Goal: Task Accomplishment & Management: Use online tool/utility

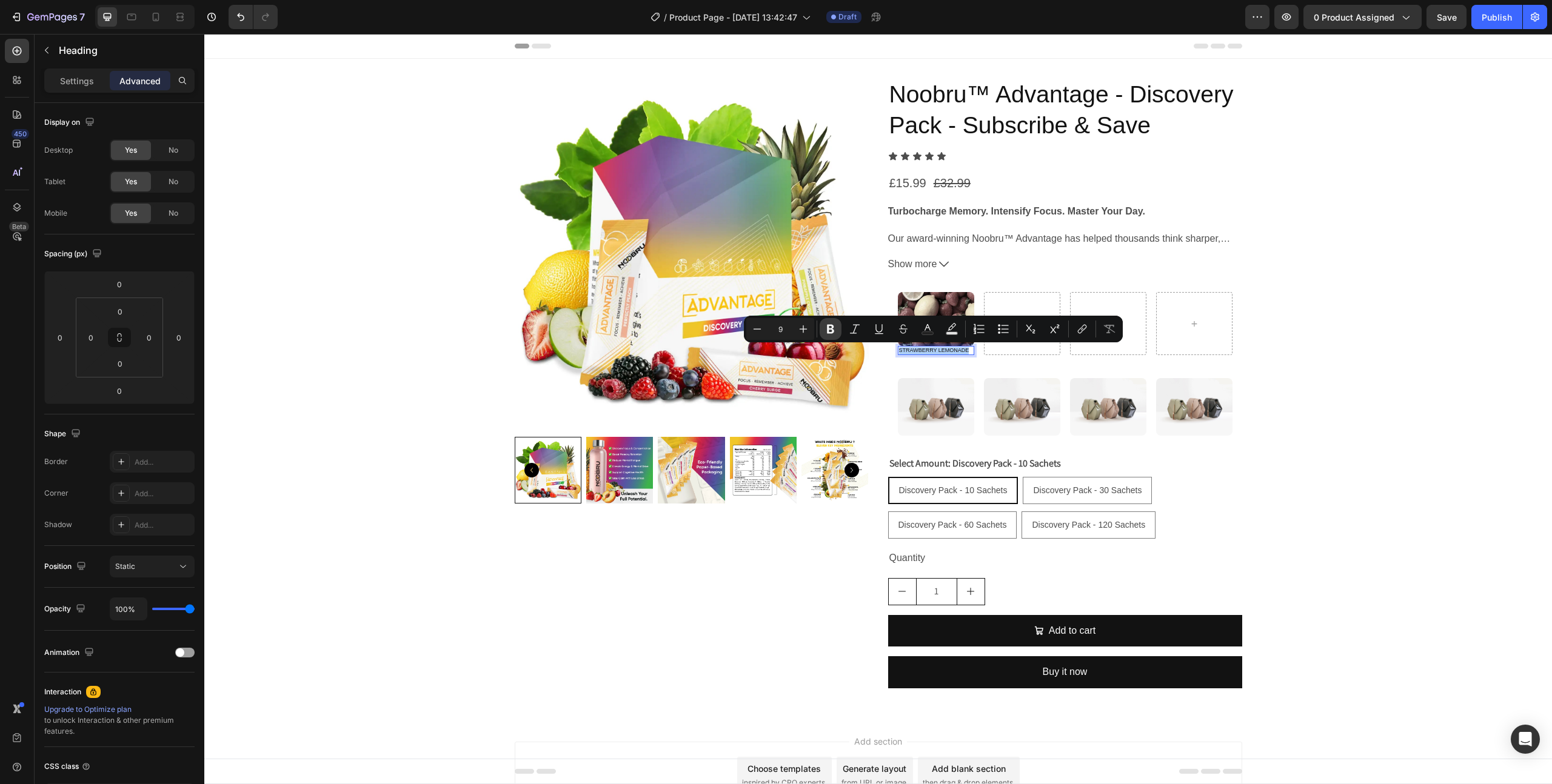
click at [835, 325] on icon "Editor contextual toolbar" at bounding box center [831, 329] width 12 height 12
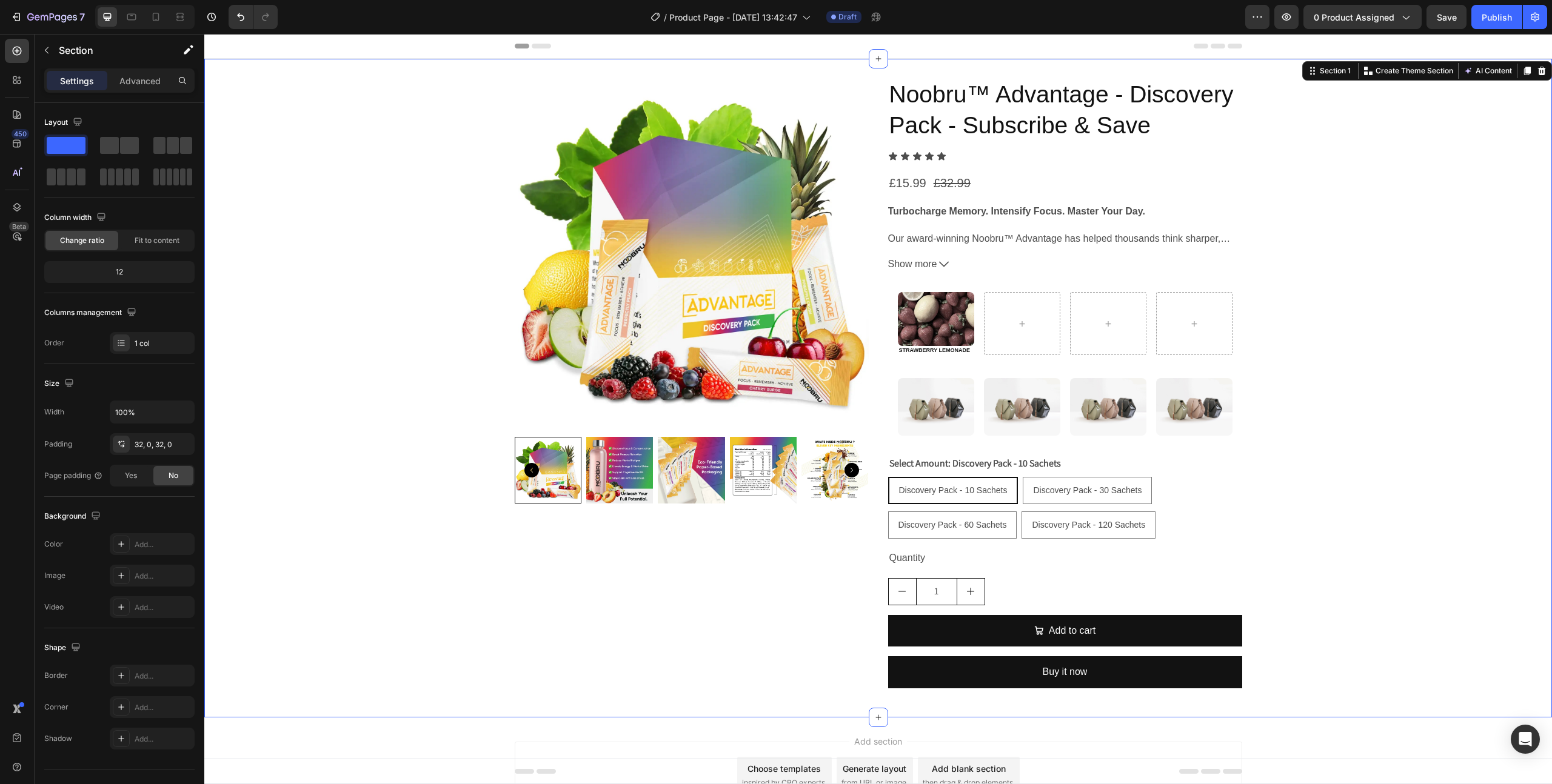
click at [1347, 385] on div "Product Images Noobru™ Advantage - Discovery Pack - Subscribe & Save Product Ti…" at bounding box center [878, 388] width 1348 height 620
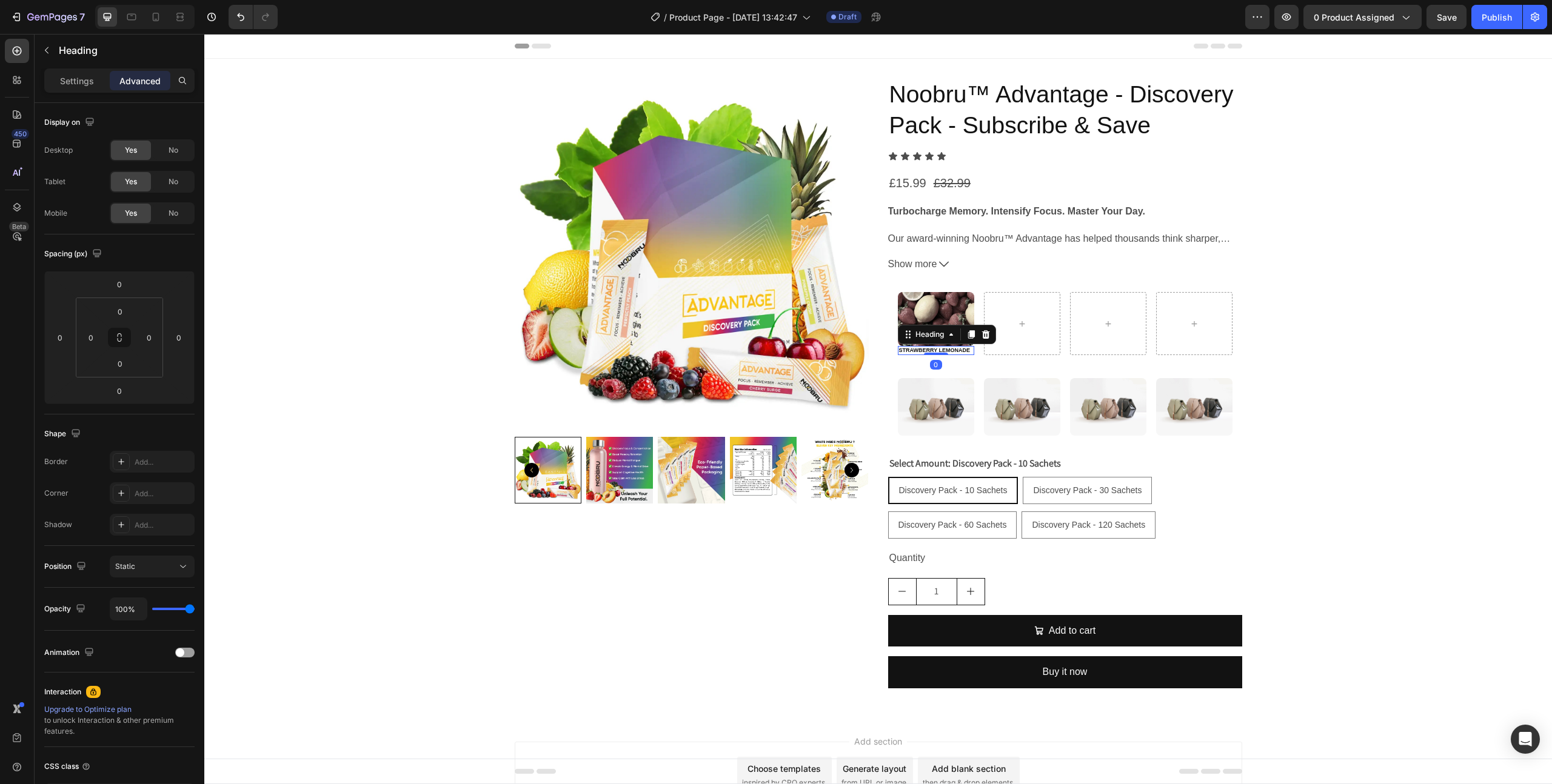
click at [923, 346] on h2 "⁠⁠⁠⁠⁠⁠⁠ STRAWBERRY LEMONADE" at bounding box center [936, 351] width 76 height 10
click at [911, 349] on strong "STRAWBERRY LEMONADE" at bounding box center [935, 350] width 72 height 6
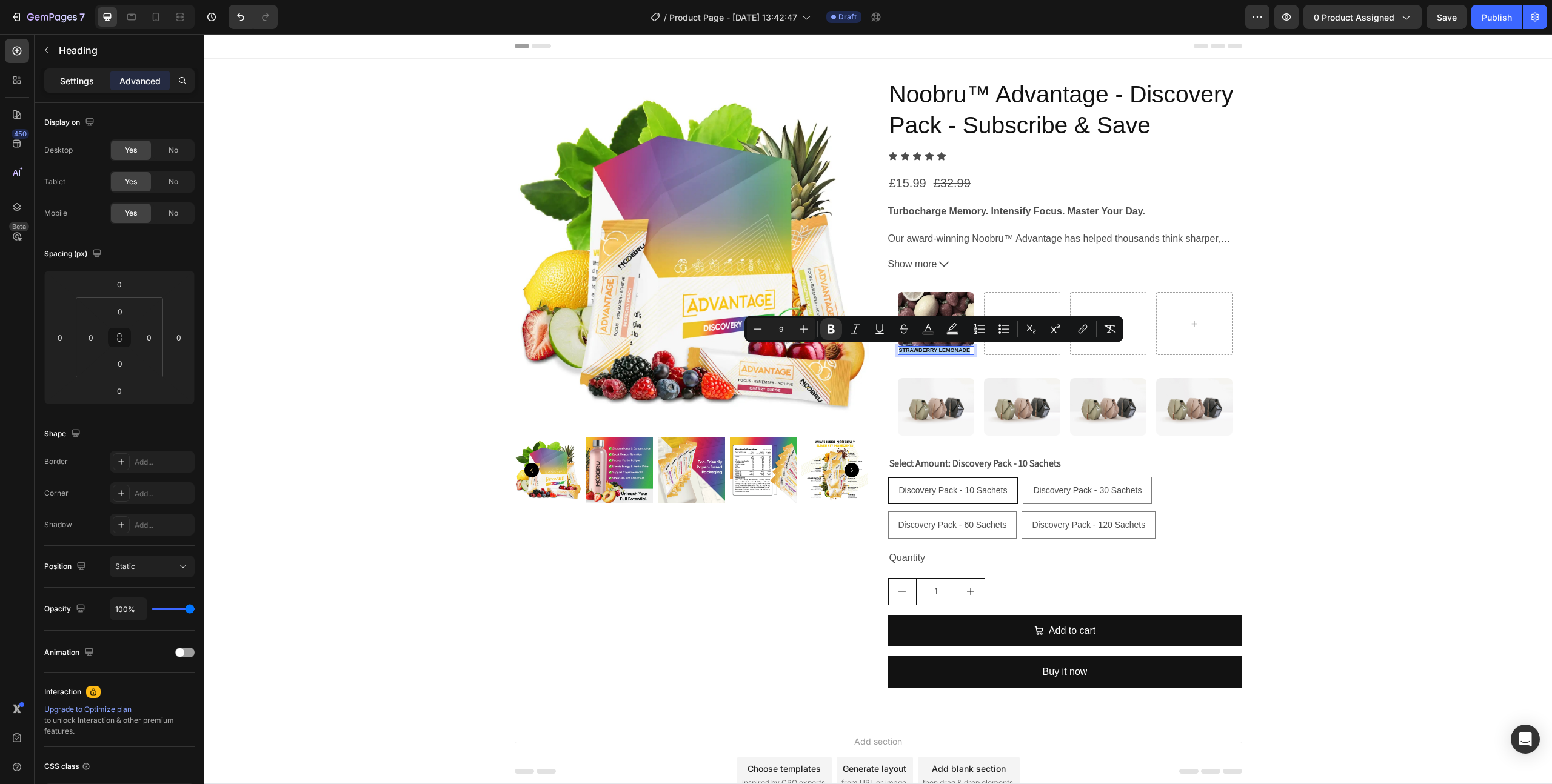
click at [83, 87] on div "Settings" at bounding box center [77, 81] width 60 height 20
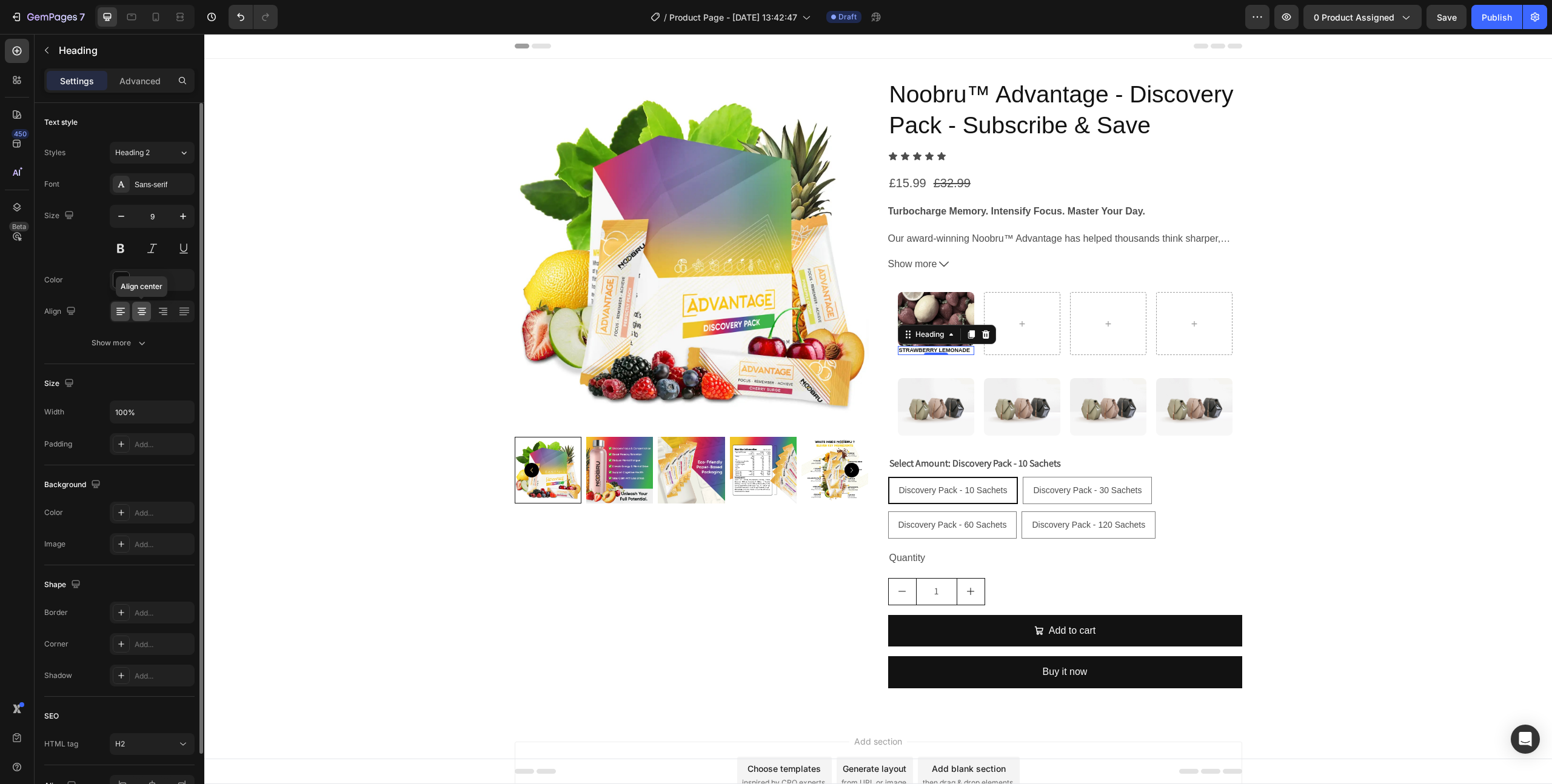
click at [139, 306] on icon at bounding box center [142, 312] width 12 height 12
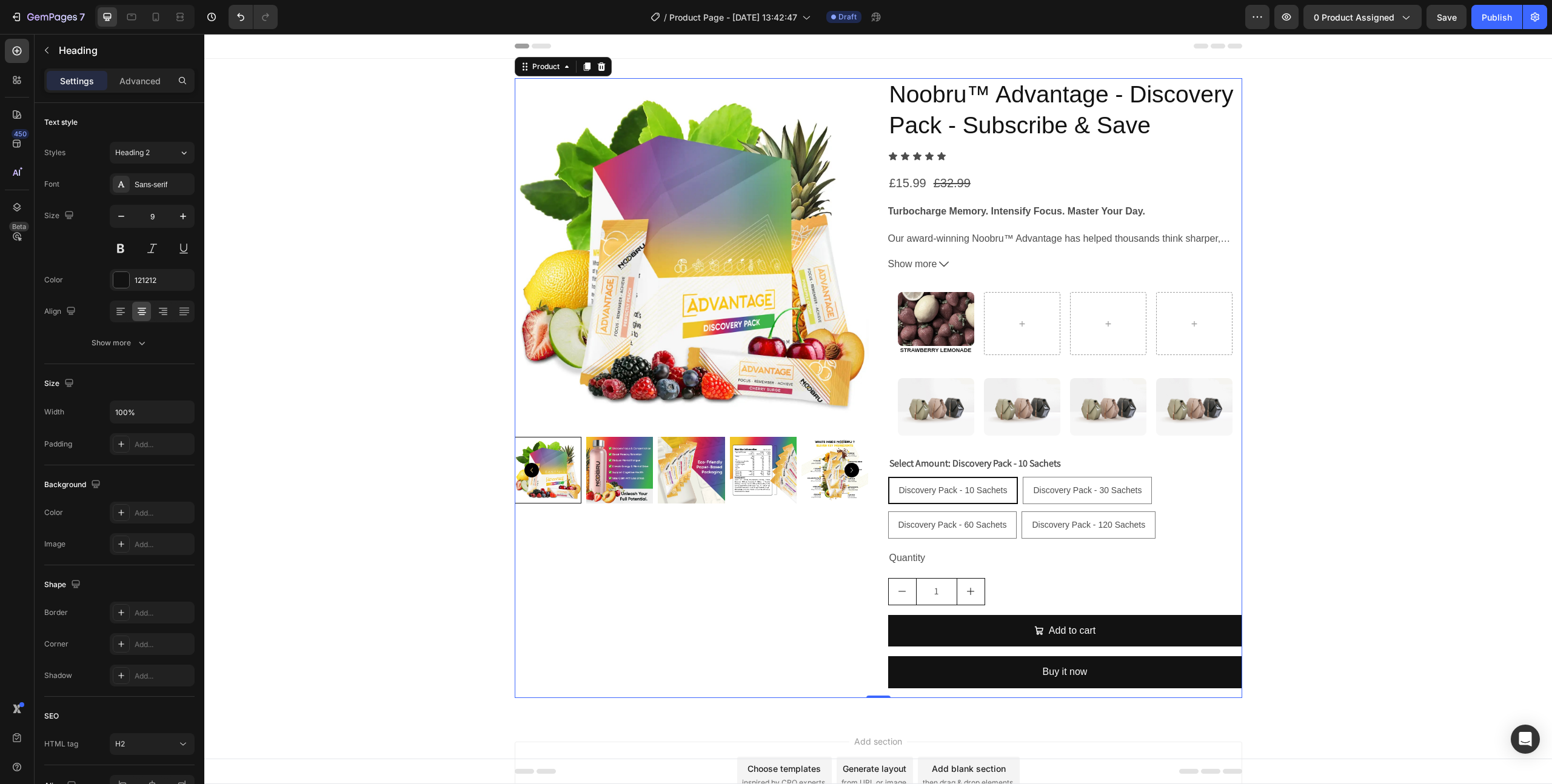
click at [617, 570] on div "Product Images" at bounding box center [691, 388] width 354 height 620
click at [940, 353] on div "⁠⁠⁠⁠⁠⁠⁠ STRAWBERRY LEMONADE Heading 0" at bounding box center [936, 351] width 76 height 10
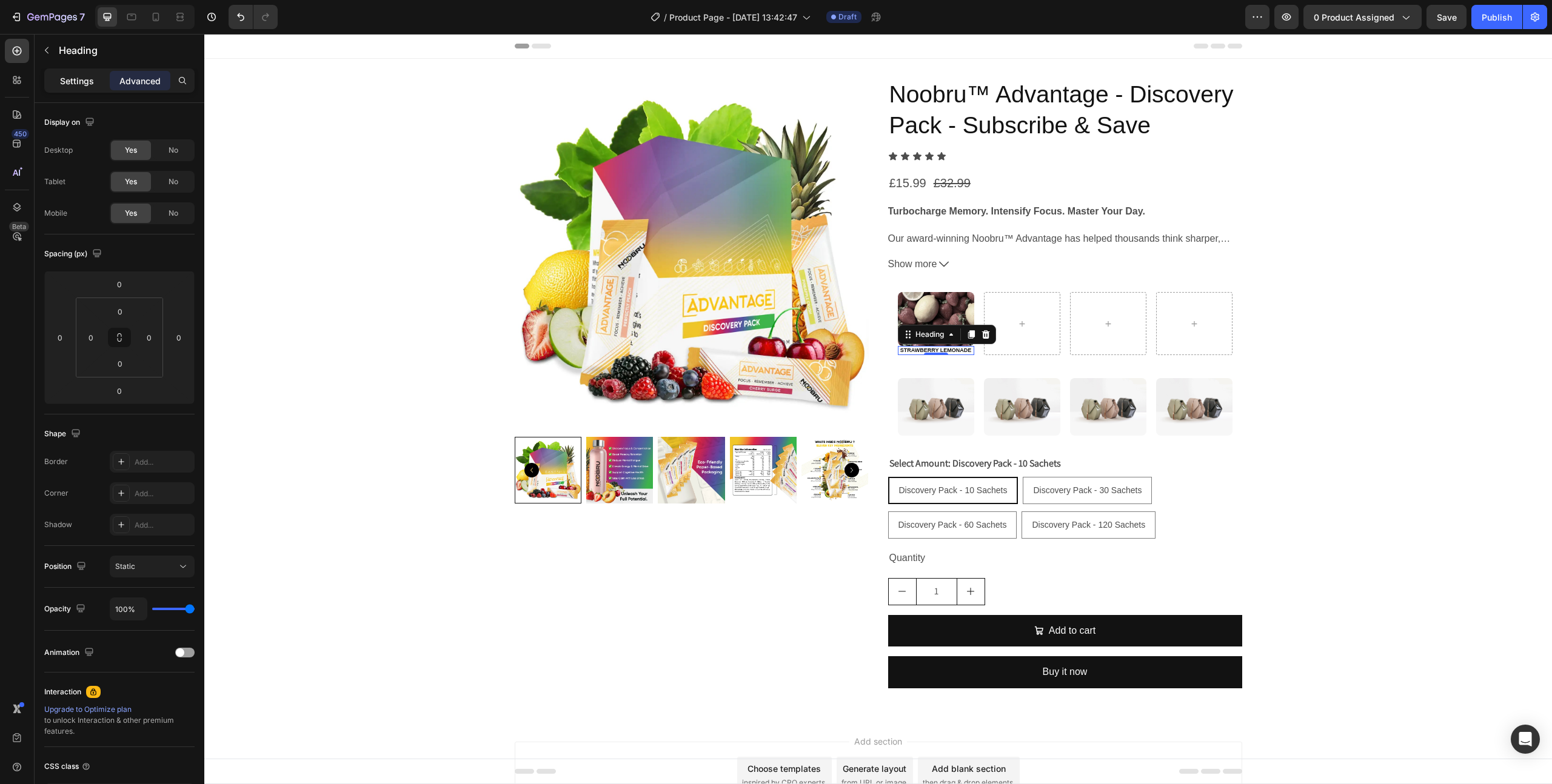
click at [68, 79] on p "Settings" at bounding box center [77, 81] width 34 height 12
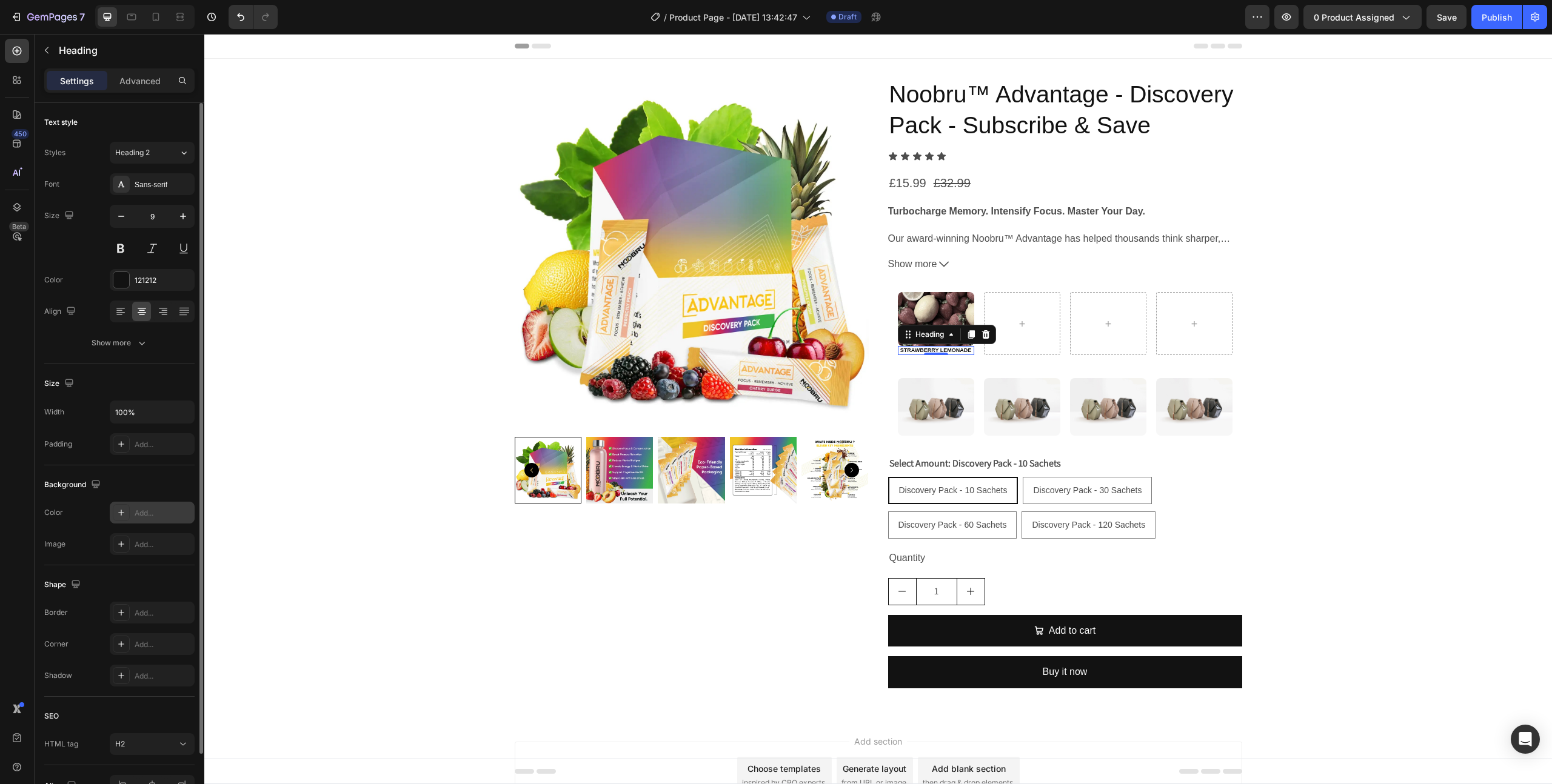
click at [163, 510] on div "Add..." at bounding box center [163, 513] width 57 height 11
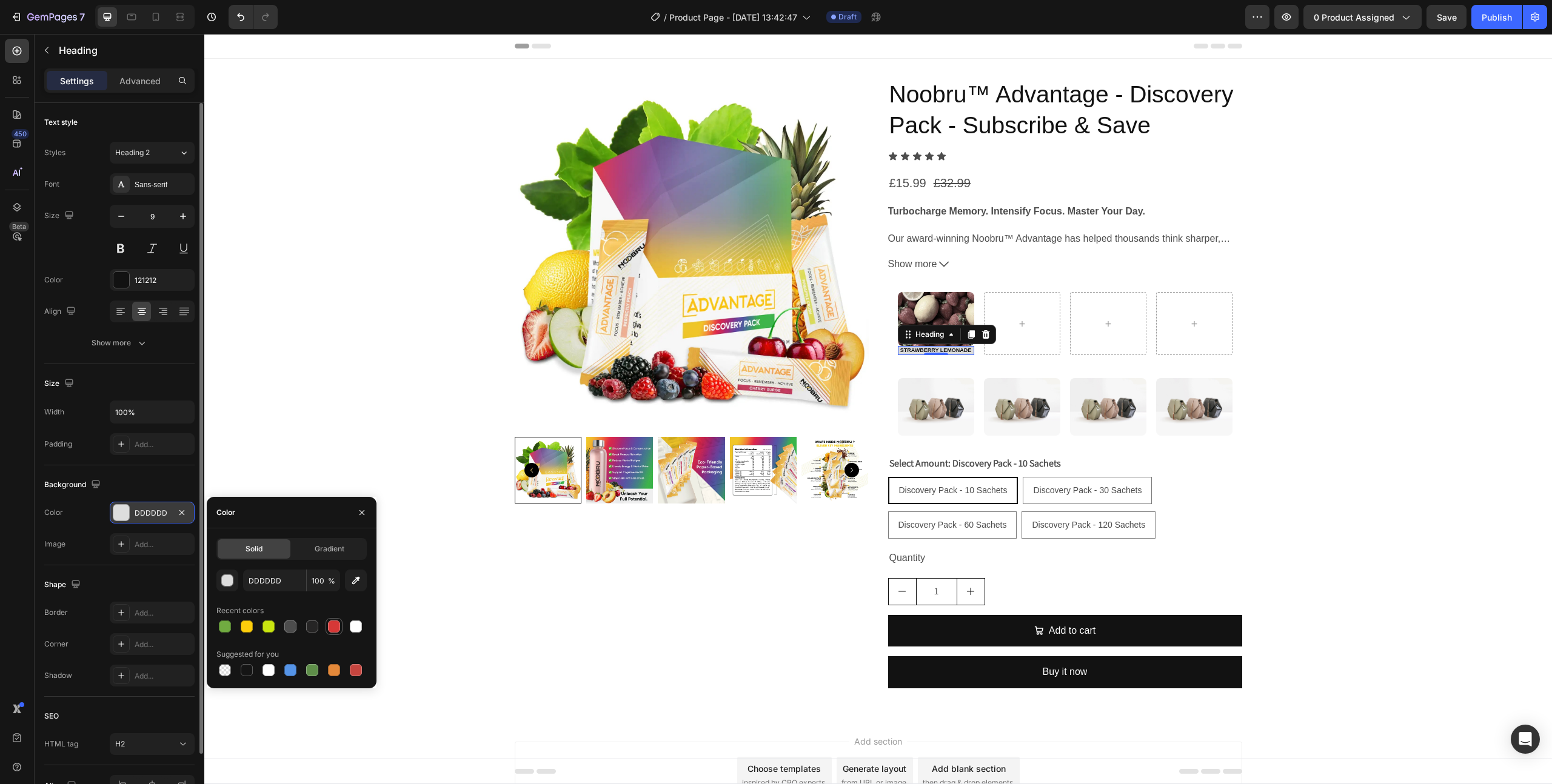
click at [333, 629] on div at bounding box center [334, 627] width 12 height 12
type input "D63837"
click at [555, 634] on div "Product Images" at bounding box center [691, 388] width 354 height 620
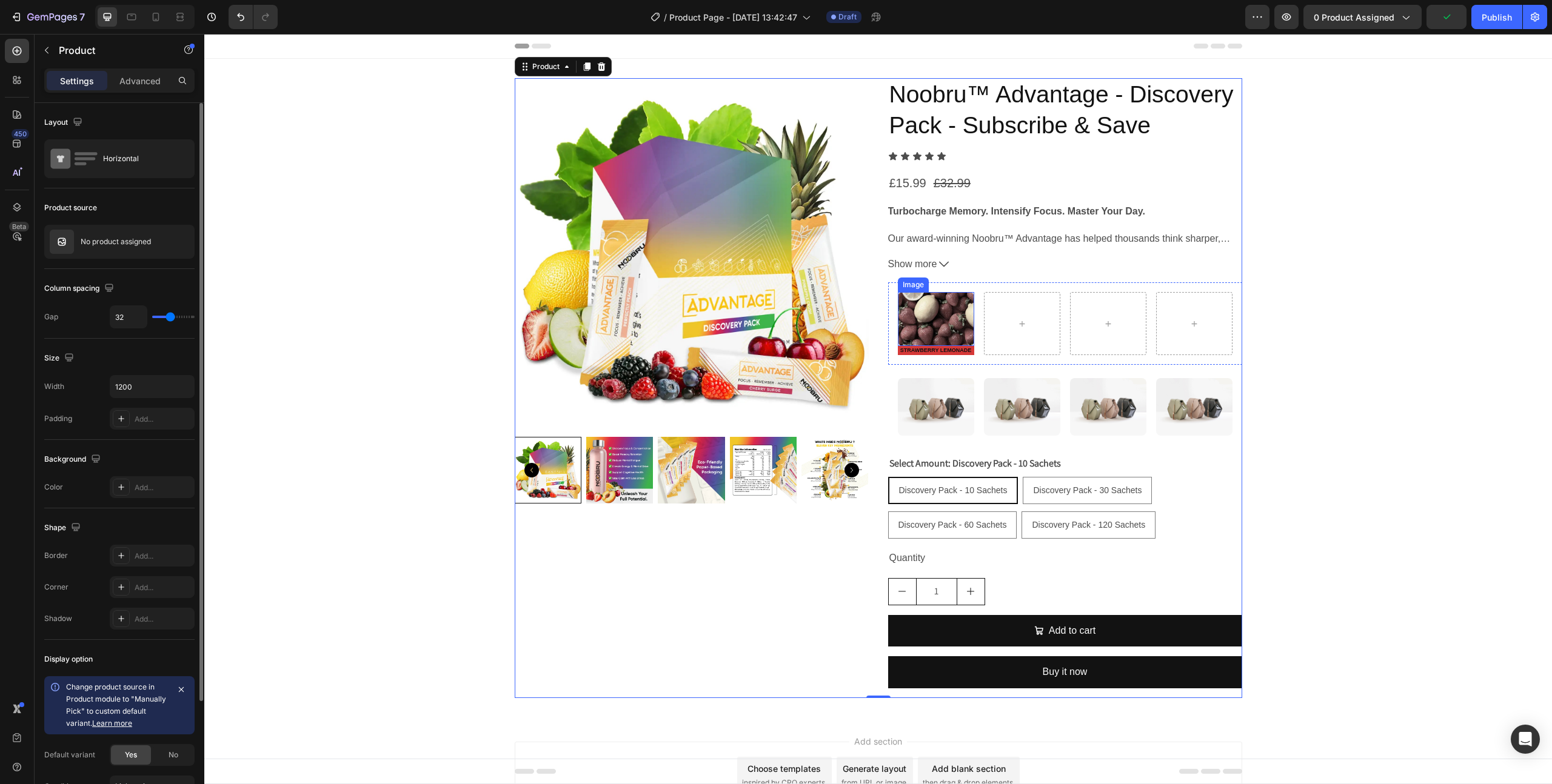
click at [962, 337] on img at bounding box center [936, 319] width 76 height 53
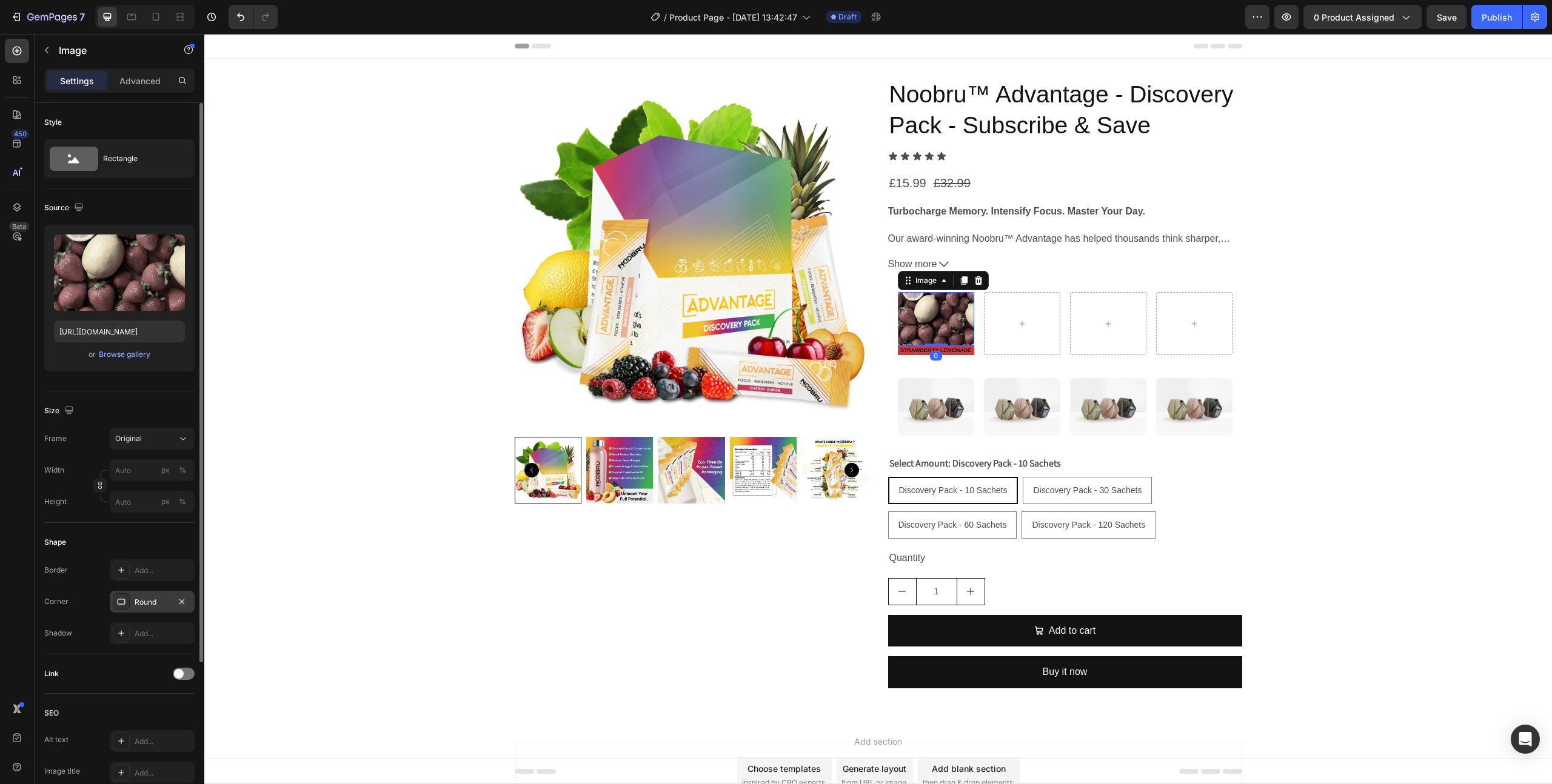
click at [159, 609] on div "Round" at bounding box center [153, 601] width 85 height 22
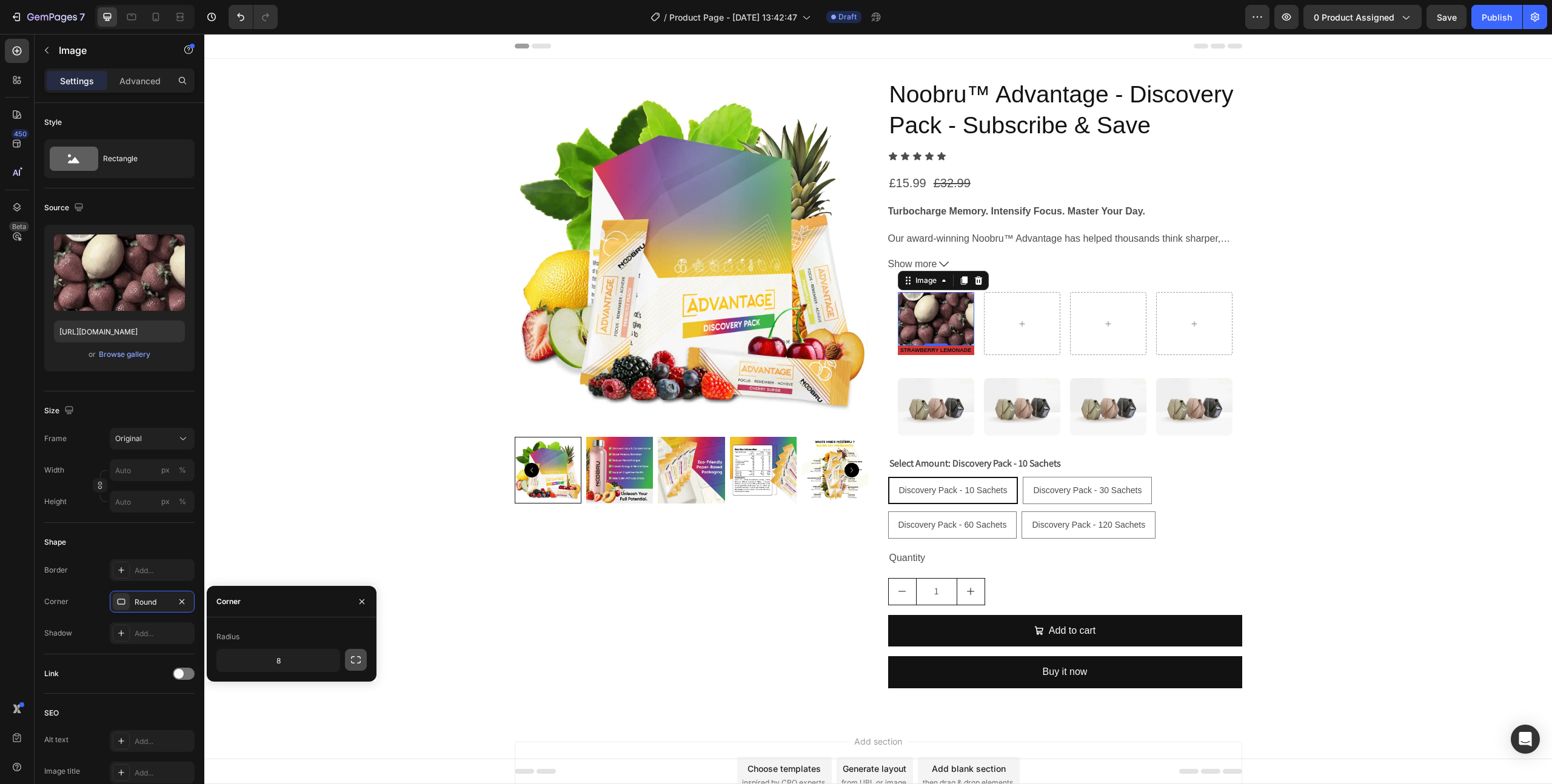
click at [362, 655] on icon "button" at bounding box center [356, 660] width 12 height 12
click at [267, 691] on input "8" at bounding box center [246, 688] width 59 height 22
type input "0"
click at [312, 685] on input "8" at bounding box center [311, 688] width 59 height 22
type input "0"
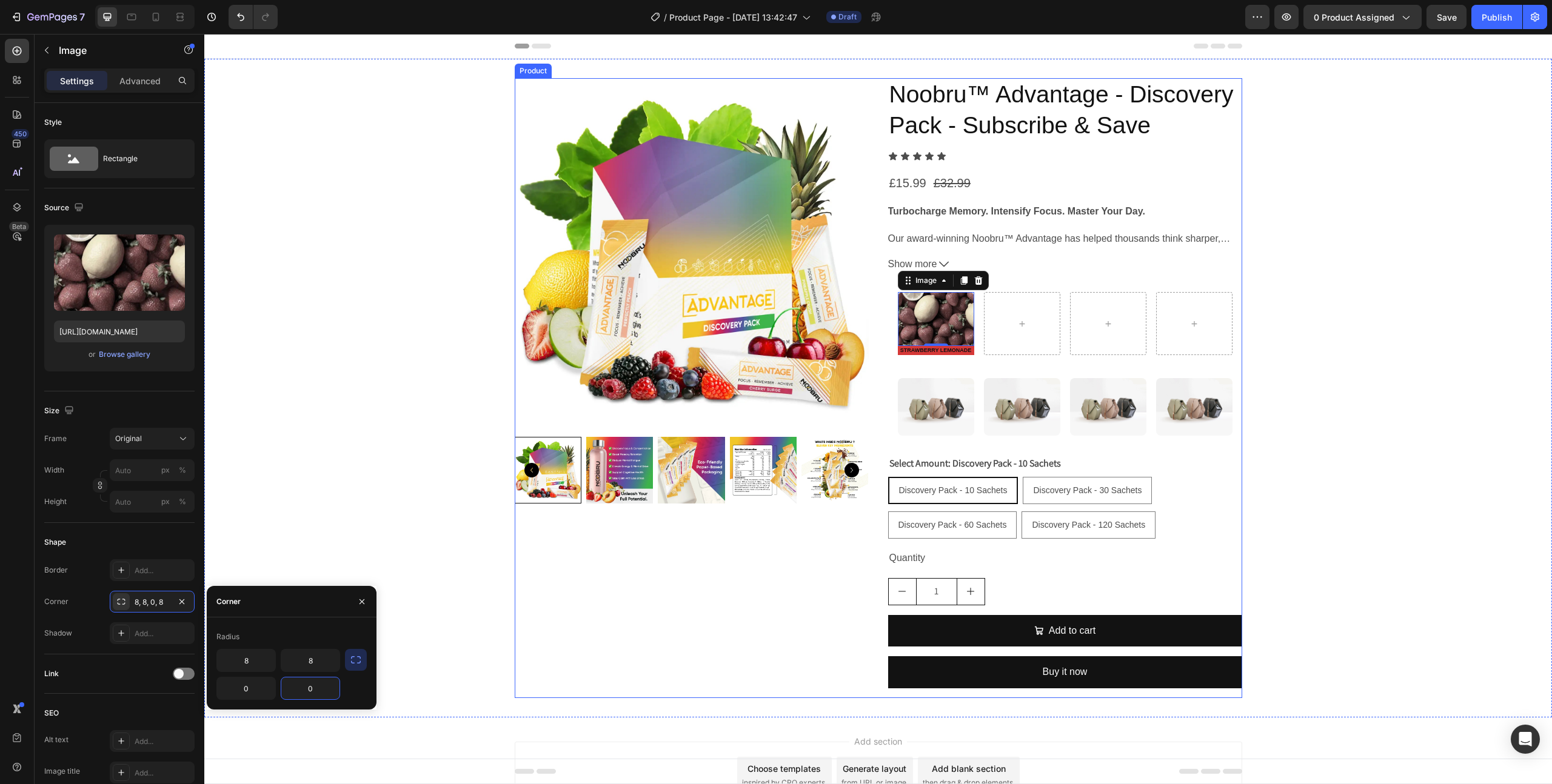
click at [593, 630] on div "Product Images" at bounding box center [691, 388] width 354 height 620
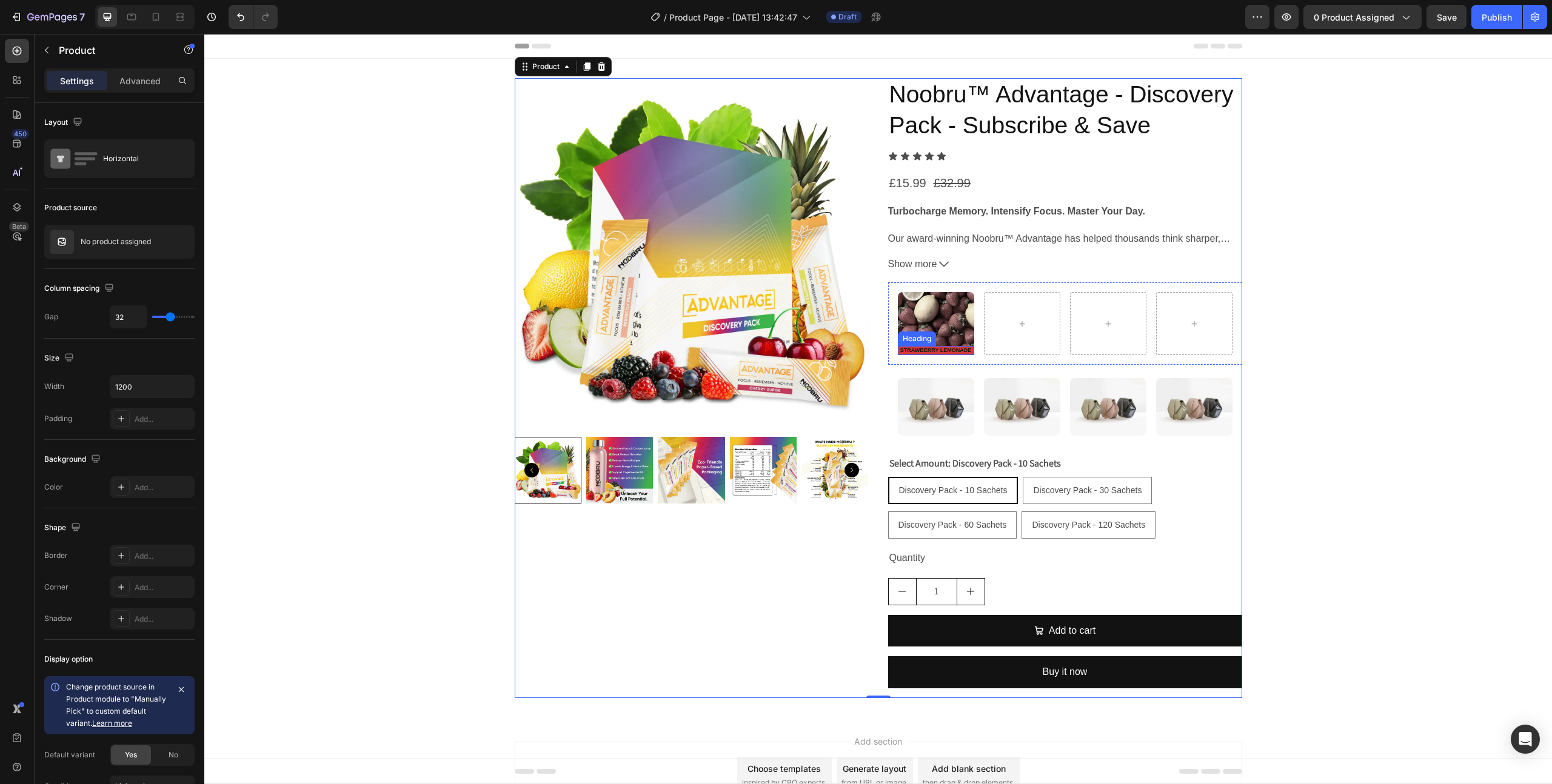
click at [968, 351] on strong "STRAWBERRY LEMONADE" at bounding box center [935, 350] width 72 height 6
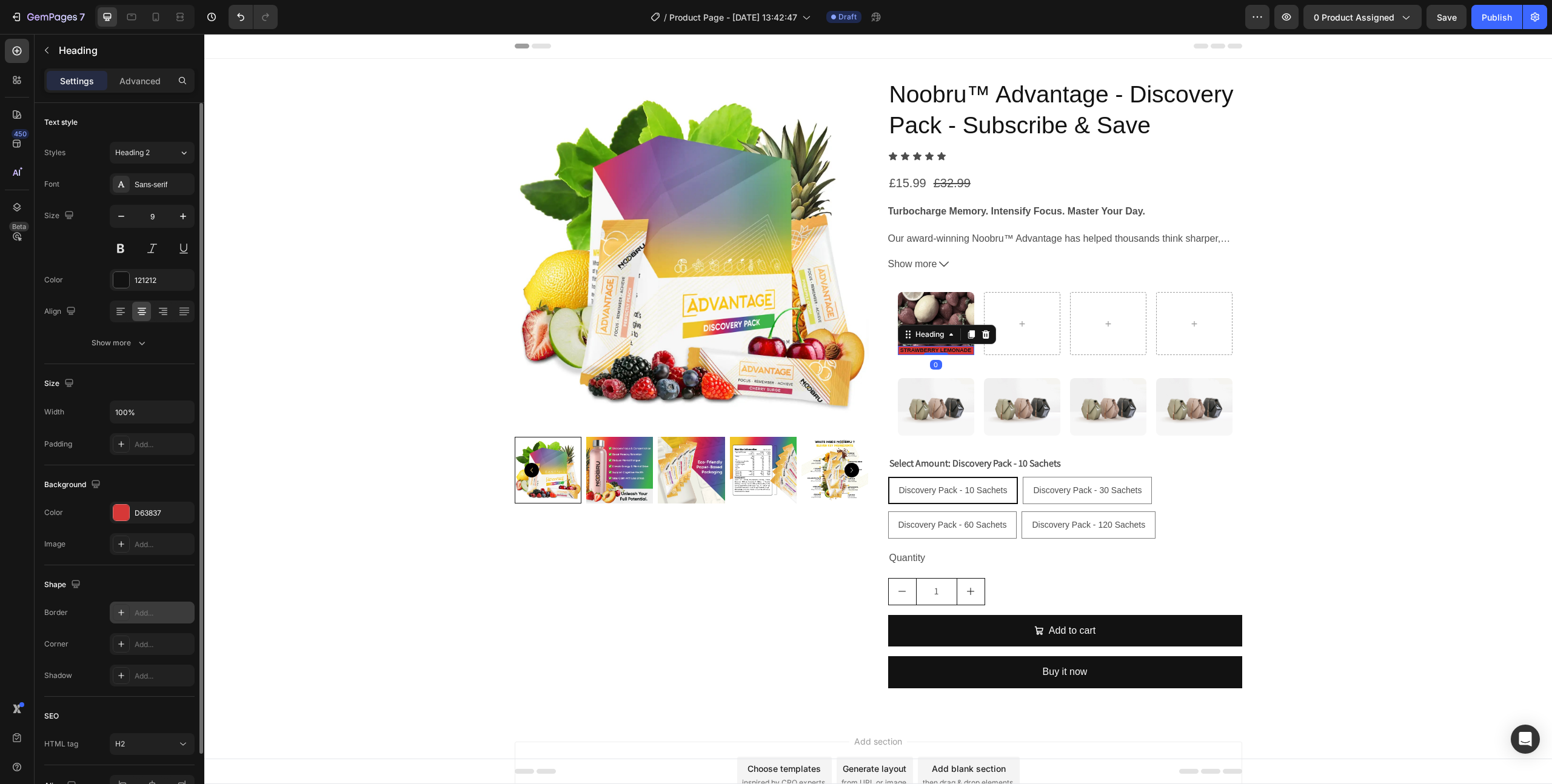
click at [152, 609] on div "Add..." at bounding box center [163, 613] width 57 height 11
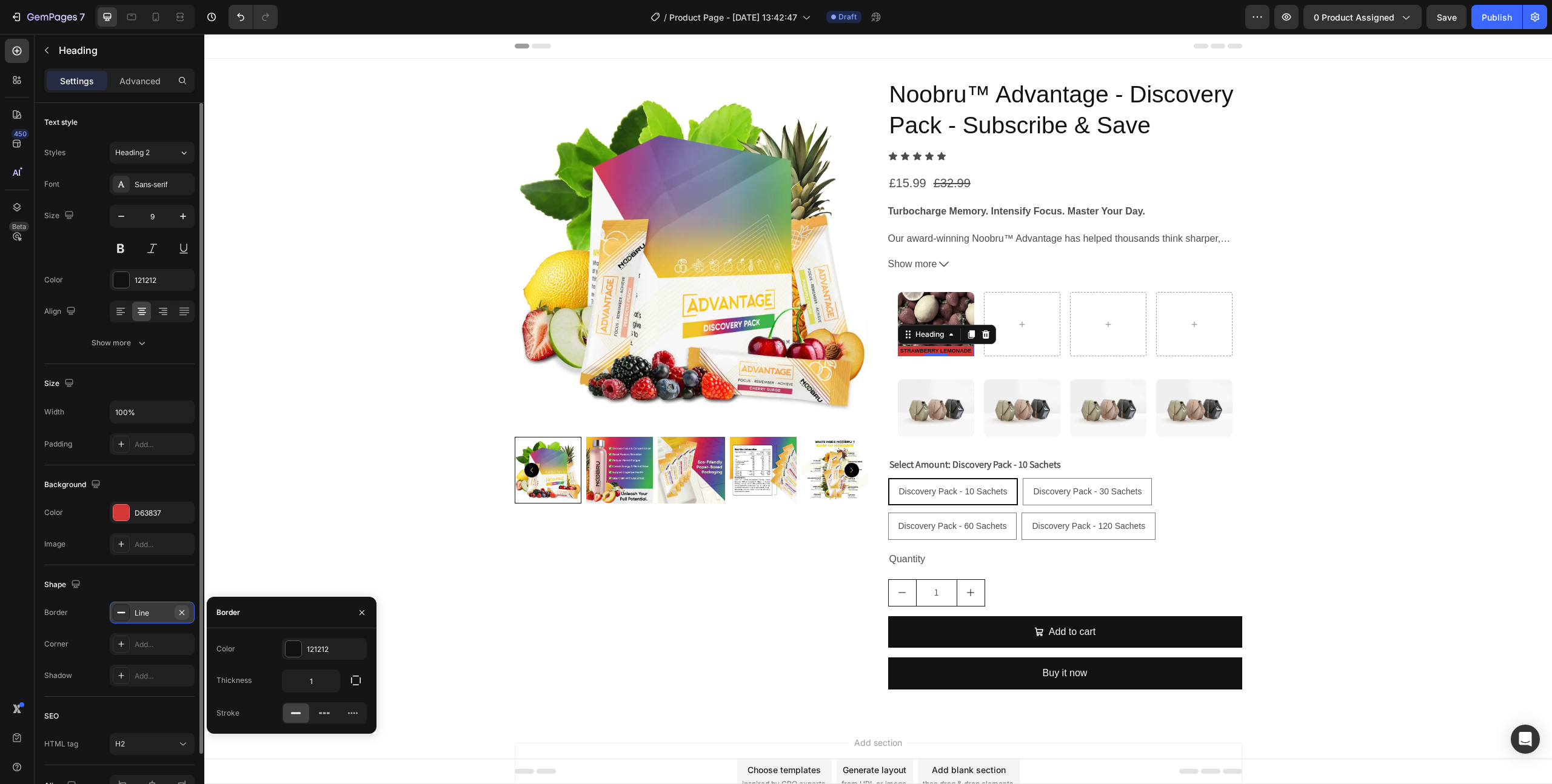
click at [180, 610] on icon "button" at bounding box center [181, 612] width 10 height 10
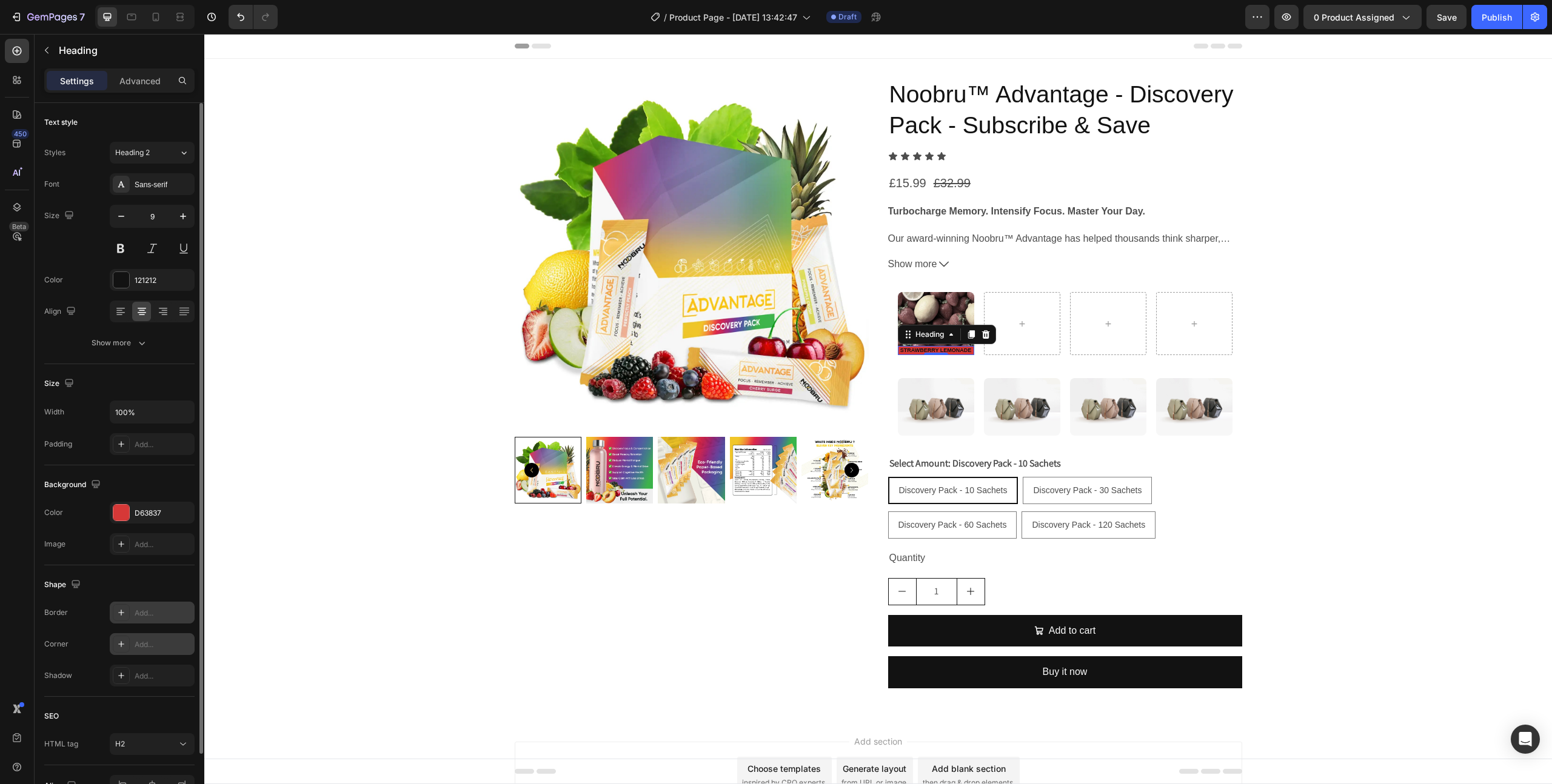
click at [168, 647] on div "Add..." at bounding box center [163, 645] width 57 height 11
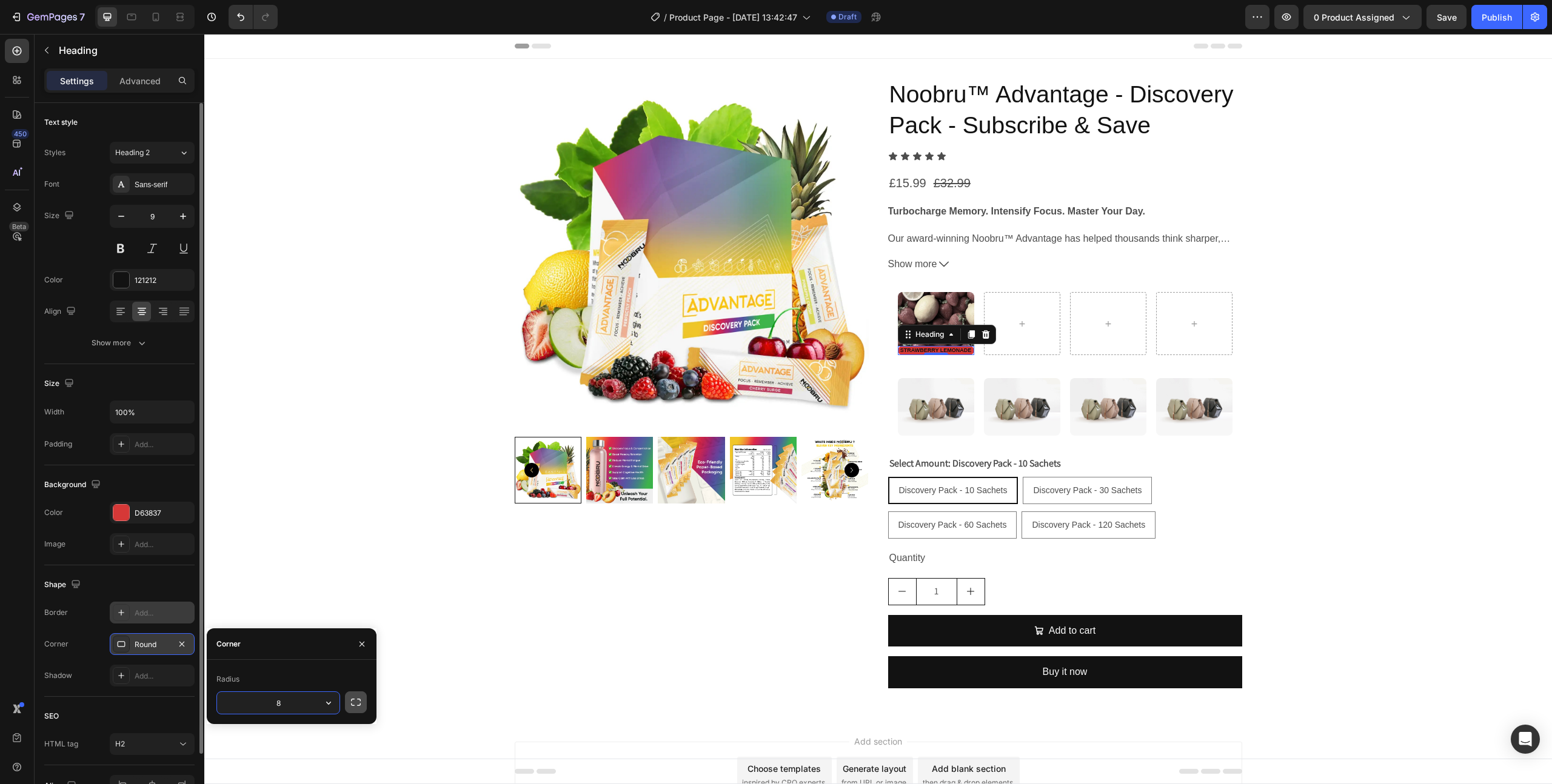
click at [352, 699] on icon "button" at bounding box center [355, 702] width 10 height 7
click at [262, 704] on input "8" at bounding box center [246, 702] width 59 height 22
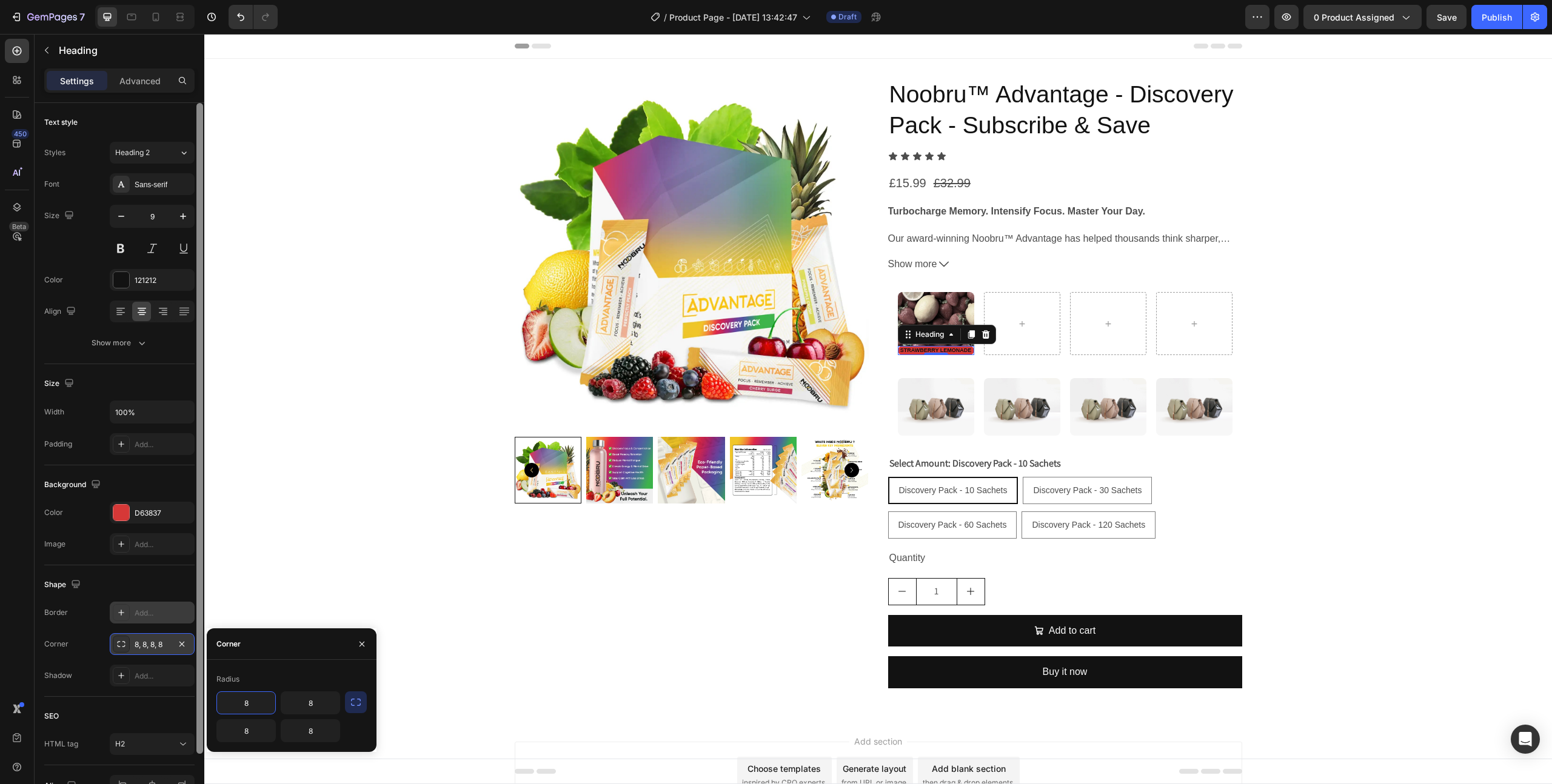
drag, startPoint x: 262, startPoint y: 704, endPoint x: 195, endPoint y: 703, distance: 67.0
click at [195, 703] on div "450 Beta Sections(18) Elements(84) Section Element Hero Section Product Detail …" at bounding box center [102, 408] width 204 height 750
type input "0"
drag, startPoint x: 316, startPoint y: 702, endPoint x: 287, endPoint y: 701, distance: 29.0
click at [287, 701] on input "8" at bounding box center [311, 702] width 59 height 22
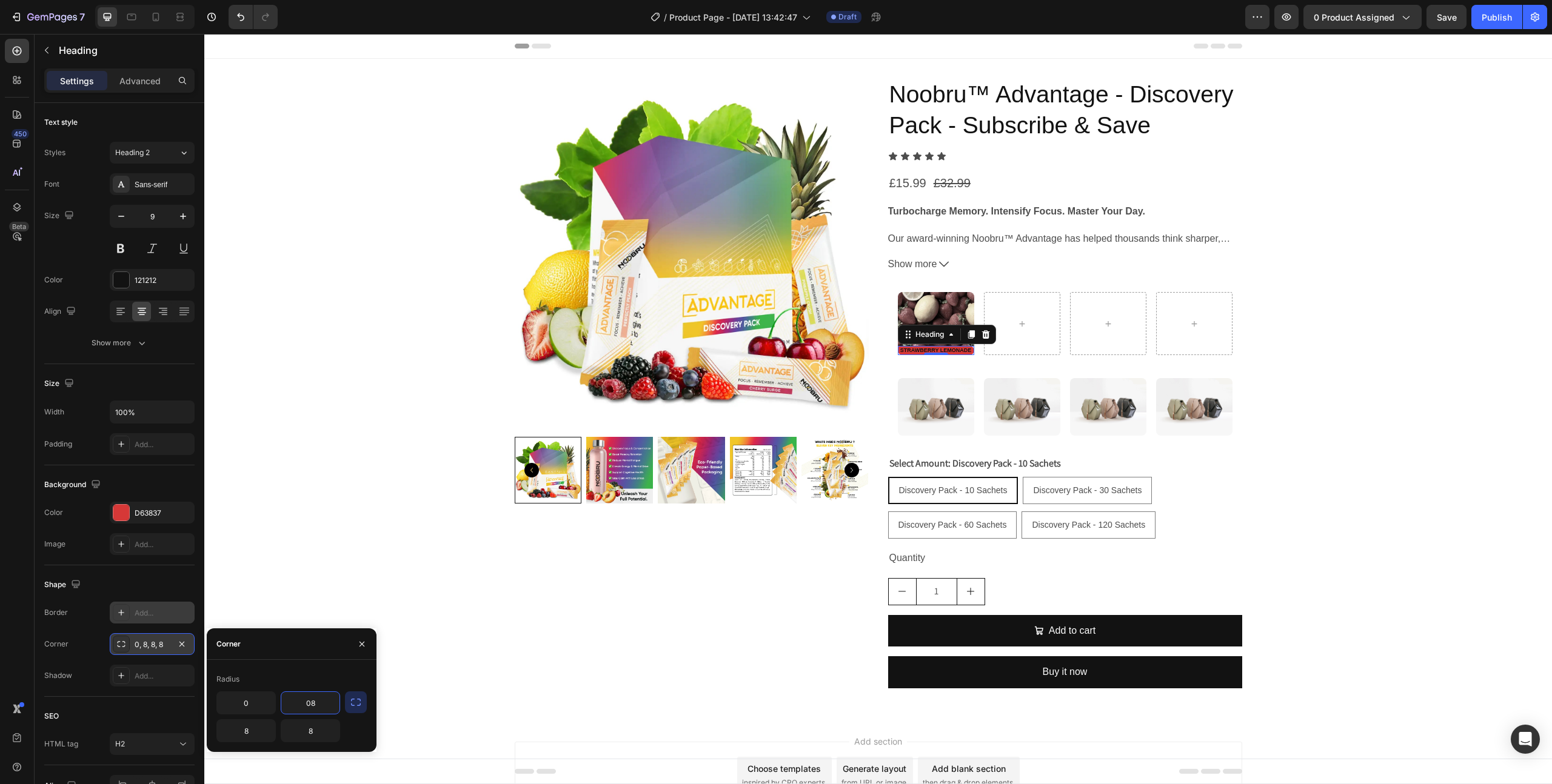
type input "0"
click at [619, 657] on div "Product Images" at bounding box center [691, 388] width 354 height 620
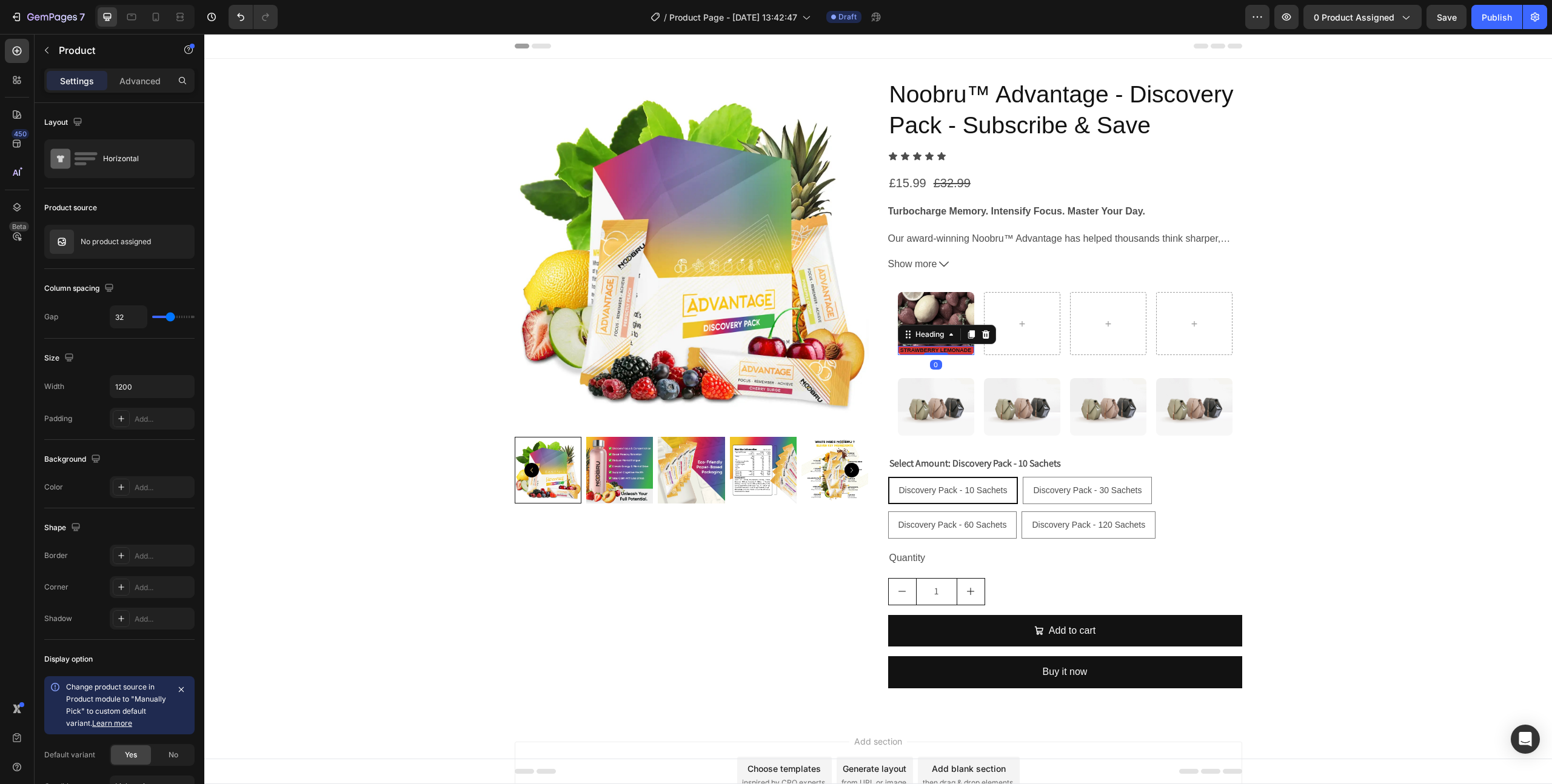
click at [957, 350] on strong "STRAWBERRY LEMONADE" at bounding box center [935, 350] width 72 height 6
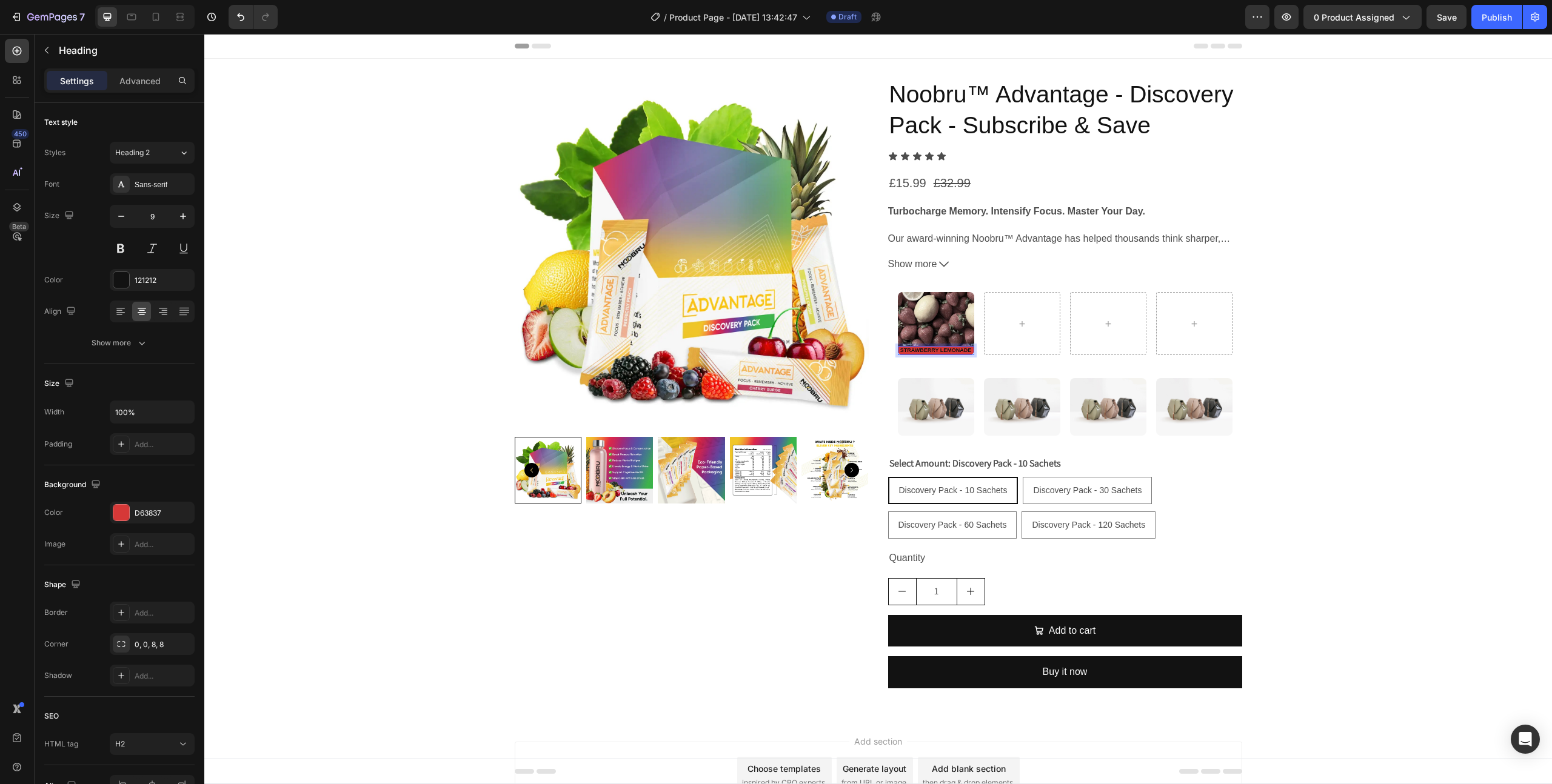
click at [957, 350] on strong "STRAWBERRY LEMONADE" at bounding box center [935, 350] width 72 height 6
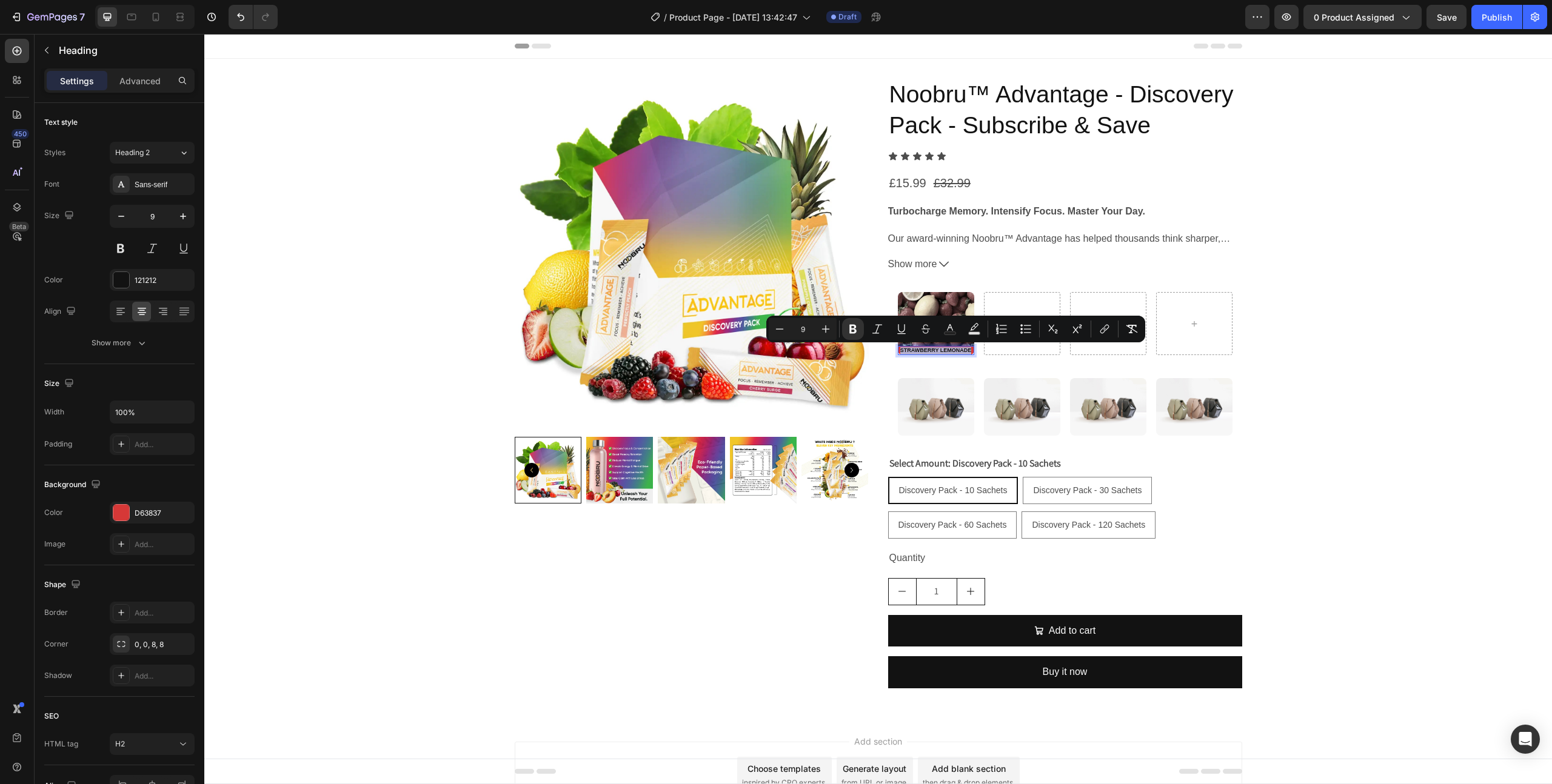
click at [957, 350] on strong "STRAWBERRY LEMONADE" at bounding box center [935, 350] width 72 height 6
click at [155, 273] on div "121212" at bounding box center [153, 280] width 85 height 22
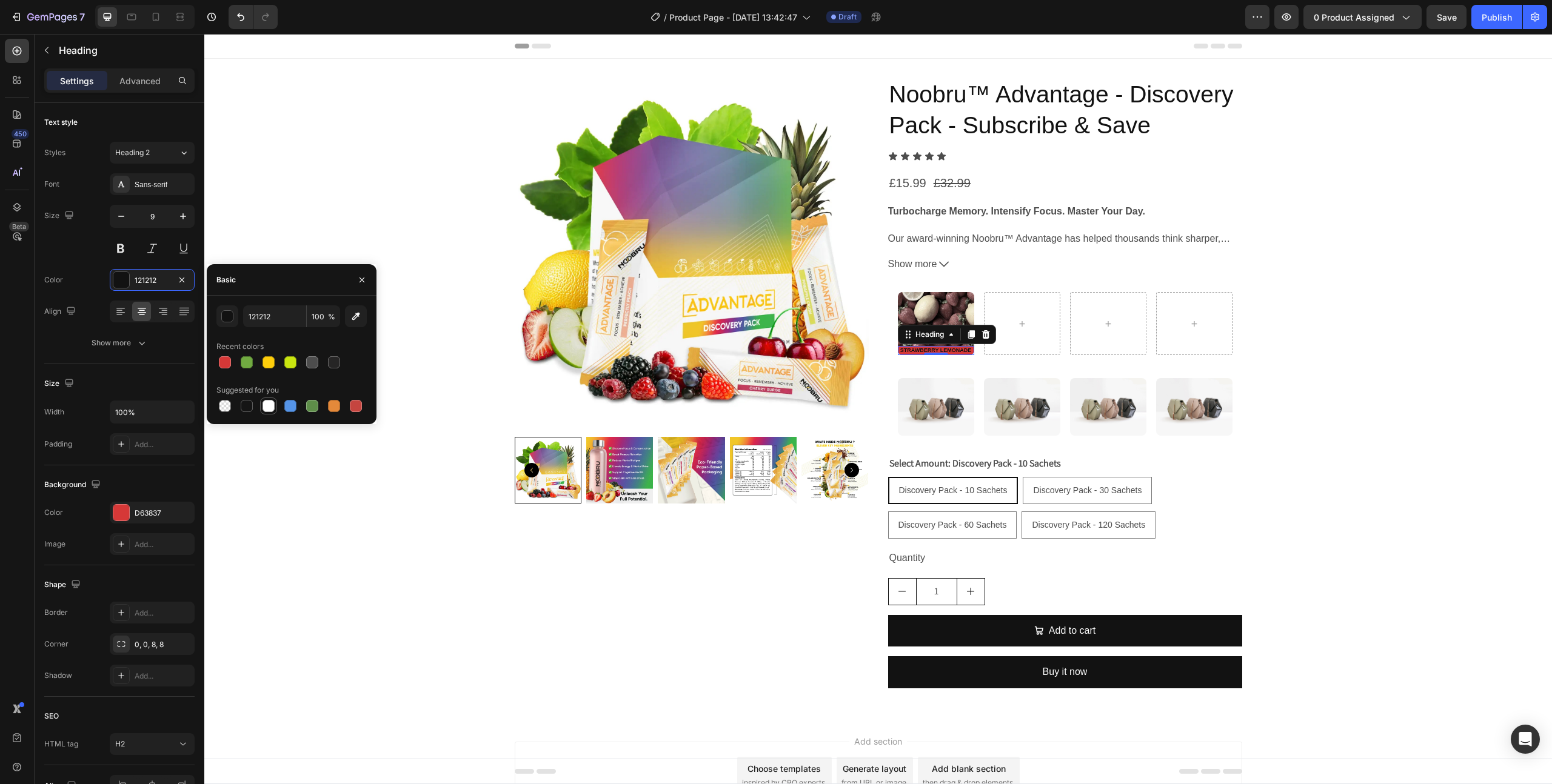
click at [270, 403] on div at bounding box center [268, 406] width 12 height 12
type input "FFFFFF"
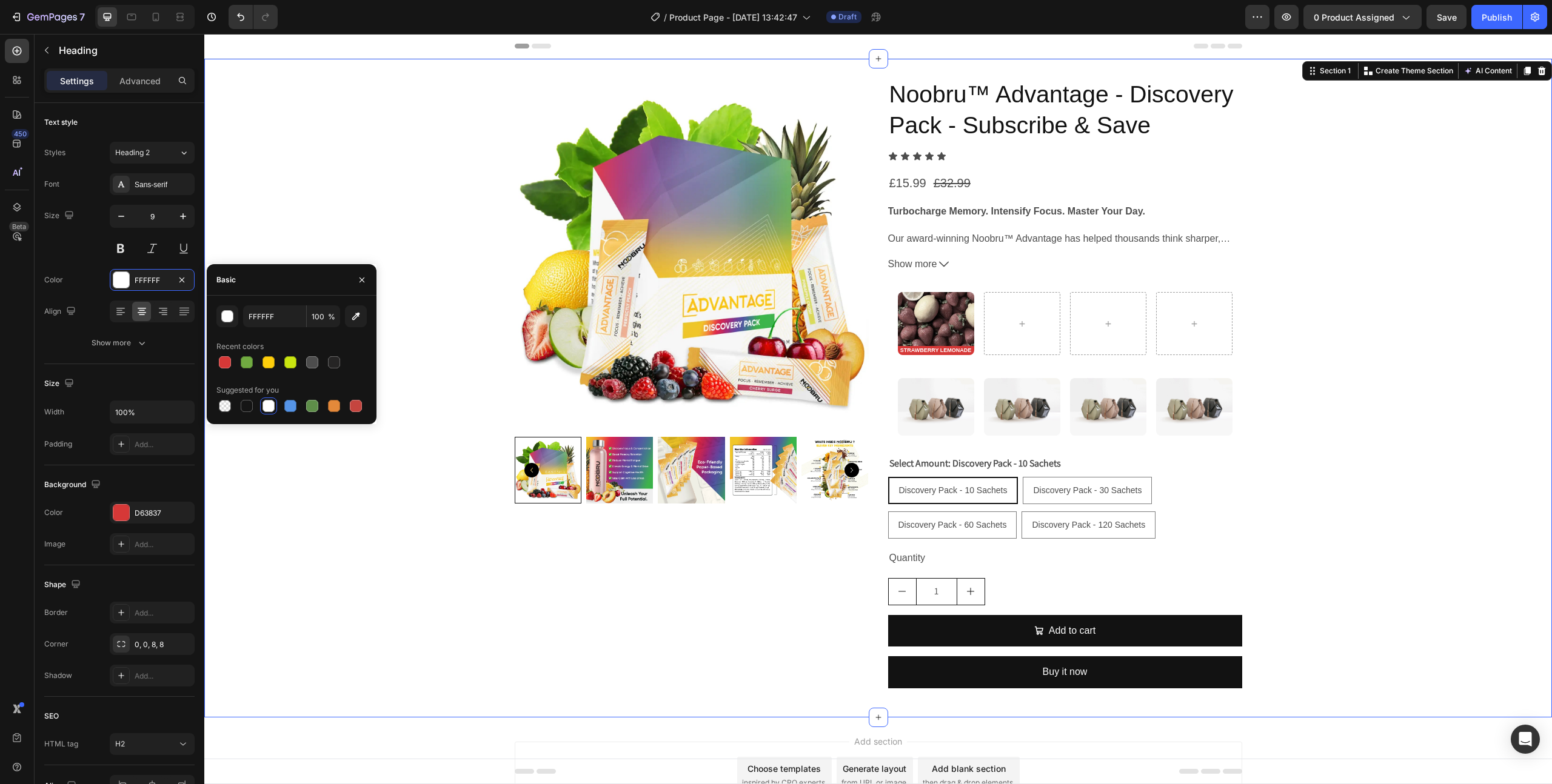
click at [478, 545] on div "Product Images Noobru™ Advantage - Discovery Pack - Subscribe & Save Product Ti…" at bounding box center [878, 388] width 1348 height 620
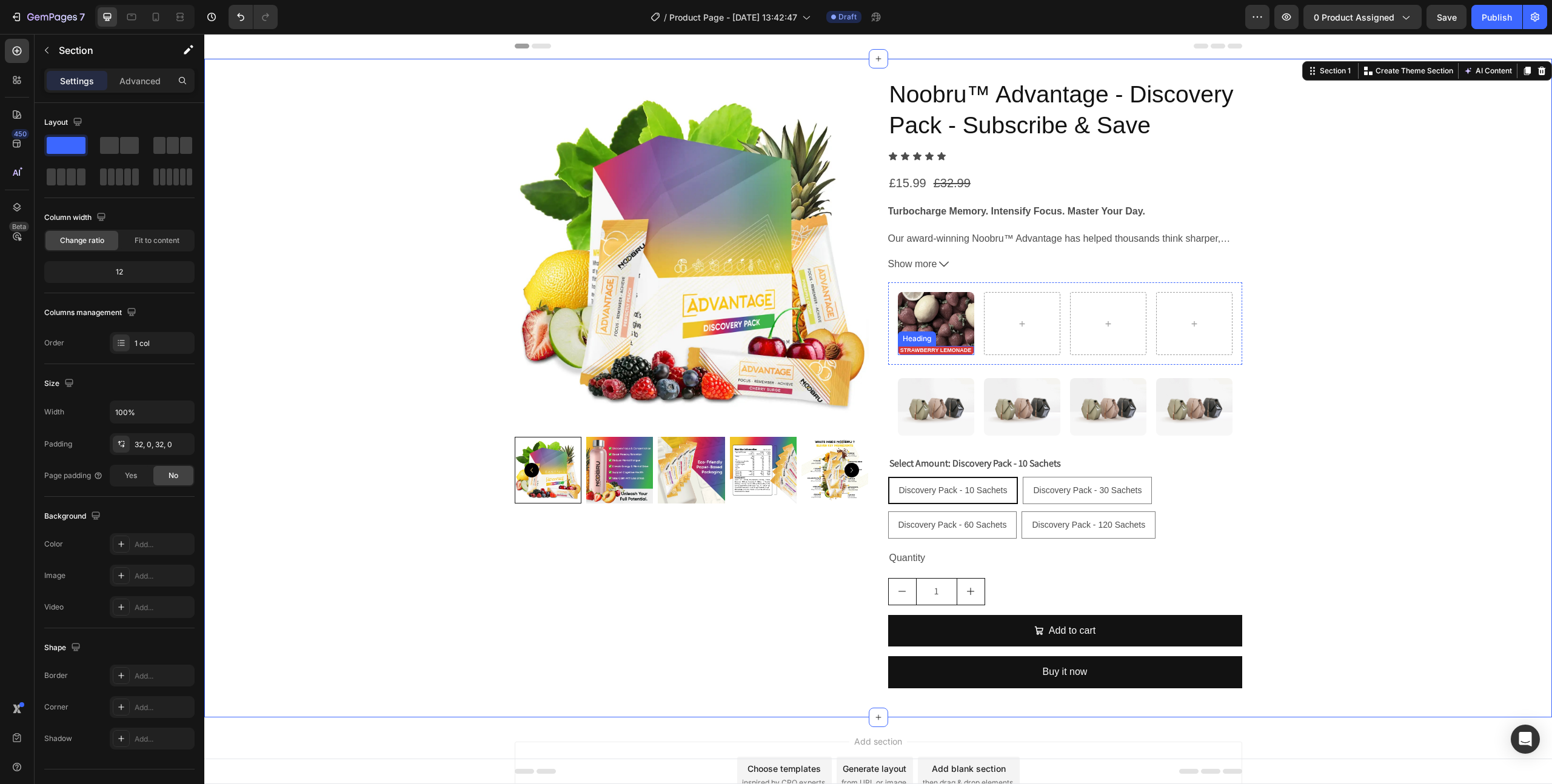
click at [951, 349] on strong "STRAWBERRY LEMONADE" at bounding box center [935, 350] width 72 height 6
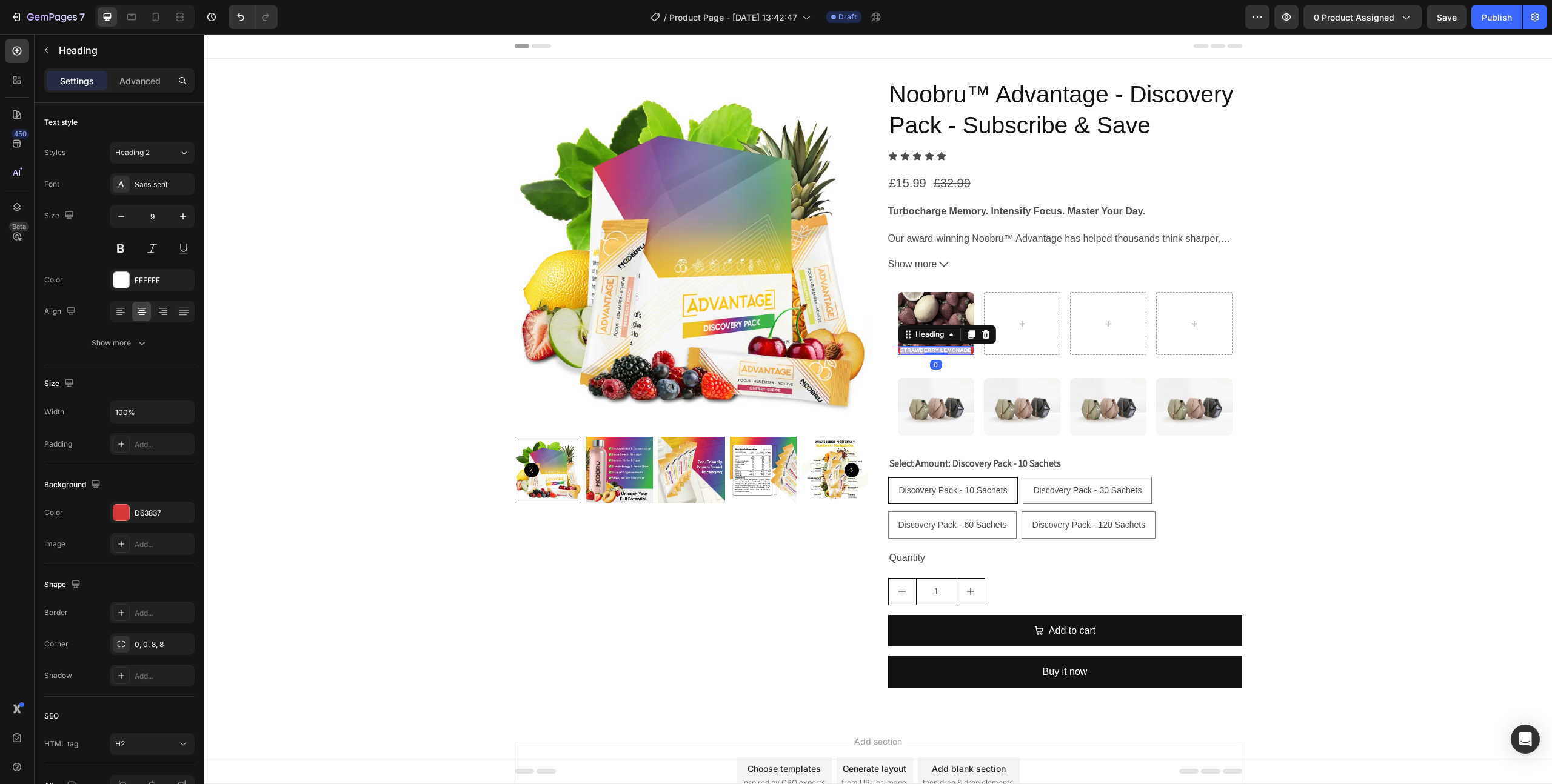
click at [951, 349] on strong "STRAWBERRY LEMONADE" at bounding box center [935, 350] width 72 height 6
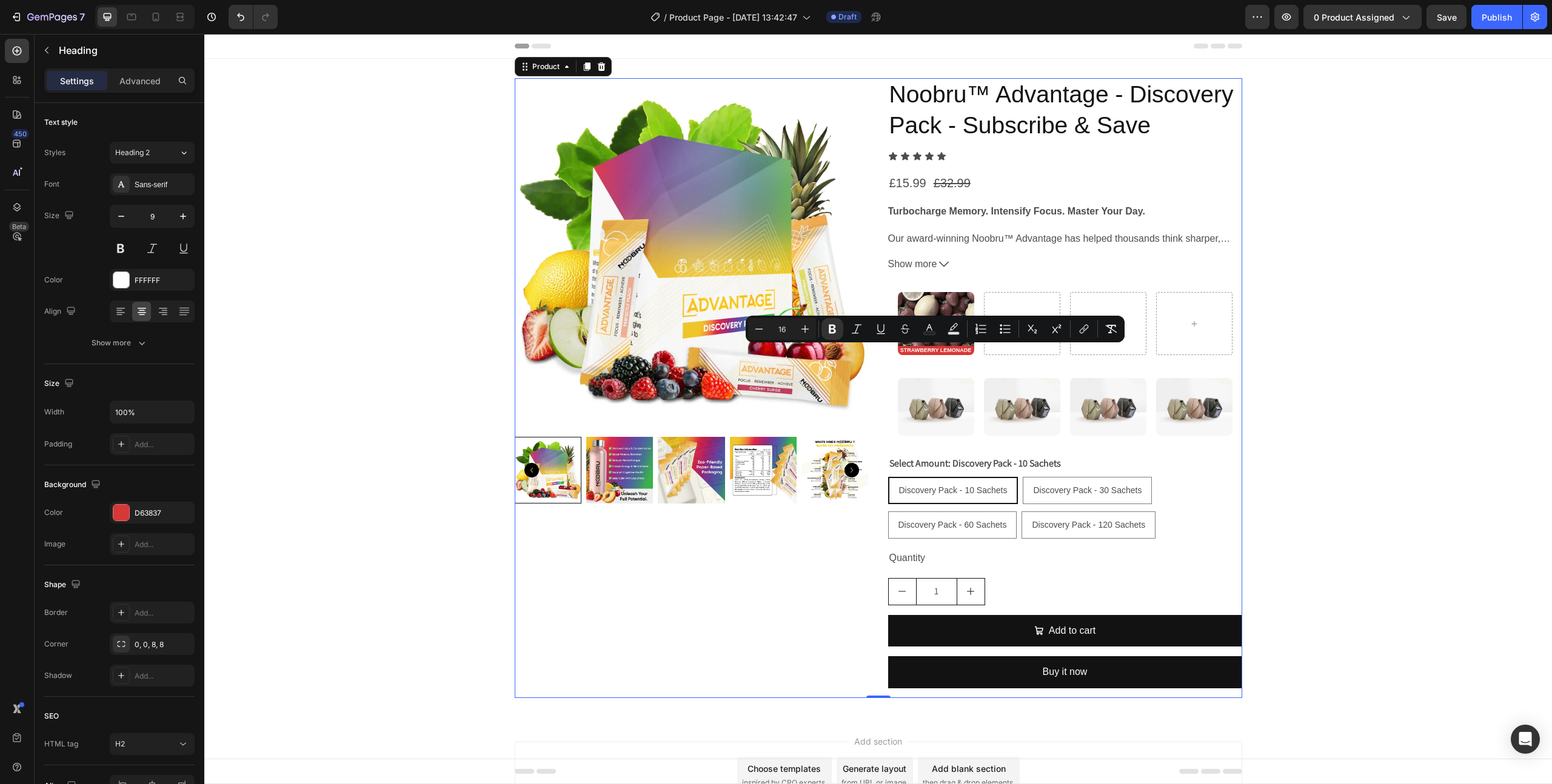
click at [680, 574] on div "Product Images" at bounding box center [691, 388] width 354 height 620
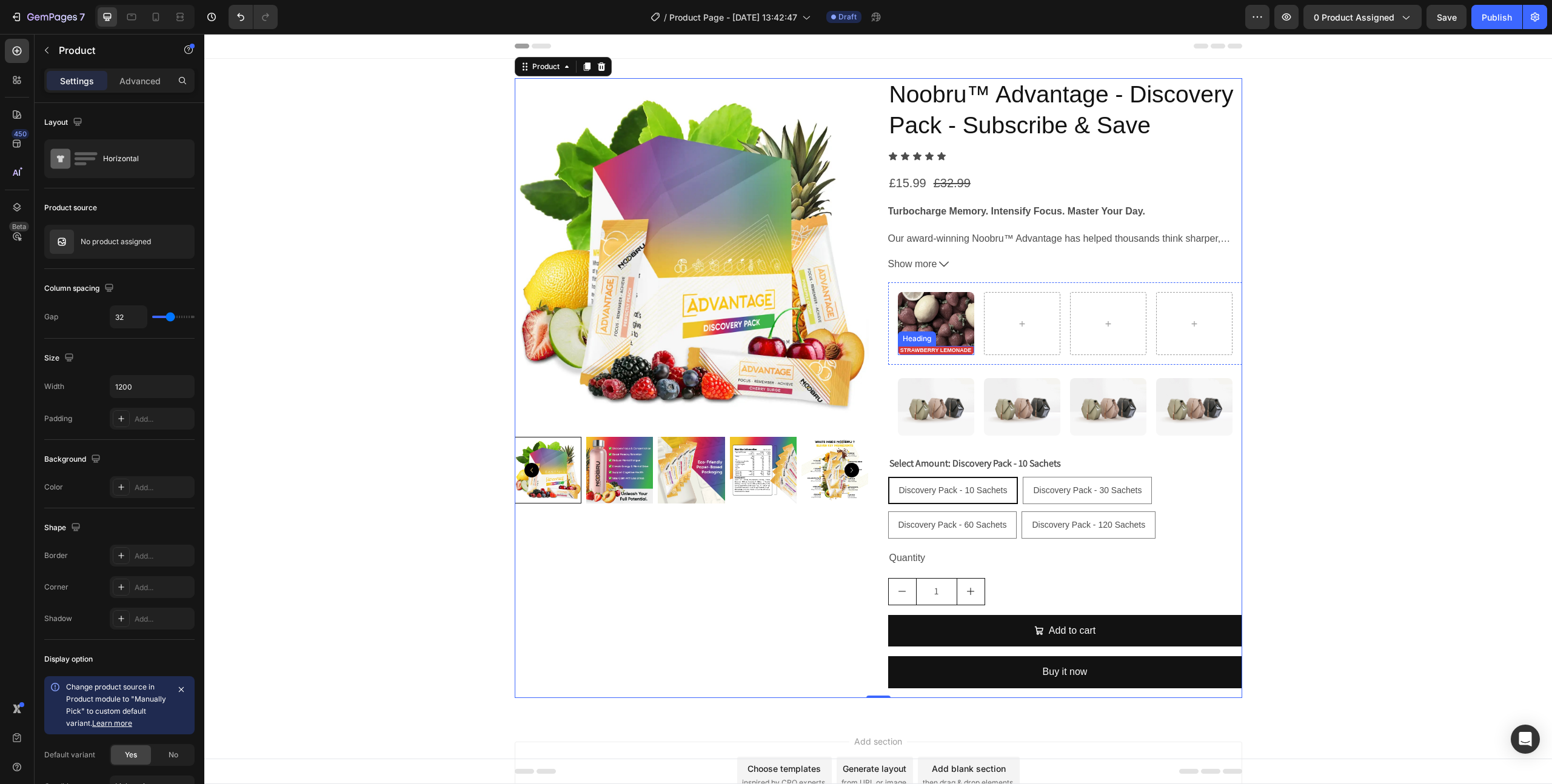
click at [946, 352] on strong "STRAWBERRY LEMONADE" at bounding box center [935, 350] width 72 height 6
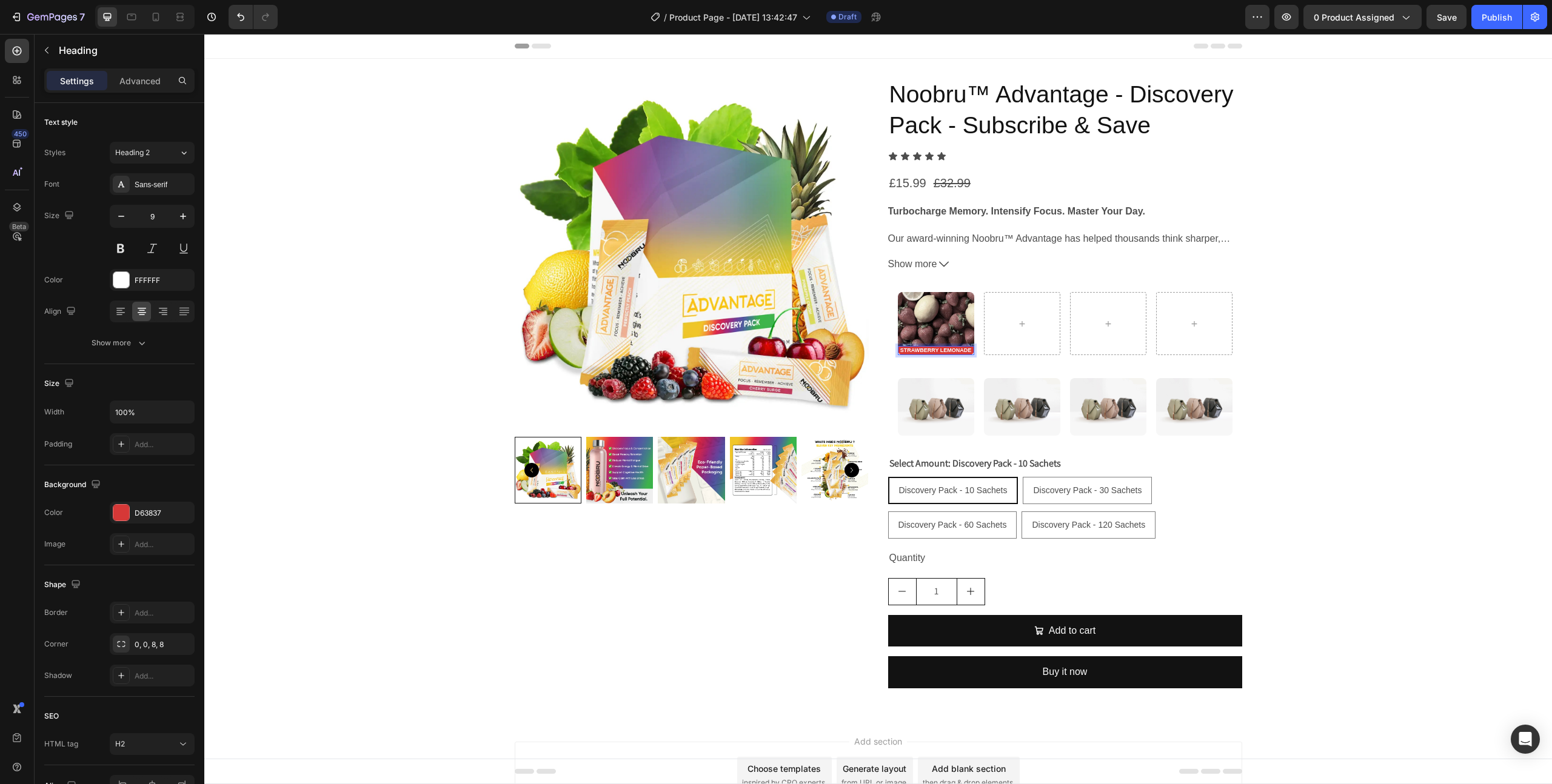
click at [951, 351] on strong "STRAWBERRY LEMONADE" at bounding box center [935, 350] width 72 height 6
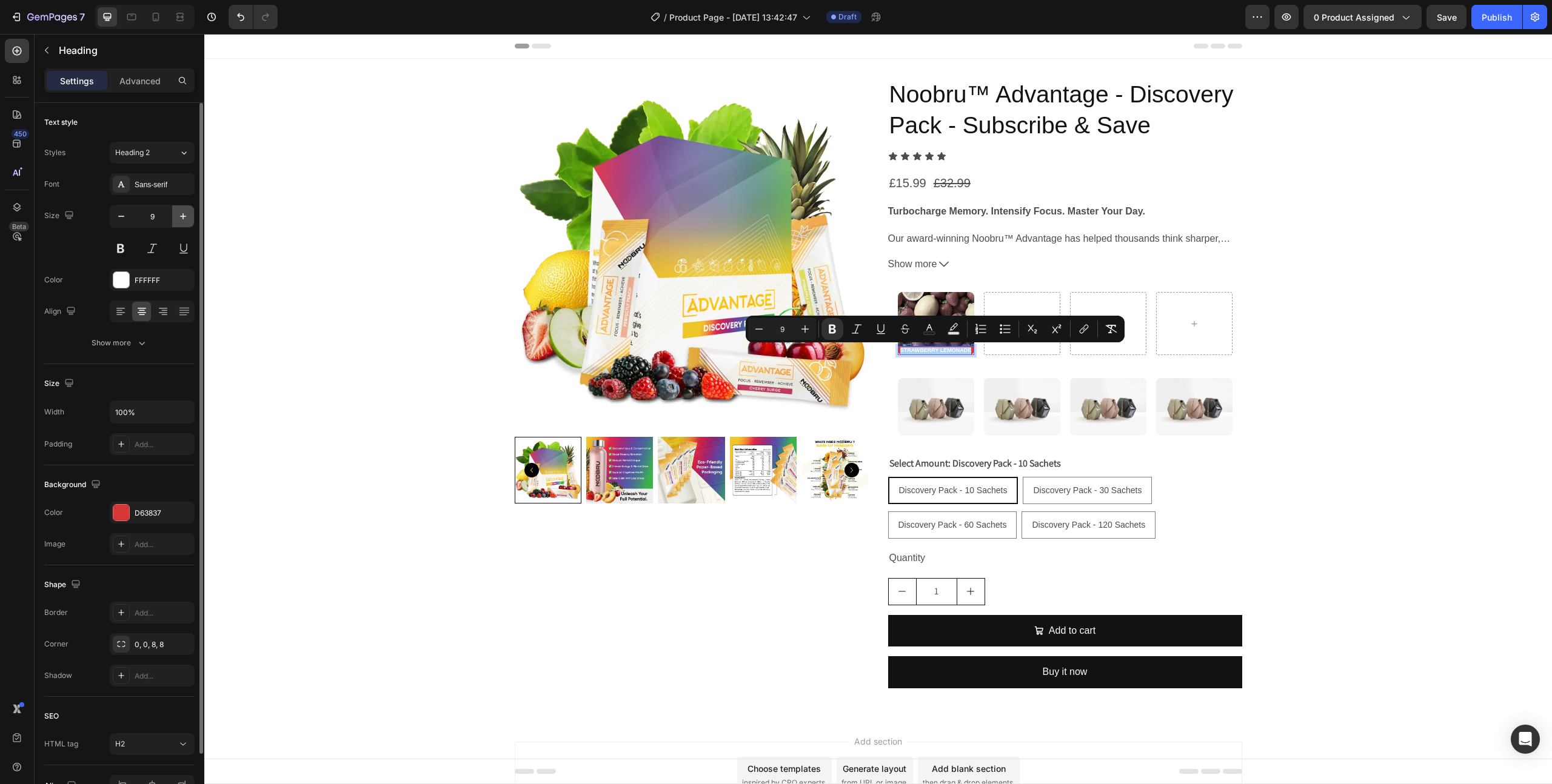
click at [182, 218] on icon "button" at bounding box center [183, 216] width 6 height 6
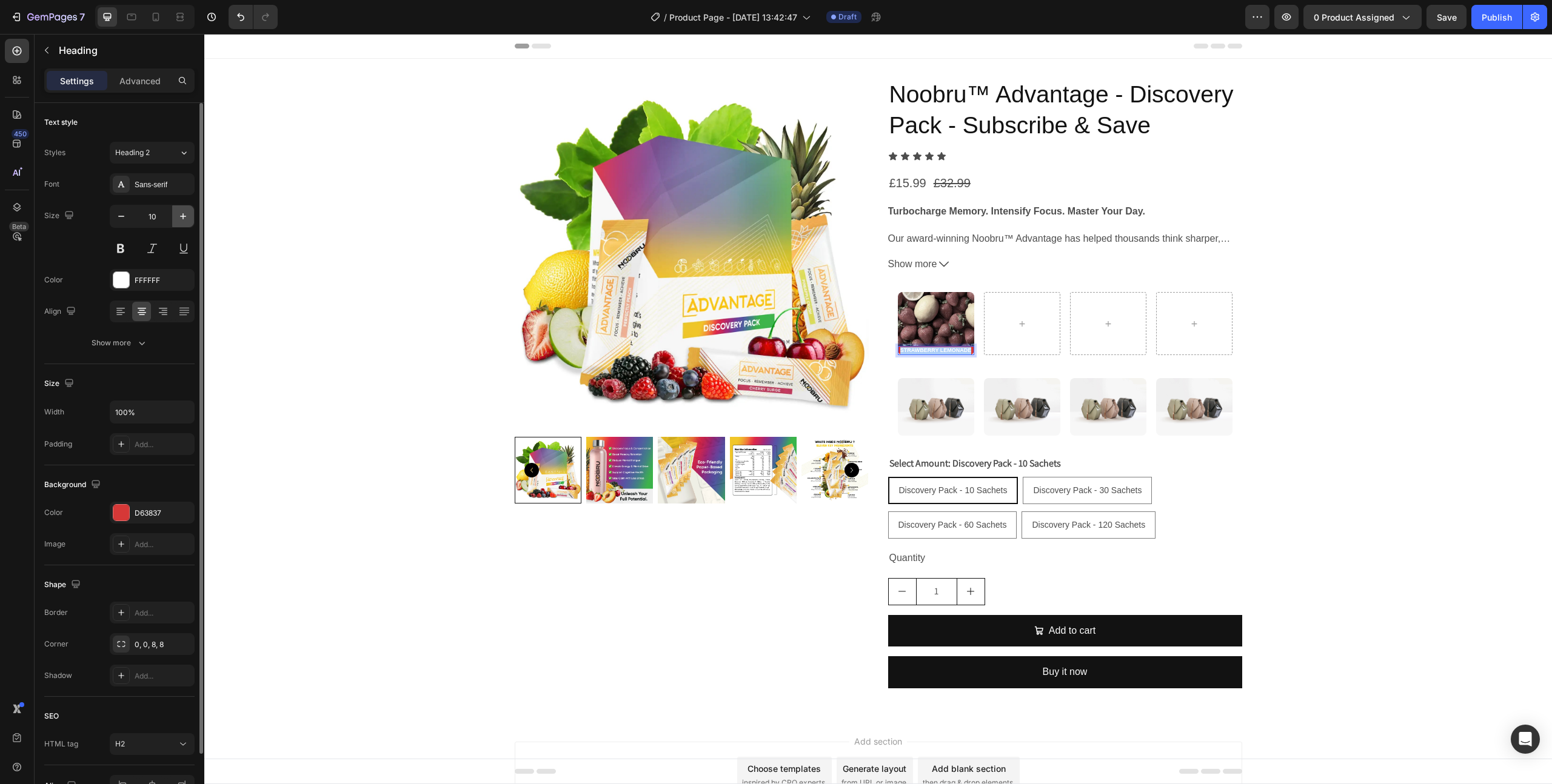
click at [182, 218] on icon "button" at bounding box center [183, 216] width 6 height 6
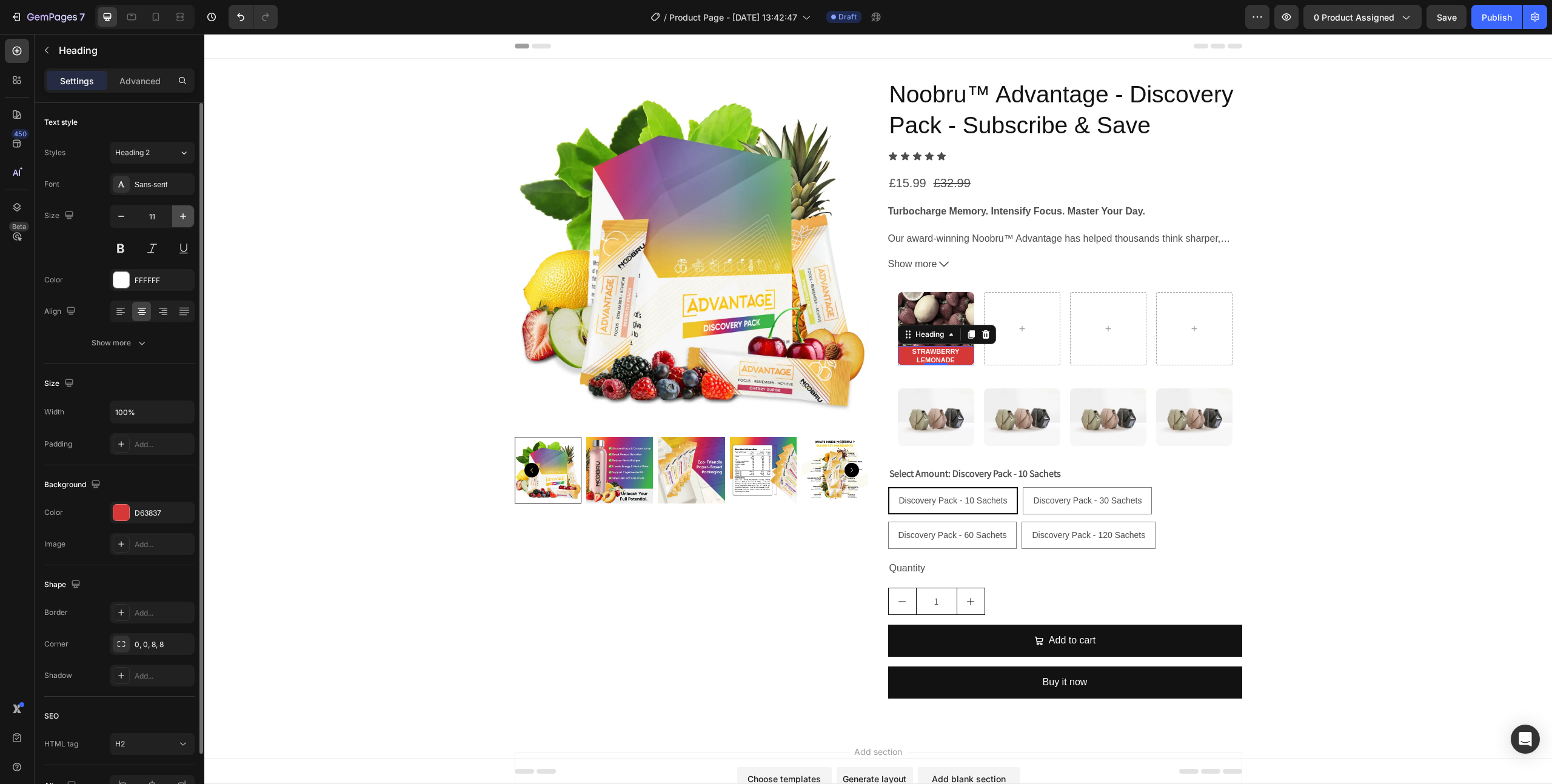
click at [182, 218] on icon "button" at bounding box center [183, 216] width 6 height 6
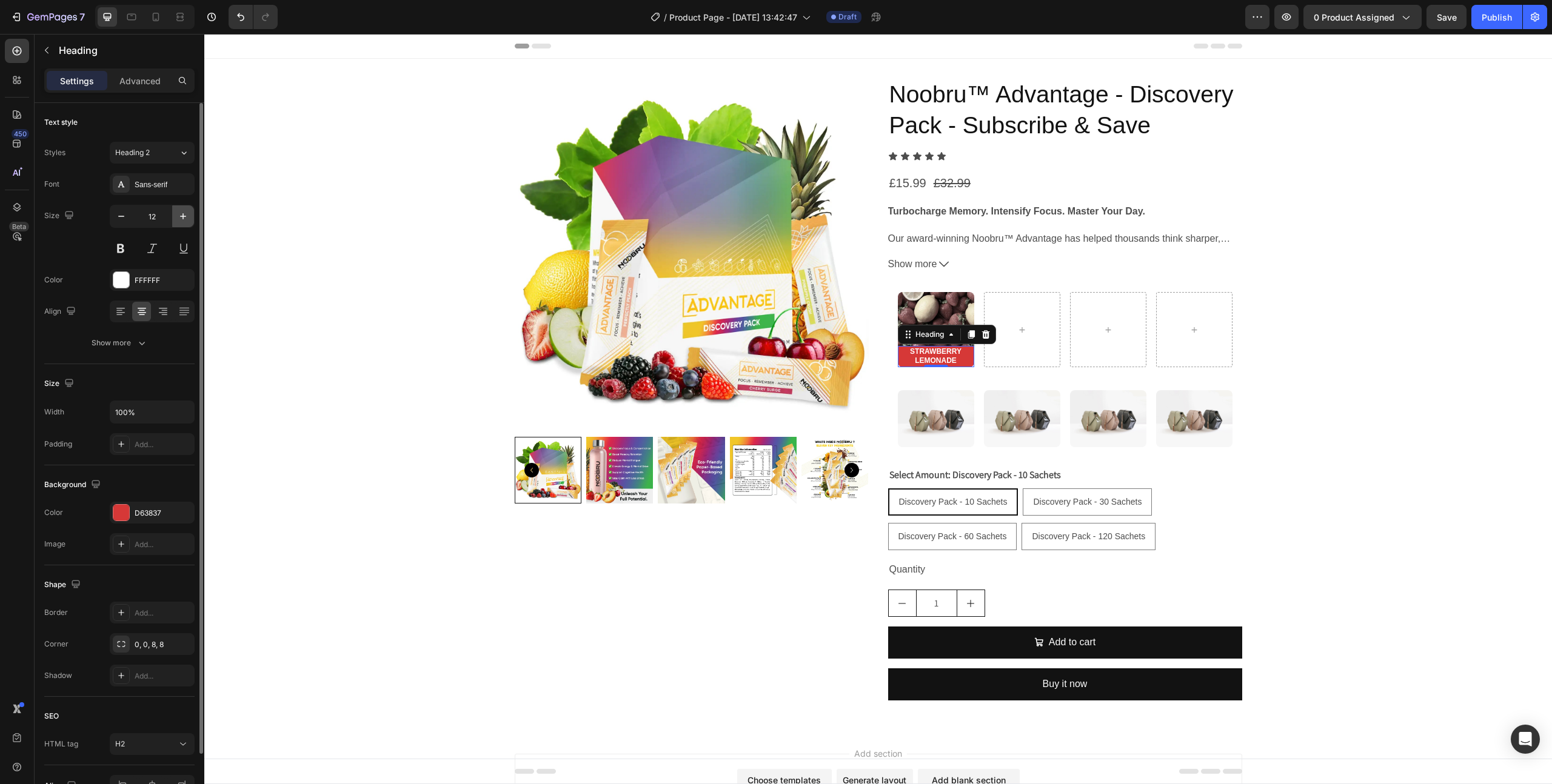
click at [182, 218] on icon "button" at bounding box center [183, 216] width 6 height 6
type input "13"
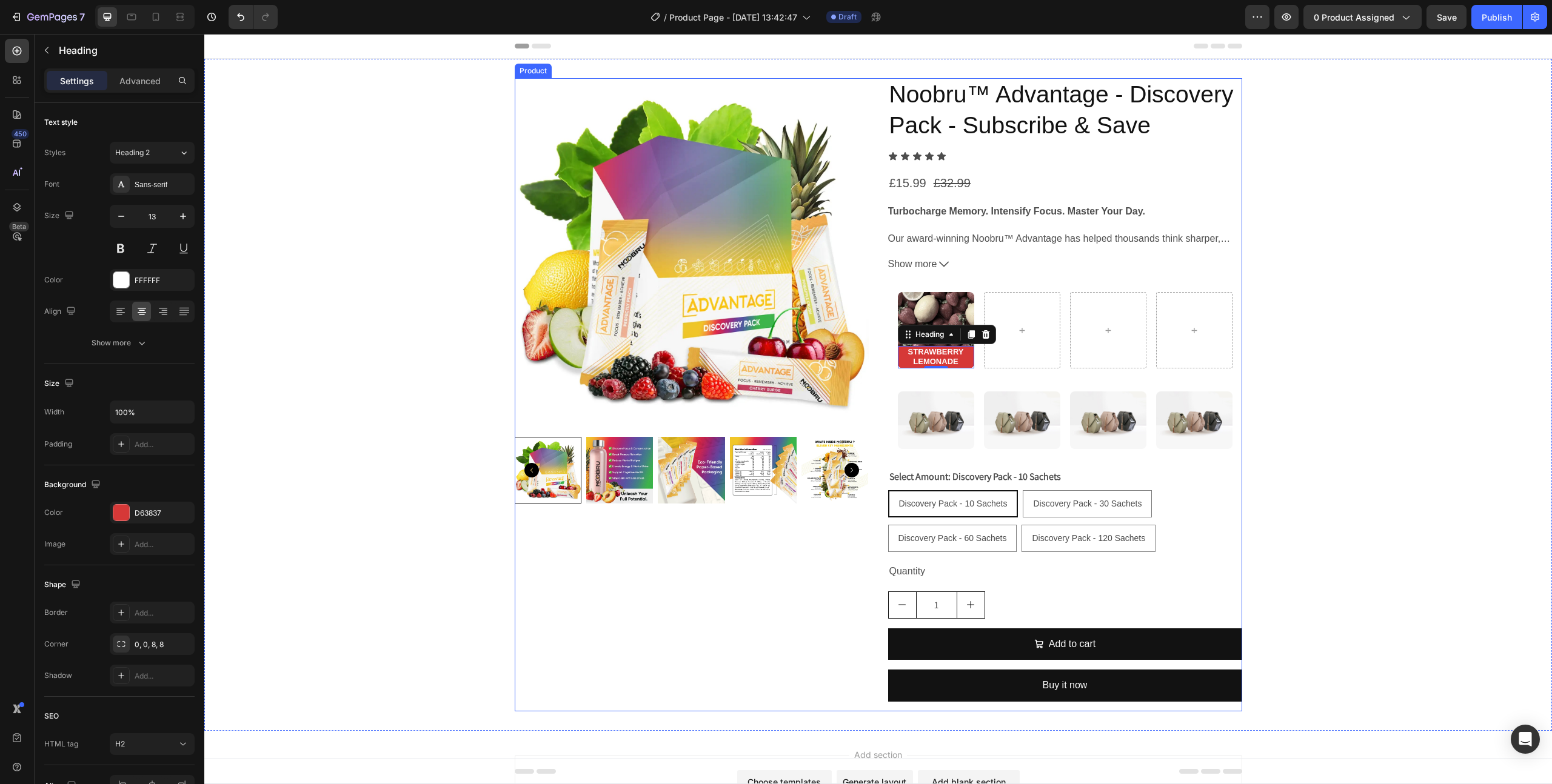
click at [753, 567] on div "Product Images" at bounding box center [691, 394] width 354 height 633
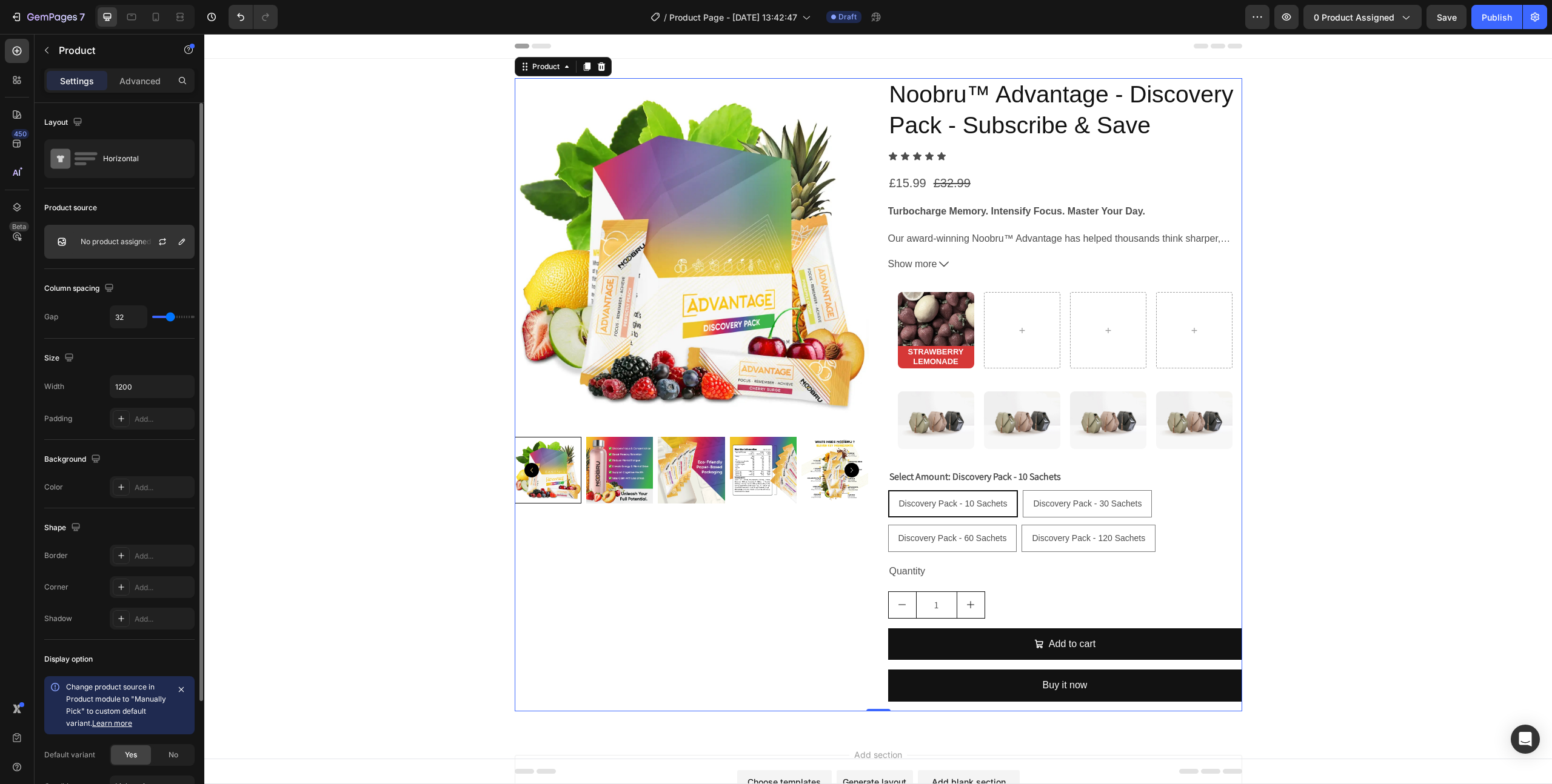
click at [139, 242] on p "No product assigned" at bounding box center [115, 242] width 70 height 9
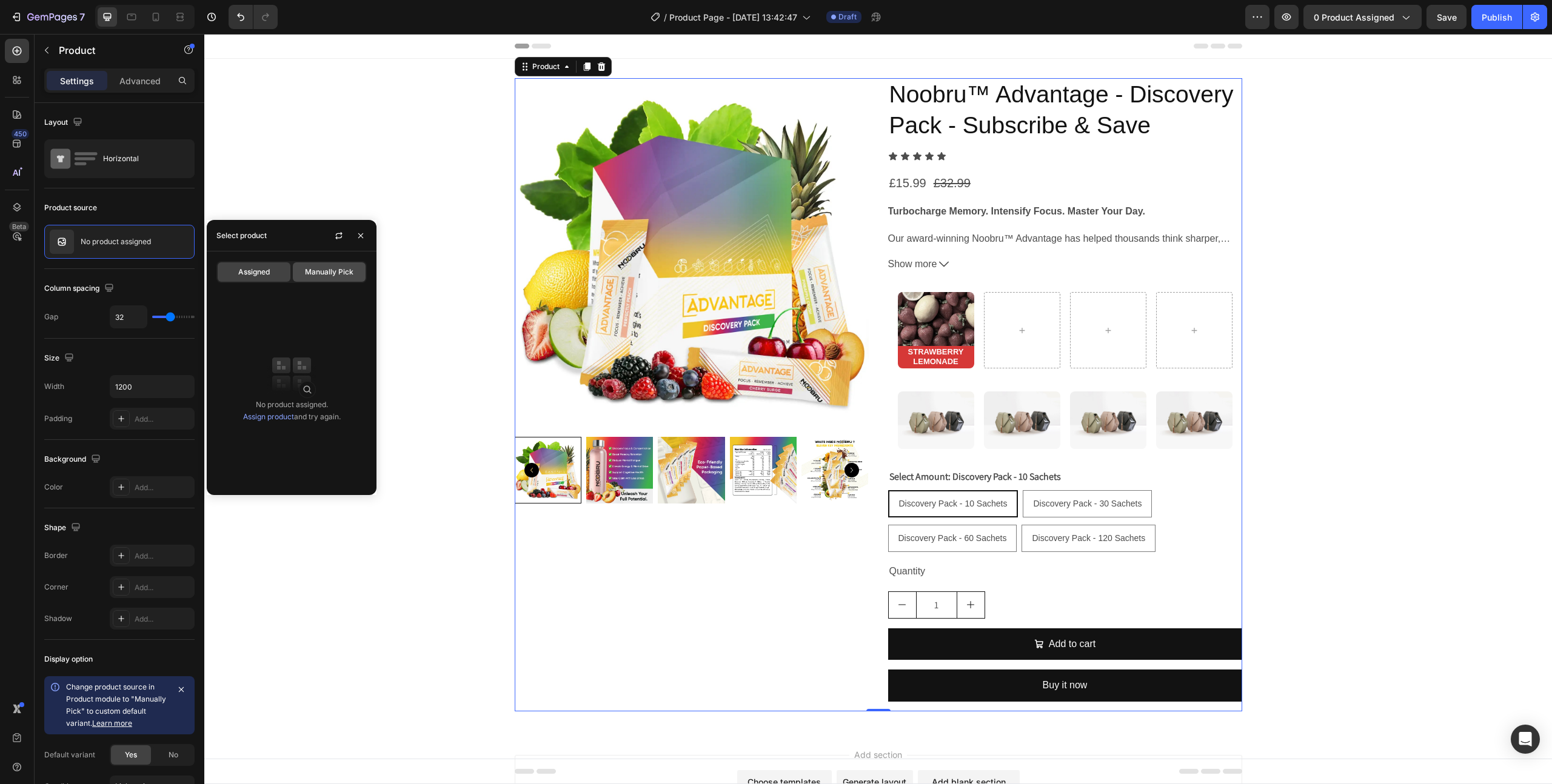
click at [323, 273] on span "Manually Pick" at bounding box center [329, 272] width 49 height 11
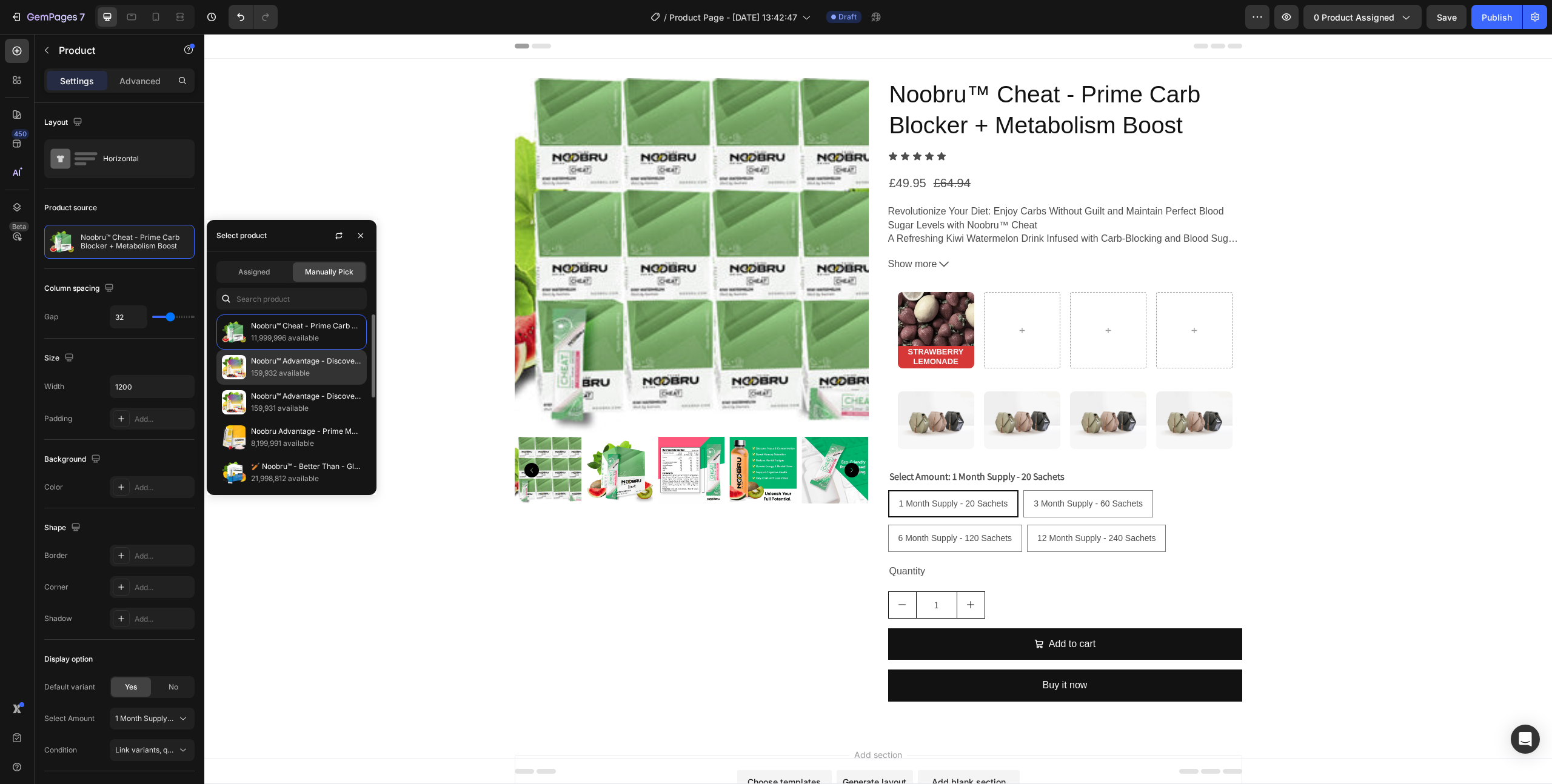
click at [323, 384] on div "Noobru™ Advantage - Discovery Pack - Subscribe & Save 159,932 available" at bounding box center [291, 402] width 150 height 36
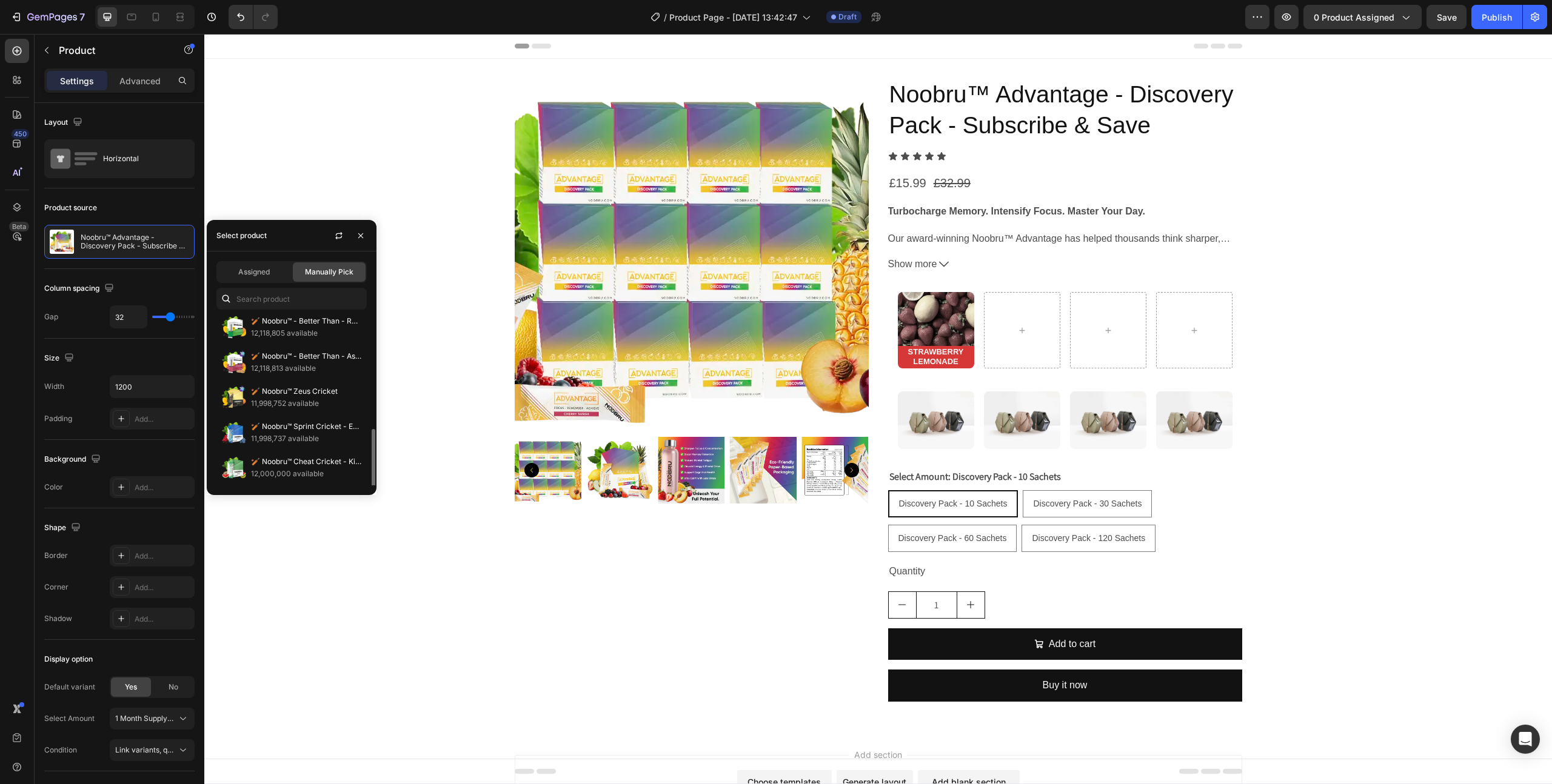
scroll to position [202, 0]
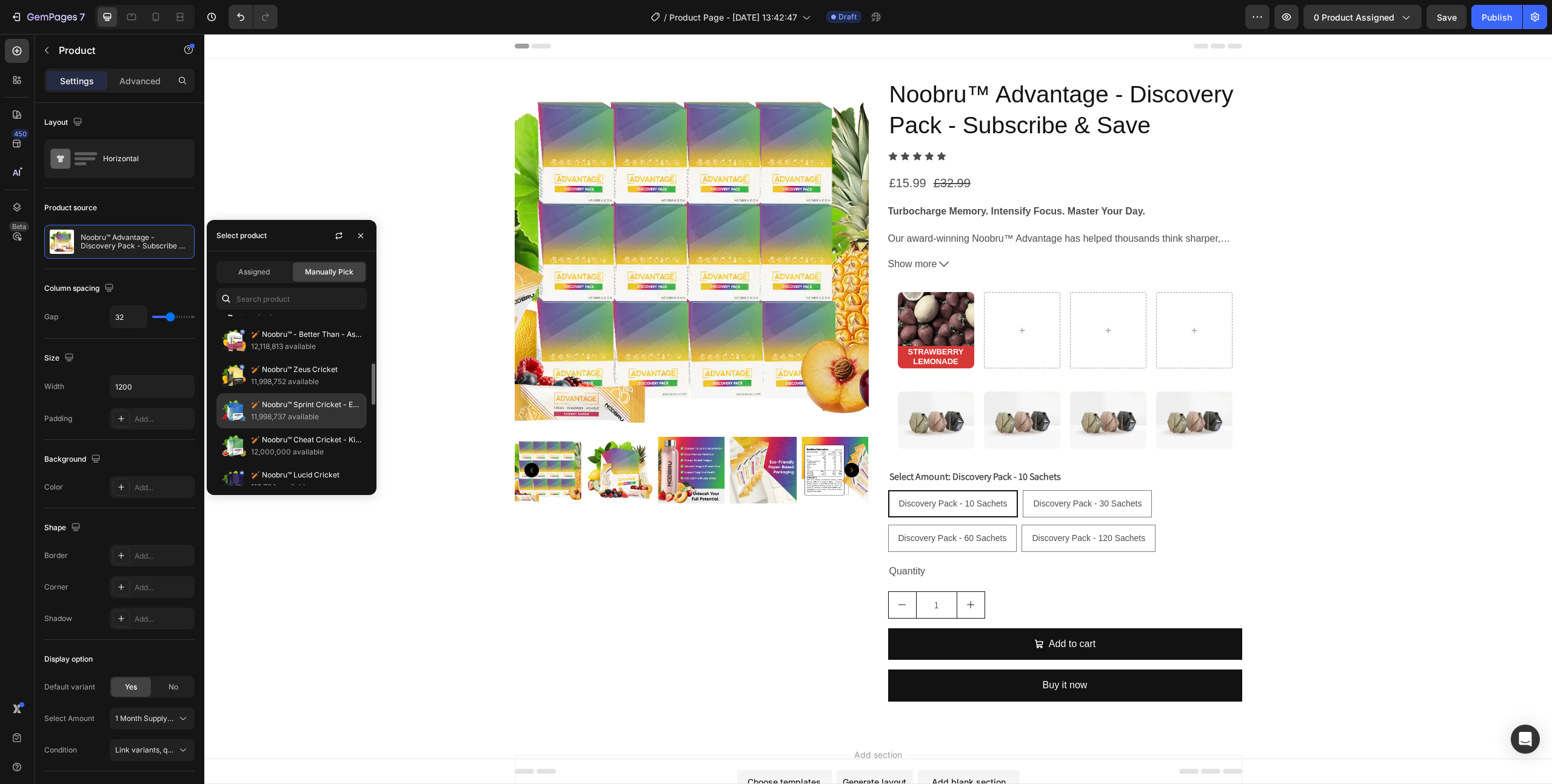
click at [320, 403] on p "🏏 Noobru™ Sprint Cricket - Energy 2.0" at bounding box center [306, 405] width 110 height 12
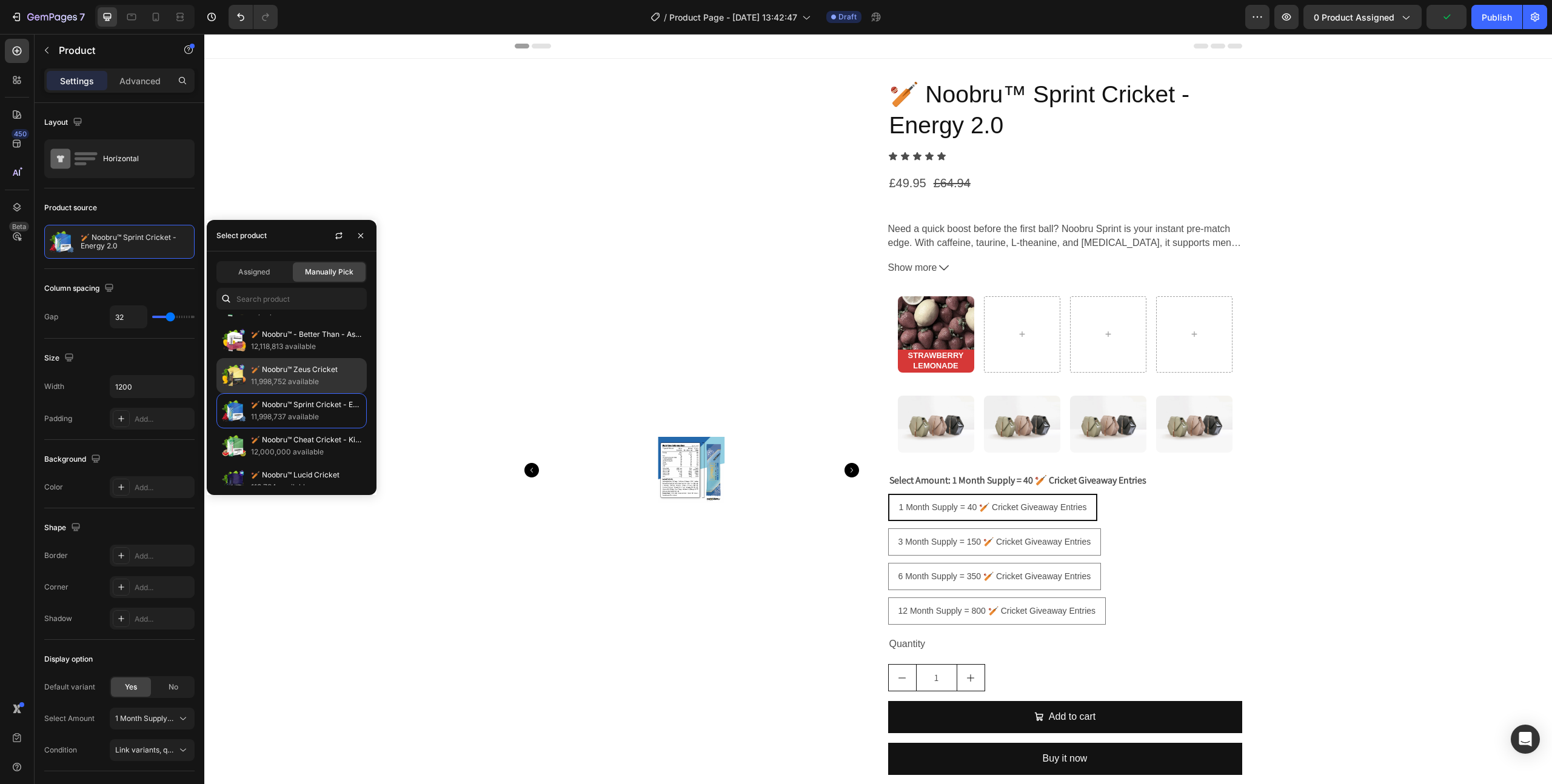
scroll to position [554, 0]
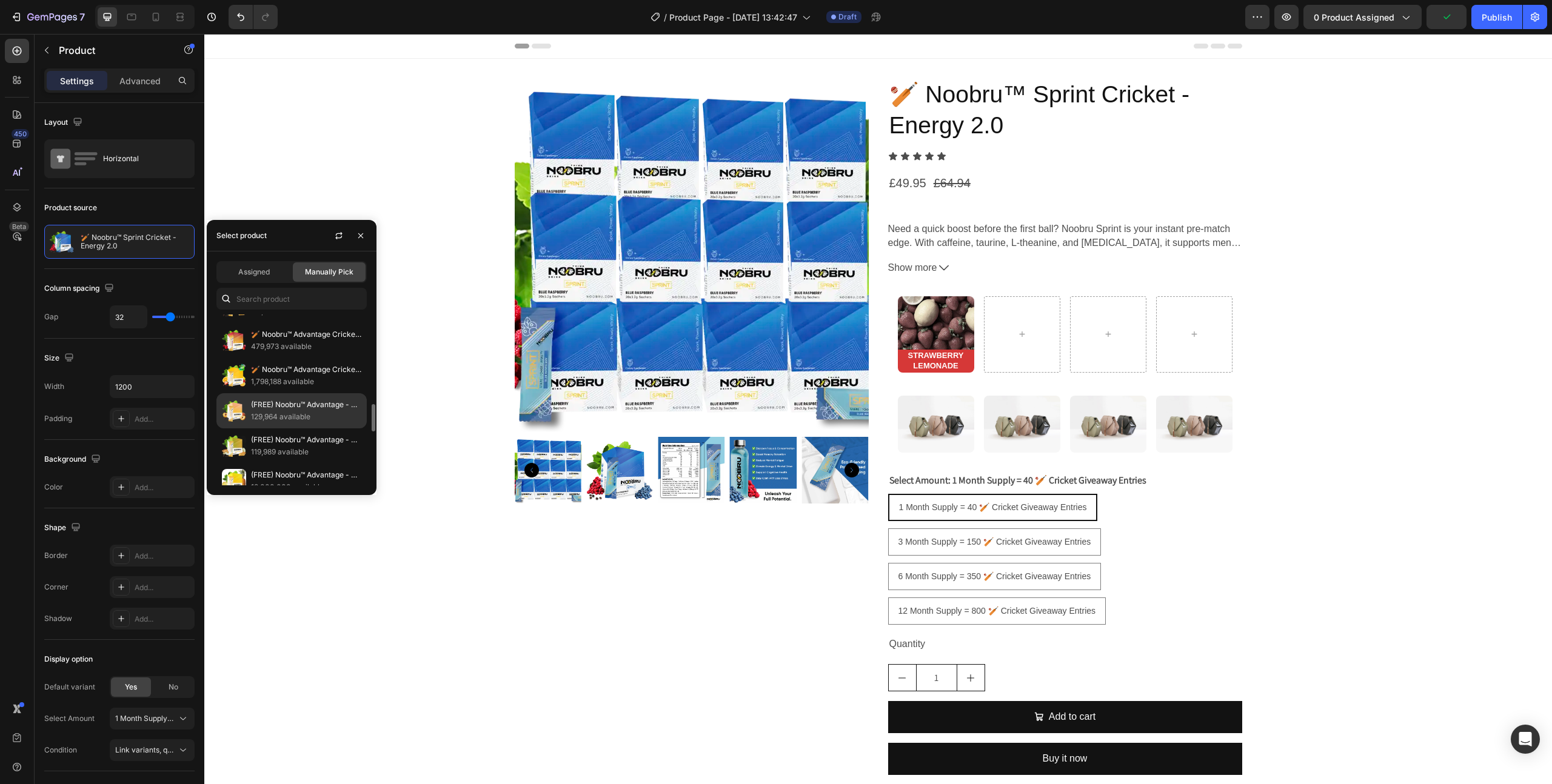
click at [297, 408] on p "(FREE) Noobru™ Advantage - Perfectly Peach" at bounding box center [306, 405] width 110 height 12
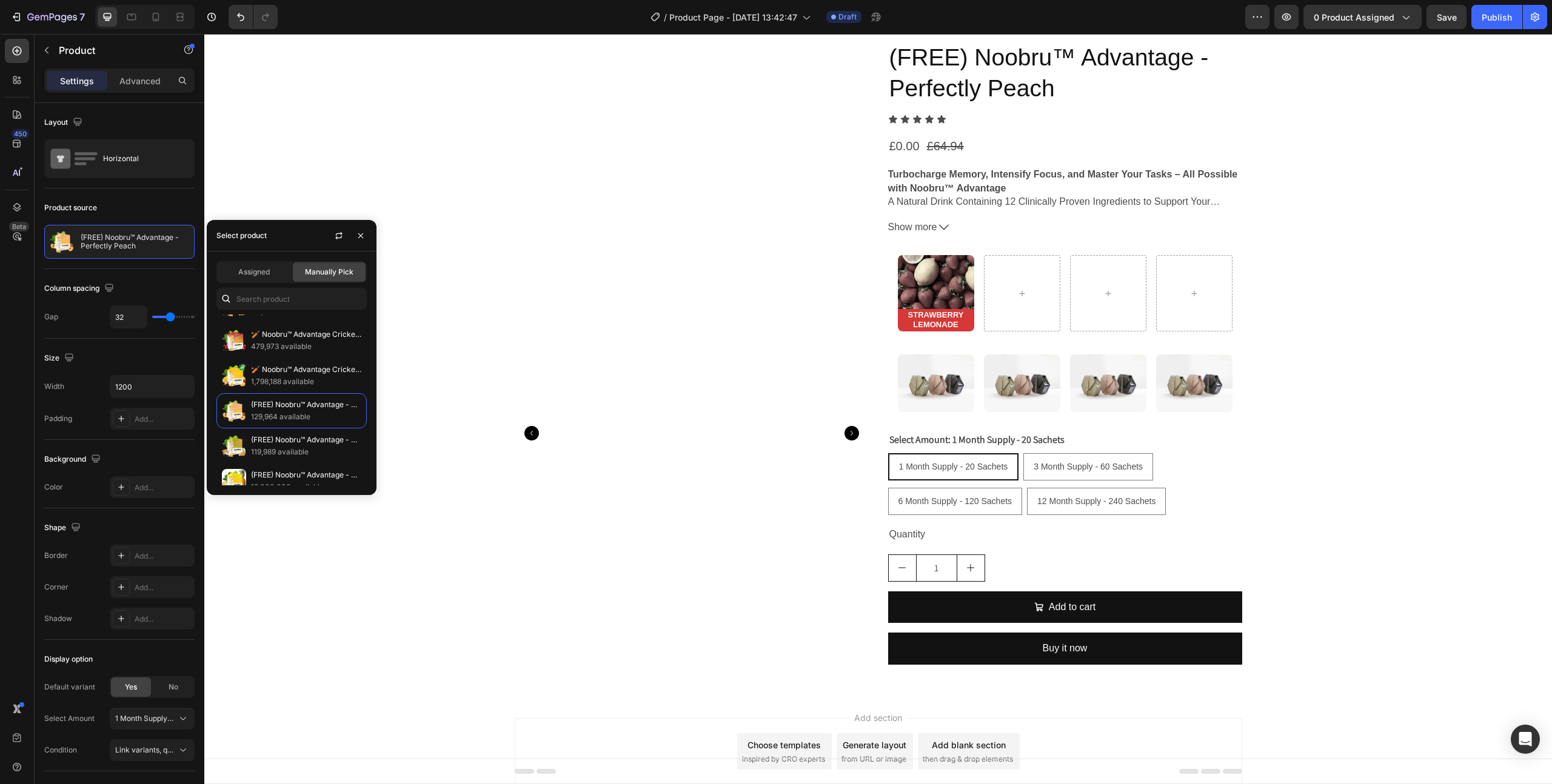
scroll to position [96, 0]
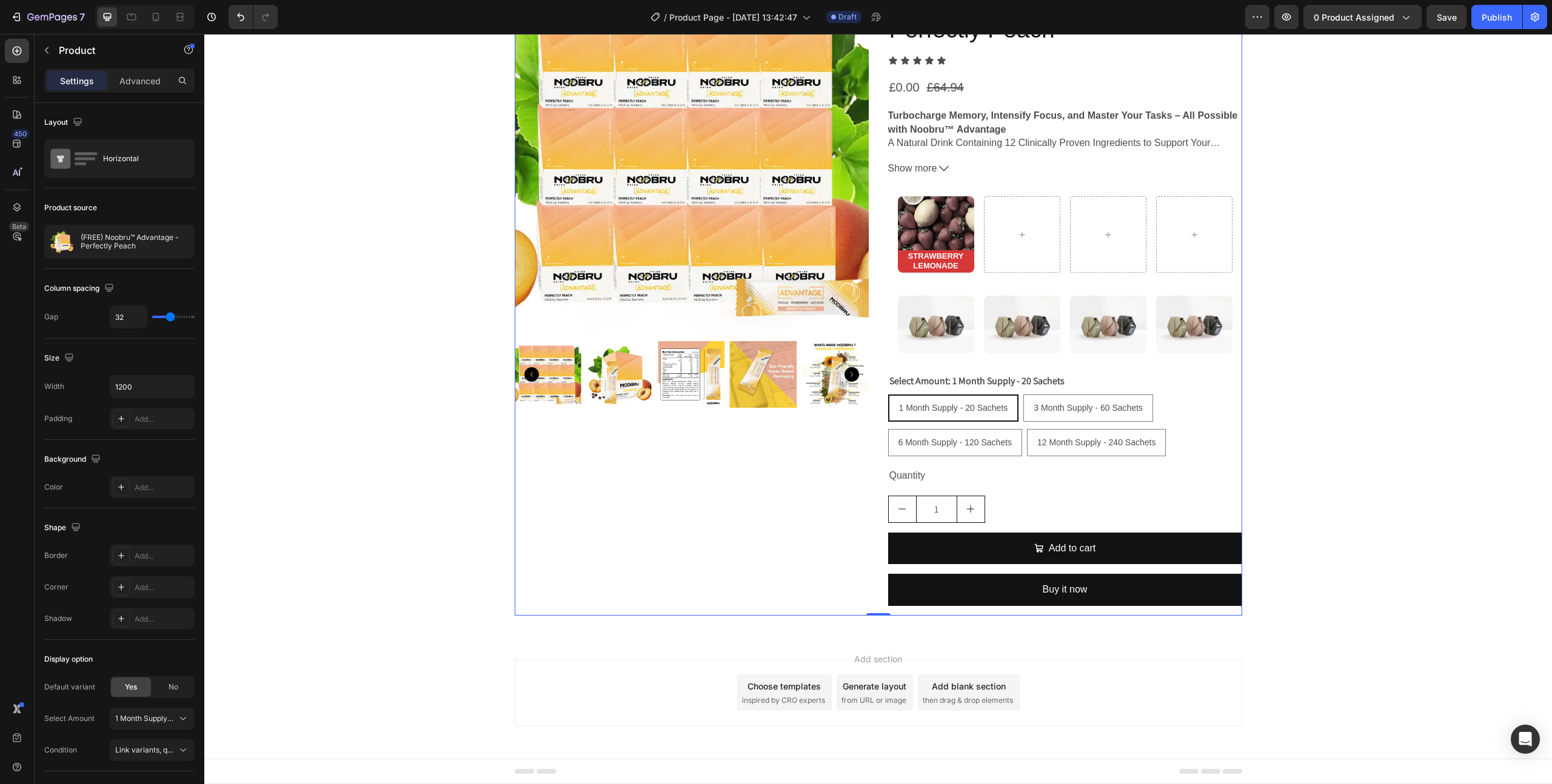
click at [793, 563] on div "Product Images" at bounding box center [691, 298] width 354 height 633
click at [921, 212] on img at bounding box center [936, 223] width 76 height 53
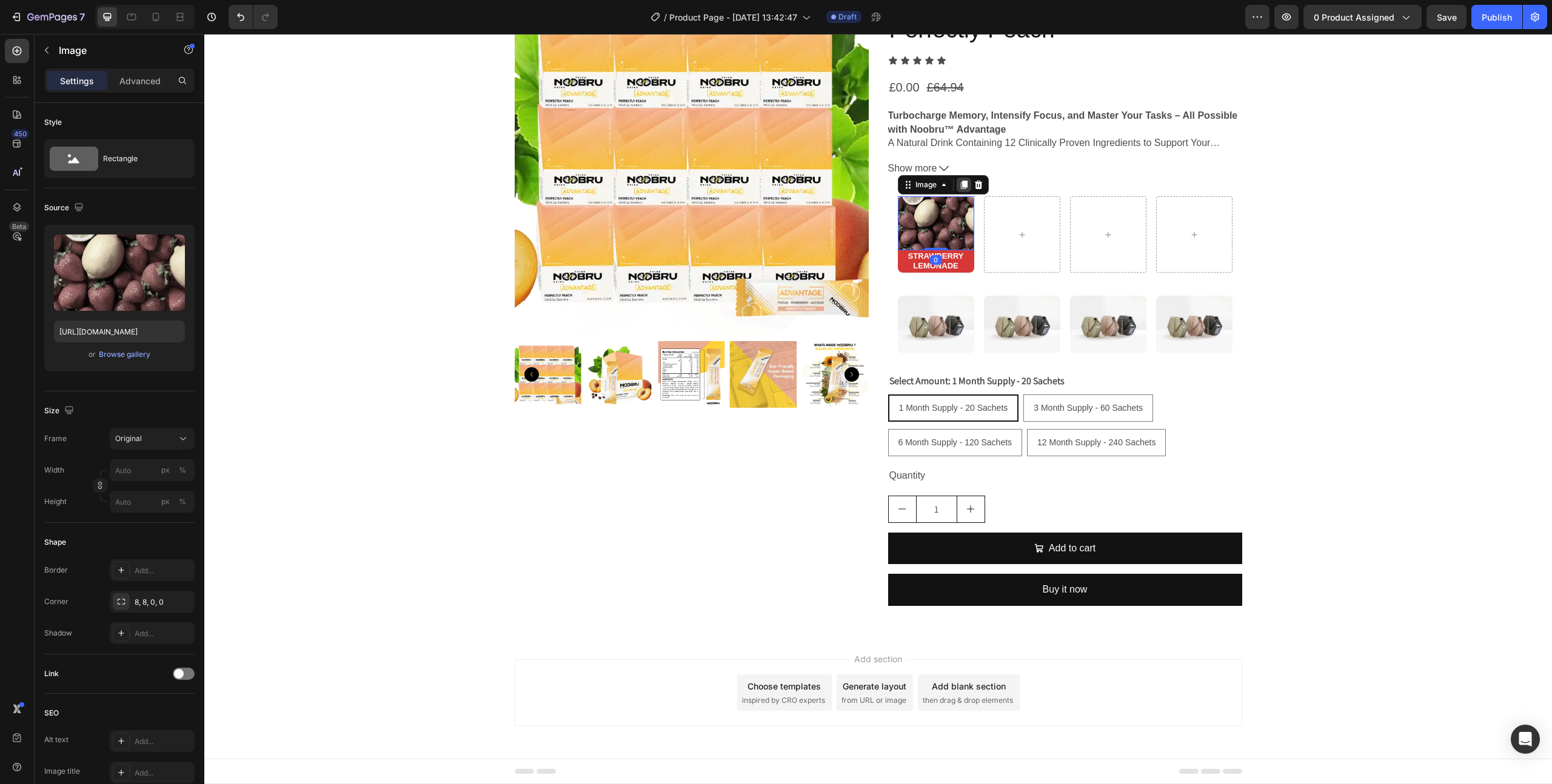
click at [970, 182] on div at bounding box center [964, 185] width 14 height 14
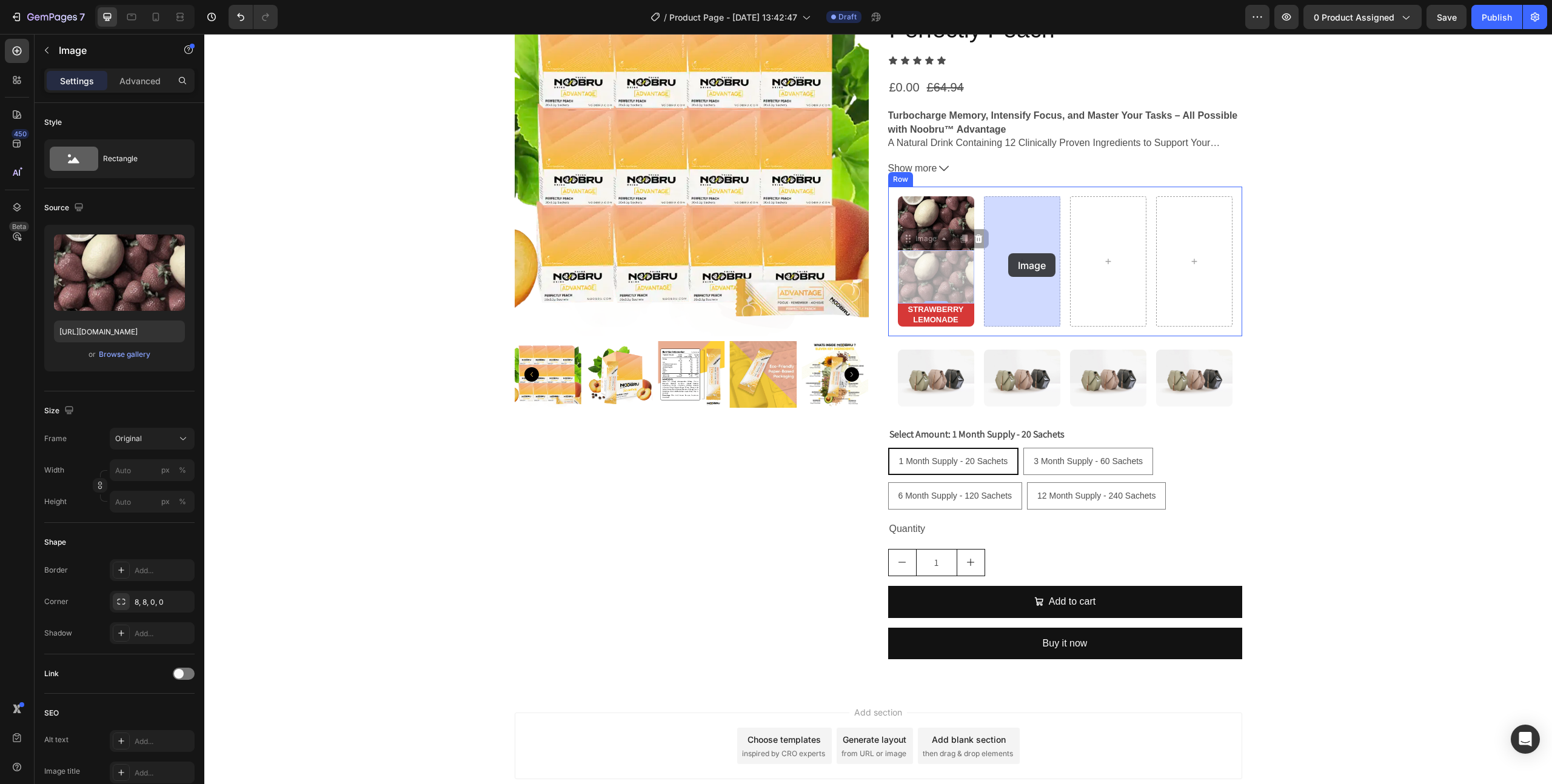
drag, startPoint x: 945, startPoint y: 271, endPoint x: 1006, endPoint y: 255, distance: 63.1
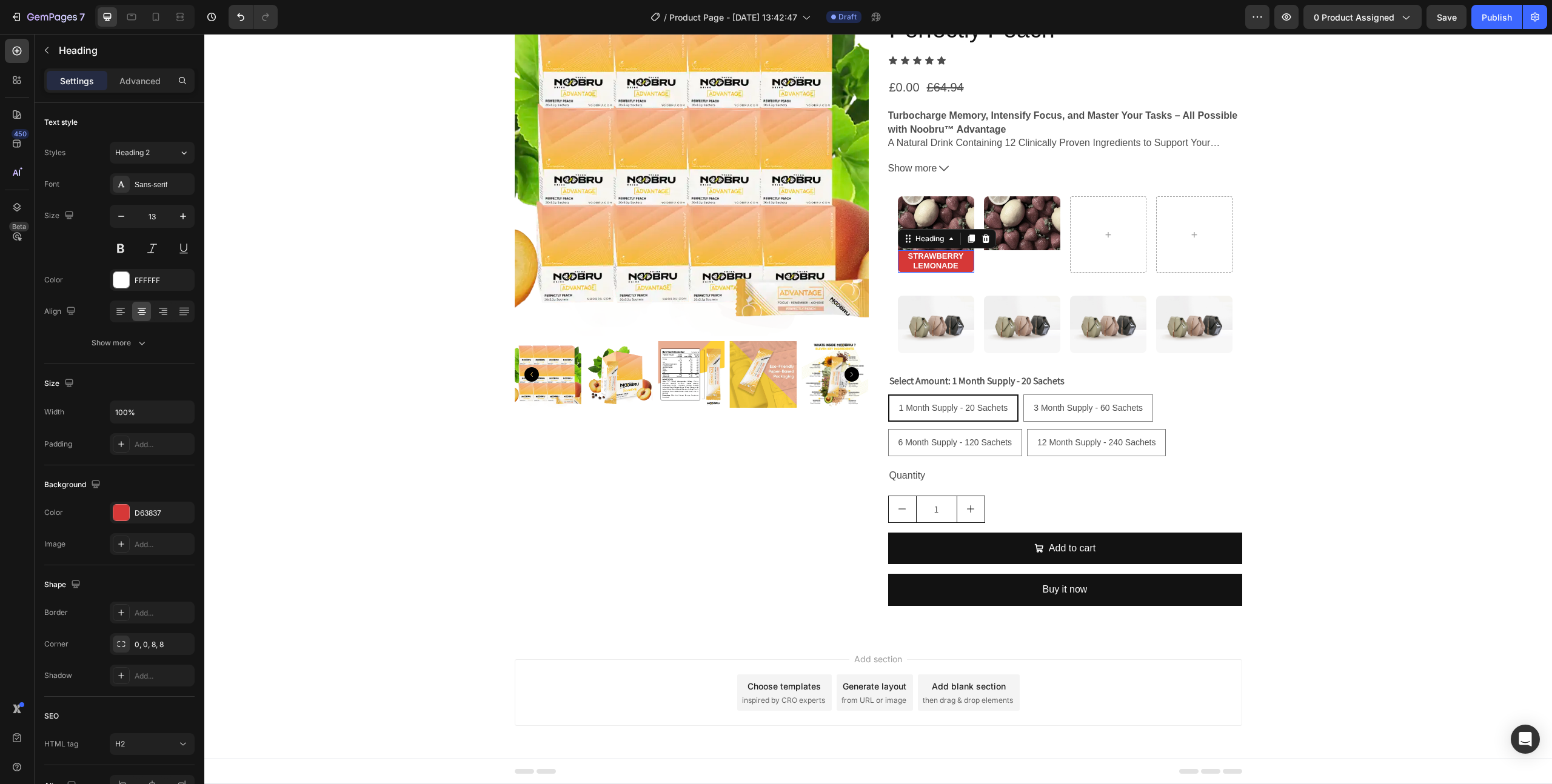
click at [957, 255] on strong "STRAWBERRY LEMONADE" at bounding box center [935, 261] width 56 height 20
click at [977, 237] on div at bounding box center [971, 239] width 14 height 14
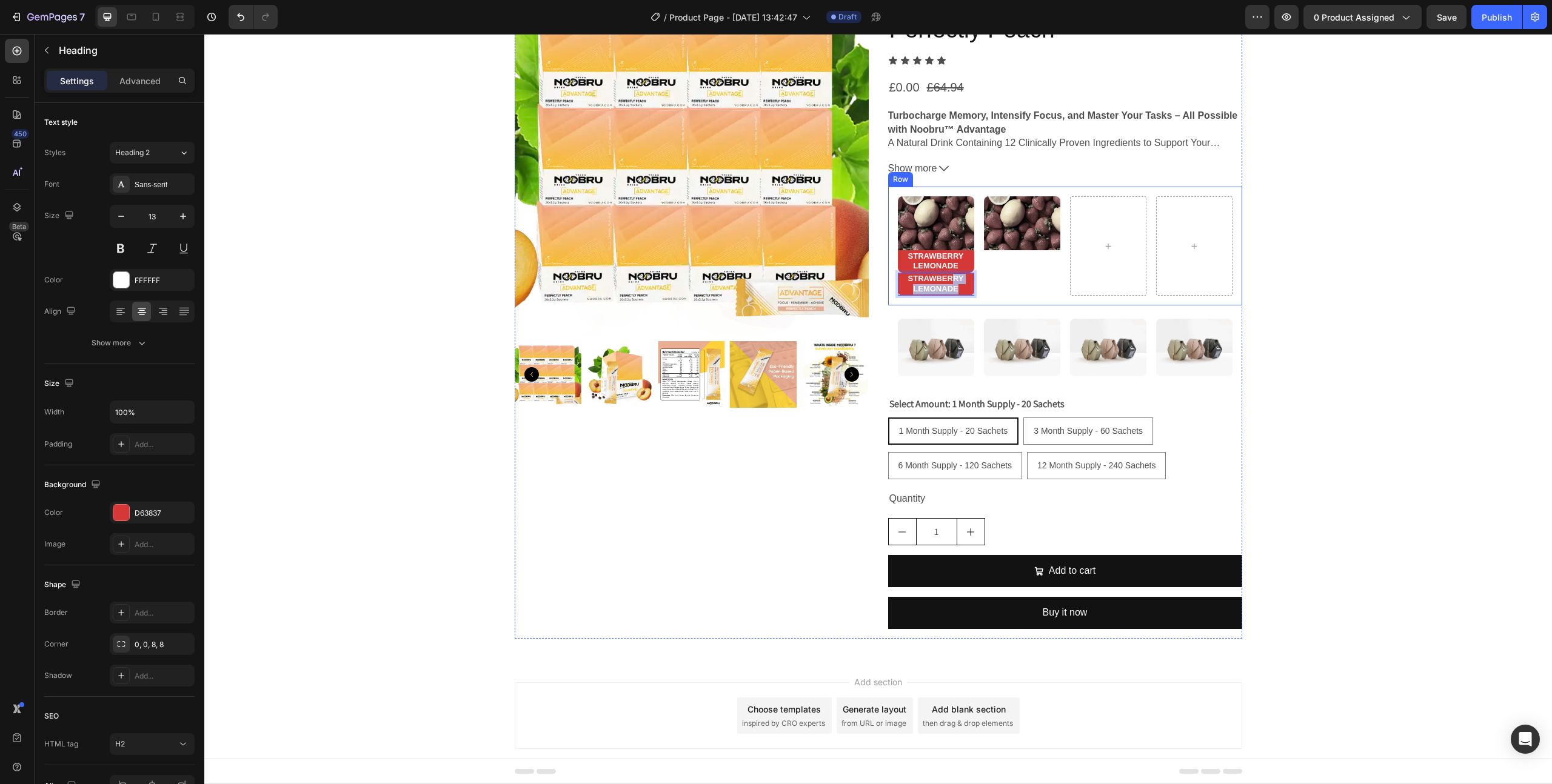
drag, startPoint x: 954, startPoint y: 283, endPoint x: 1003, endPoint y: 289, distance: 49.4
drag, startPoint x: 967, startPoint y: 291, endPoint x: 1018, endPoint y: 276, distance: 53.2
click at [1018, 276] on div "Image STRAWBERRY LEMONADE Heading STRAWBERRY LEMONADE Heading 0 Image Row" at bounding box center [1065, 246] width 354 height 119
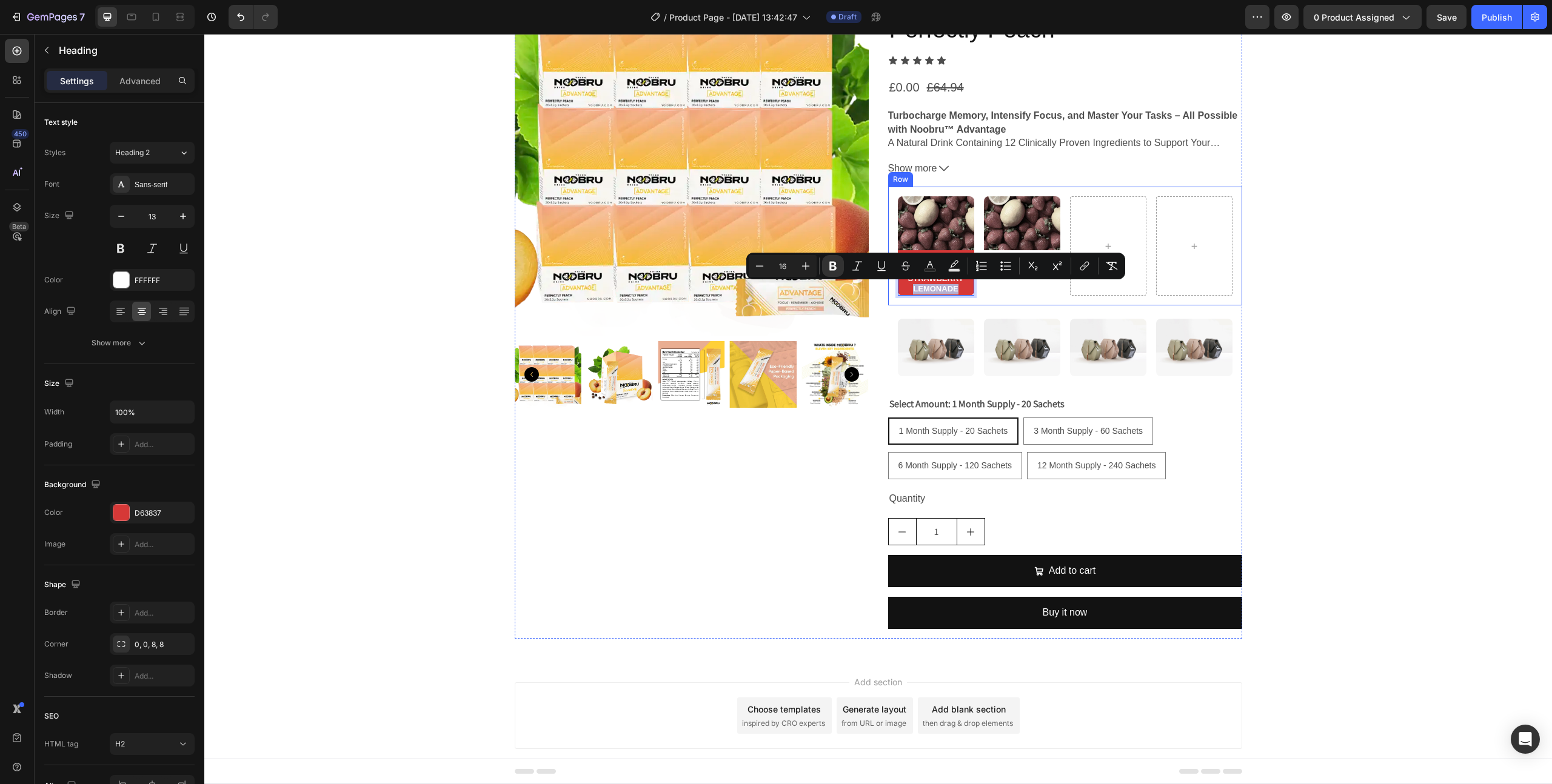
click at [983, 303] on div "Image STRAWBERRY LEMONADE Heading STRAWBERRY LEMONADE Heading 0 Image Row" at bounding box center [1065, 246] width 354 height 119
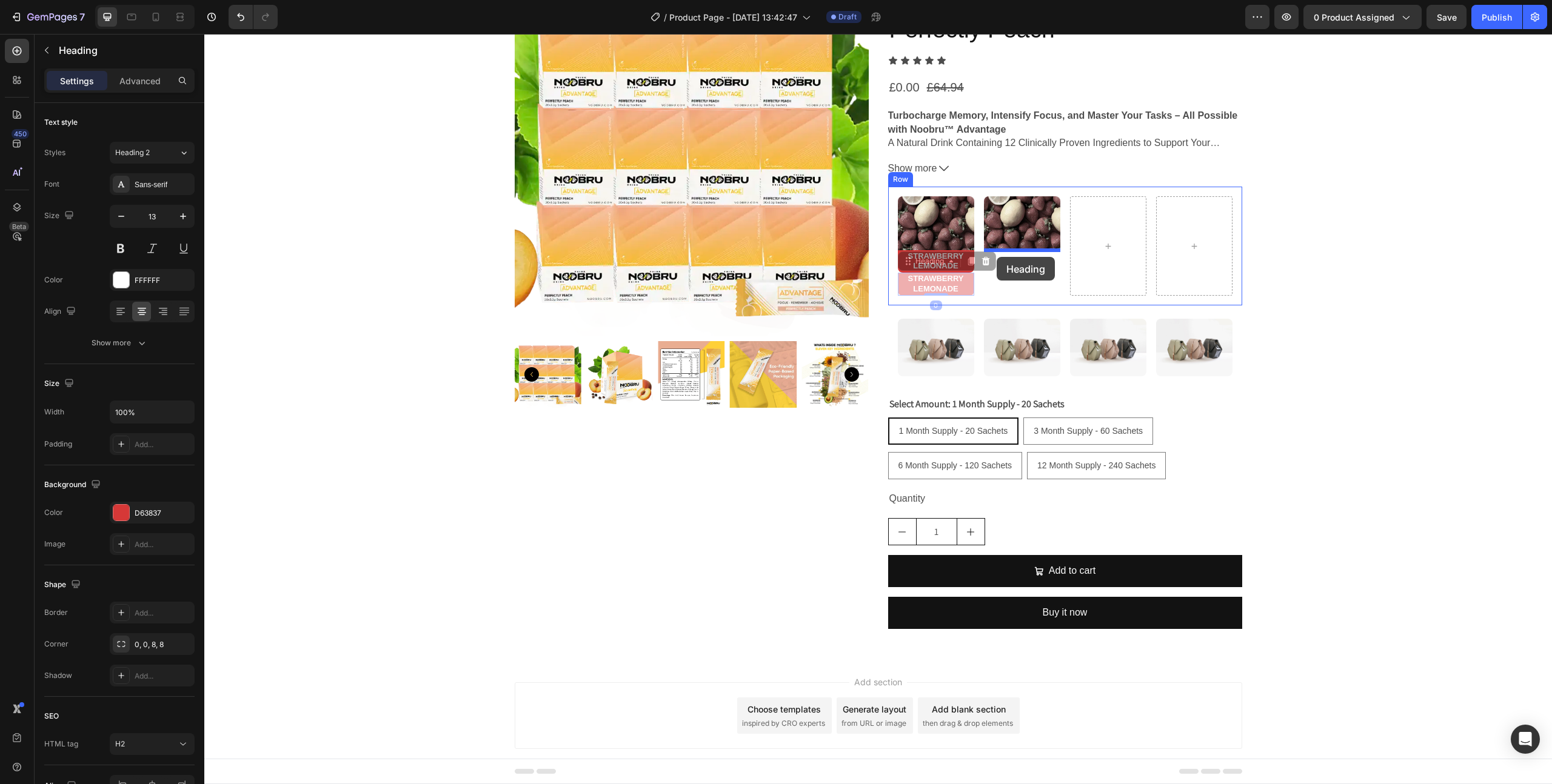
drag, startPoint x: 905, startPoint y: 279, endPoint x: 997, endPoint y: 257, distance: 94.6
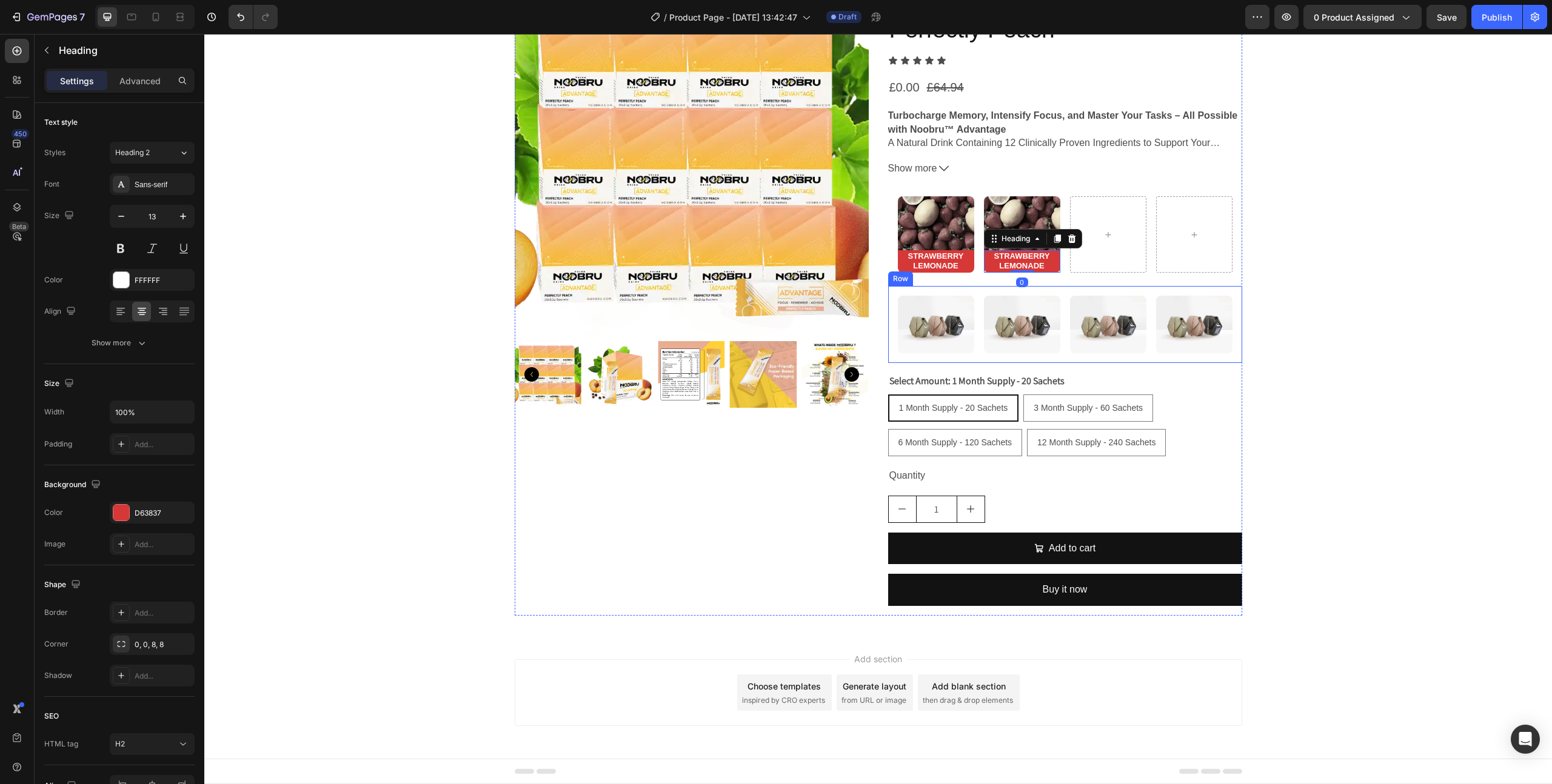
click at [1239, 311] on div "Image Image Image Image Row" at bounding box center [1065, 324] width 354 height 77
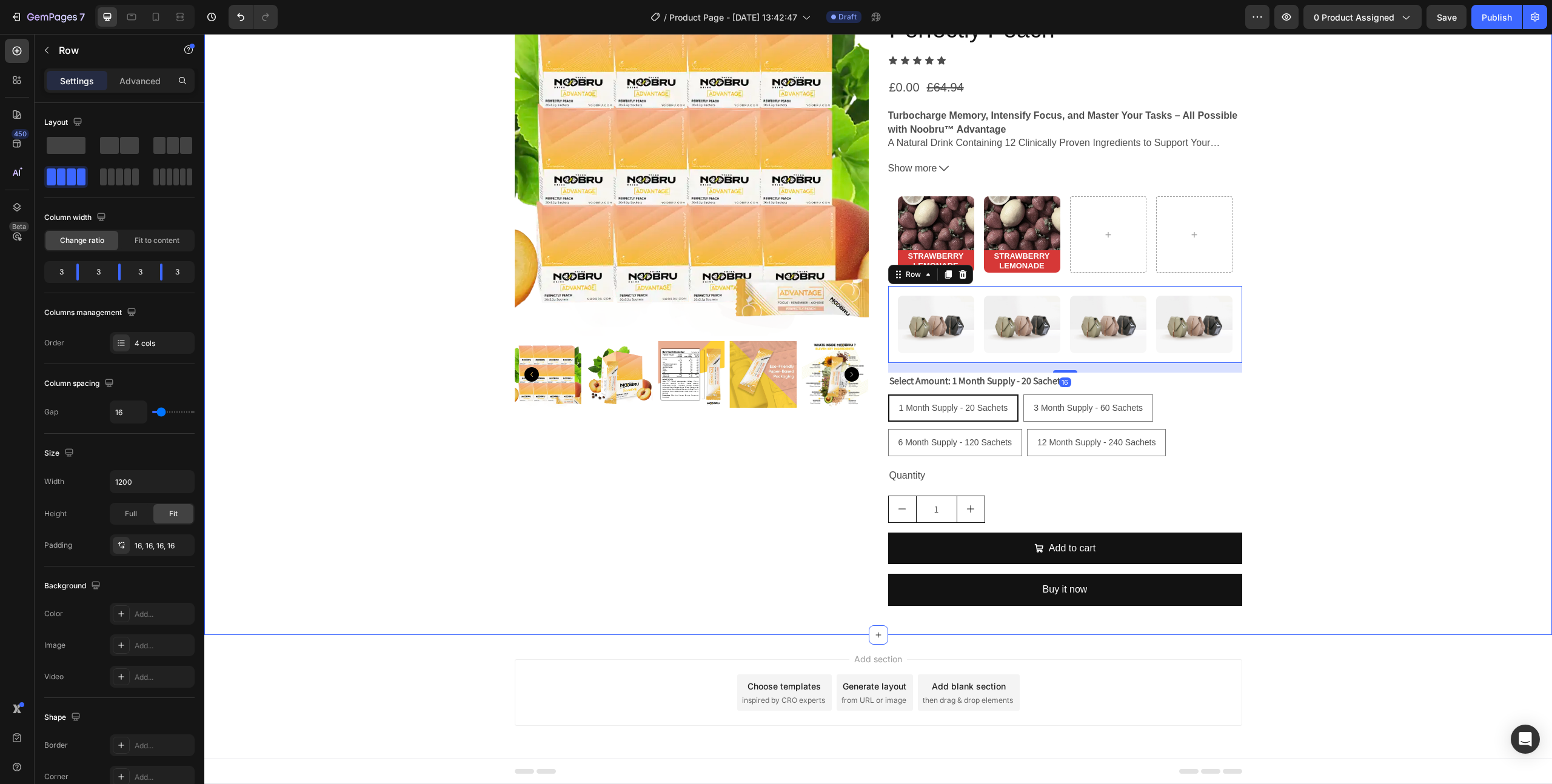
click at [1320, 248] on div "Product Images (FREE) Noobru™ Advantage - Perfectly Peach Product Title Icon Ic…" at bounding box center [878, 298] width 1348 height 633
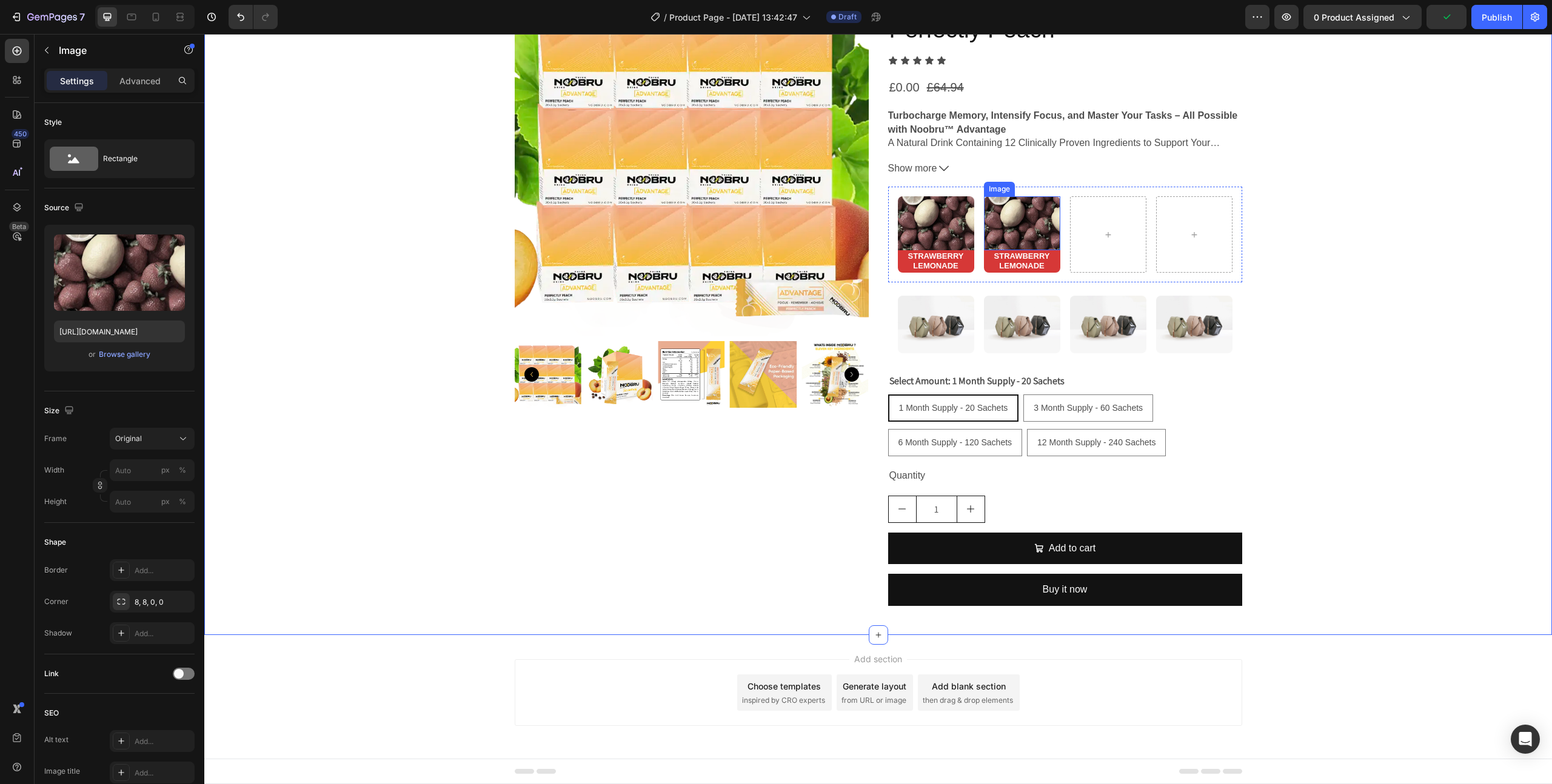
click at [1015, 217] on img at bounding box center [1023, 223] width 76 height 53
click at [133, 438] on span "Original" at bounding box center [129, 439] width 27 height 11
click at [133, 519] on span "Horizontal" at bounding box center [132, 515] width 36 height 12
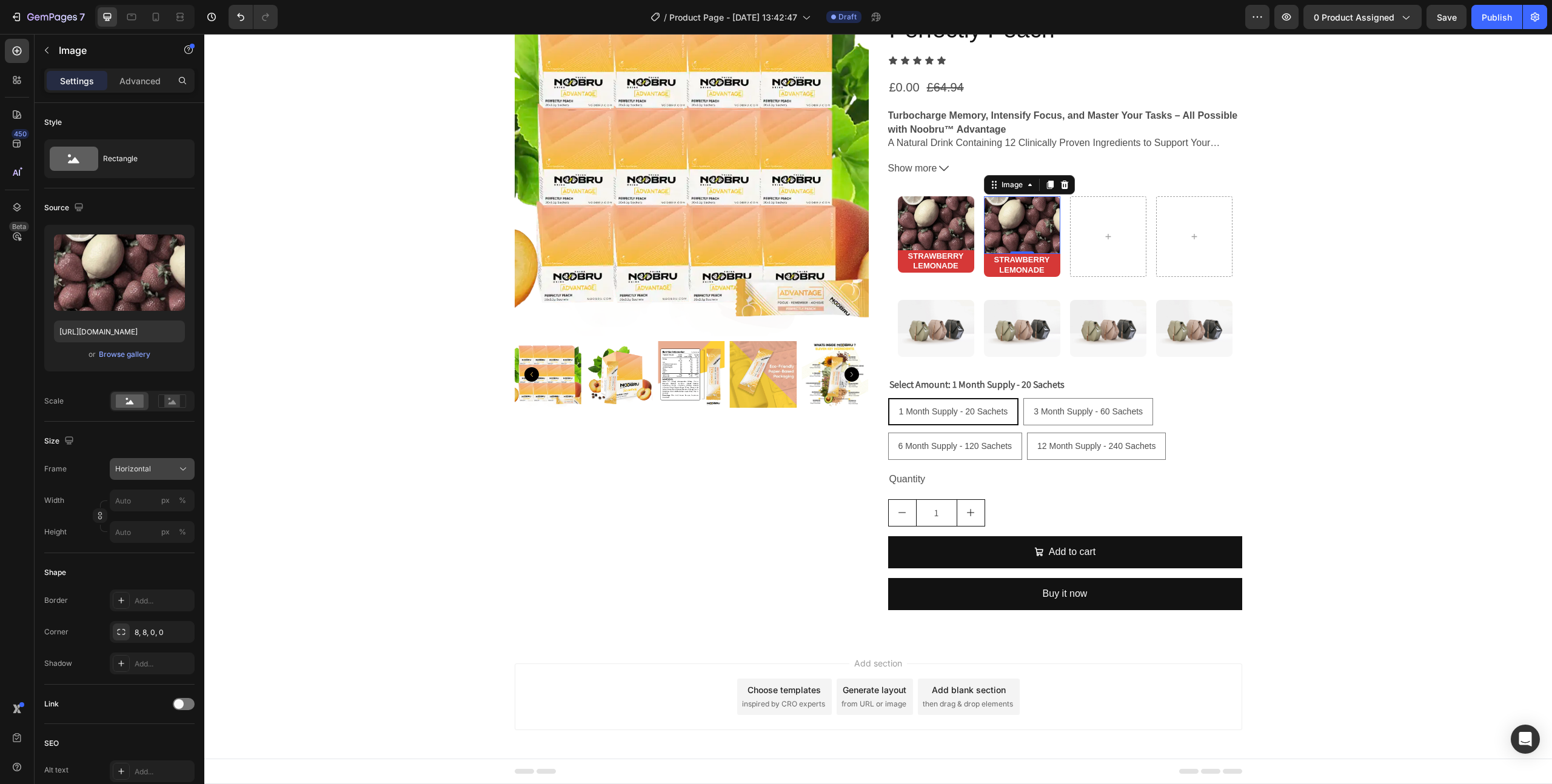
click at [147, 462] on button "Horizontal" at bounding box center [153, 469] width 85 height 22
click at [133, 560] on div "Original" at bounding box center [140, 566] width 97 height 22
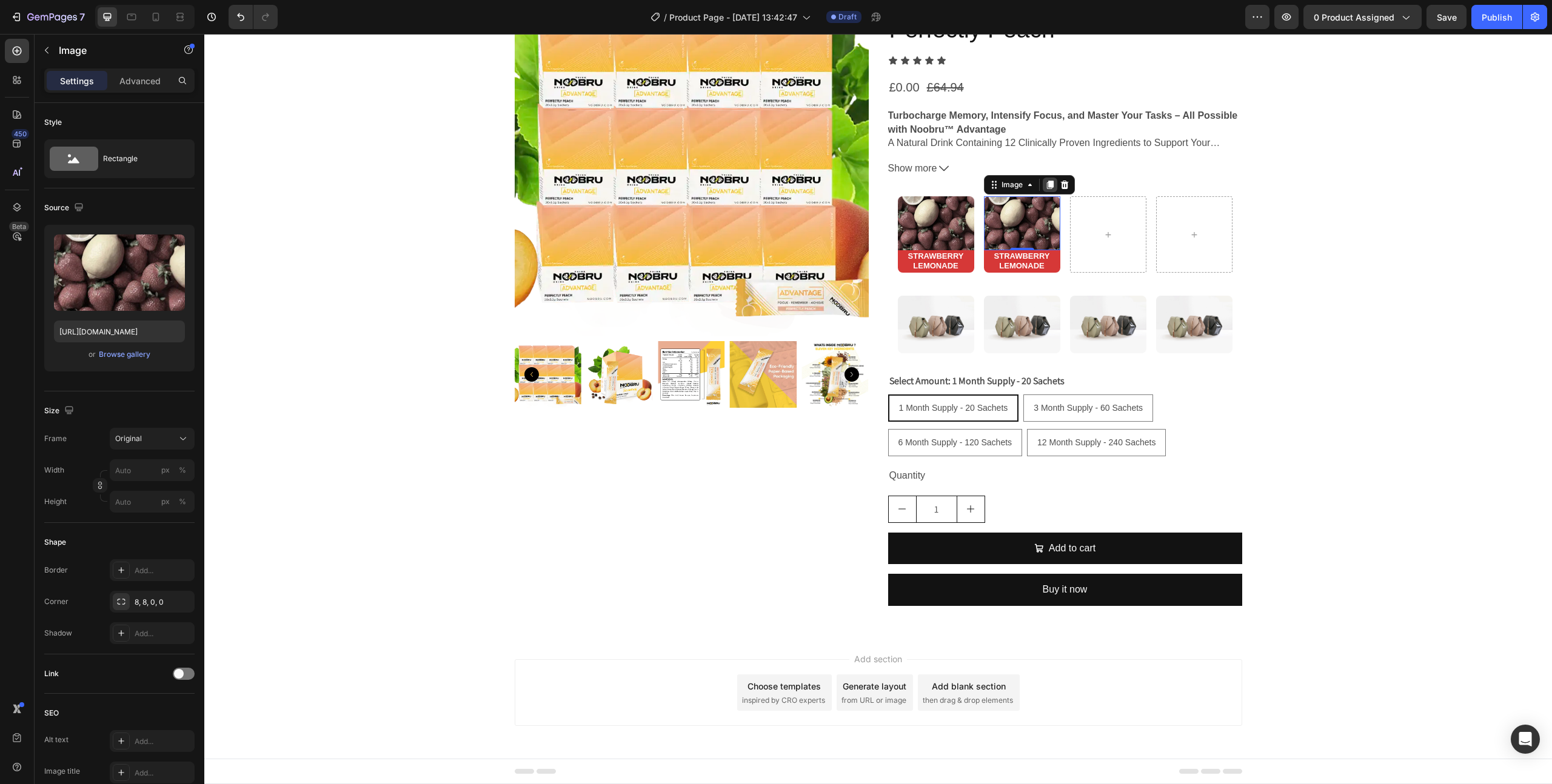
click at [1045, 184] on icon at bounding box center [1049, 185] width 10 height 10
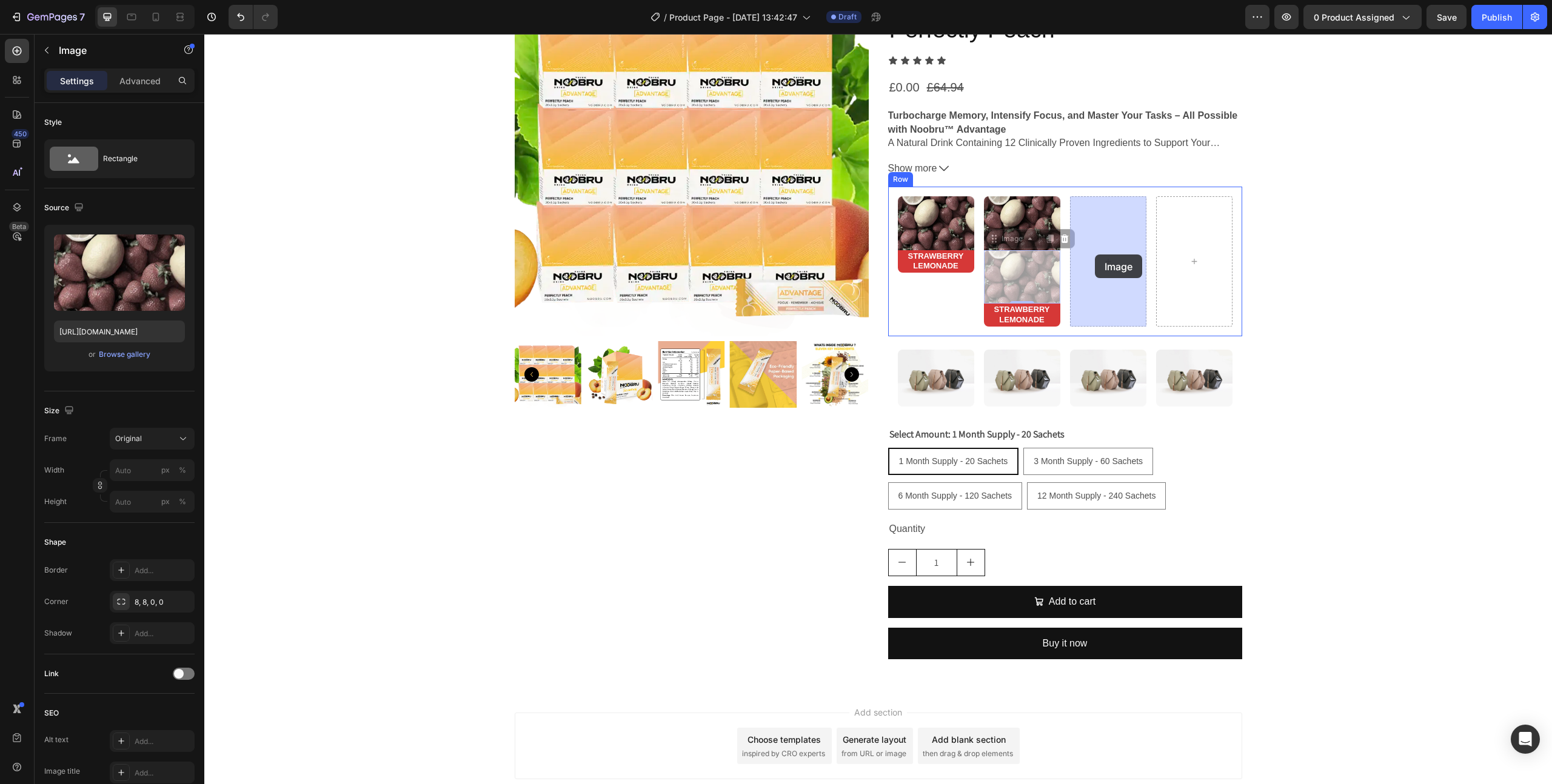
drag, startPoint x: 1021, startPoint y: 279, endPoint x: 1094, endPoint y: 254, distance: 77.2
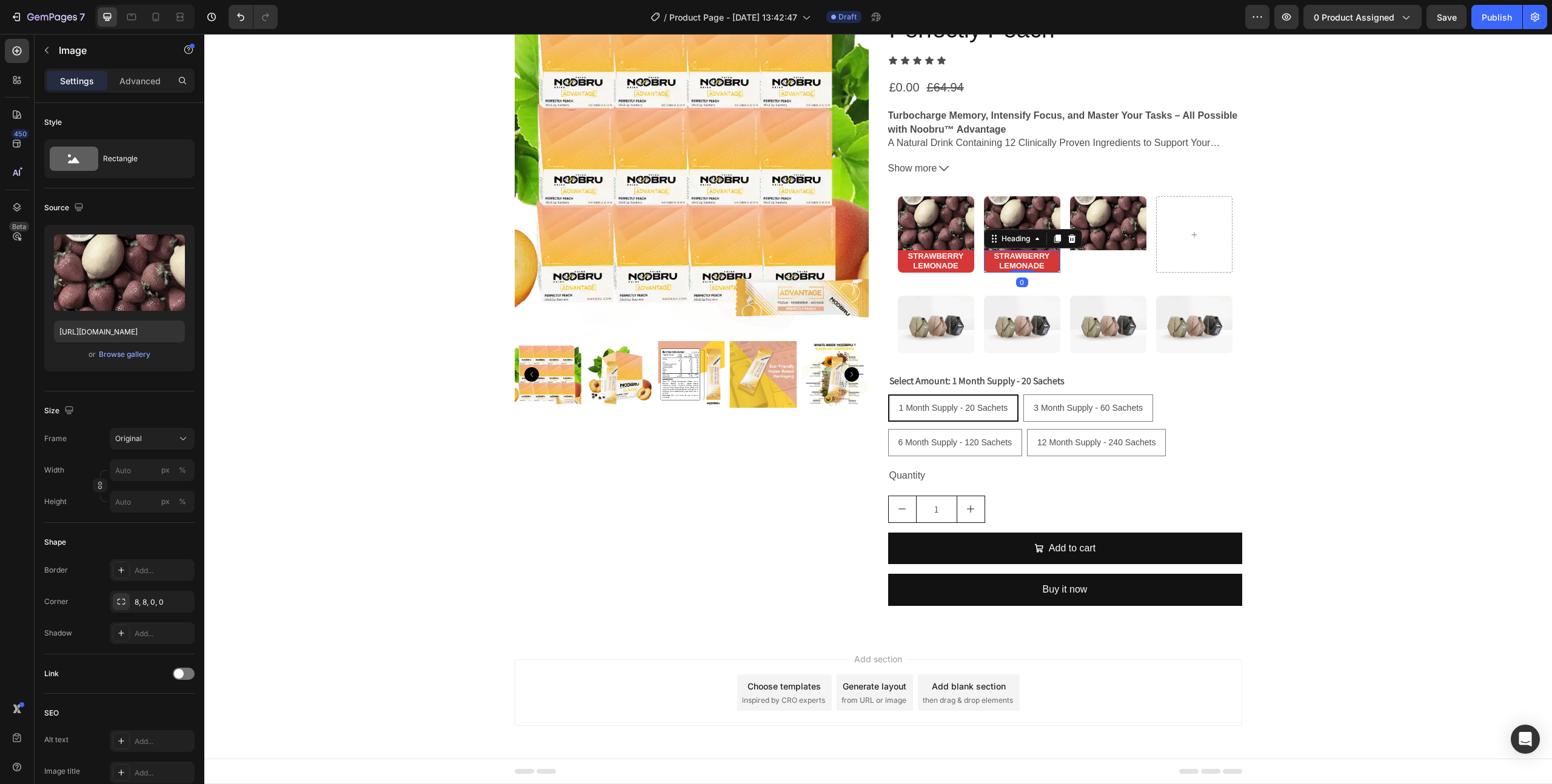
click at [1039, 265] on strong "STRAWBERRY LEMONADE" at bounding box center [1022, 261] width 56 height 20
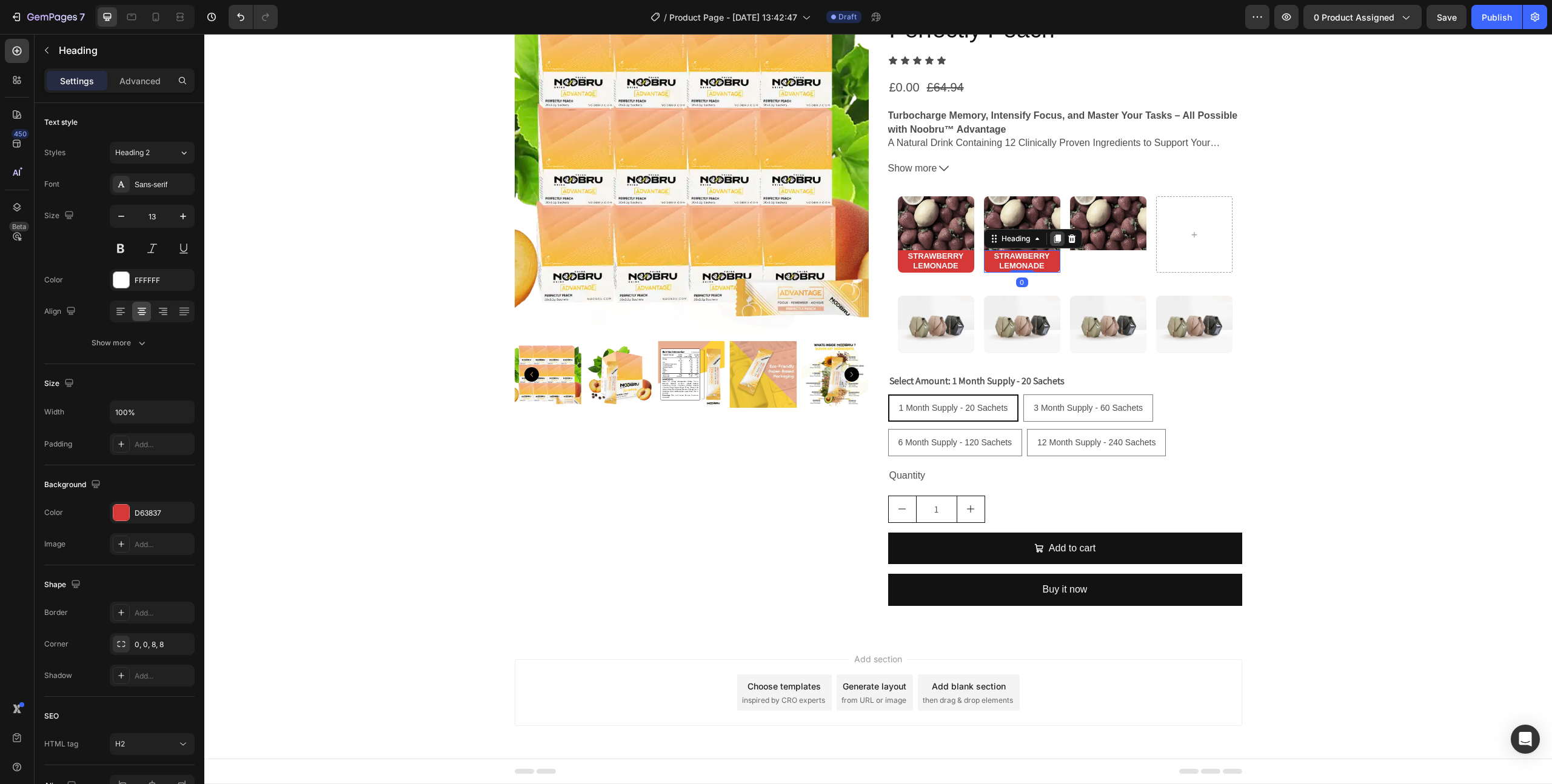
click at [1055, 238] on icon at bounding box center [1057, 238] width 10 height 10
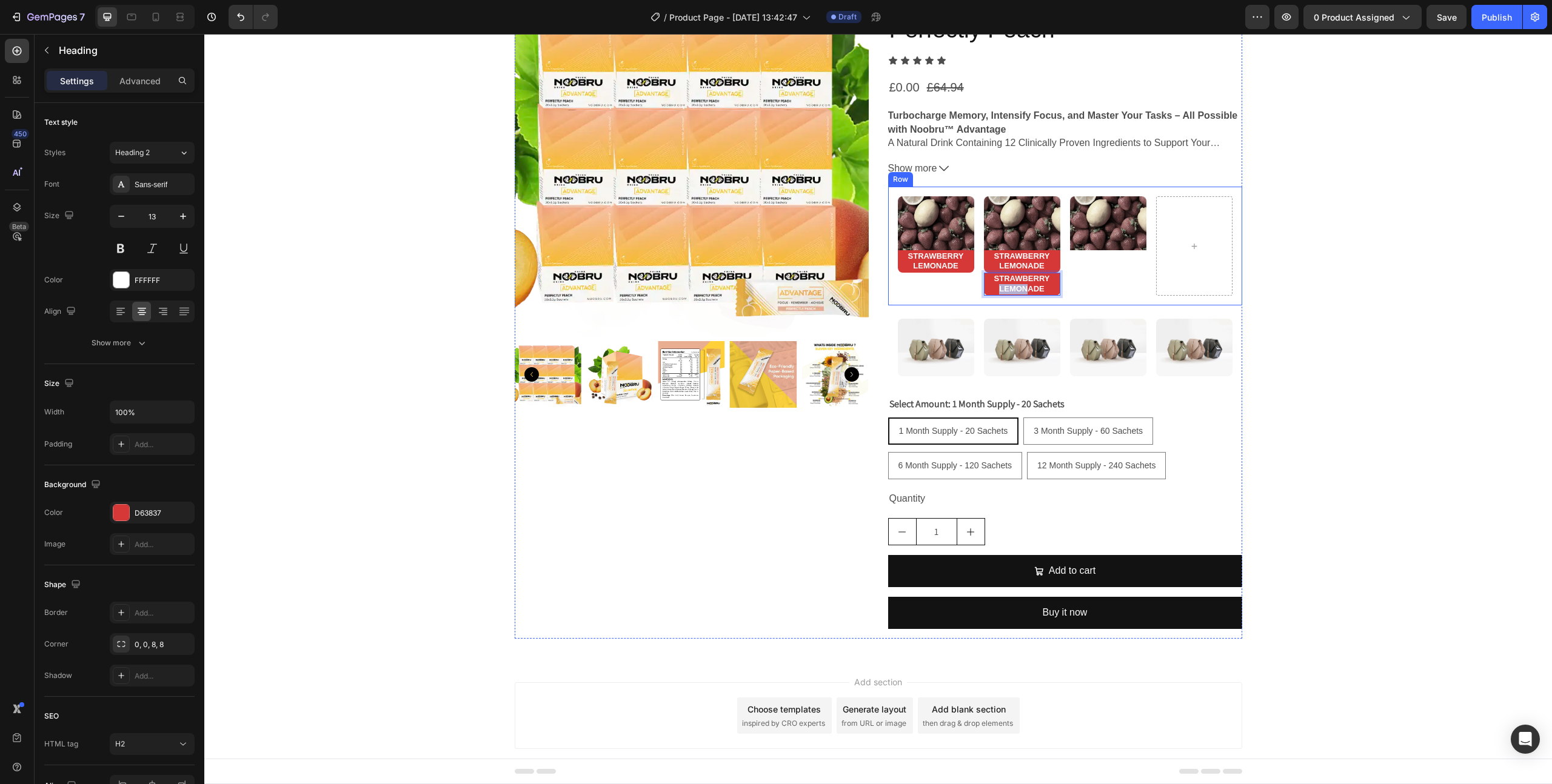
drag, startPoint x: 1025, startPoint y: 287, endPoint x: 1078, endPoint y: 283, distance: 53.2
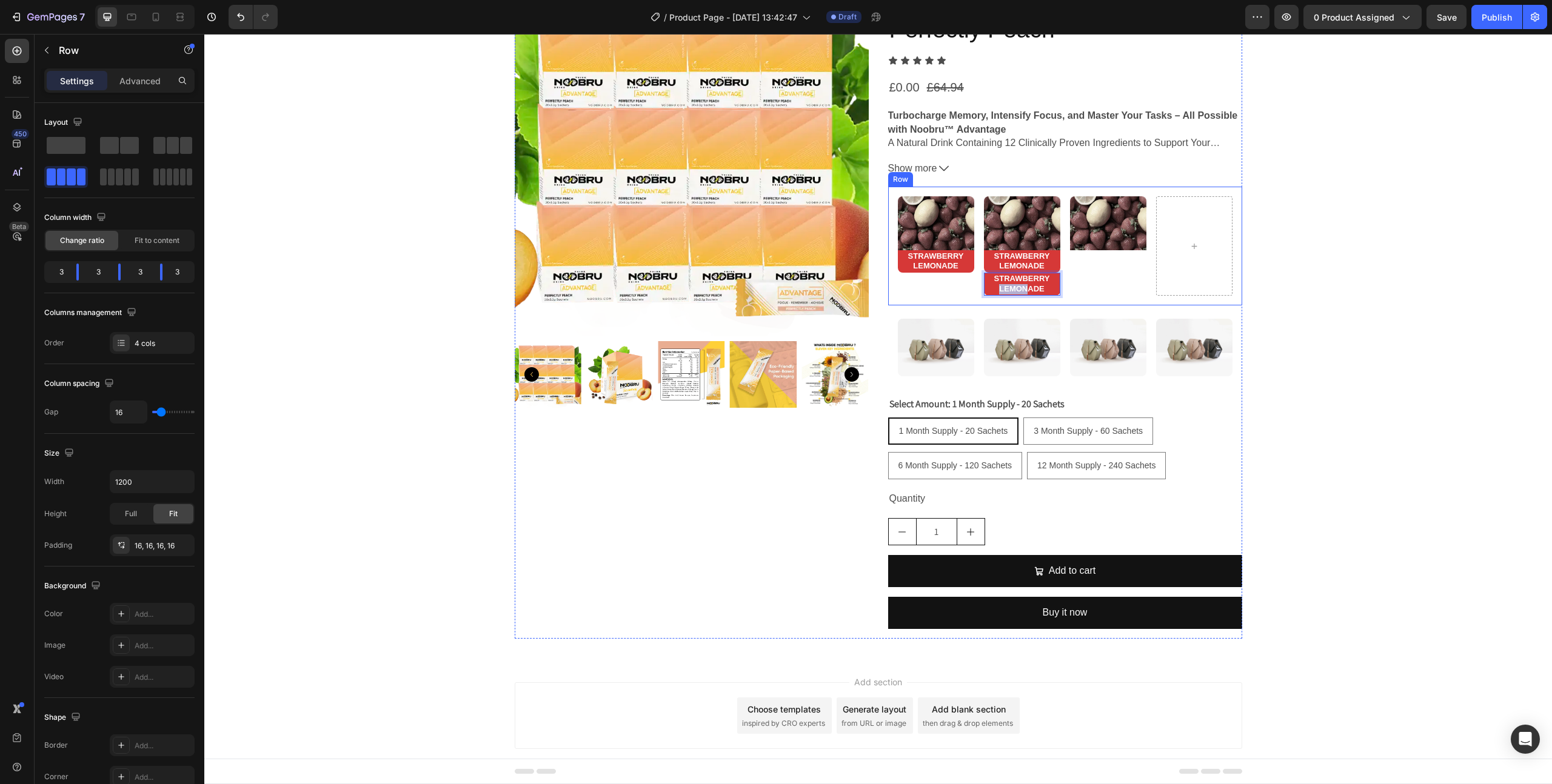
click at [1078, 283] on div "Image" at bounding box center [1108, 246] width 76 height 99
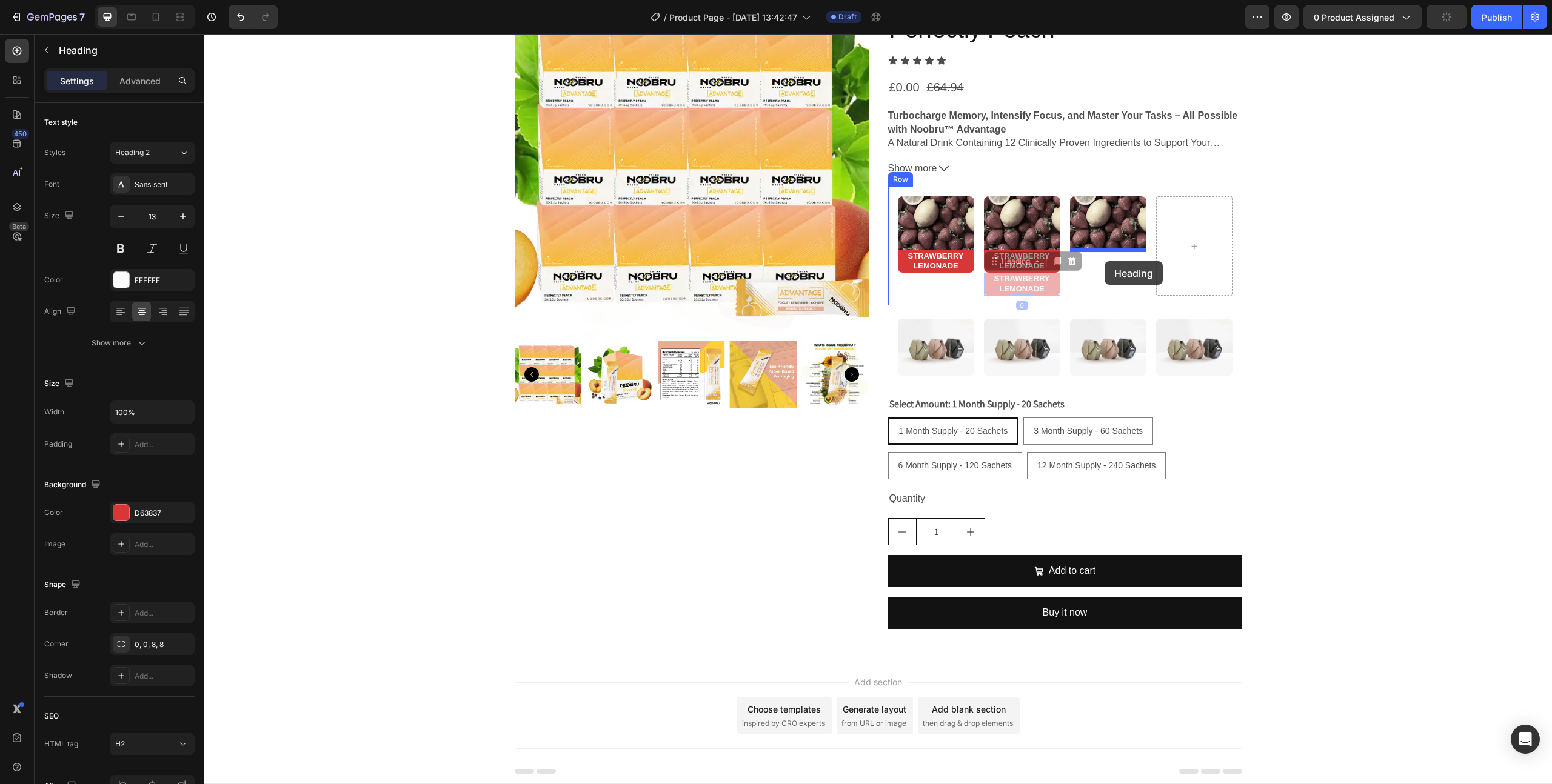
drag, startPoint x: 1053, startPoint y: 287, endPoint x: 1104, endPoint y: 261, distance: 57.2
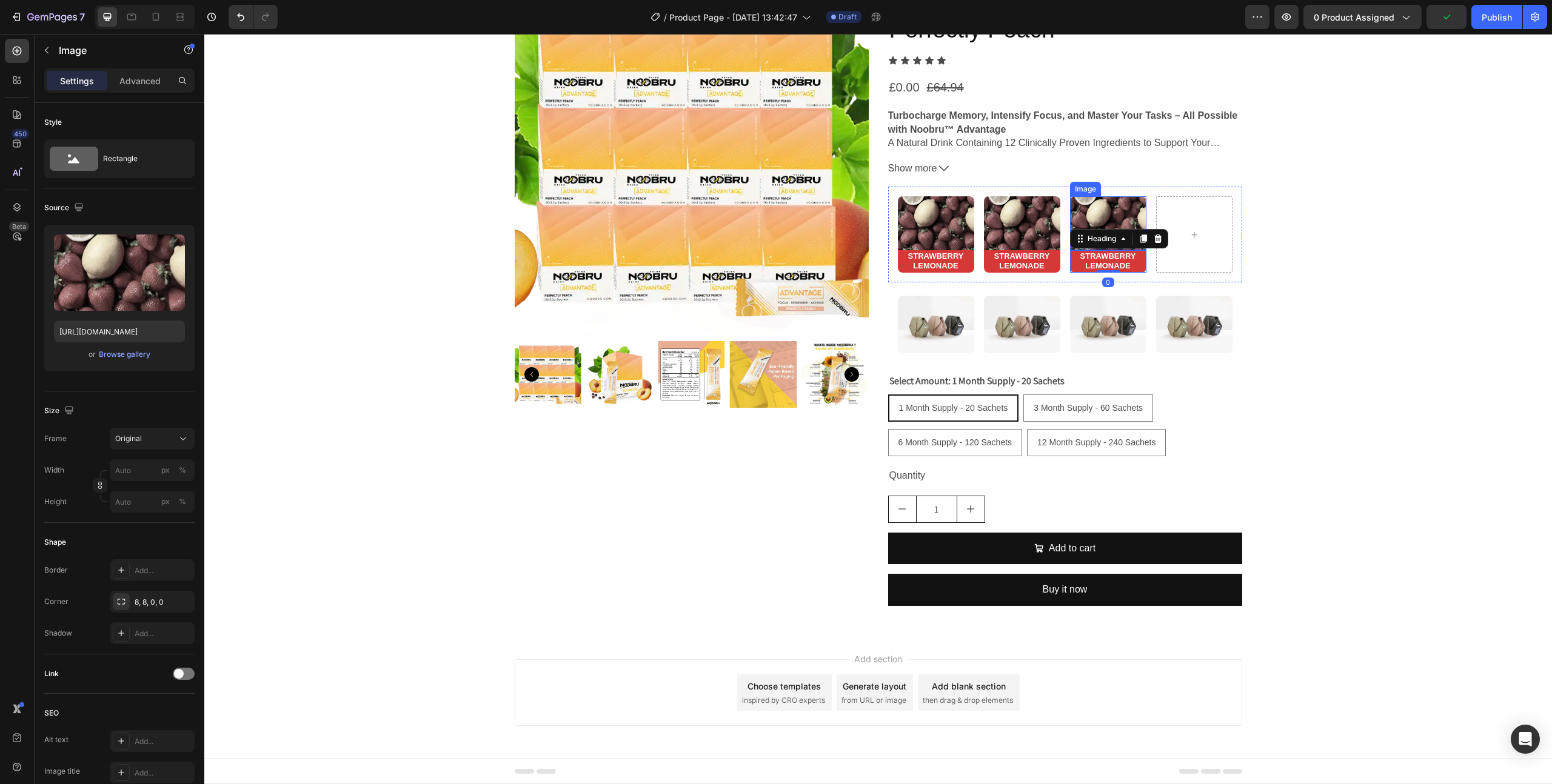
click at [1106, 210] on img at bounding box center [1108, 223] width 76 height 53
click at [1136, 183] on icon at bounding box center [1136, 186] width 7 height 9
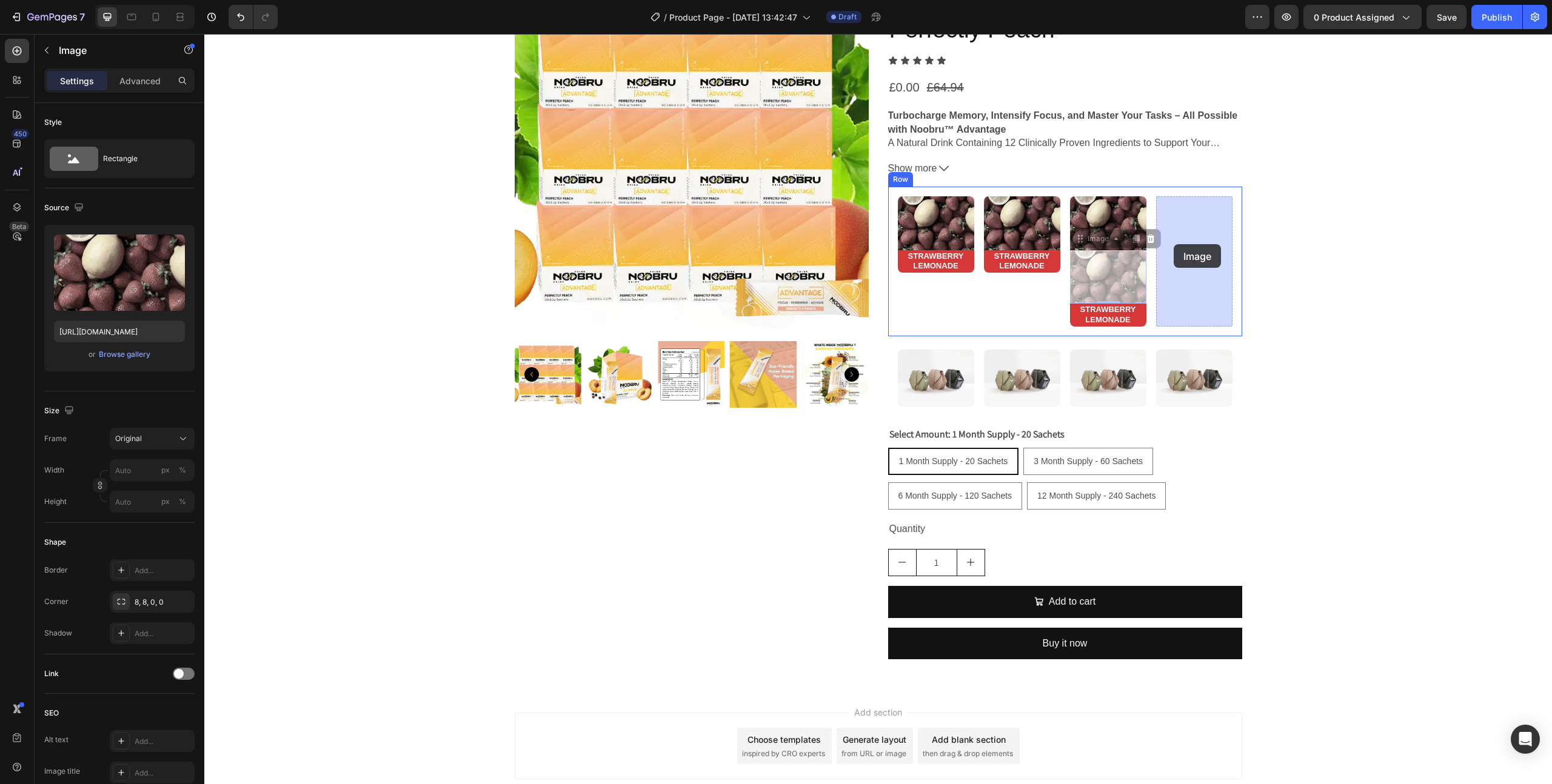
drag, startPoint x: 1114, startPoint y: 271, endPoint x: 1179, endPoint y: 242, distance: 71.2
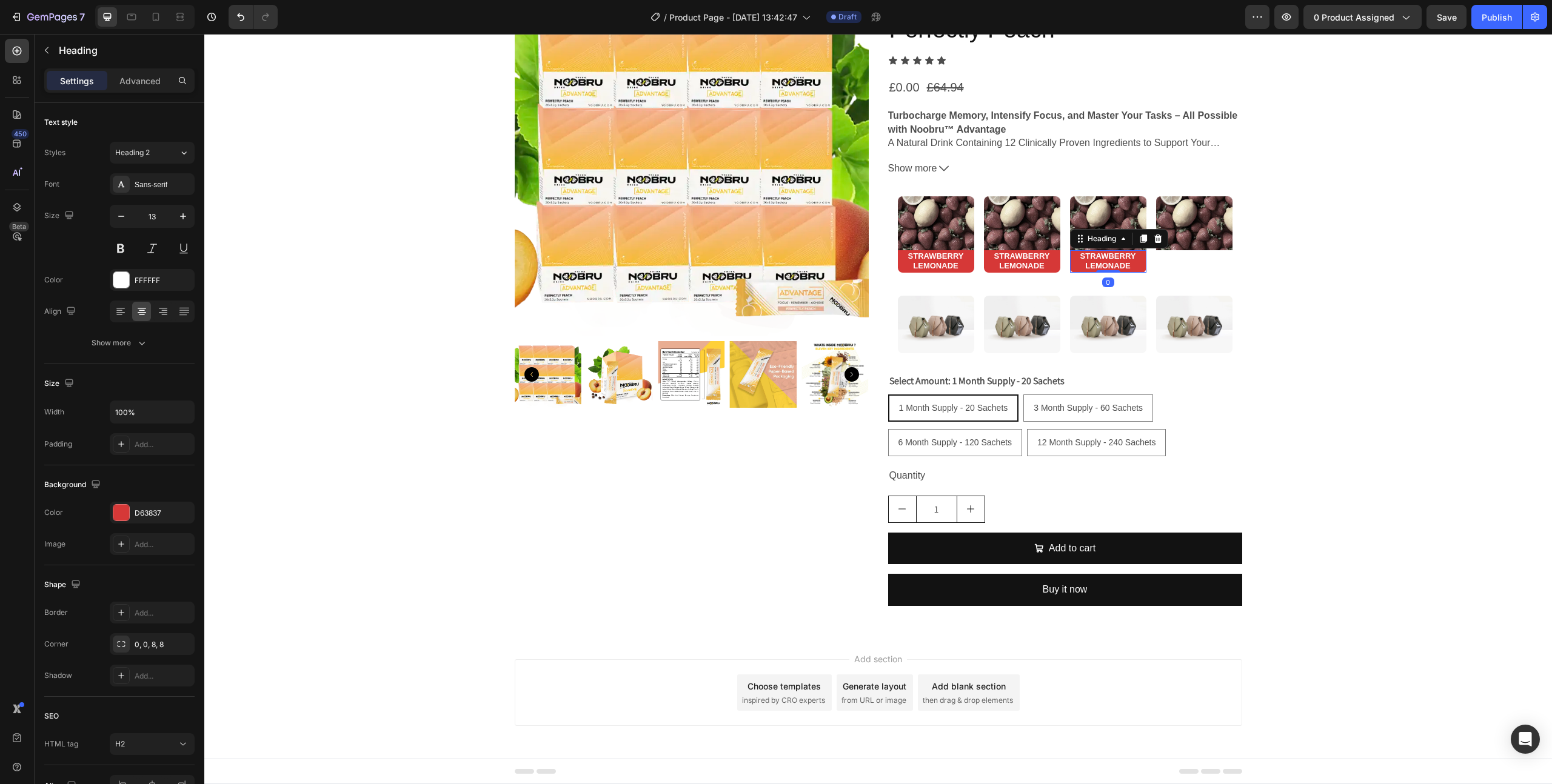
click at [1129, 257] on strong "STRAWBERRY LEMONADE" at bounding box center [1108, 261] width 56 height 20
click at [1142, 240] on icon at bounding box center [1143, 239] width 7 height 9
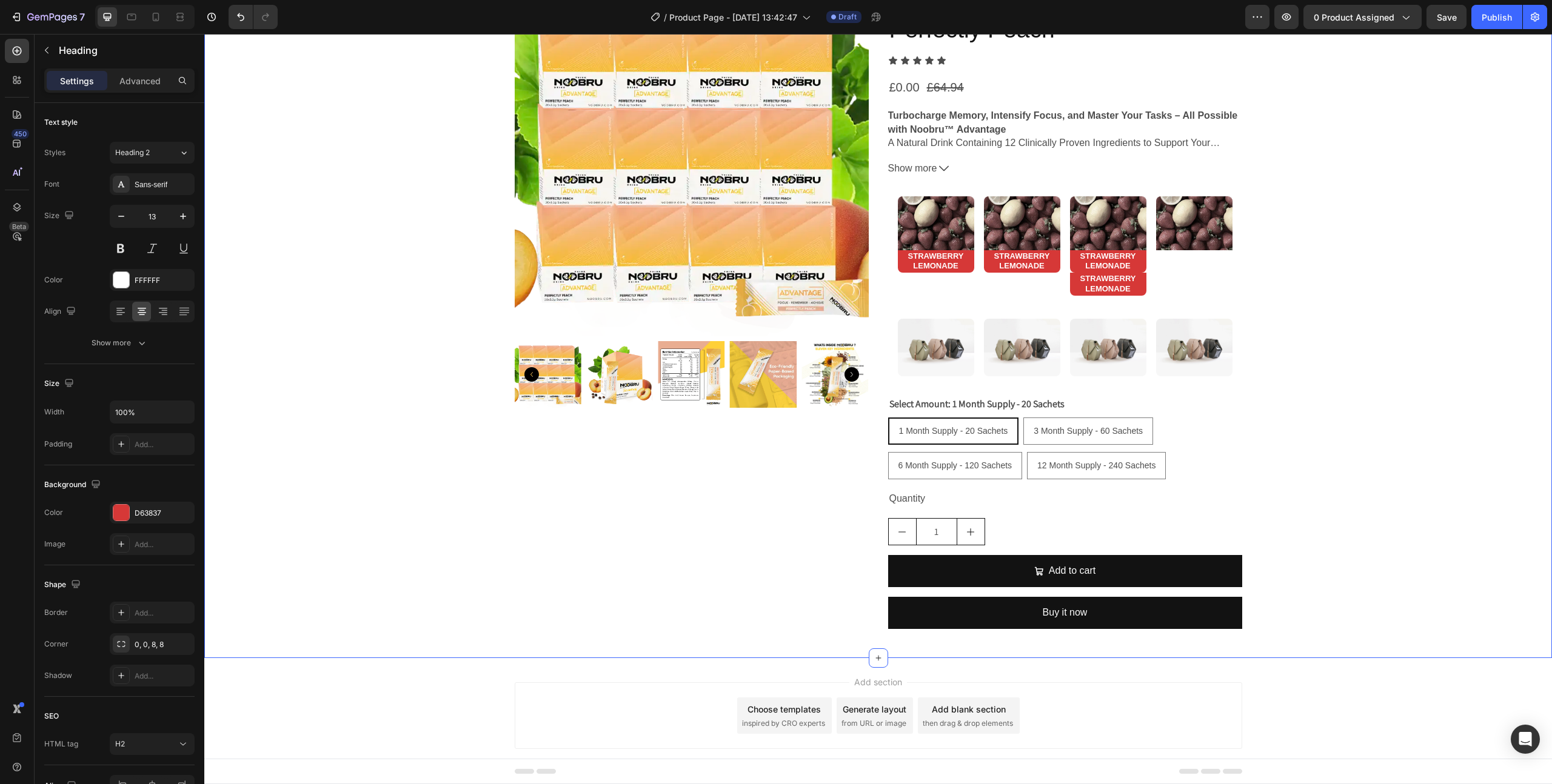
click at [1254, 260] on div "Product Images (FREE) Noobru™ Advantage - Perfectly Peach Product Title Icon Ic…" at bounding box center [878, 310] width 1348 height 656
drag, startPoint x: 1124, startPoint y: 281, endPoint x: 1200, endPoint y: 257, distance: 79.7
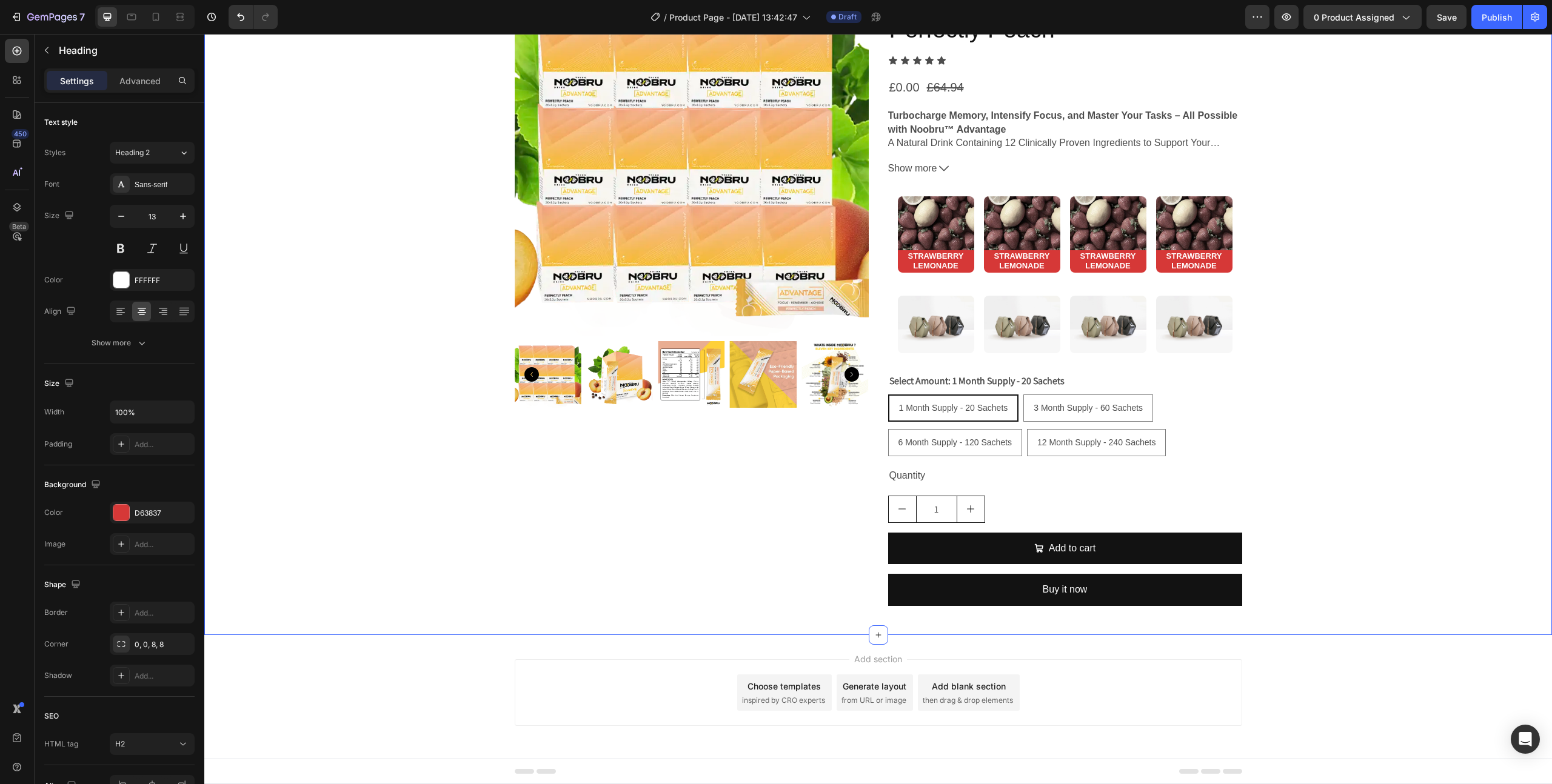
click at [1404, 242] on div "Product Images (FREE) Noobru™ Advantage - Perfectly Peach Product Title Icon Ic…" at bounding box center [878, 298] width 1348 height 633
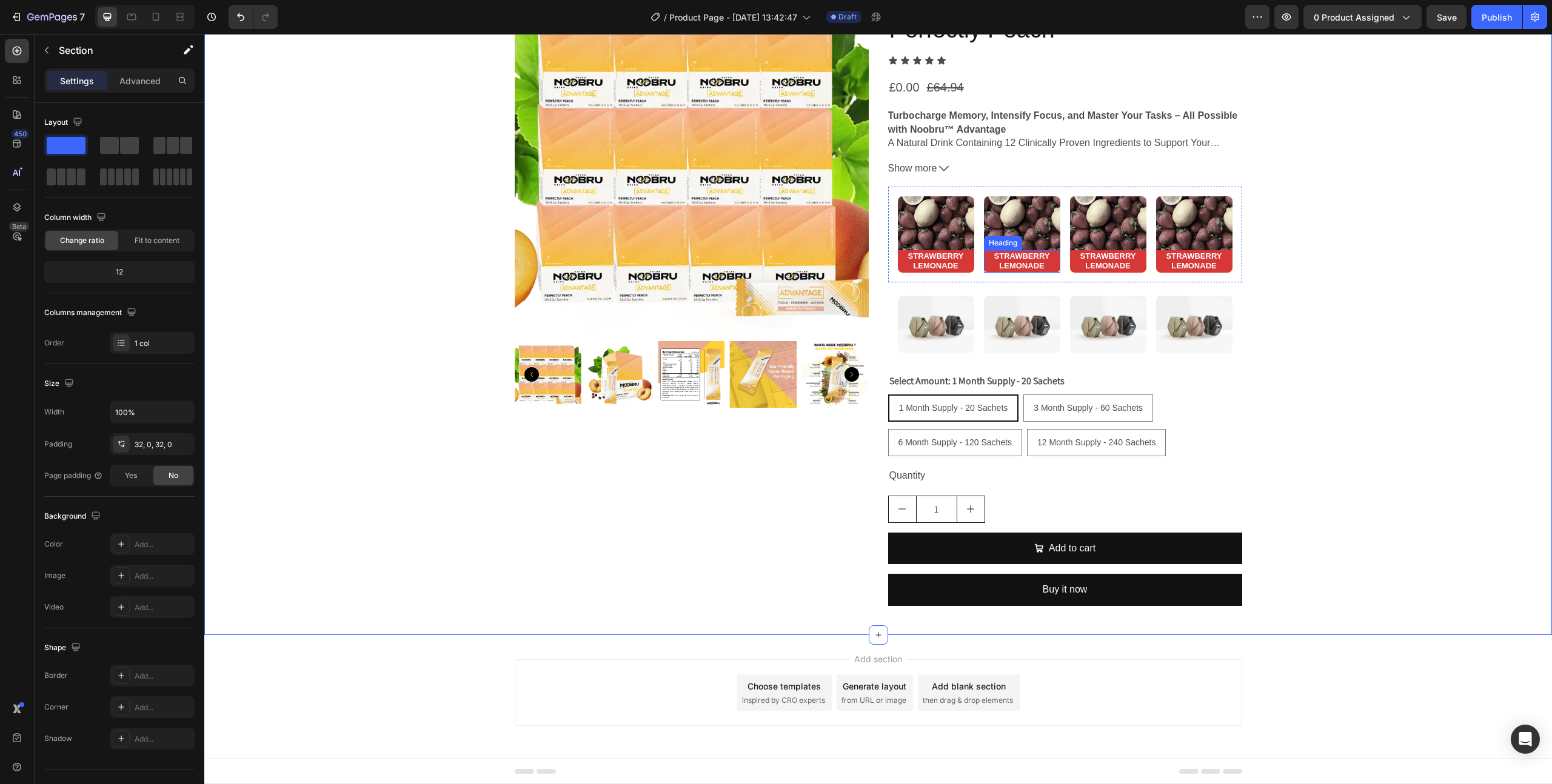
click at [1021, 256] on strong "STRAWBERRY LEMONADE" at bounding box center [1022, 261] width 56 height 20
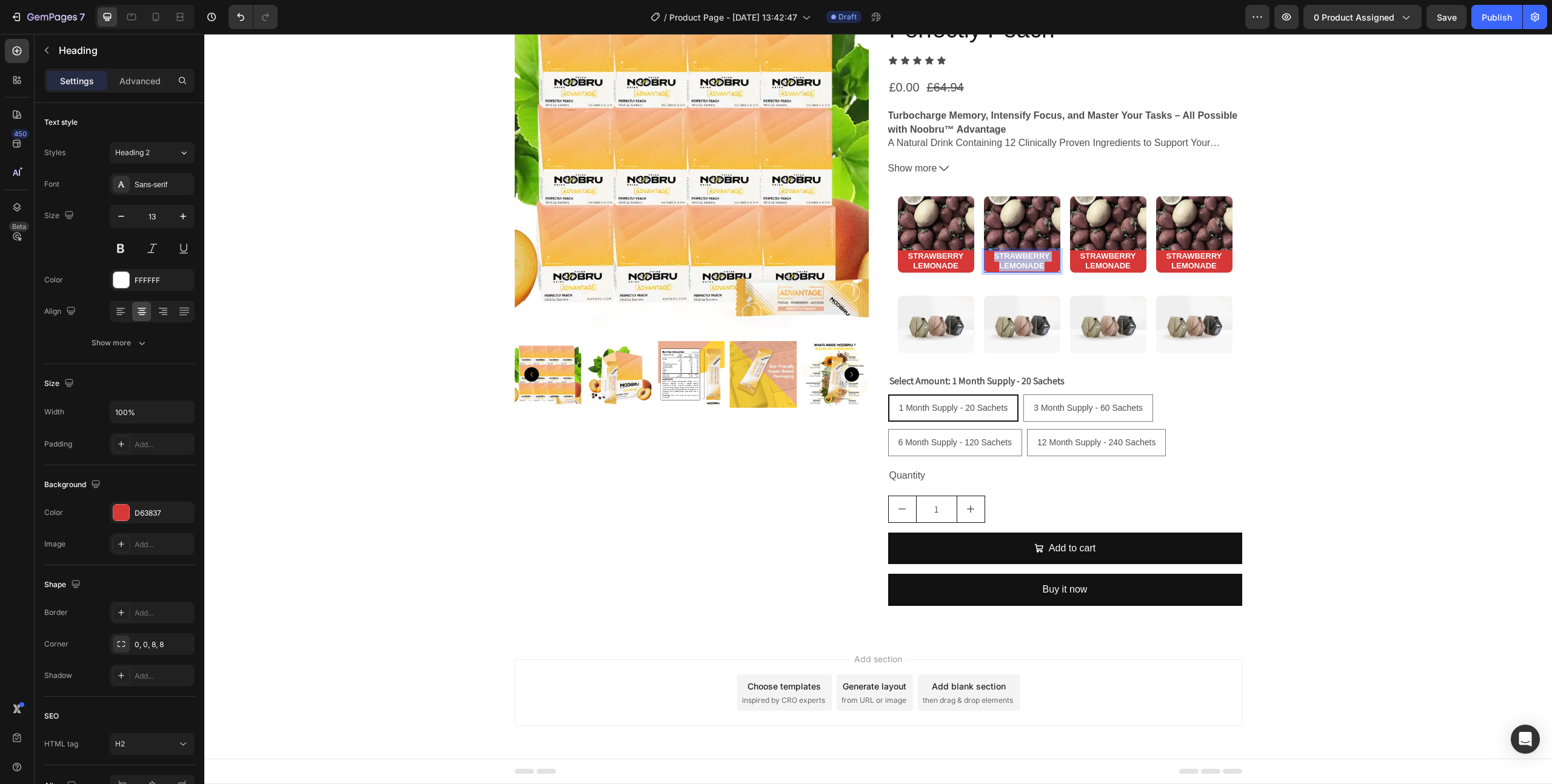
drag, startPoint x: 1046, startPoint y: 265, endPoint x: 991, endPoint y: 258, distance: 55.4
click at [991, 258] on p "STRAWBERRY LEMONADE" at bounding box center [1022, 261] width 74 height 20
click at [1023, 257] on p "[PERSON_NAME] Fusion" at bounding box center [1022, 261] width 74 height 20
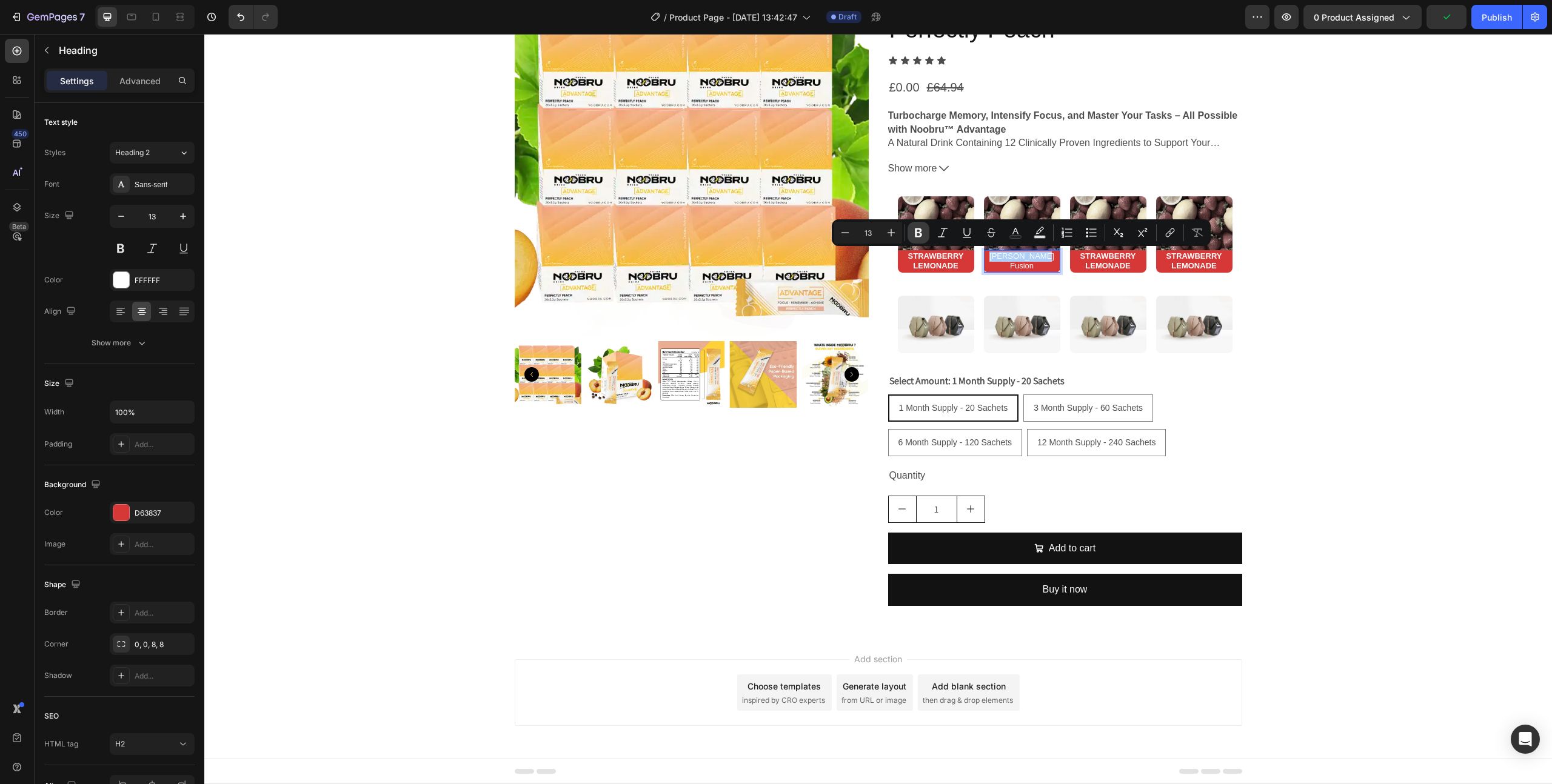
click at [917, 234] on icon "Editor contextual toolbar" at bounding box center [919, 233] width 12 height 12
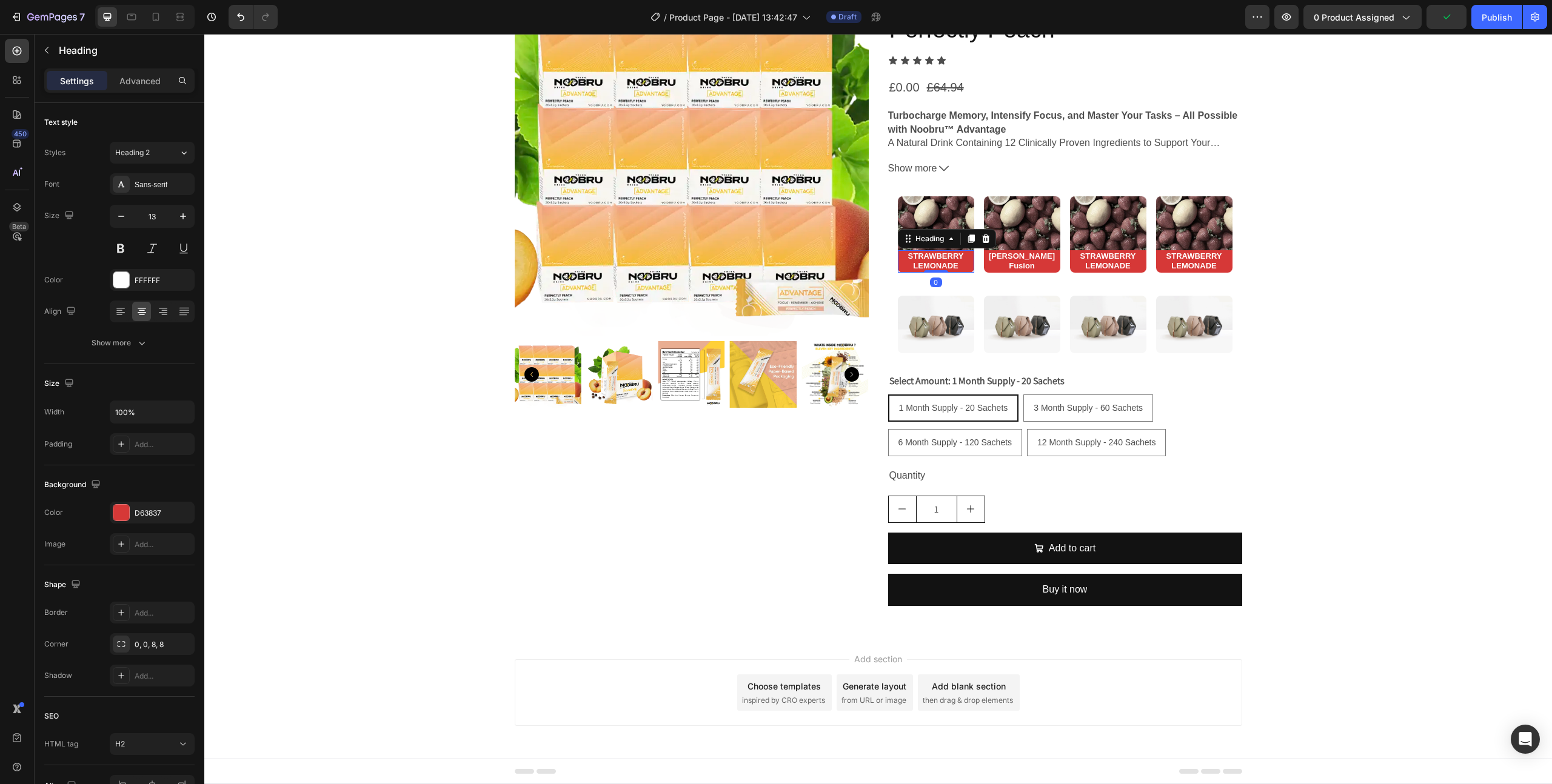
click at [935, 260] on strong "STRAWBERRY LEMONADE" at bounding box center [935, 261] width 56 height 20
drag, startPoint x: 960, startPoint y: 263, endPoint x: 907, endPoint y: 257, distance: 53.3
click at [907, 257] on p "STRAWBERRY LEMONADE" at bounding box center [935, 261] width 74 height 20
click at [947, 255] on p "Strawberry" at bounding box center [935, 257] width 74 height 11
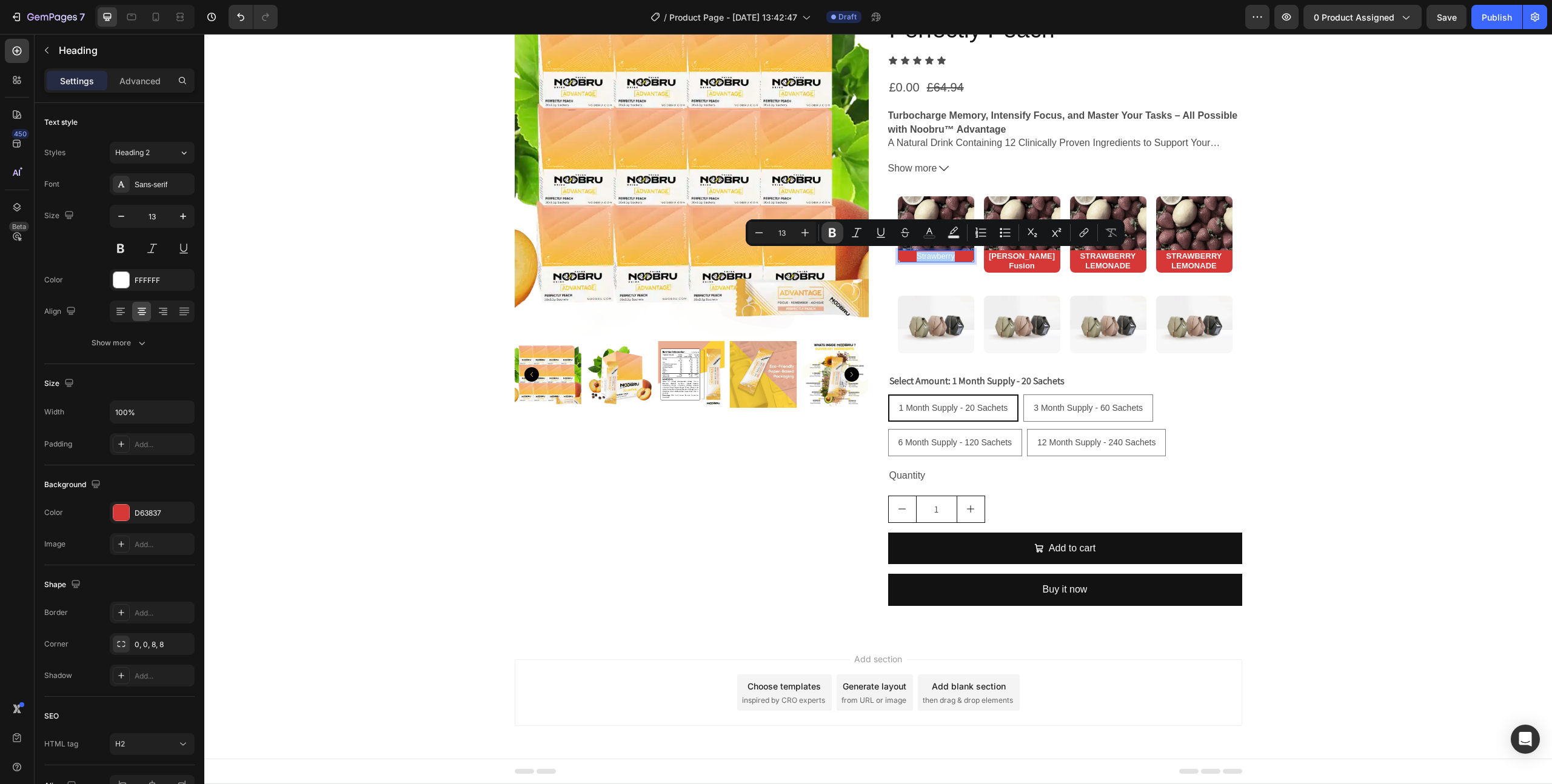
click at [834, 235] on icon "Editor contextual toolbar" at bounding box center [832, 233] width 7 height 9
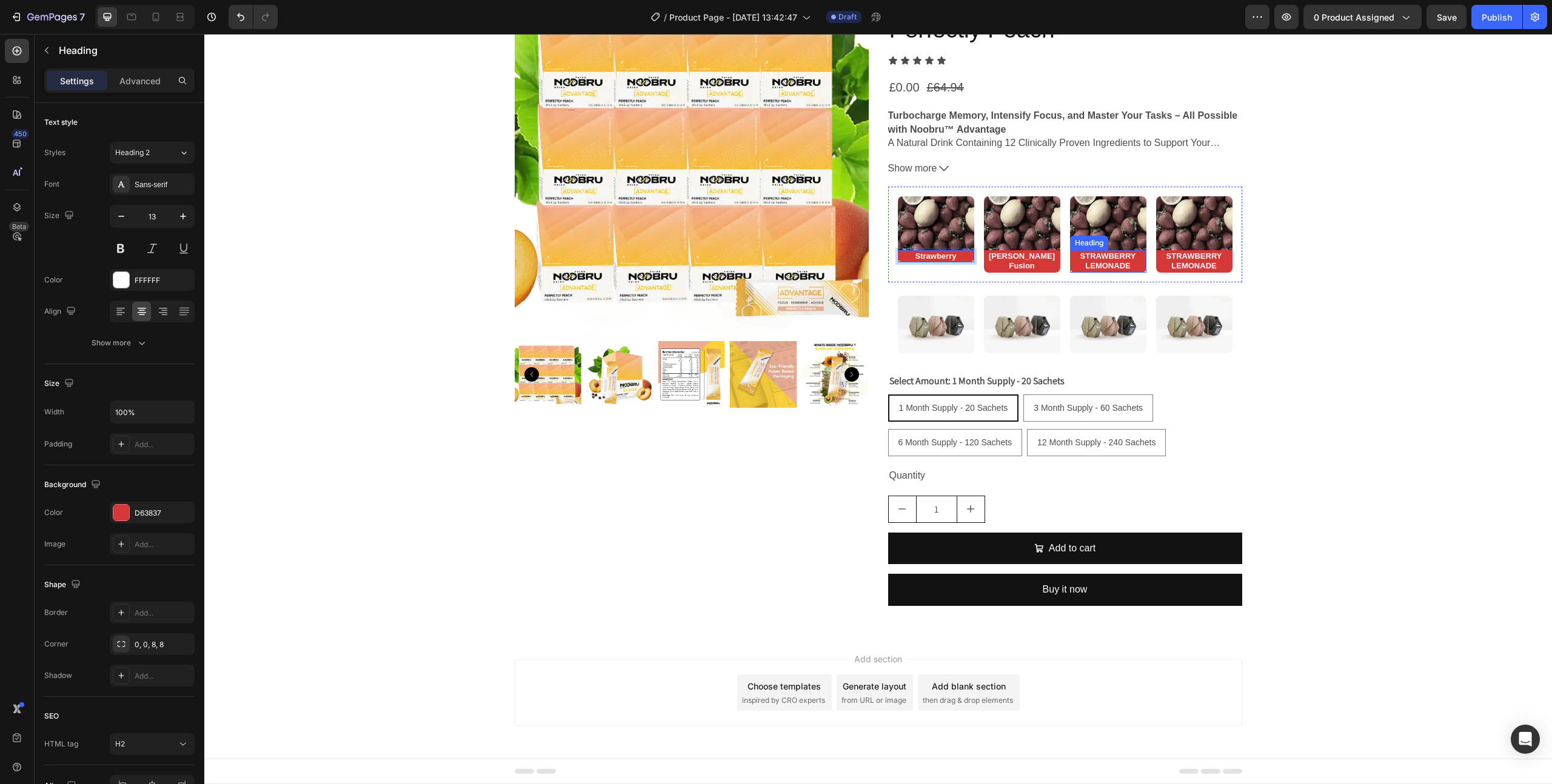
click at [1126, 263] on strong "STRAWBERRY LEMONADE" at bounding box center [1108, 261] width 56 height 20
click at [1053, 260] on p "⁠⁠⁠⁠⁠⁠⁠ [PERSON_NAME] Fusion" at bounding box center [1022, 261] width 74 height 20
click at [159, 516] on div "D63837" at bounding box center [152, 513] width 36 height 11
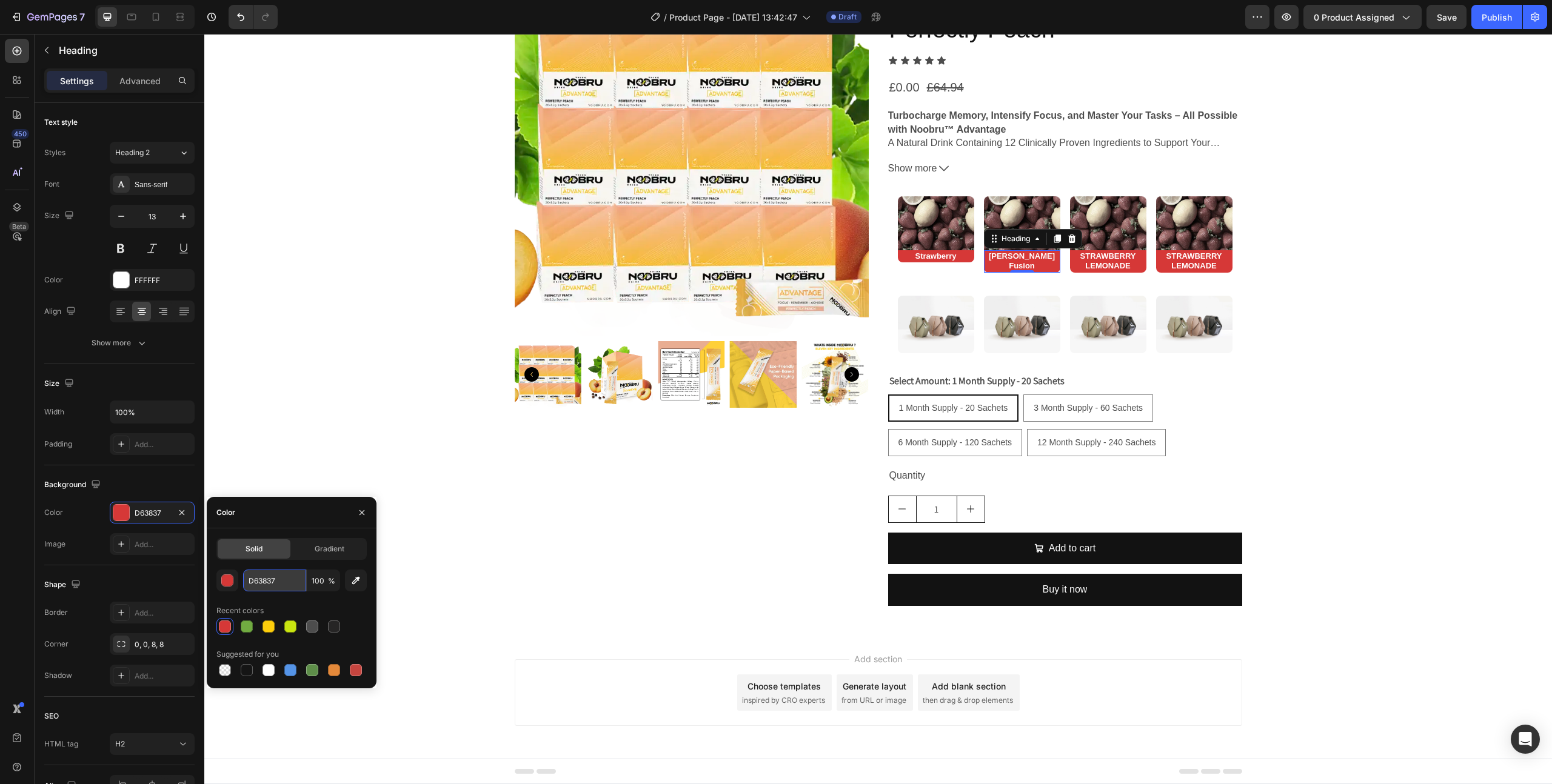
click at [276, 577] on input "D63837" at bounding box center [275, 580] width 63 height 22
click at [228, 579] on div "button" at bounding box center [228, 582] width 12 height 12
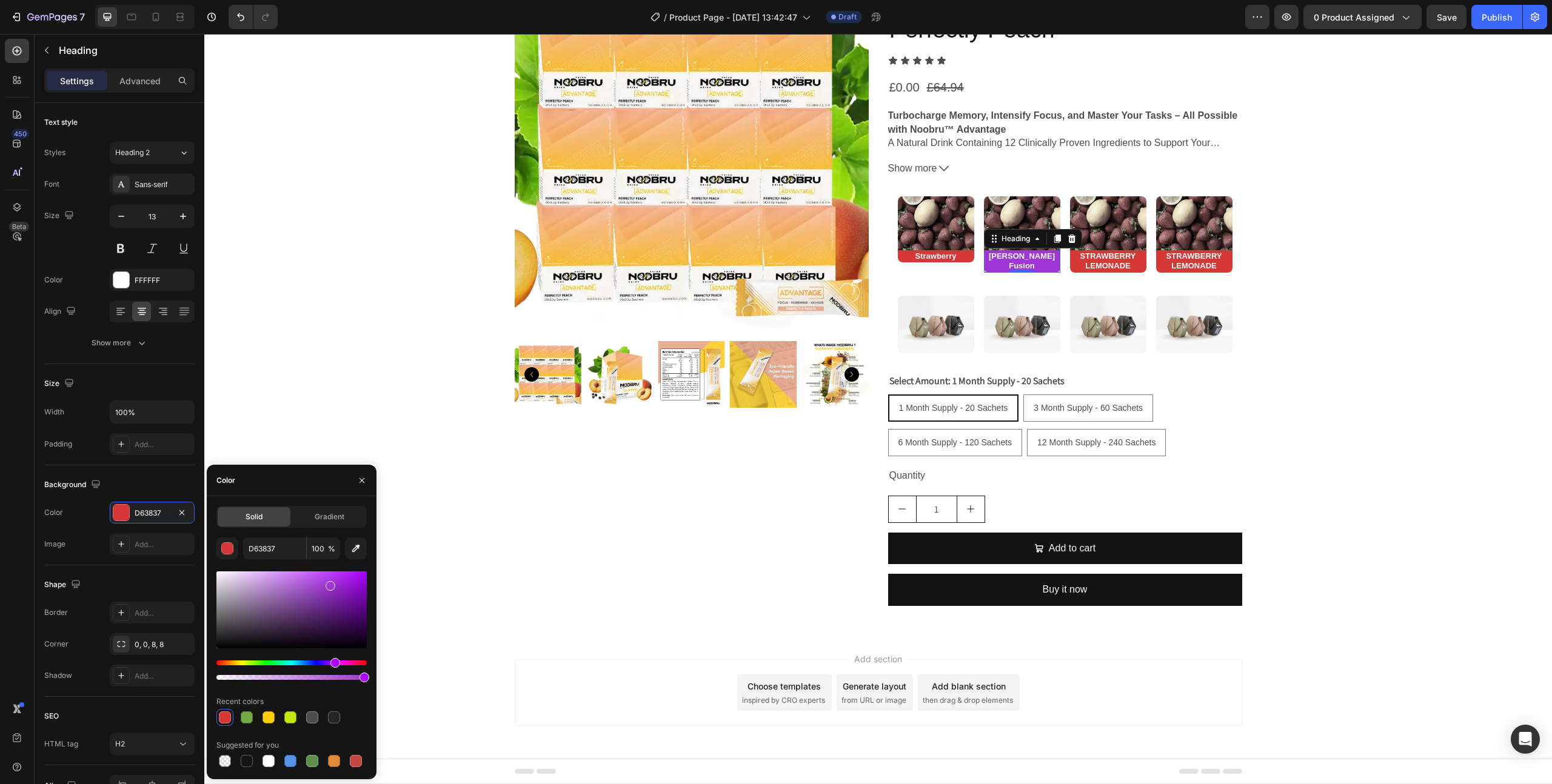
click at [334, 664] on div "Hue" at bounding box center [291, 662] width 150 height 4
type input "9A37CC"
click at [327, 587] on div at bounding box center [291, 609] width 150 height 77
click at [1106, 260] on h2 "STRAWBERRY LEMONADE" at bounding box center [1108, 262] width 76 height 23
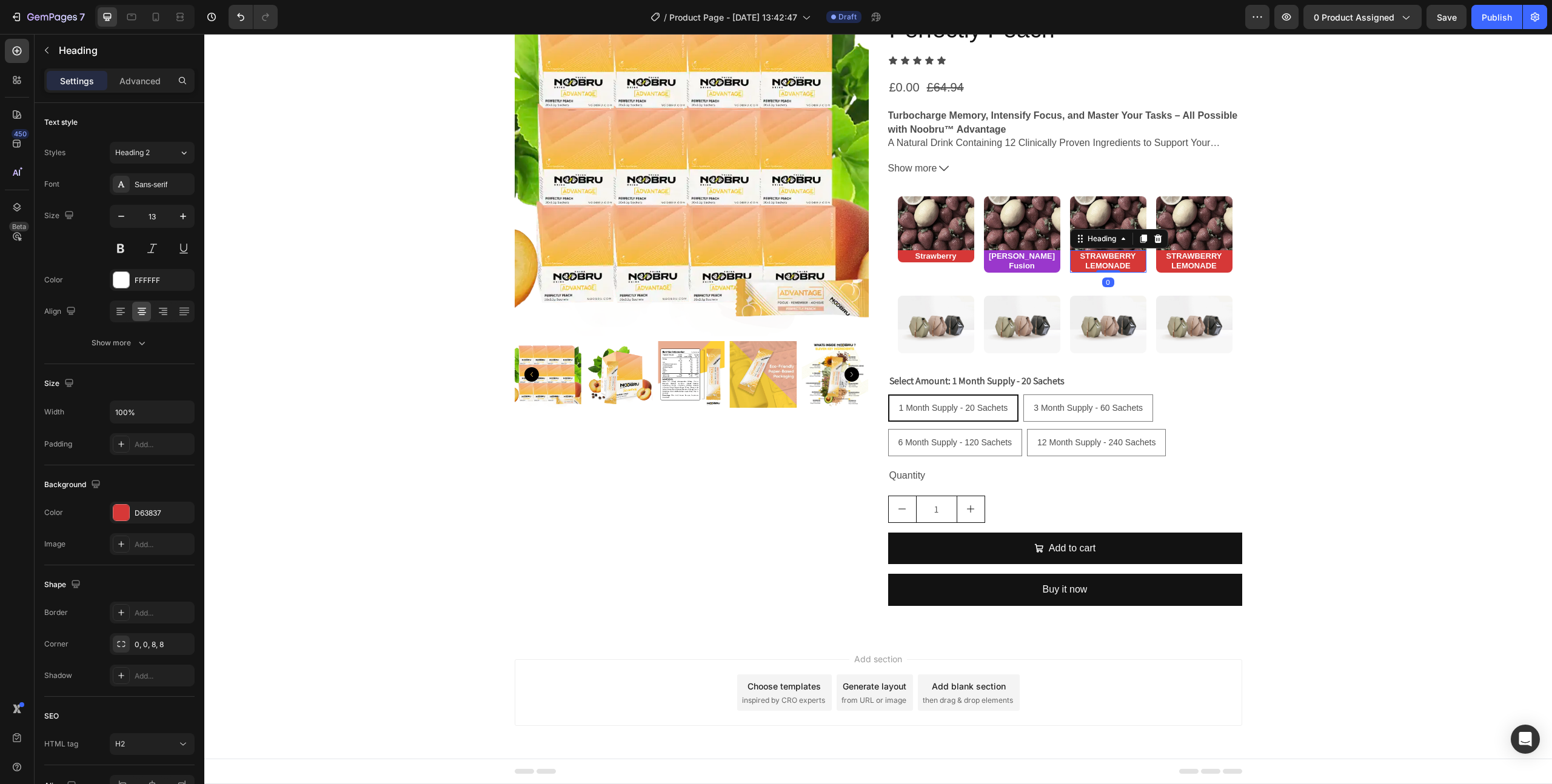
click at [1106, 260] on h2 "STRAWBERRY LEMONADE" at bounding box center [1108, 262] width 76 height 23
click at [1106, 260] on p "STRAWBERRY LEMONADE" at bounding box center [1108, 261] width 74 height 20
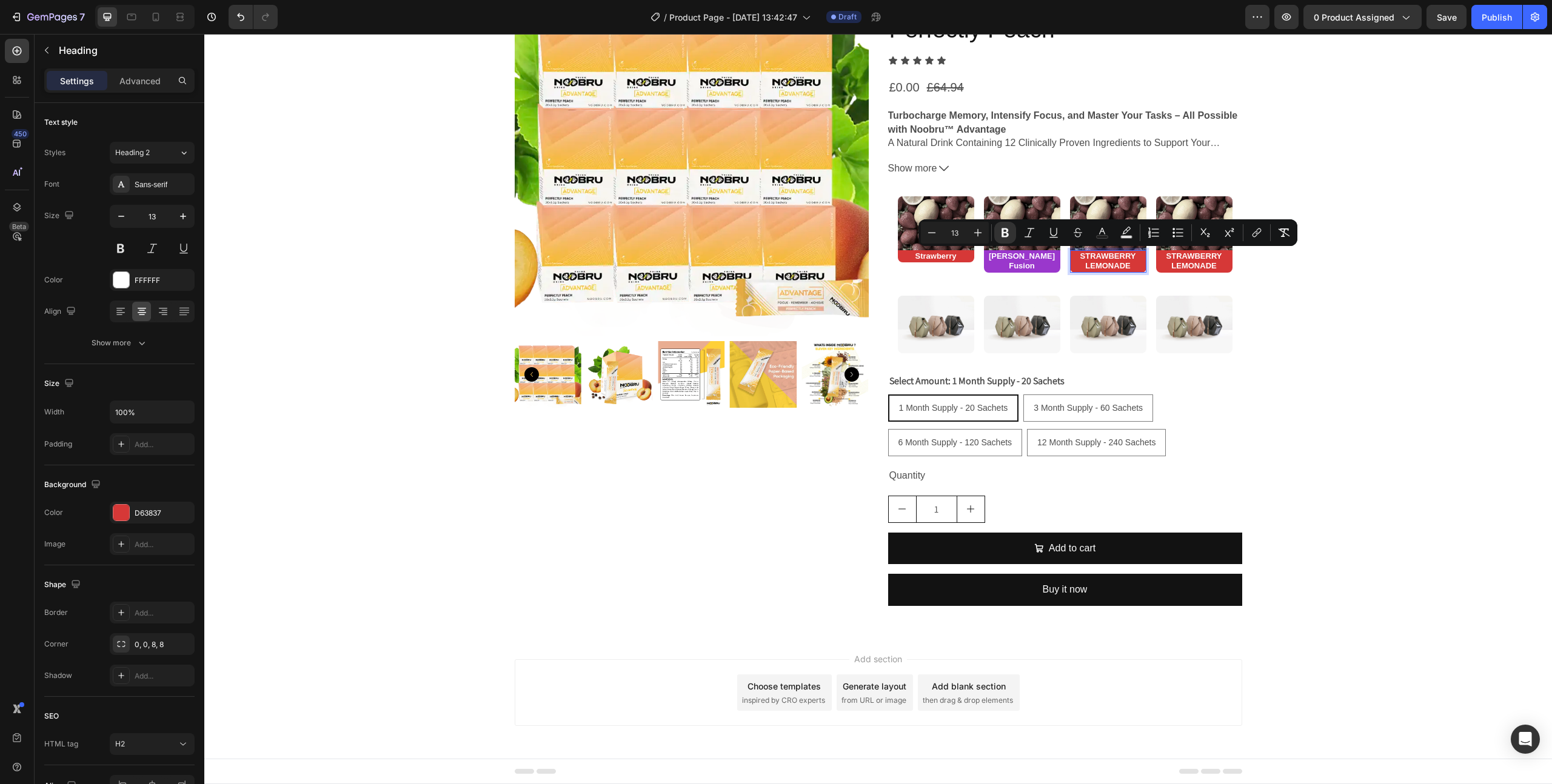
click at [1128, 265] on strong "STRAWBERRY LEMONADE" at bounding box center [1108, 261] width 56 height 20
drag, startPoint x: 1132, startPoint y: 266, endPoint x: 1070, endPoint y: 254, distance: 63.2
click at [1071, 254] on p "STRAWBERRY LEMONADE" at bounding box center [1108, 261] width 74 height 20
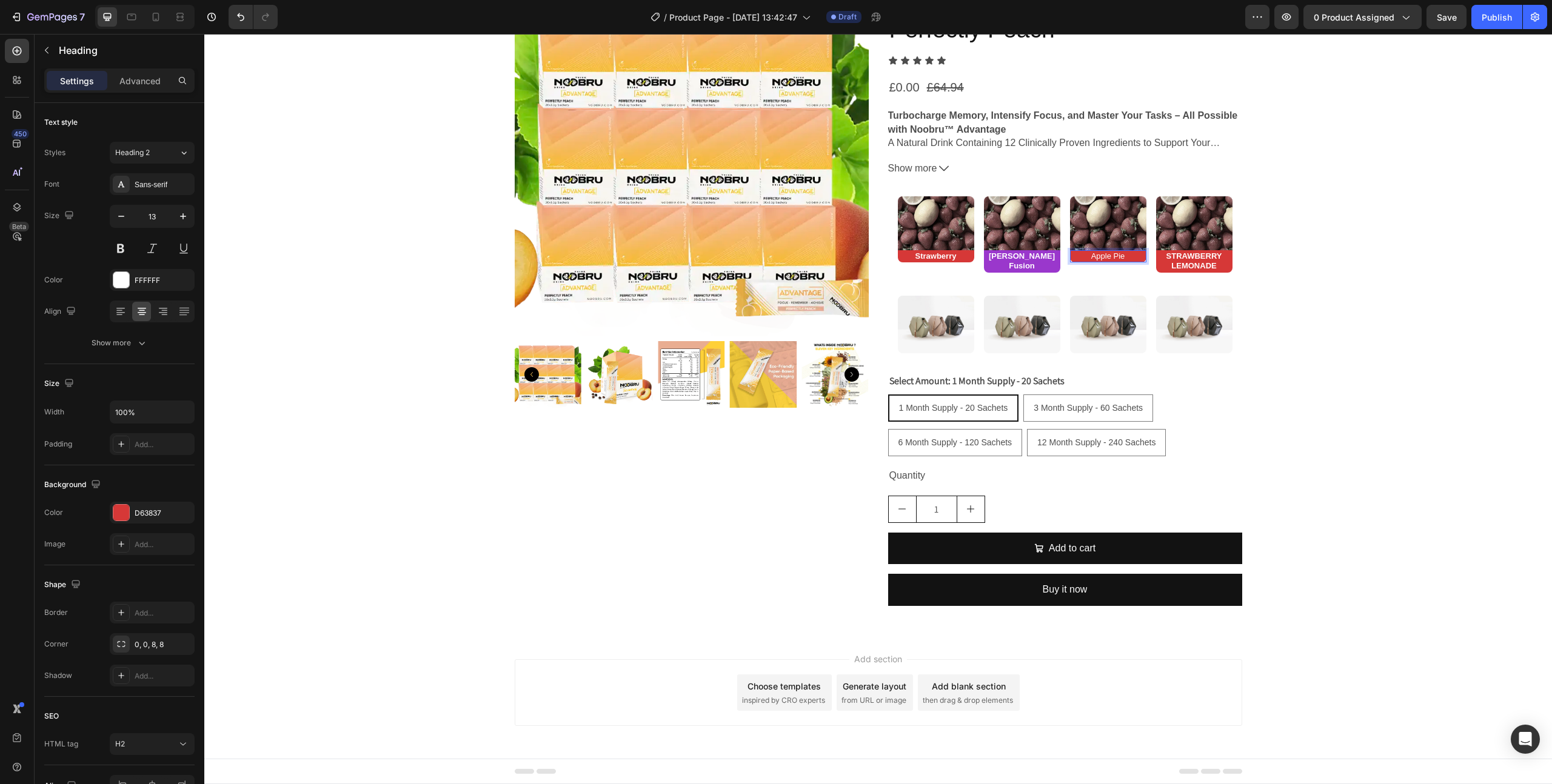
click at [1108, 254] on p "Apple Pie" at bounding box center [1108, 257] width 74 height 11
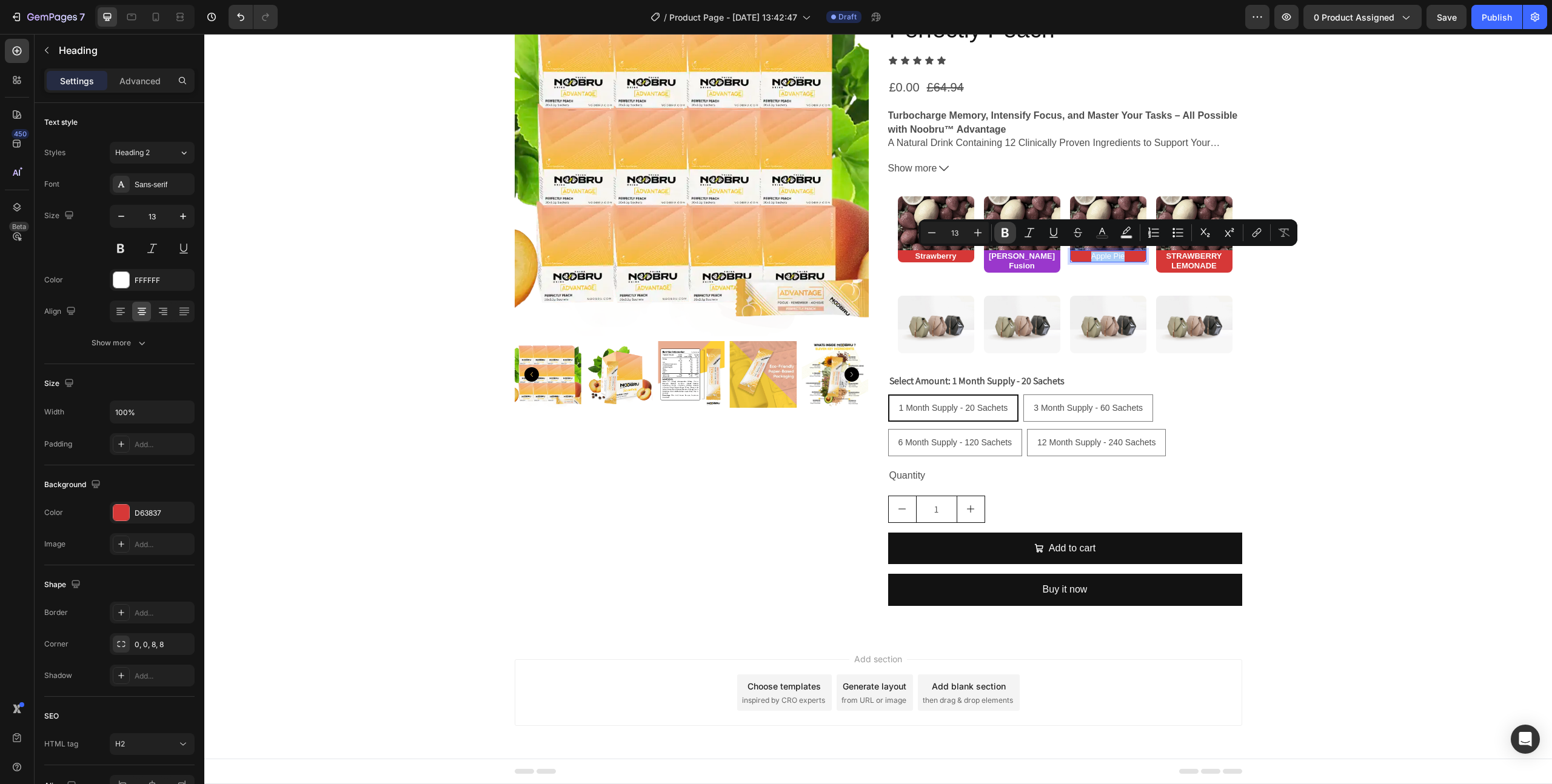
click at [1006, 237] on icon "Editor contextual toolbar" at bounding box center [1005, 233] width 7 height 9
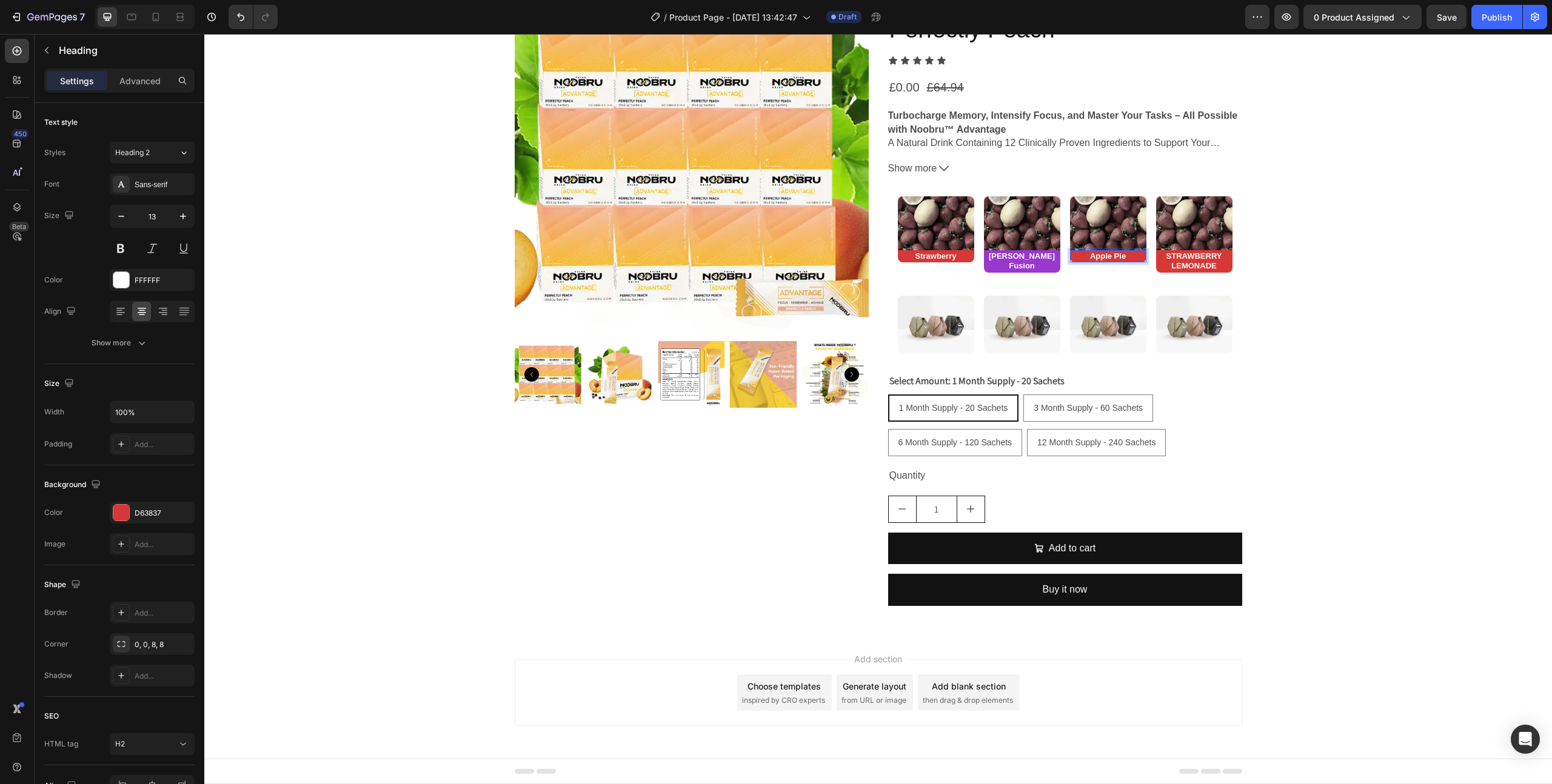
click at [1142, 253] on p "Apple Pie" at bounding box center [1108, 257] width 74 height 11
click at [160, 515] on div "D63837" at bounding box center [152, 513] width 36 height 11
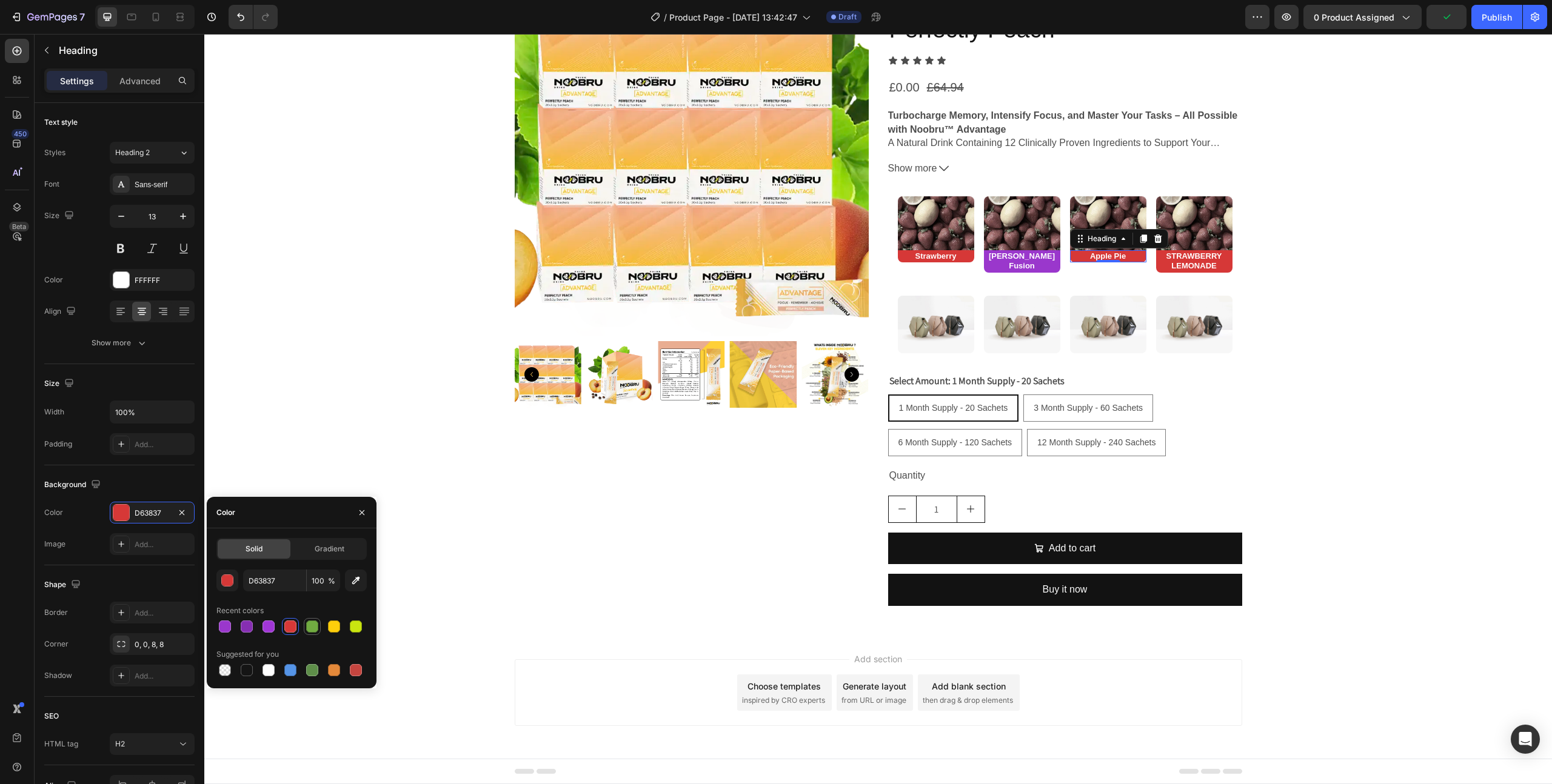
click at [306, 621] on div at bounding box center [312, 626] width 14 height 14
type input "71AB41"
click at [615, 577] on div "Product Images" at bounding box center [691, 298] width 354 height 633
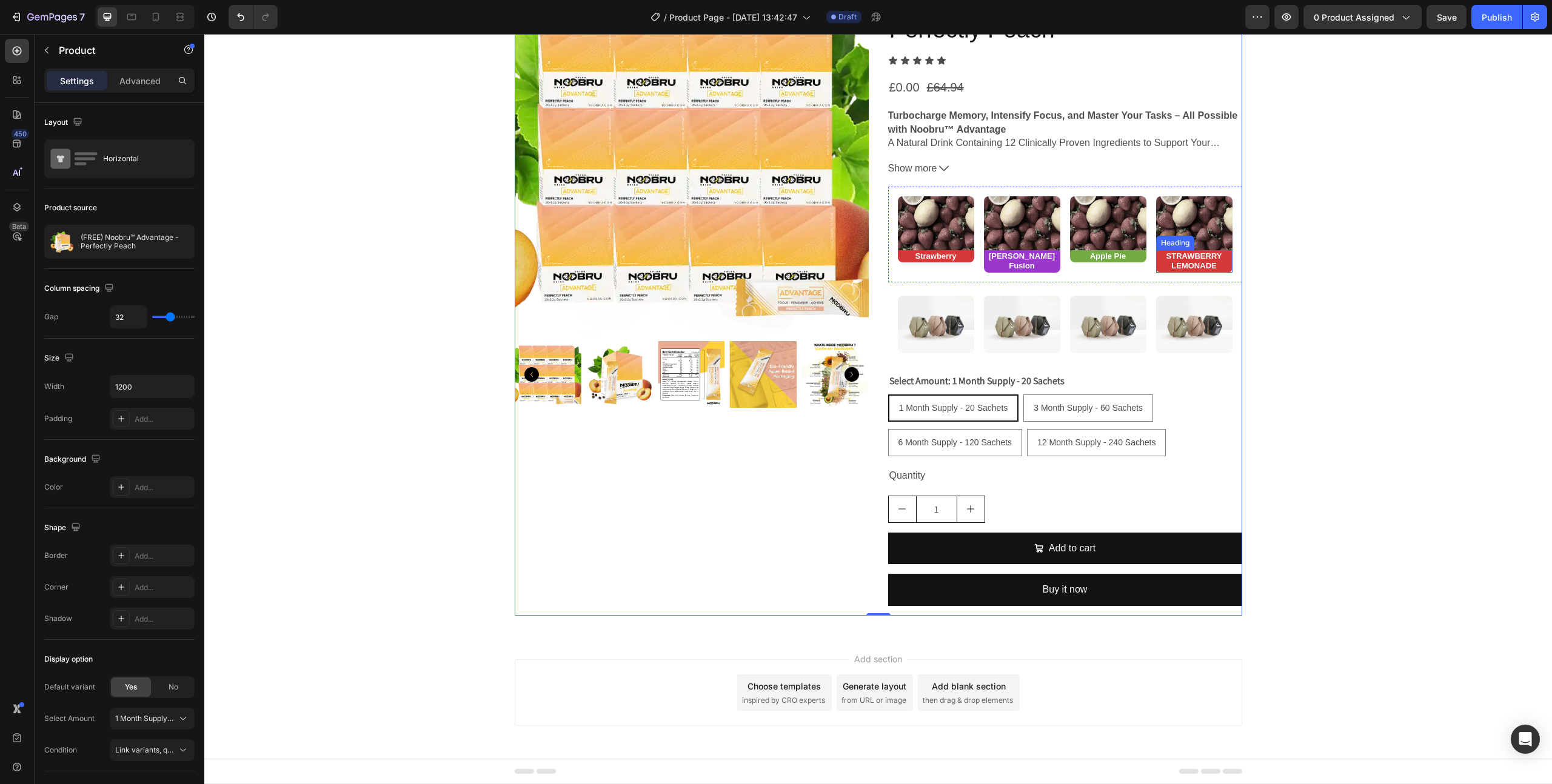
click at [1206, 258] on strong "STRAWBERRY LEMONADE" at bounding box center [1194, 261] width 56 height 20
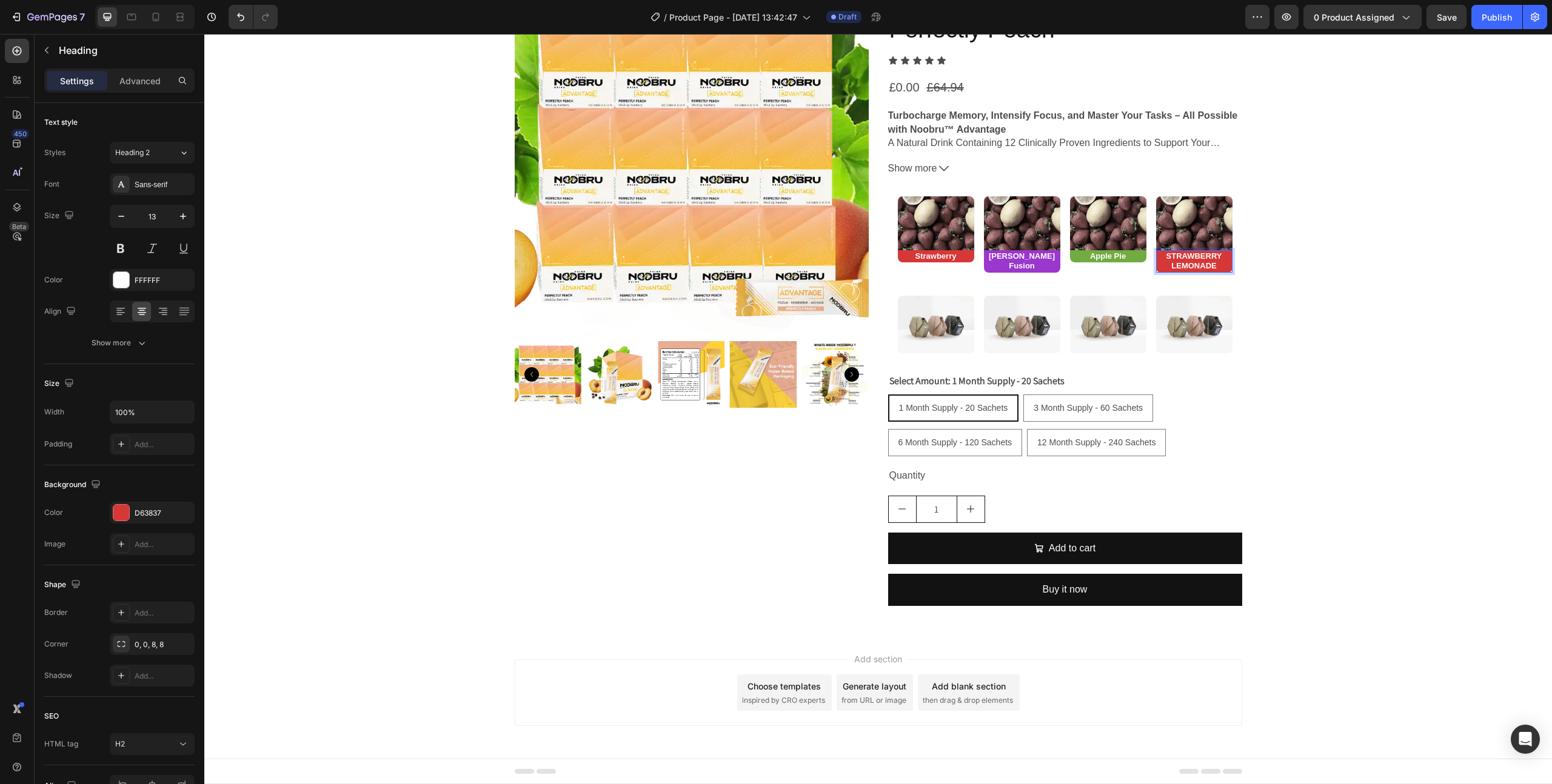
click at [1206, 258] on strong "STRAWBERRY LEMONADE" at bounding box center [1194, 261] width 56 height 20
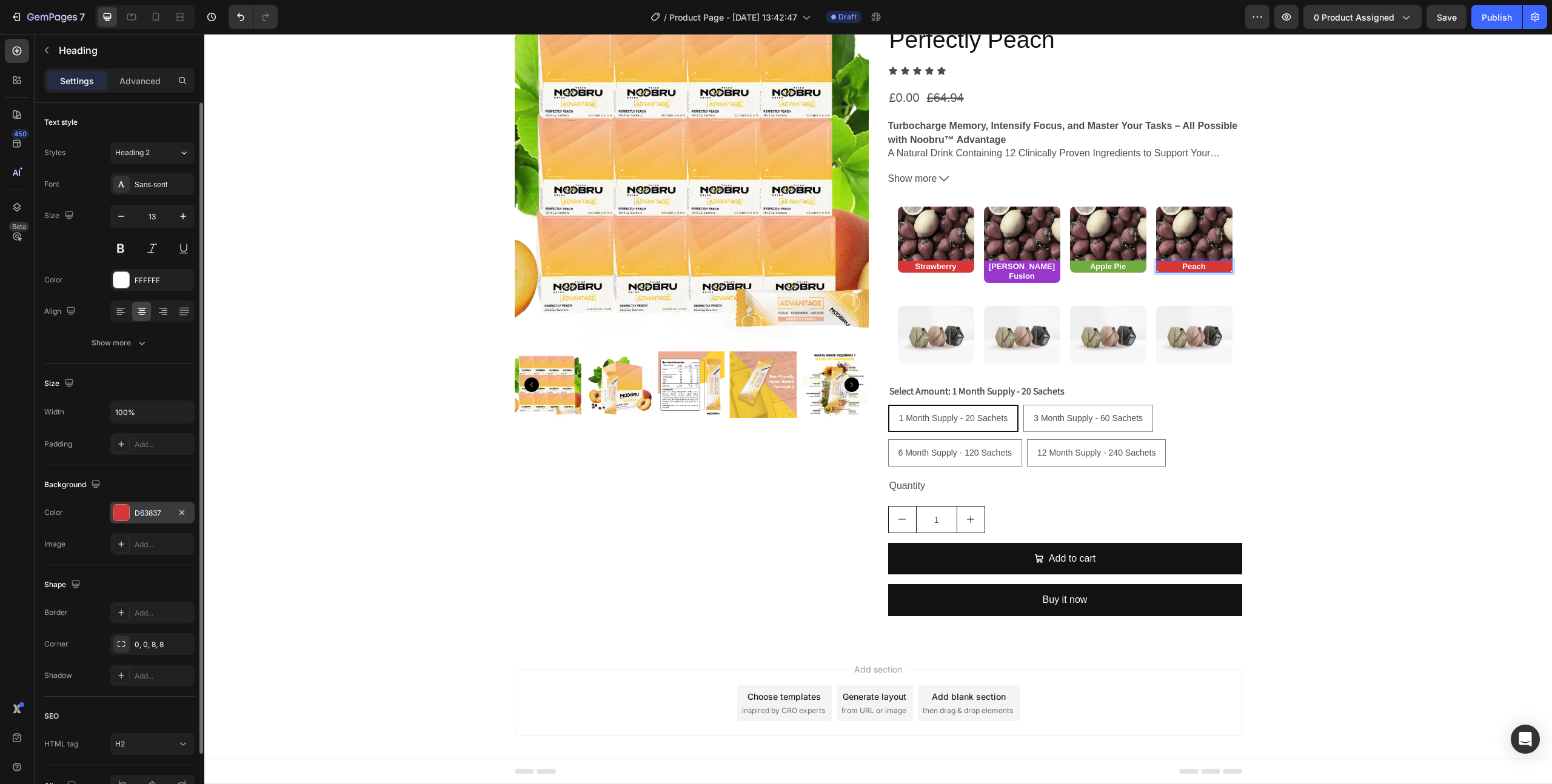
click at [166, 516] on div "D63837" at bounding box center [152, 513] width 36 height 11
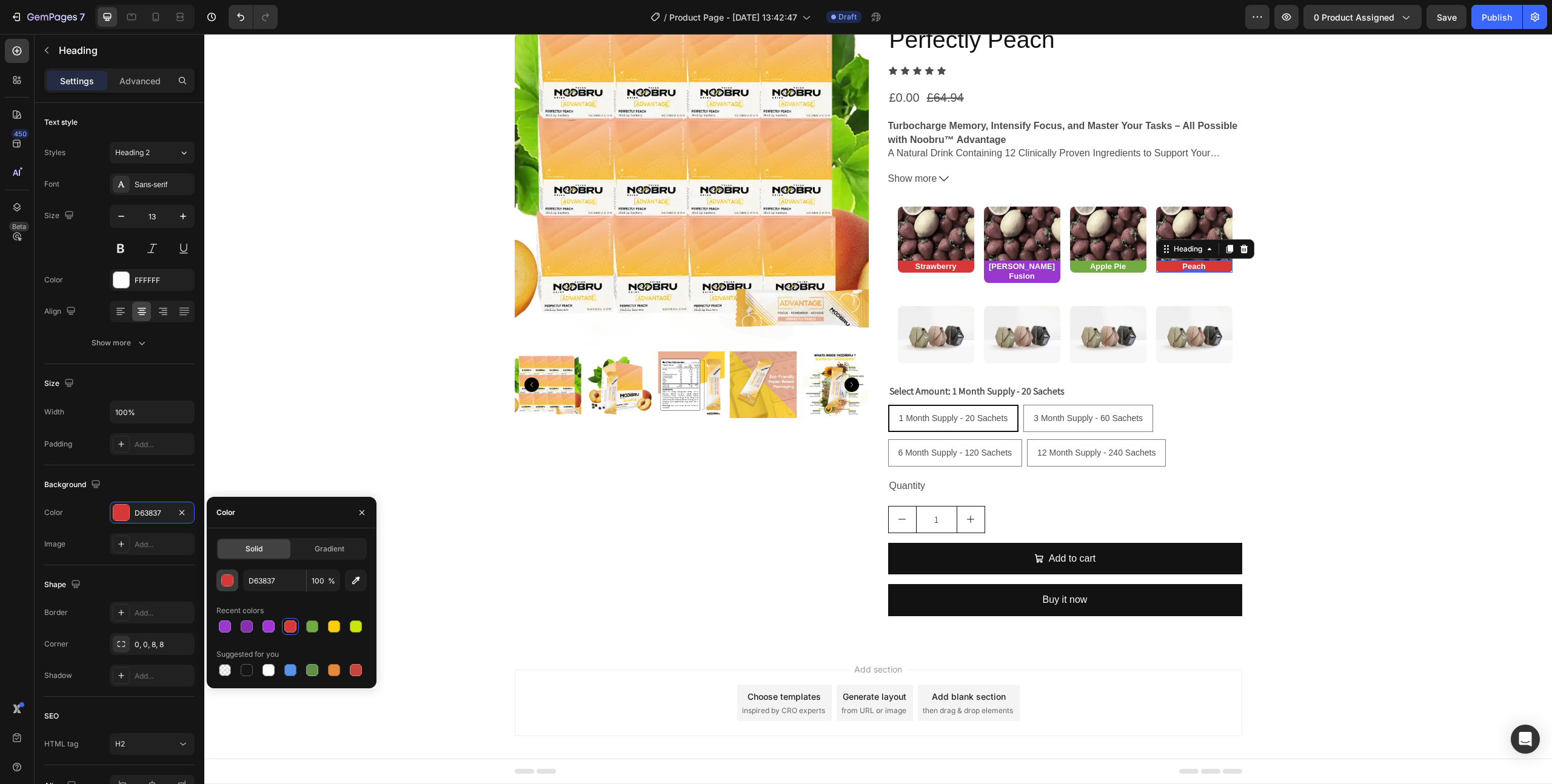
click at [234, 577] on button "button" at bounding box center [227, 580] width 22 height 22
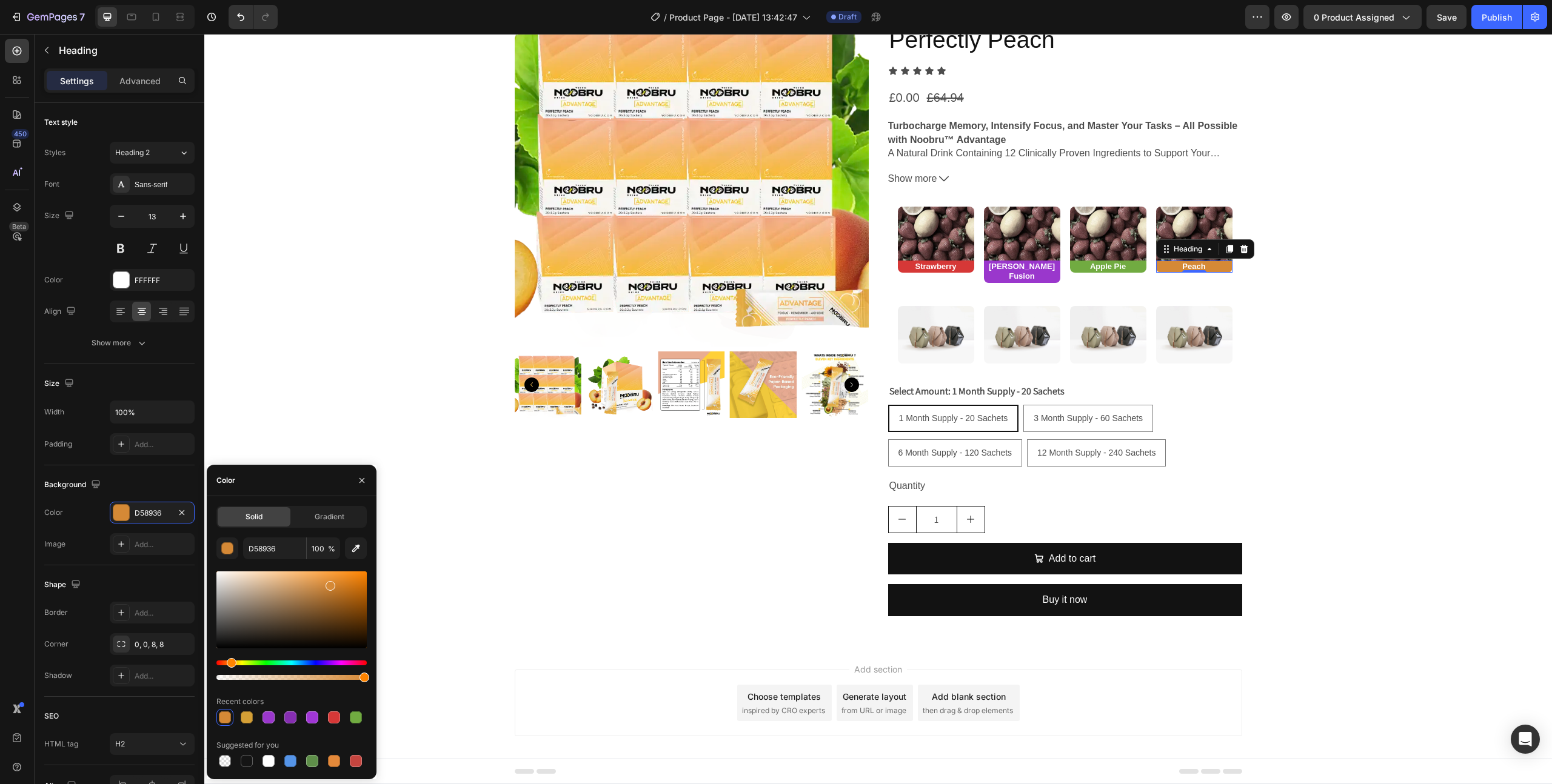
click at [230, 662] on div "Hue" at bounding box center [291, 662] width 150 height 4
drag, startPoint x: 344, startPoint y: 597, endPoint x: 345, endPoint y: 574, distance: 23.0
click at [346, 572] on div at bounding box center [291, 609] width 150 height 77
drag, startPoint x: 335, startPoint y: 574, endPoint x: 314, endPoint y: 564, distance: 23.3
click at [314, 564] on div "FC9323 100 % Recent colors Suggested for you" at bounding box center [291, 653] width 150 height 232
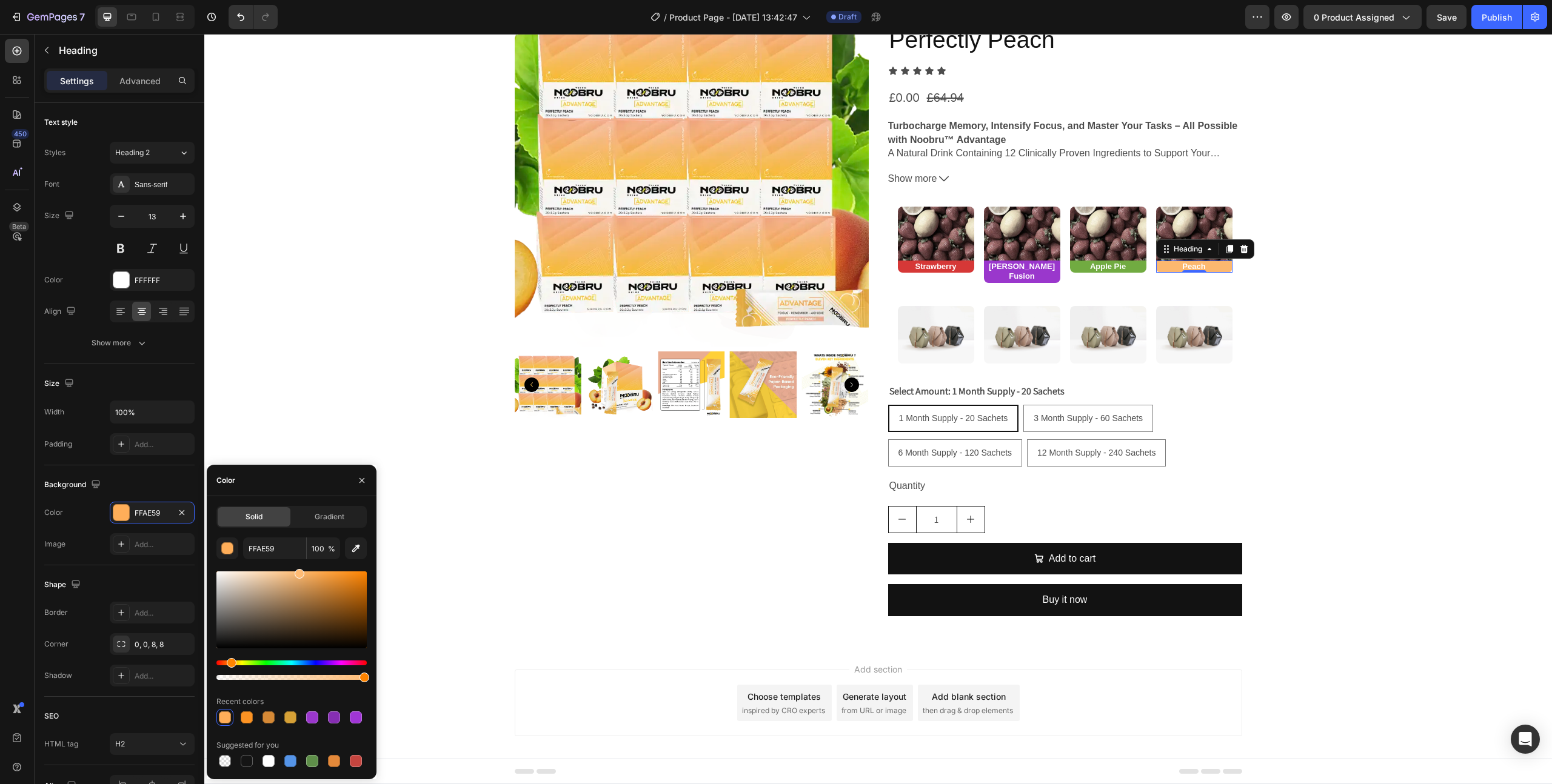
drag, startPoint x: 321, startPoint y: 577, endPoint x: 298, endPoint y: 570, distance: 24.0
click at [298, 571] on div at bounding box center [291, 609] width 150 height 77
type input "FFBC75"
click at [1193, 267] on strong "Peach" at bounding box center [1194, 266] width 23 height 9
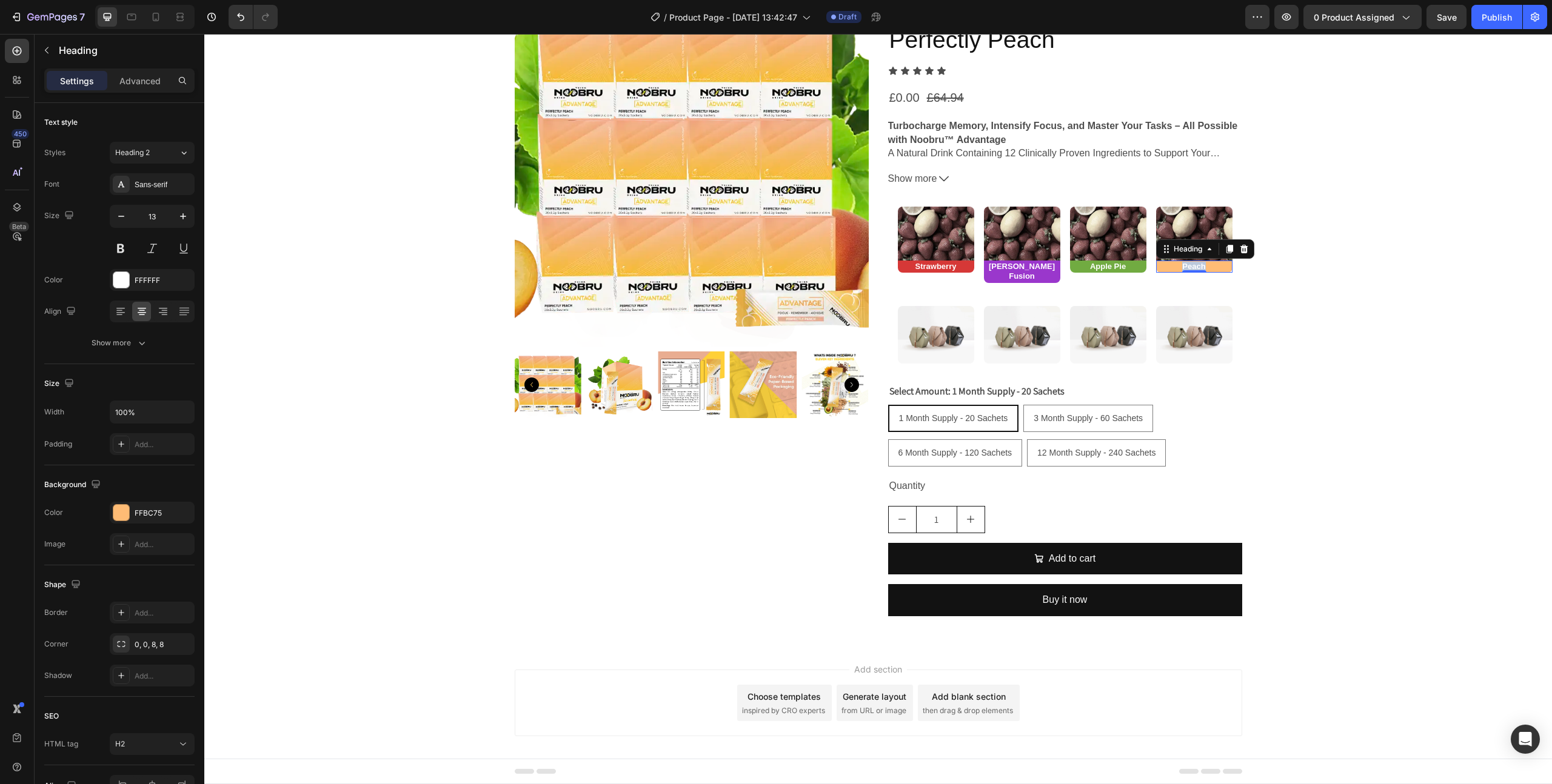
click at [1193, 267] on strong "Peach" at bounding box center [1194, 266] width 23 height 9
click at [1182, 243] on icon "Editor contextual toolbar" at bounding box center [1188, 243] width 12 height 12
type input "FFFFFF"
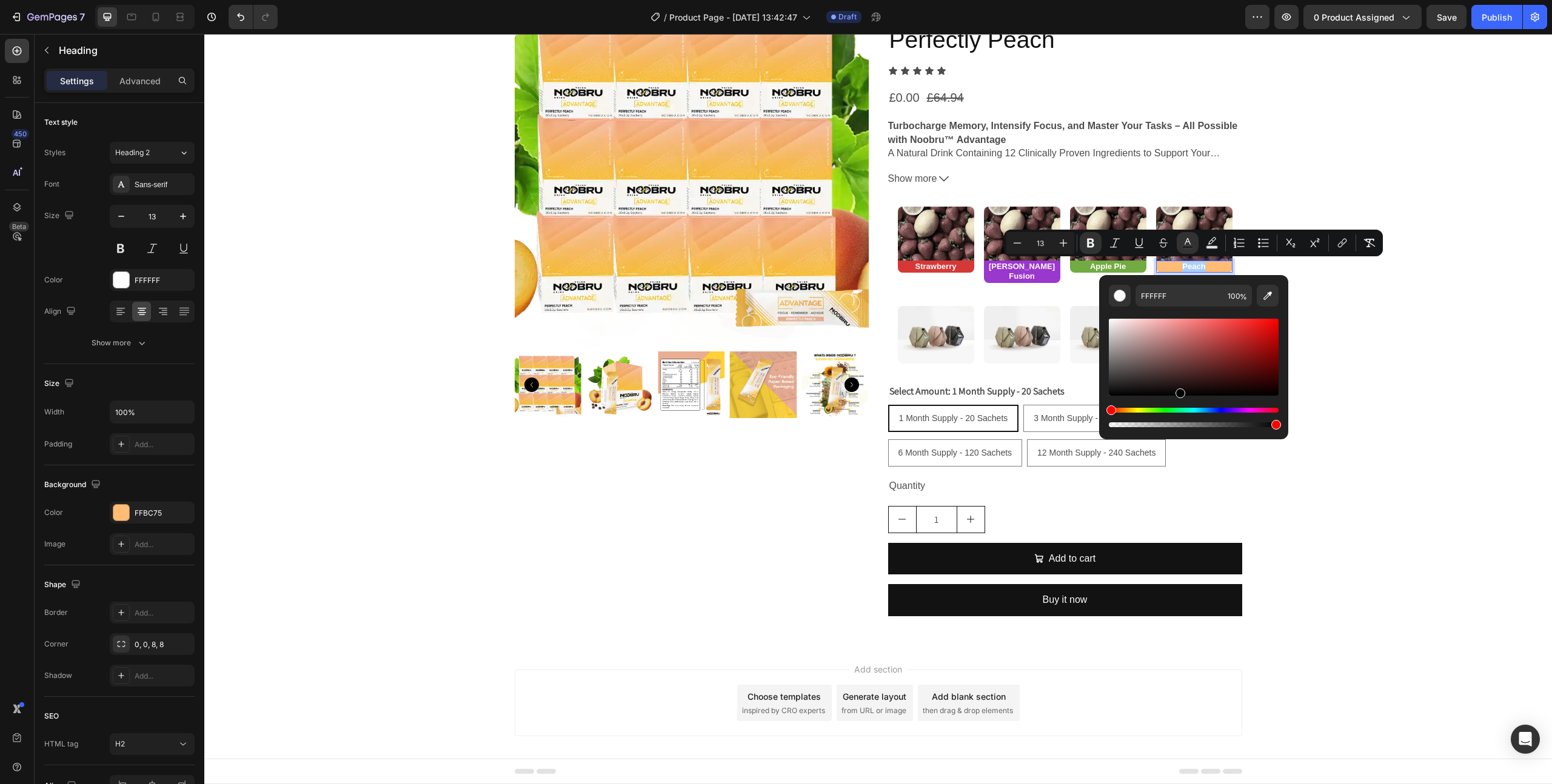
drag, startPoint x: 1207, startPoint y: 360, endPoint x: 1171, endPoint y: 432, distance: 80.5
click at [1171, 432] on div "FFFFFF 100 %" at bounding box center [1193, 357] width 189 height 164
type input "000000"
click at [1370, 354] on div "Product Images (FREE) Noobru™ Advantage - Perfectly Peach Product Title Icon Ic…" at bounding box center [878, 309] width 1348 height 633
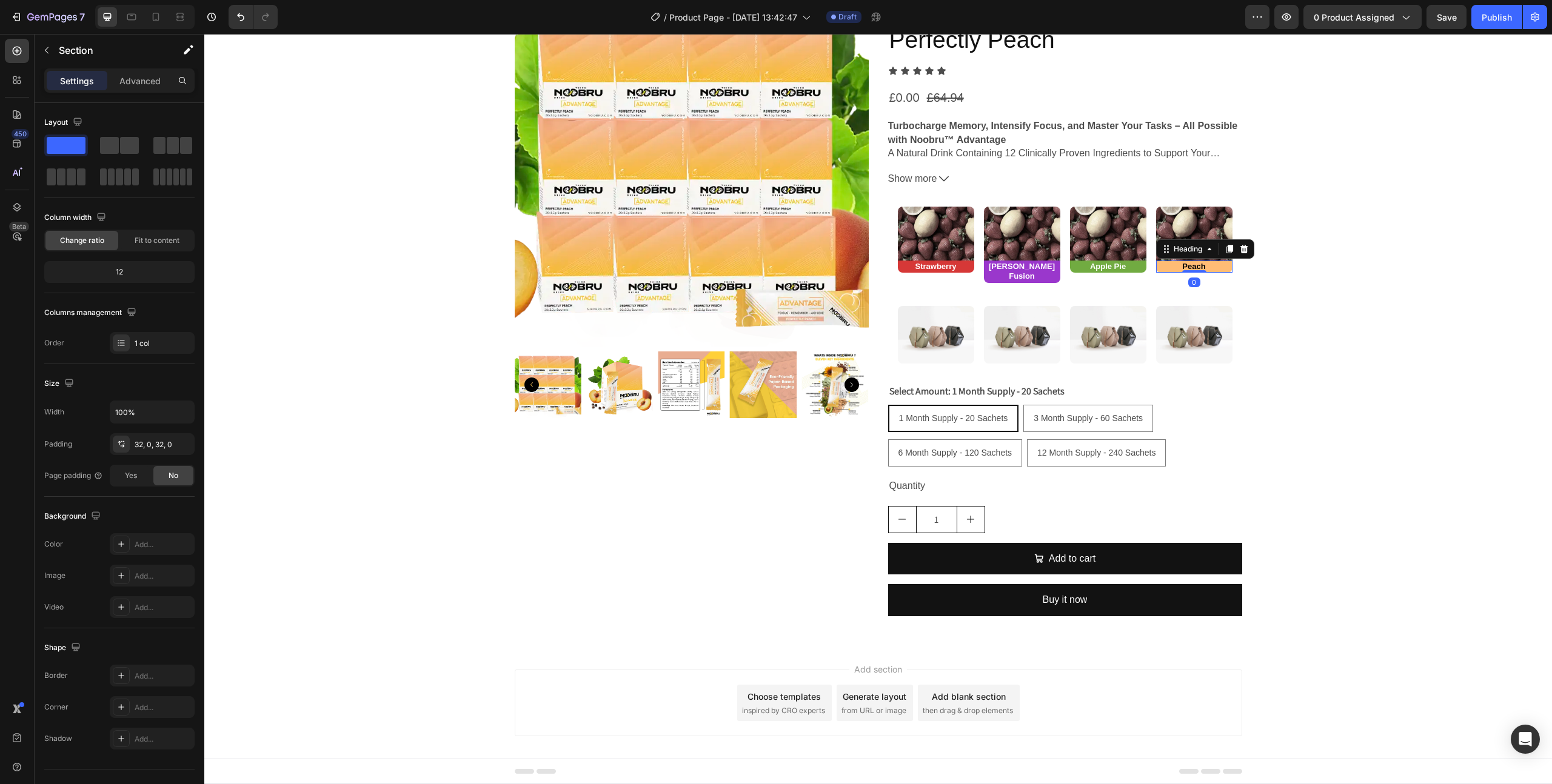
click at [1207, 265] on p "⁠⁠⁠⁠⁠⁠⁠ Peach" at bounding box center [1194, 267] width 74 height 11
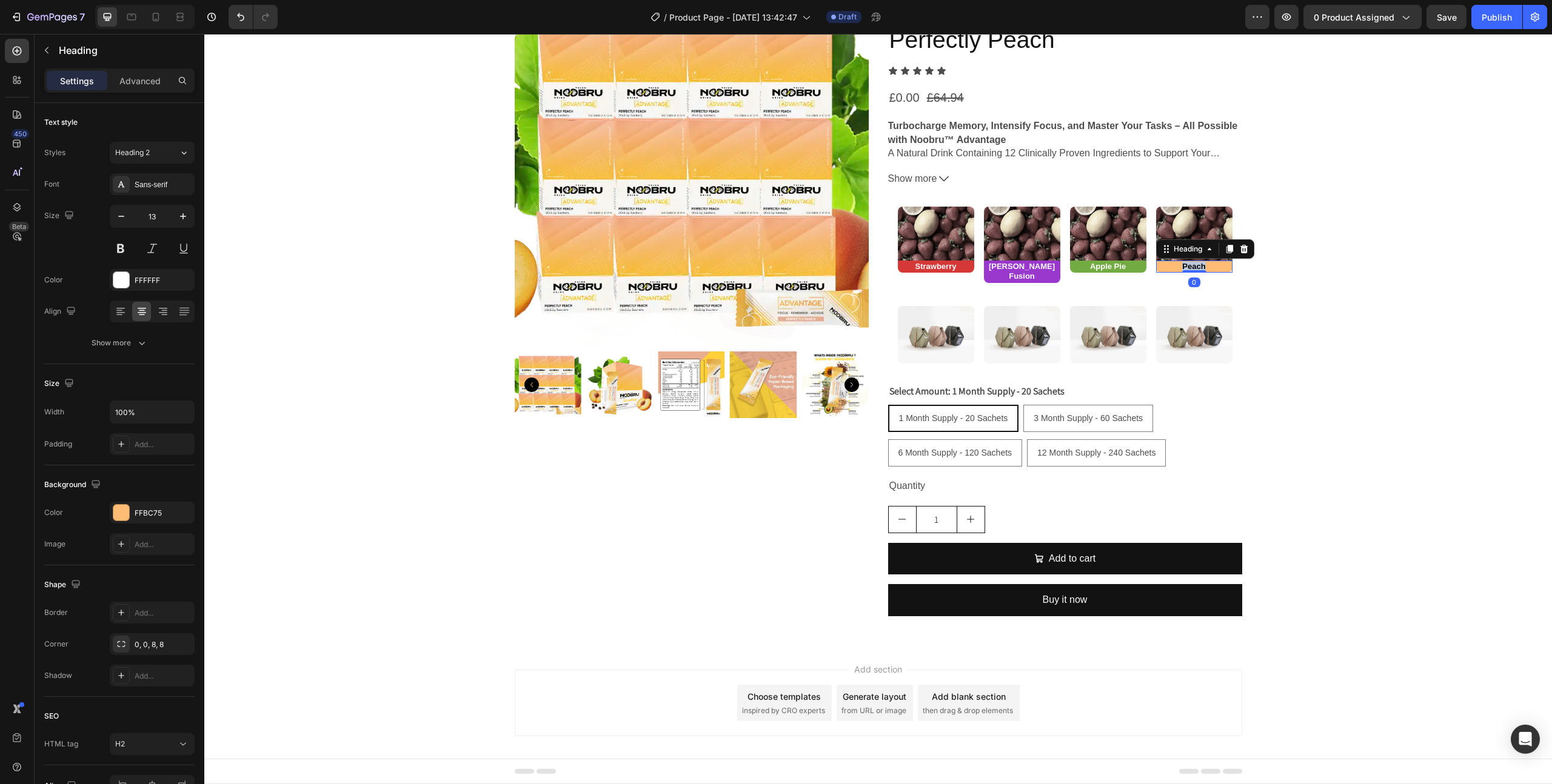
click at [1198, 263] on strong "Peach" at bounding box center [1194, 266] width 23 height 9
click at [1182, 246] on rect "Editor contextual toolbar" at bounding box center [1188, 247] width 12 height 3
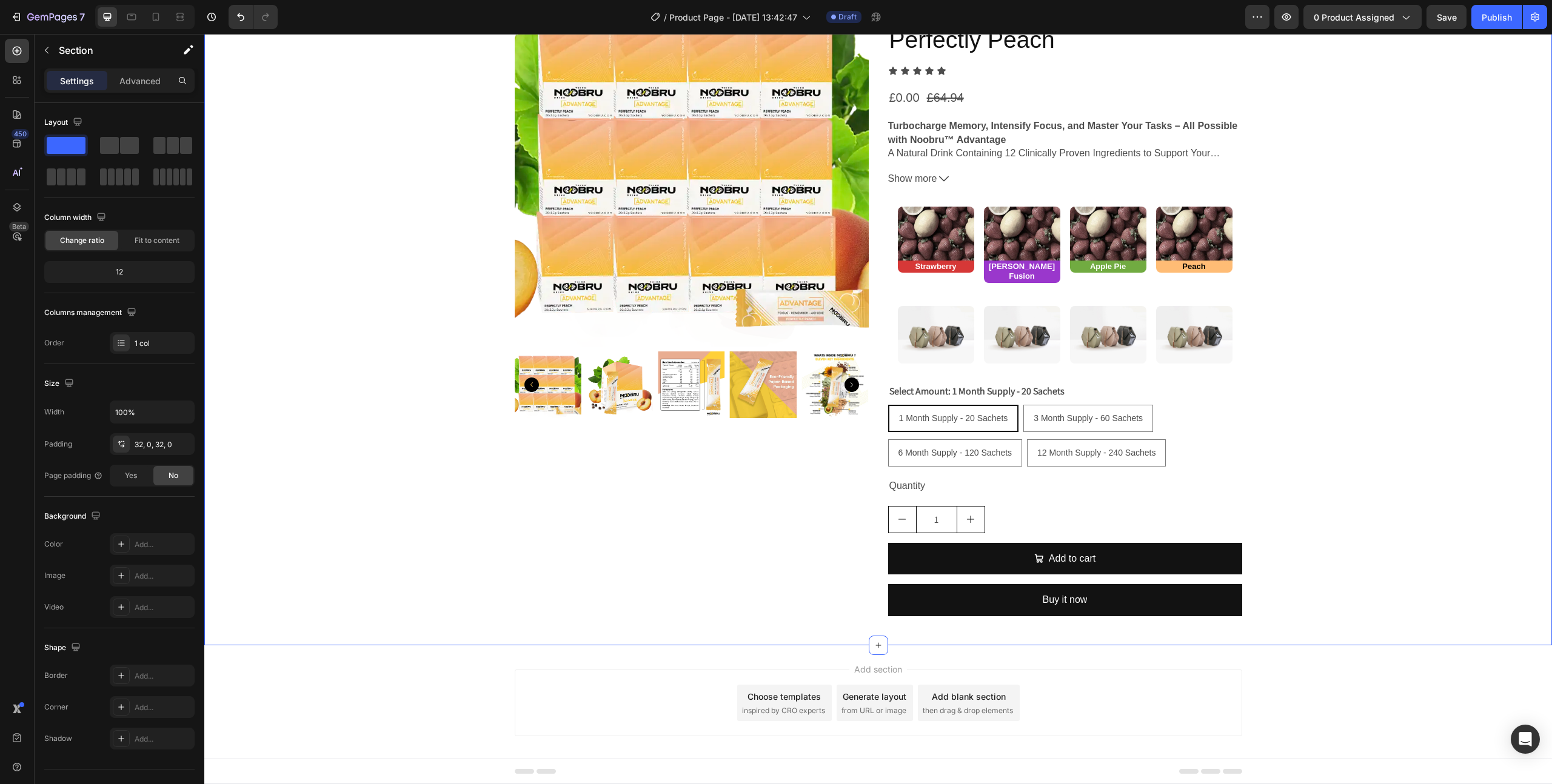
click at [1399, 334] on div "Product Images (FREE) Noobru™ Advantage - Perfectly Peach Product Title Icon Ic…" at bounding box center [878, 309] width 1348 height 633
click at [954, 242] on img at bounding box center [936, 234] width 76 height 53
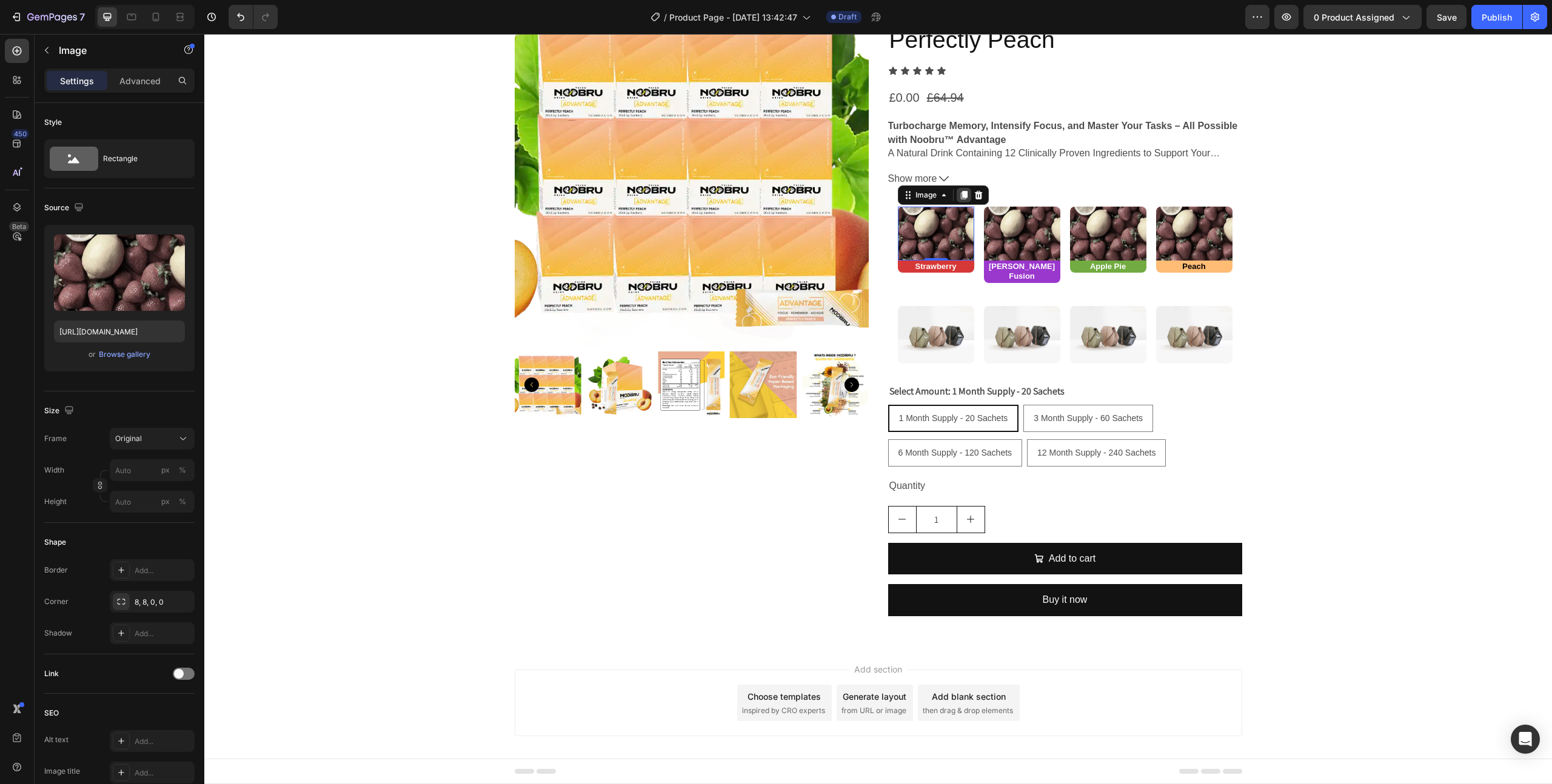
click at [961, 192] on icon at bounding box center [964, 194] width 10 height 10
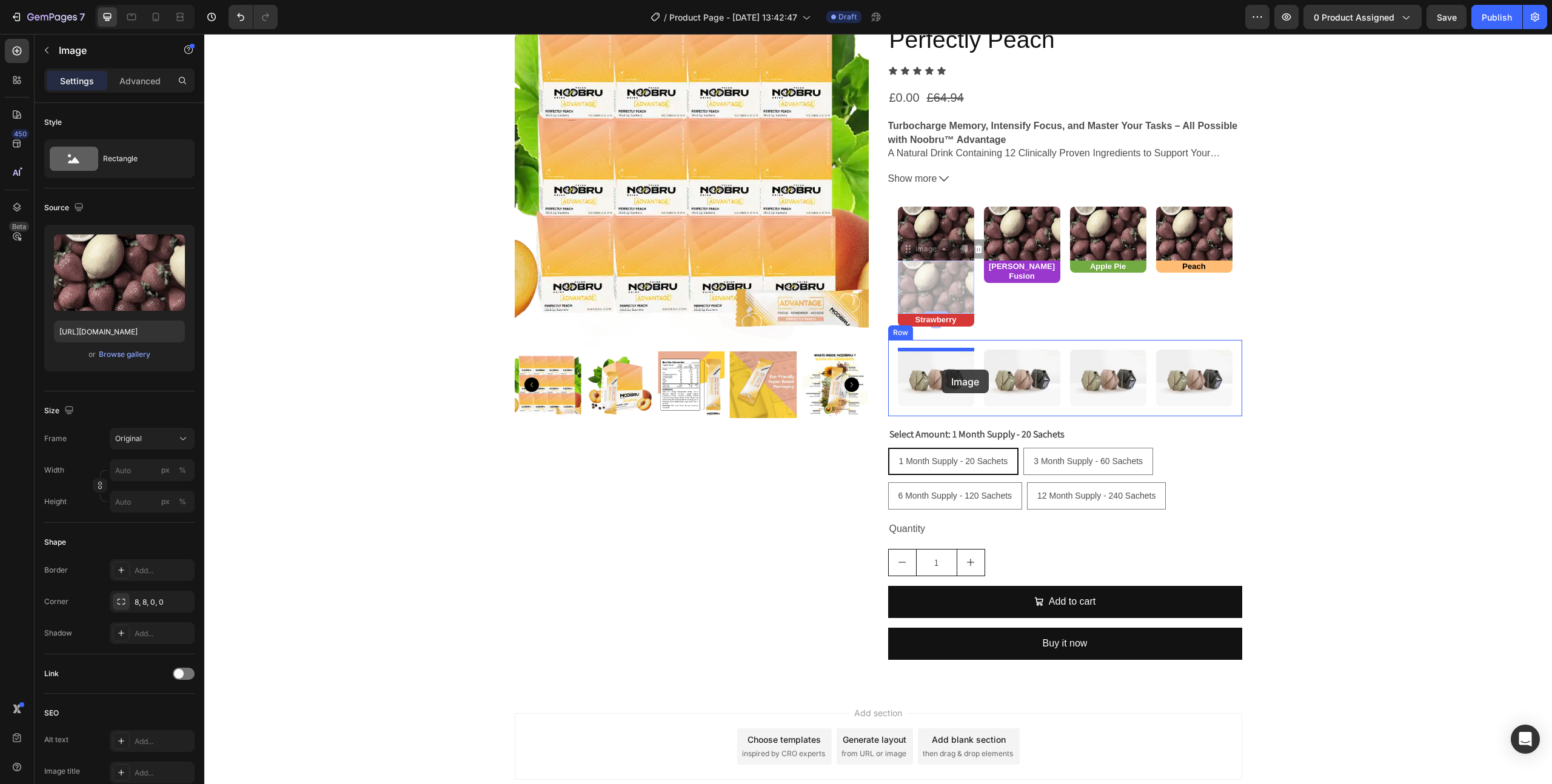
drag, startPoint x: 954, startPoint y: 280, endPoint x: 942, endPoint y: 369, distance: 89.8
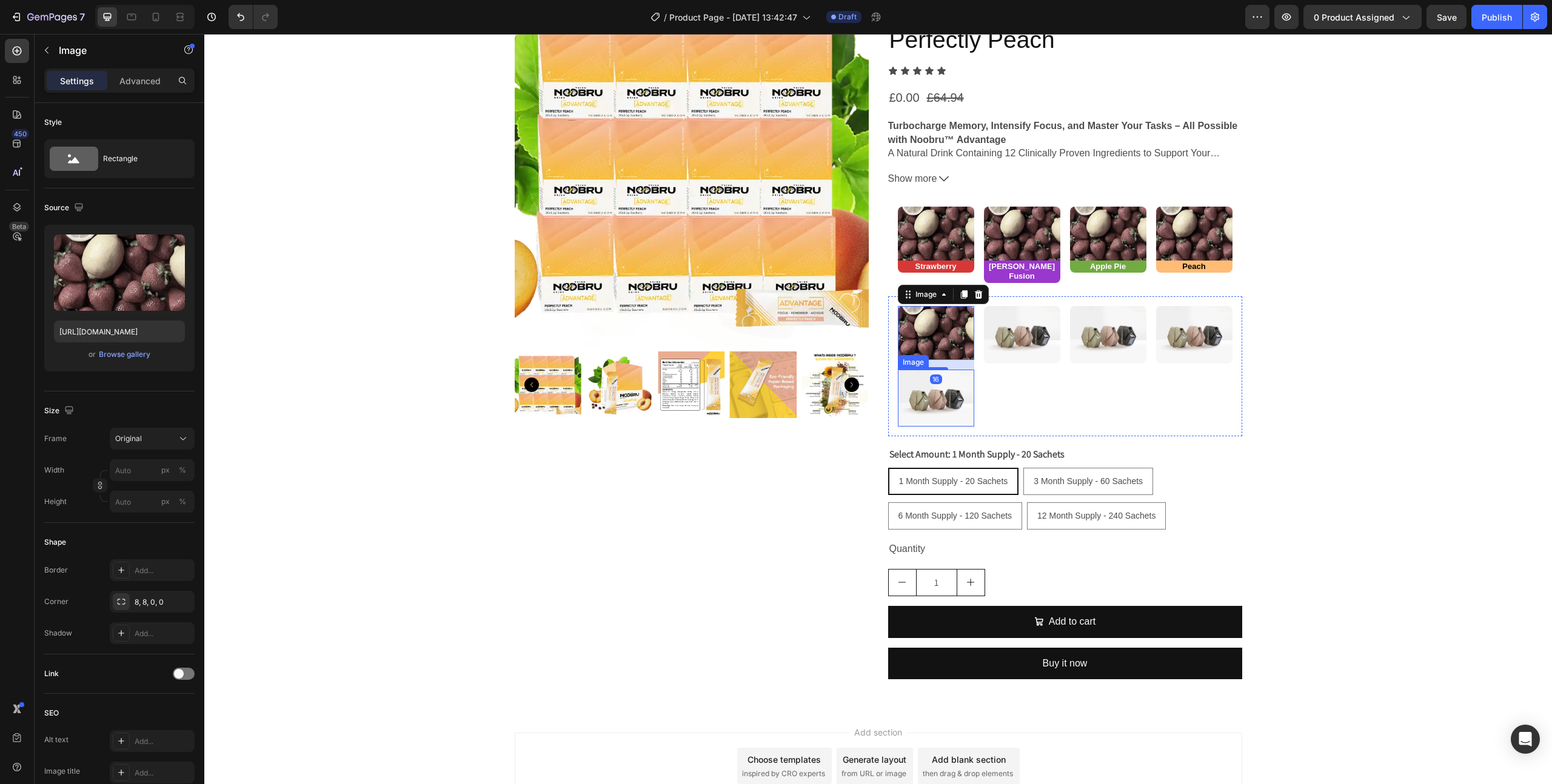
click at [937, 393] on img at bounding box center [936, 398] width 76 height 58
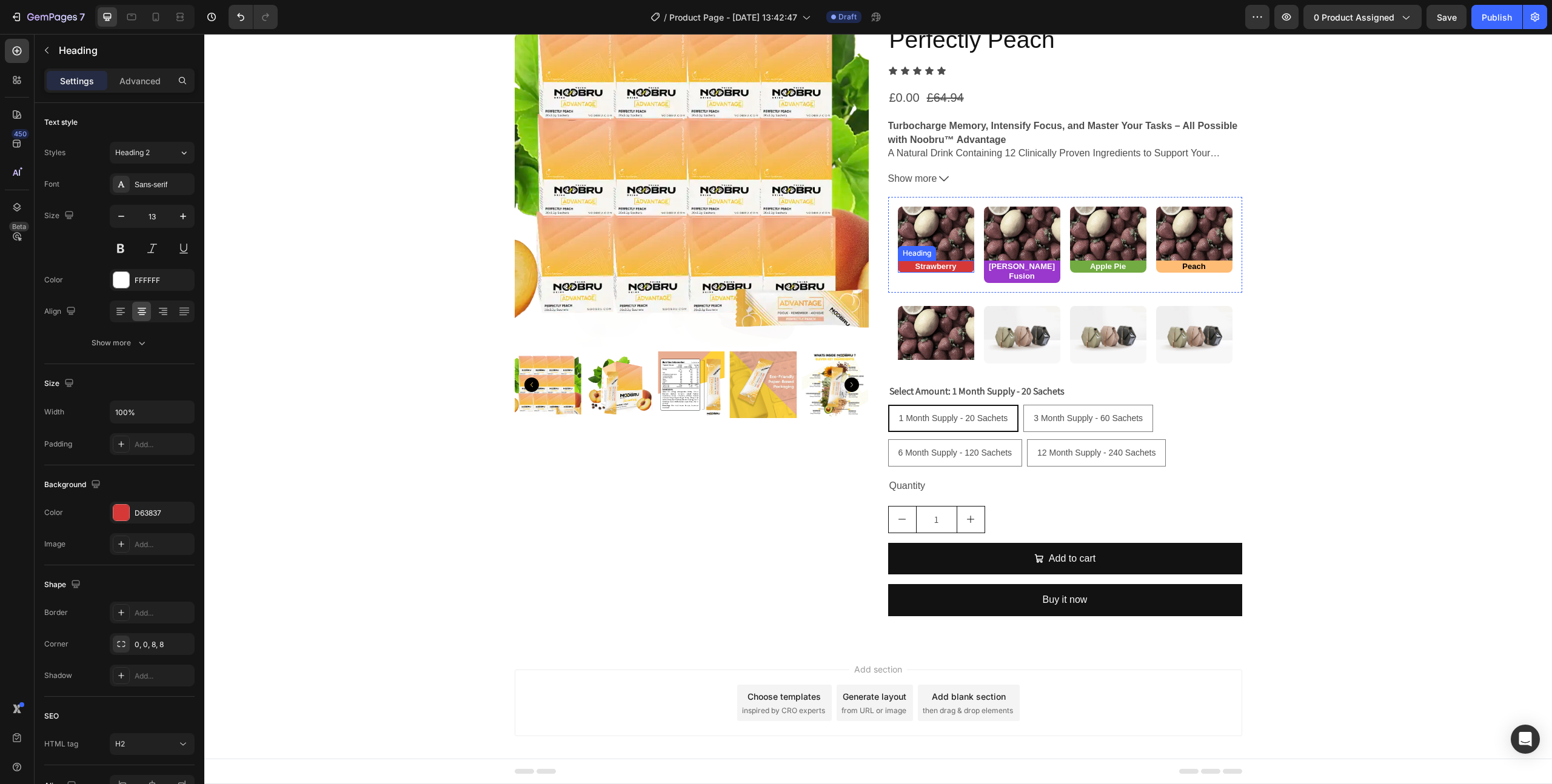
click at [963, 265] on p "⁠⁠⁠⁠⁠⁠⁠ Strawberry" at bounding box center [935, 267] width 74 height 11
click at [967, 253] on icon at bounding box center [971, 249] width 10 height 10
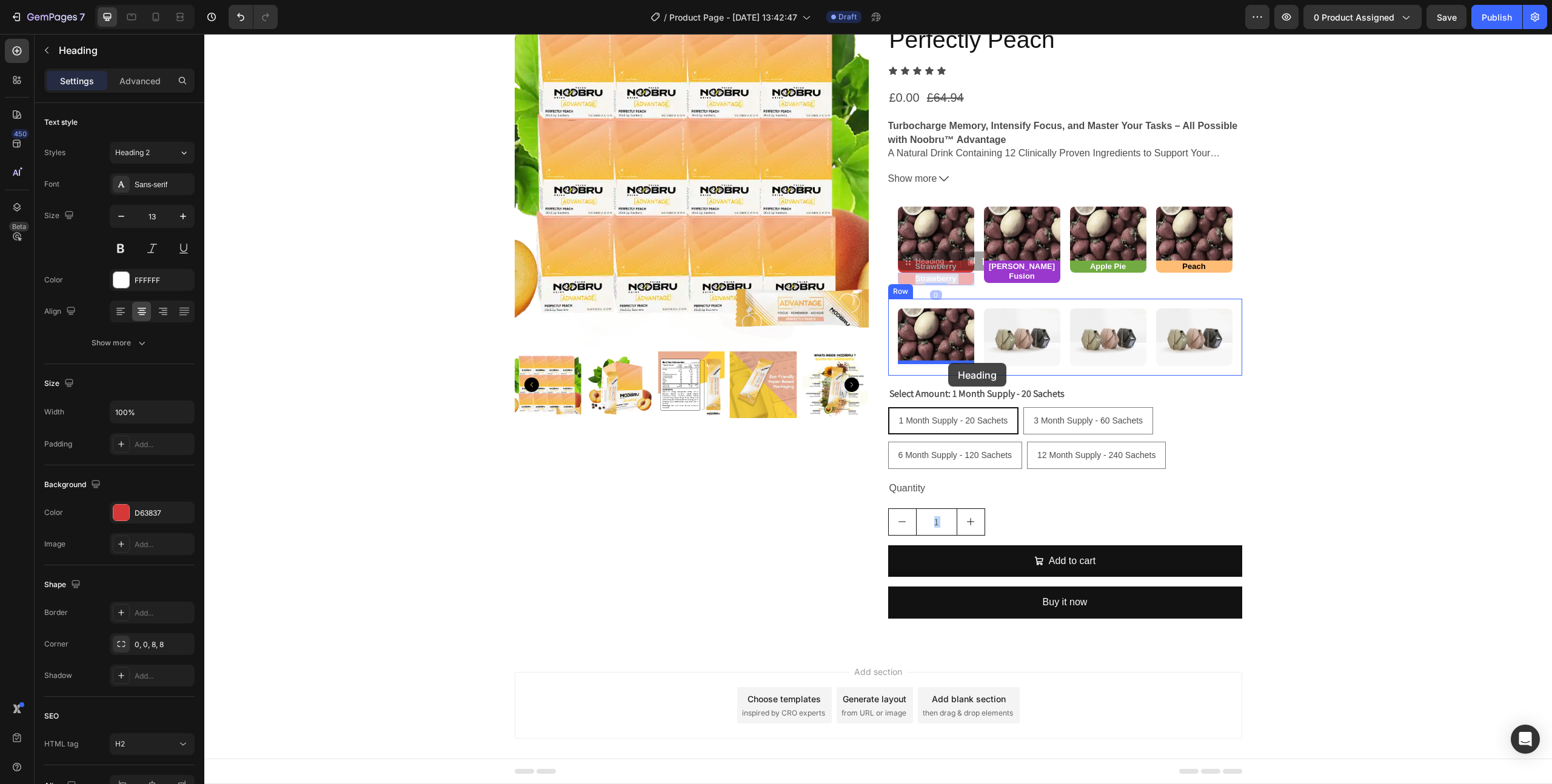
drag, startPoint x: 956, startPoint y: 276, endPoint x: 948, endPoint y: 363, distance: 87.4
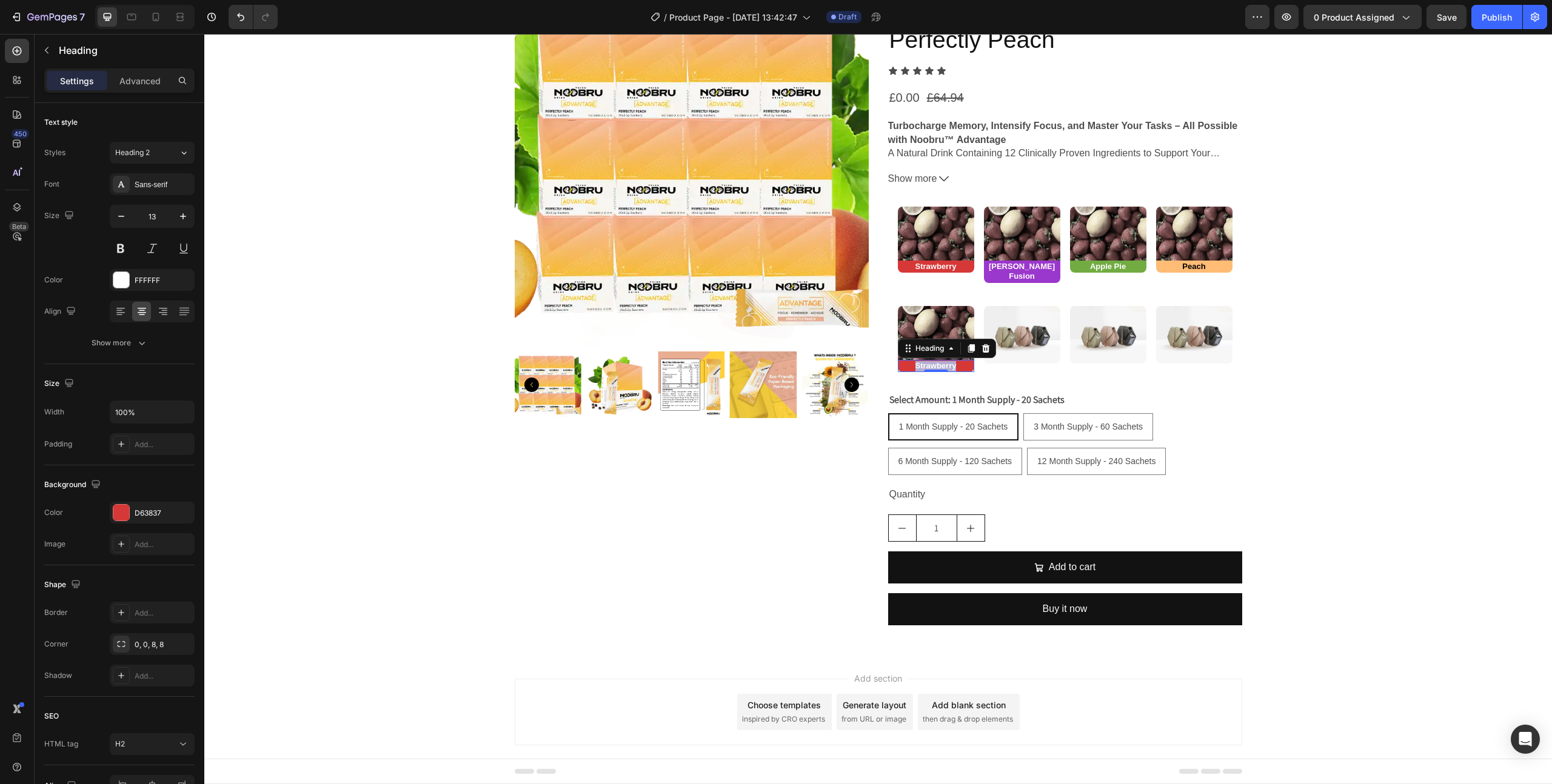
click at [946, 361] on strong "Strawberry" at bounding box center [935, 366] width 41 height 9
click at [180, 519] on button "button" at bounding box center [182, 512] width 14 height 14
click at [153, 511] on div "Add..." at bounding box center [163, 513] width 57 height 11
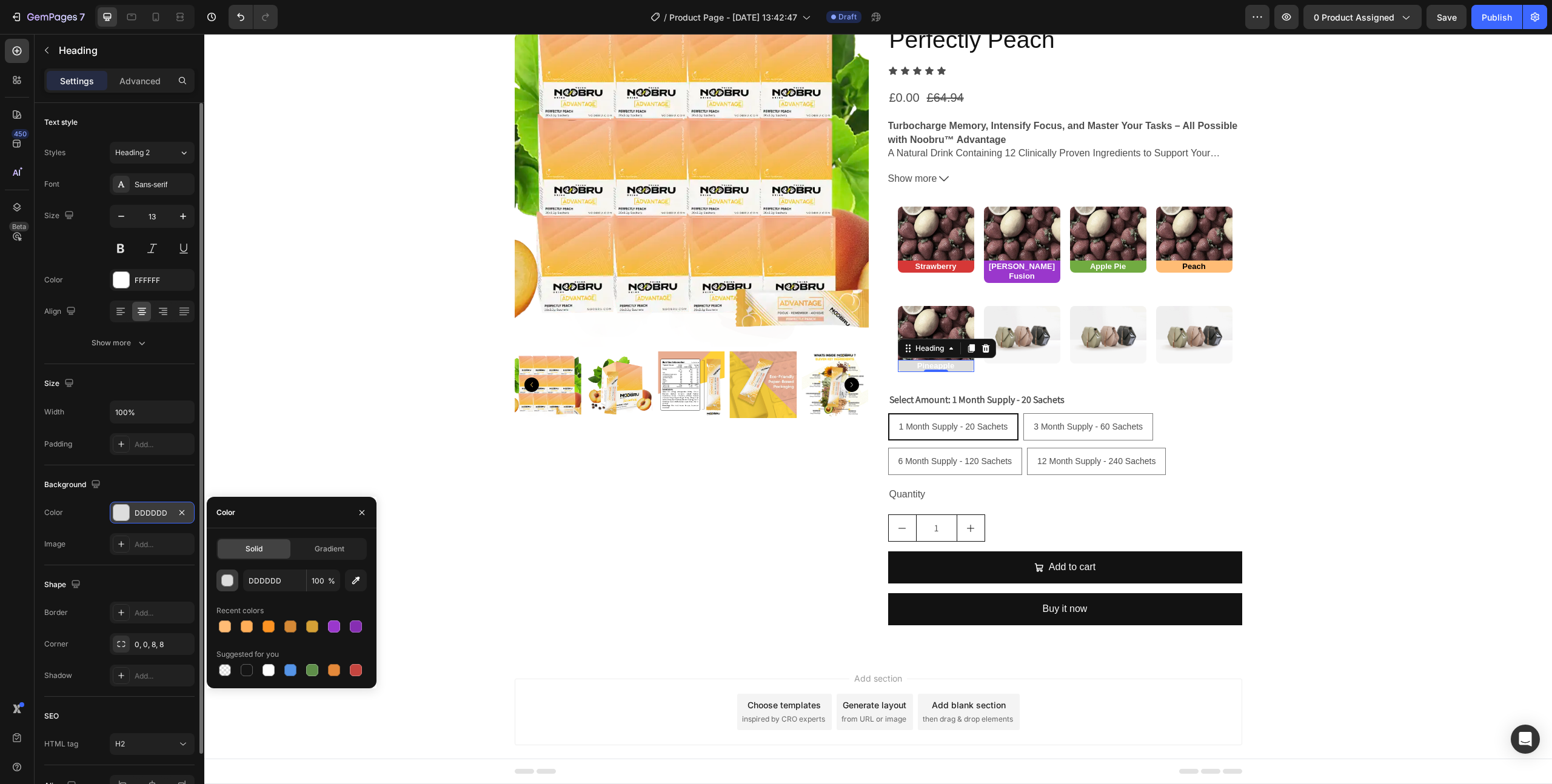
click at [223, 578] on div "button" at bounding box center [228, 582] width 12 height 12
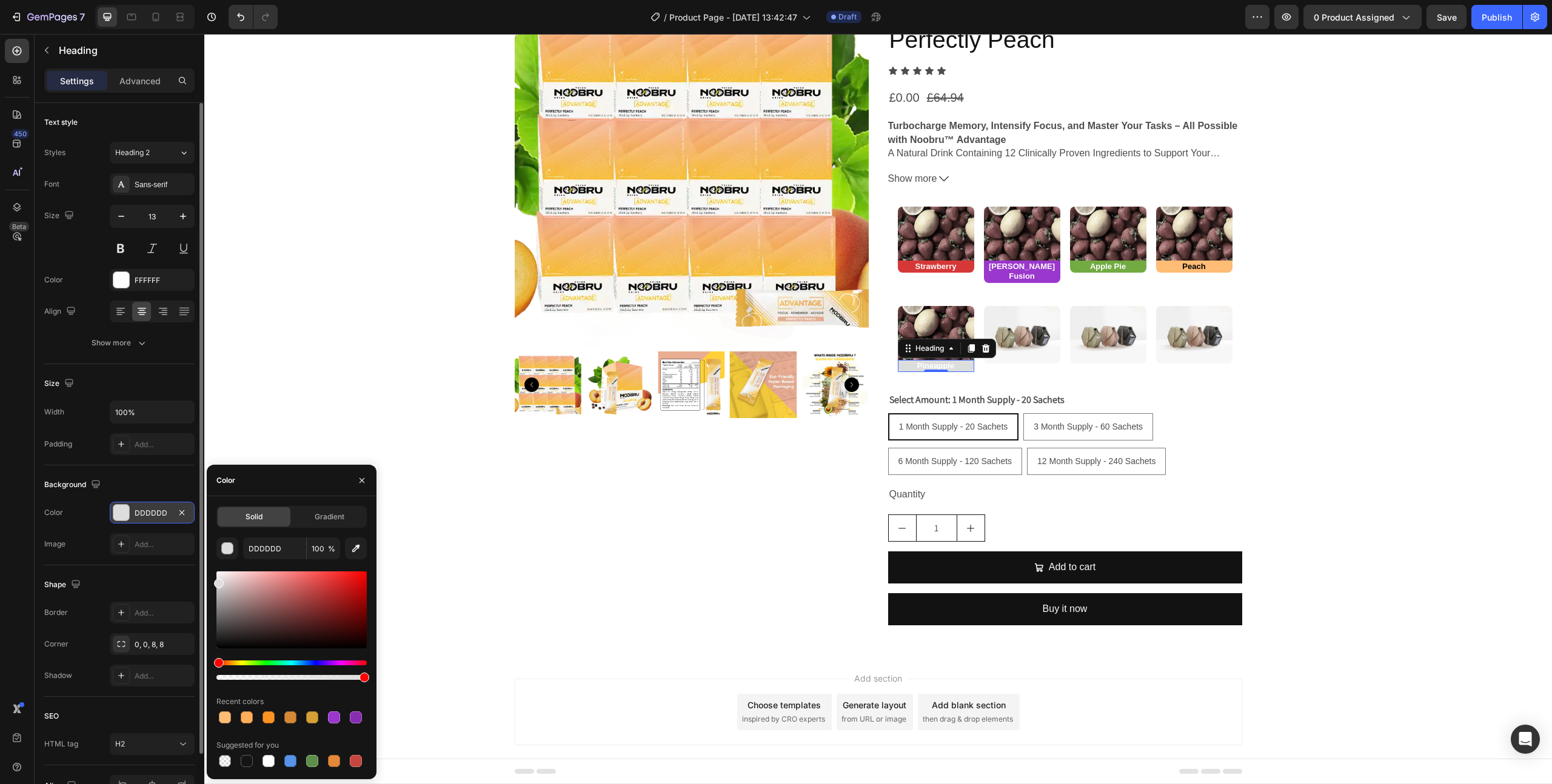
drag, startPoint x: 228, startPoint y: 660, endPoint x: 236, endPoint y: 661, distance: 8.1
click at [235, 661] on div at bounding box center [291, 626] width 150 height 114
drag, startPoint x: 237, startPoint y: 662, endPoint x: 245, endPoint y: 662, distance: 8.0
click at [245, 662] on div "Hue" at bounding box center [291, 662] width 150 height 4
drag, startPoint x: 285, startPoint y: 610, endPoint x: 306, endPoint y: 596, distance: 25.2
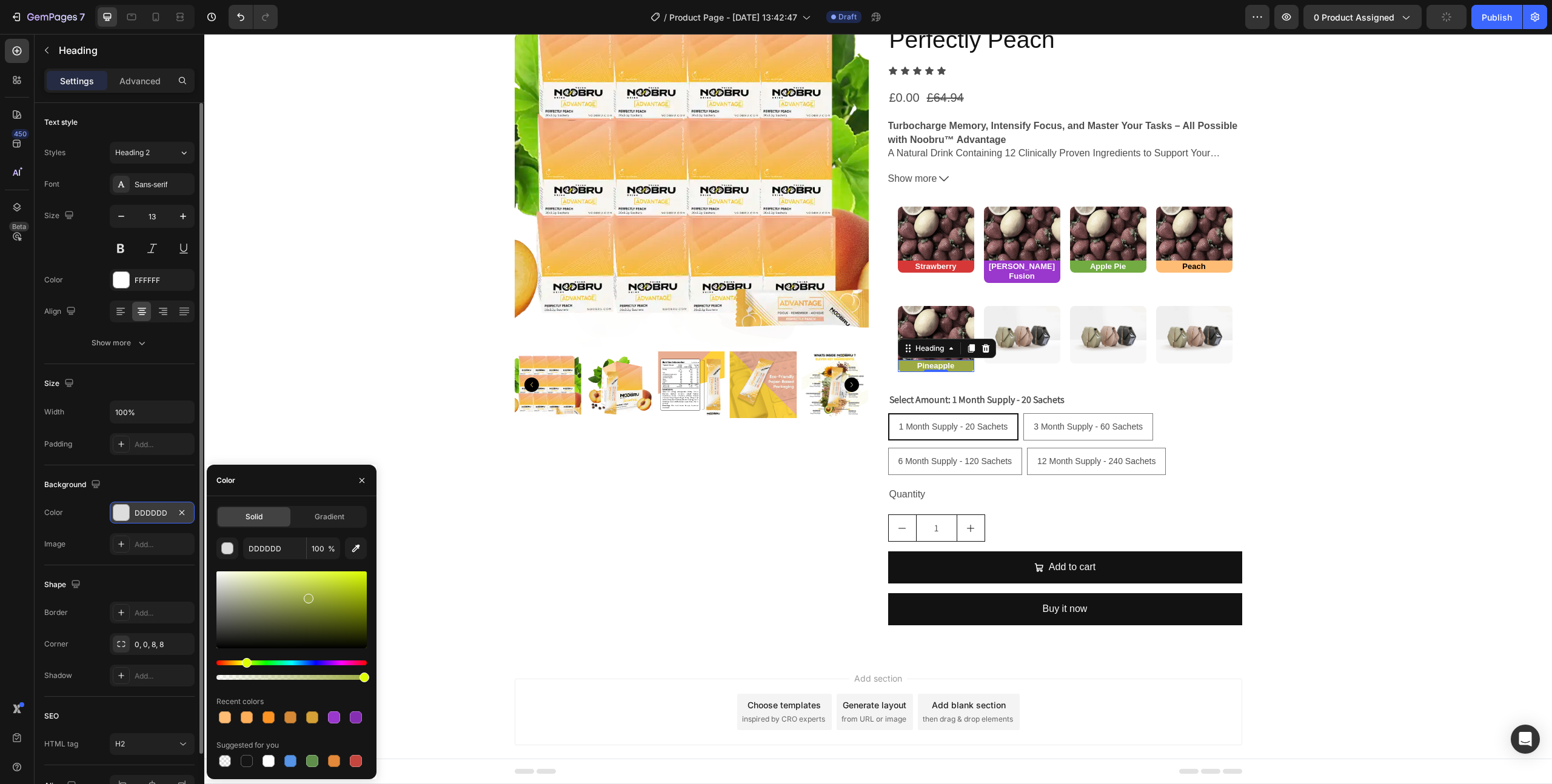
click at [306, 596] on div at bounding box center [291, 609] width 150 height 77
click at [252, 664] on div "Hue" at bounding box center [253, 662] width 10 height 10
drag, startPoint x: 251, startPoint y: 664, endPoint x: 242, endPoint y: 661, distance: 9.5
click at [242, 661] on div "Hue" at bounding box center [243, 662] width 10 height 10
drag, startPoint x: 316, startPoint y: 628, endPoint x: 335, endPoint y: 564, distance: 66.8
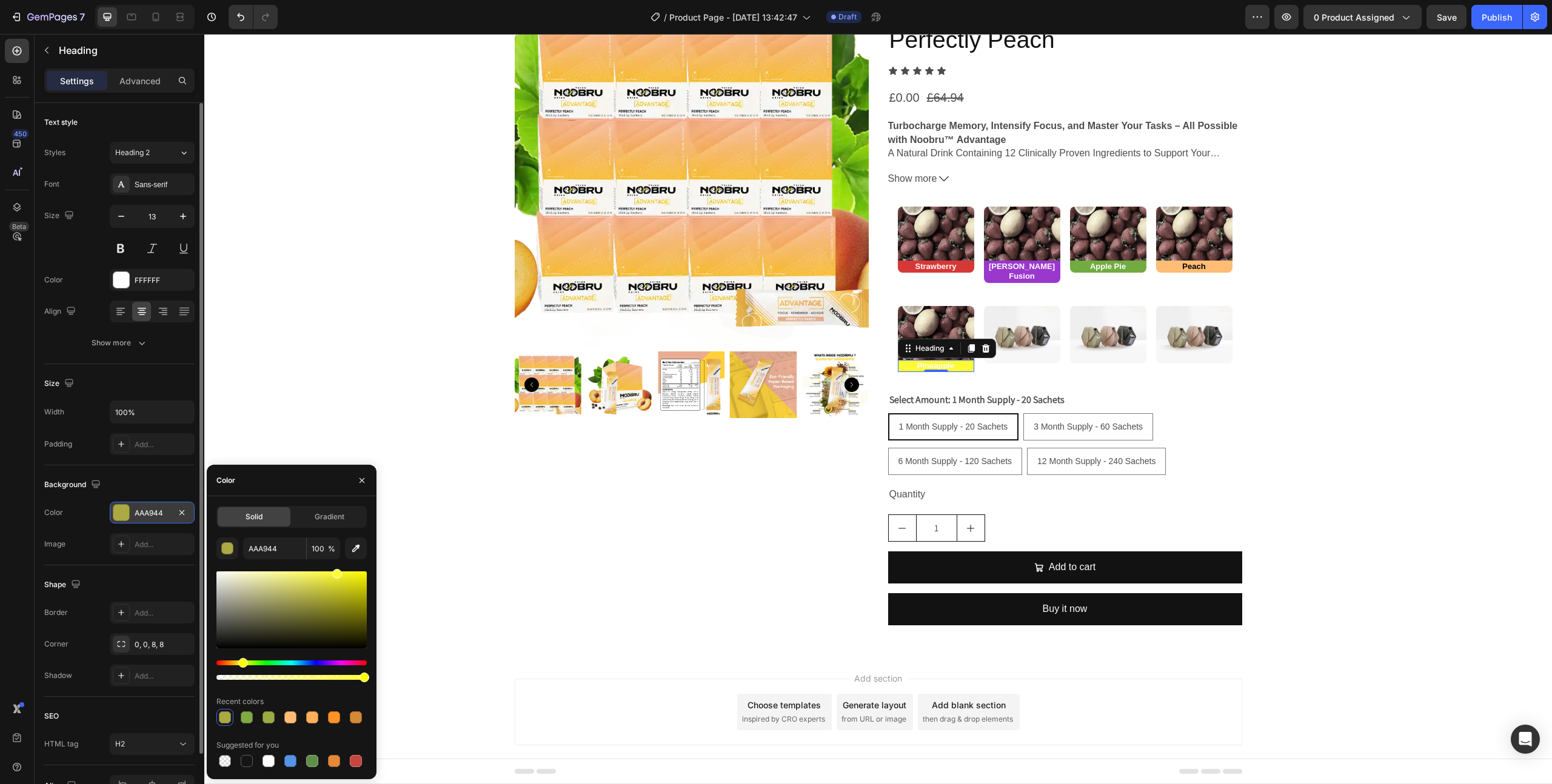
click at [335, 564] on div "AAA944 100 % Recent colors Suggested for you" at bounding box center [291, 653] width 150 height 232
type input "FFFB35"
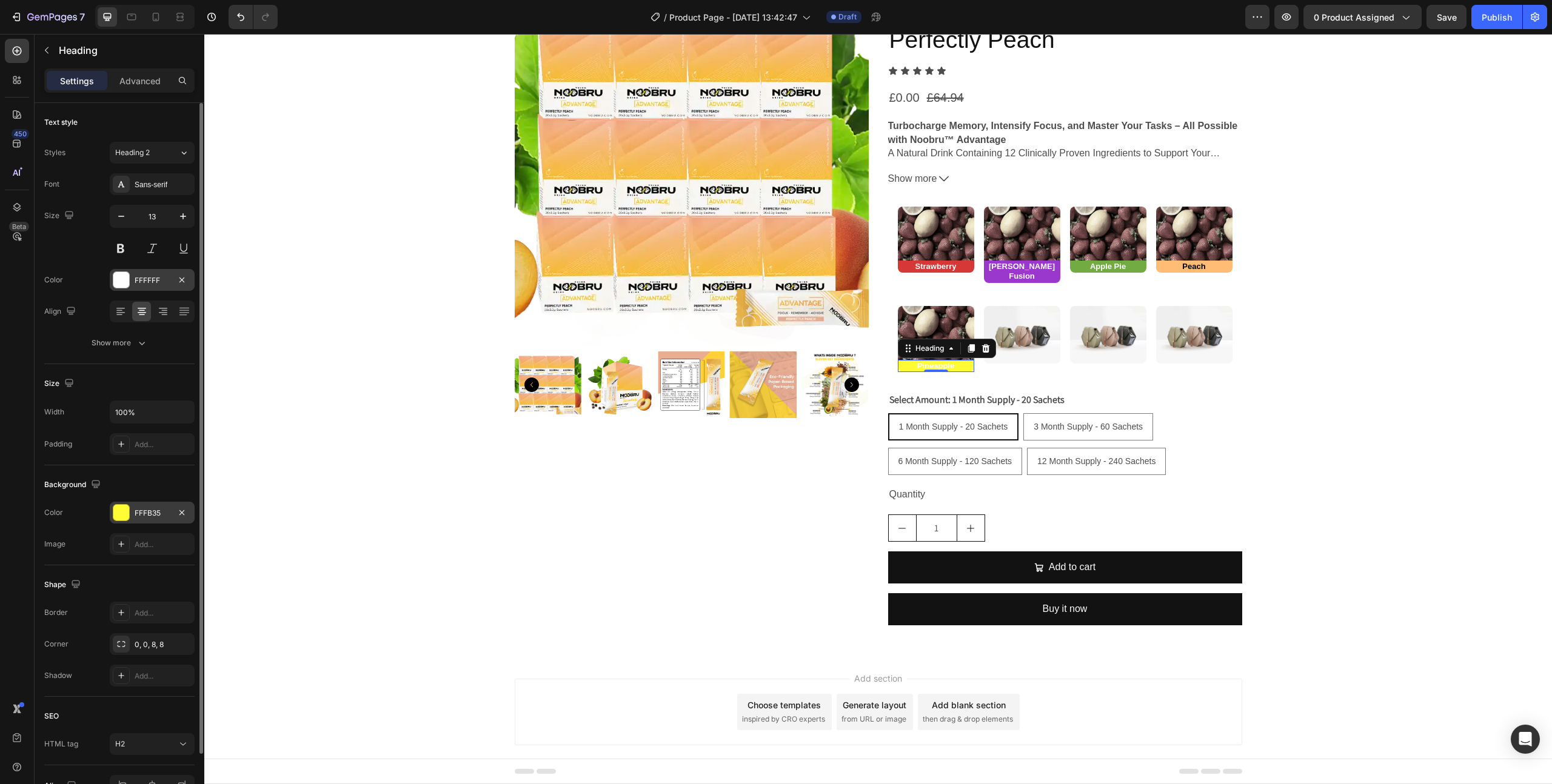
click at [175, 274] on div at bounding box center [182, 280] width 14 height 14
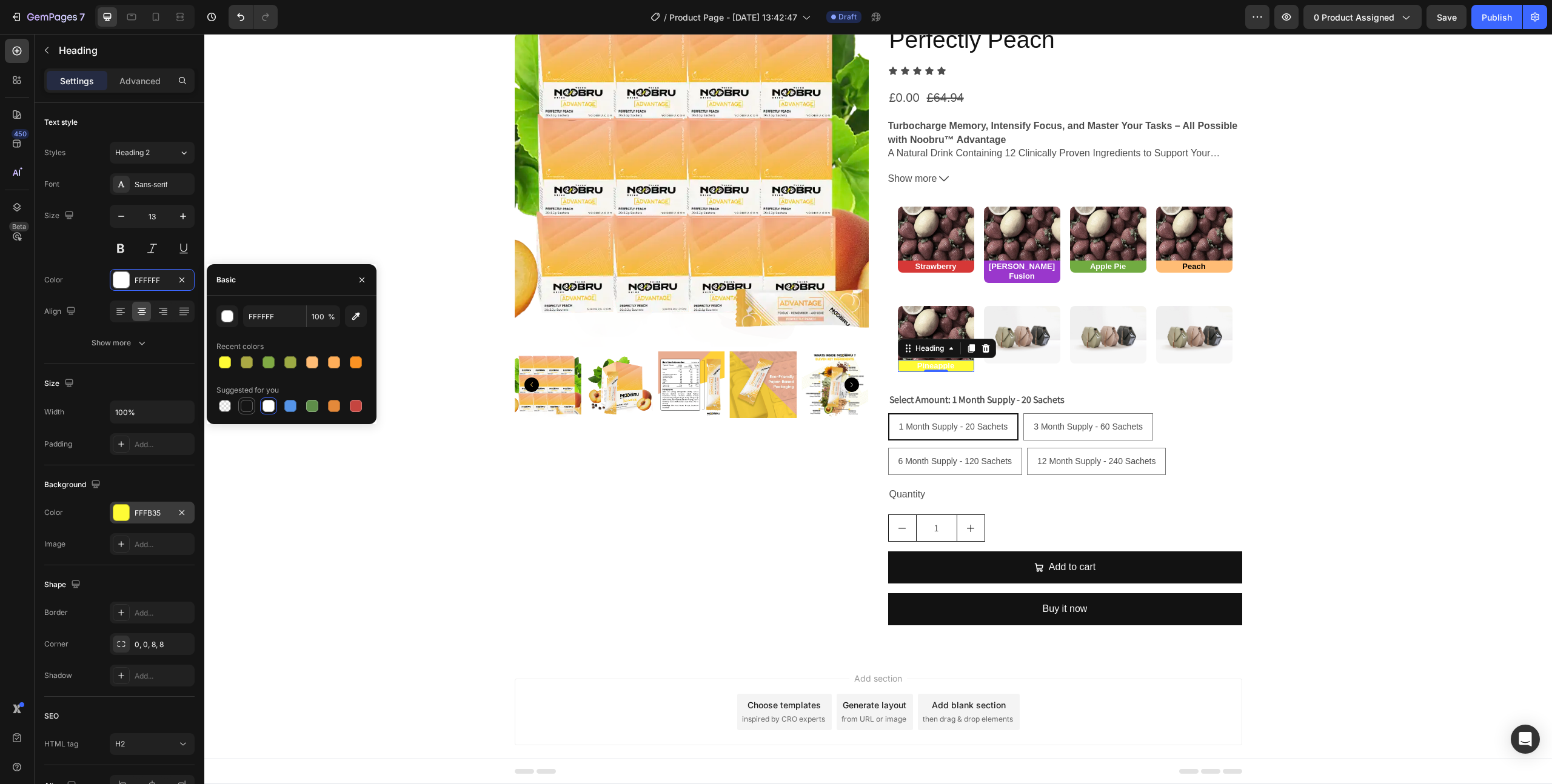
click at [252, 408] on div at bounding box center [247, 406] width 12 height 12
type input "151515"
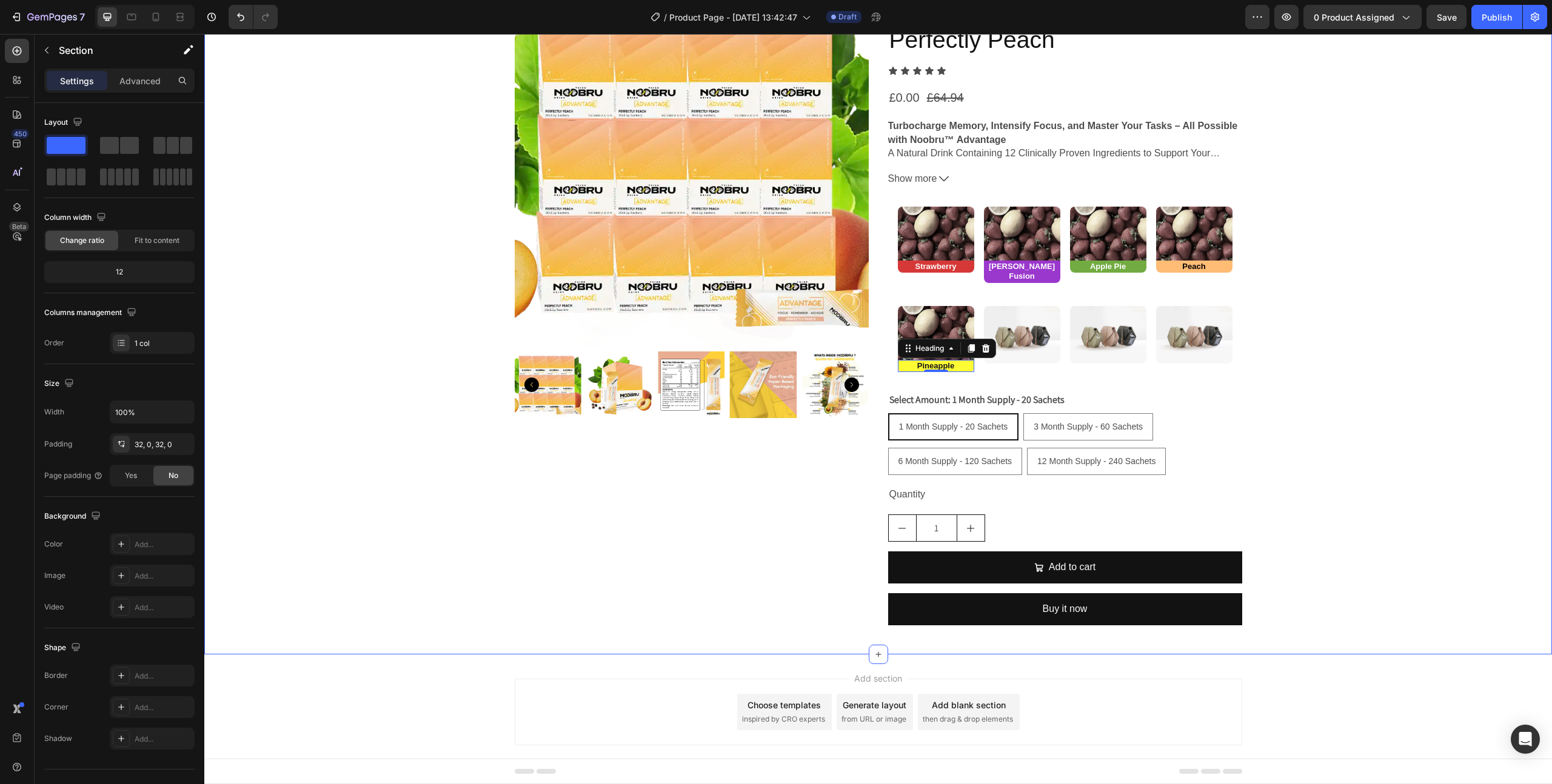
click at [363, 476] on div "Product Images (FREE) Noobru™ Advantage - Perfectly Peach Product Title Icon Ic…" at bounding box center [878, 313] width 1348 height 642
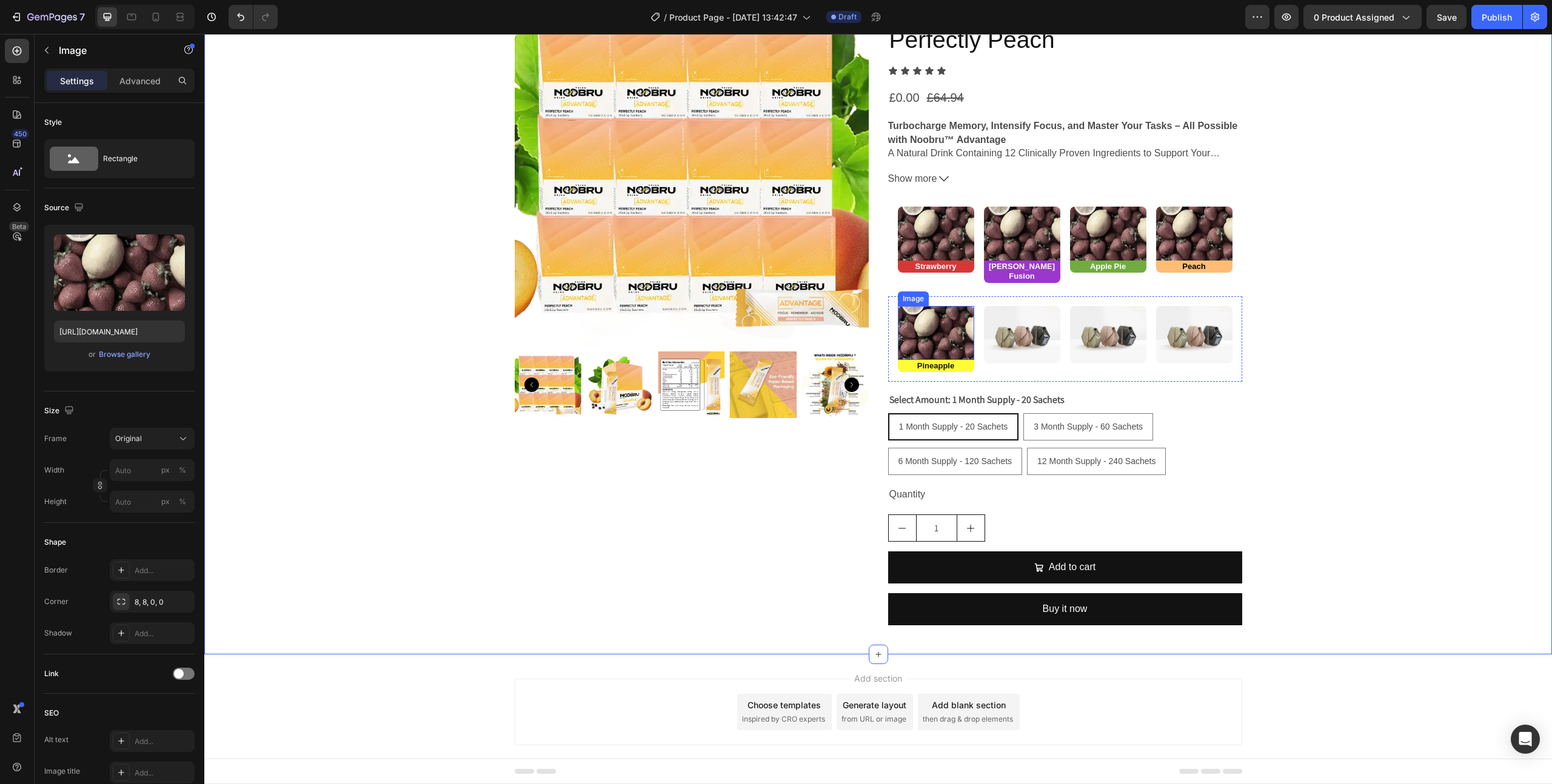
click at [961, 334] on img at bounding box center [936, 333] width 76 height 53
click at [1029, 332] on img at bounding box center [1023, 335] width 76 height 58
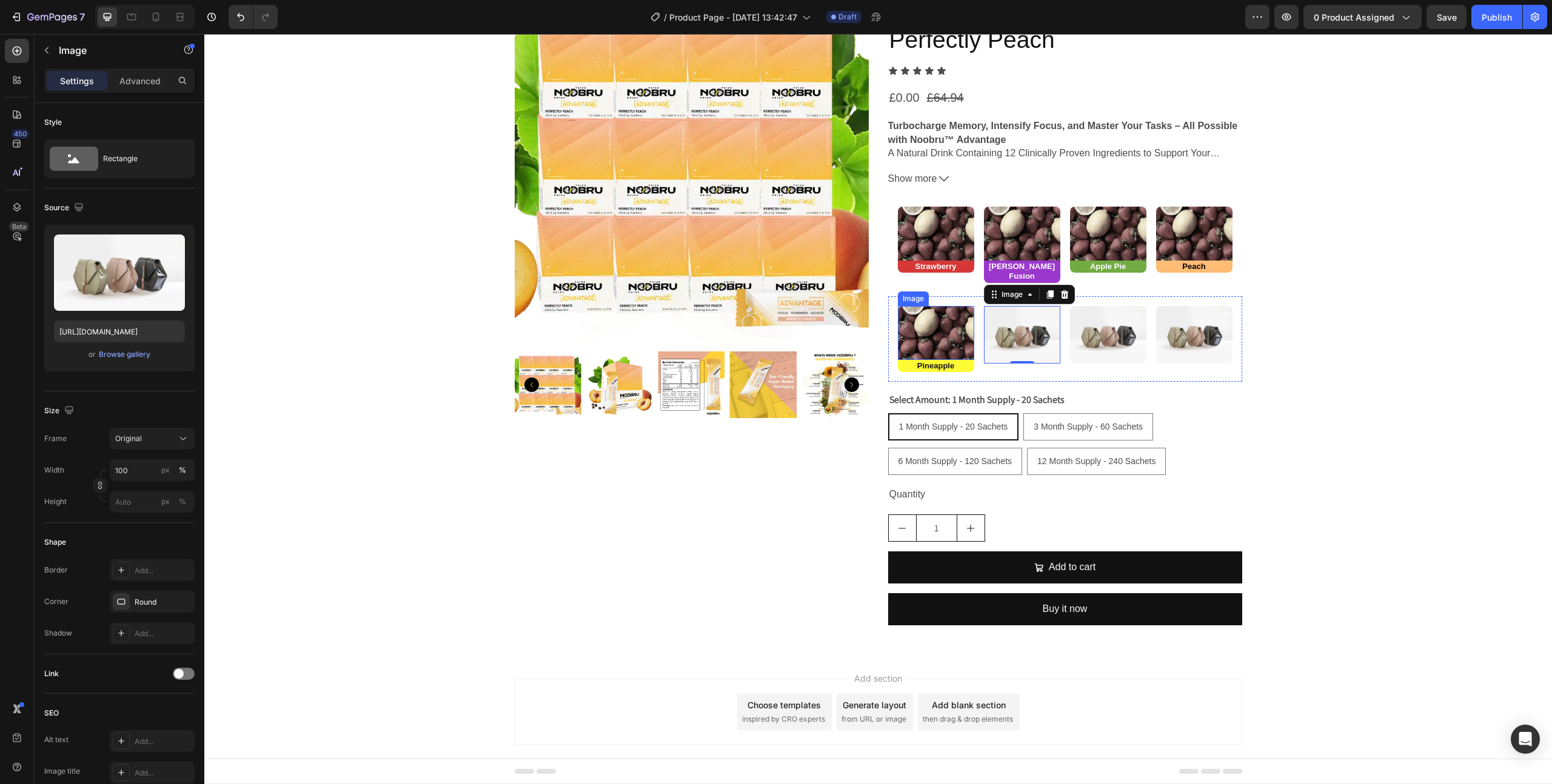
click at [940, 316] on img at bounding box center [936, 333] width 76 height 53
click at [1023, 322] on img at bounding box center [1023, 335] width 76 height 58
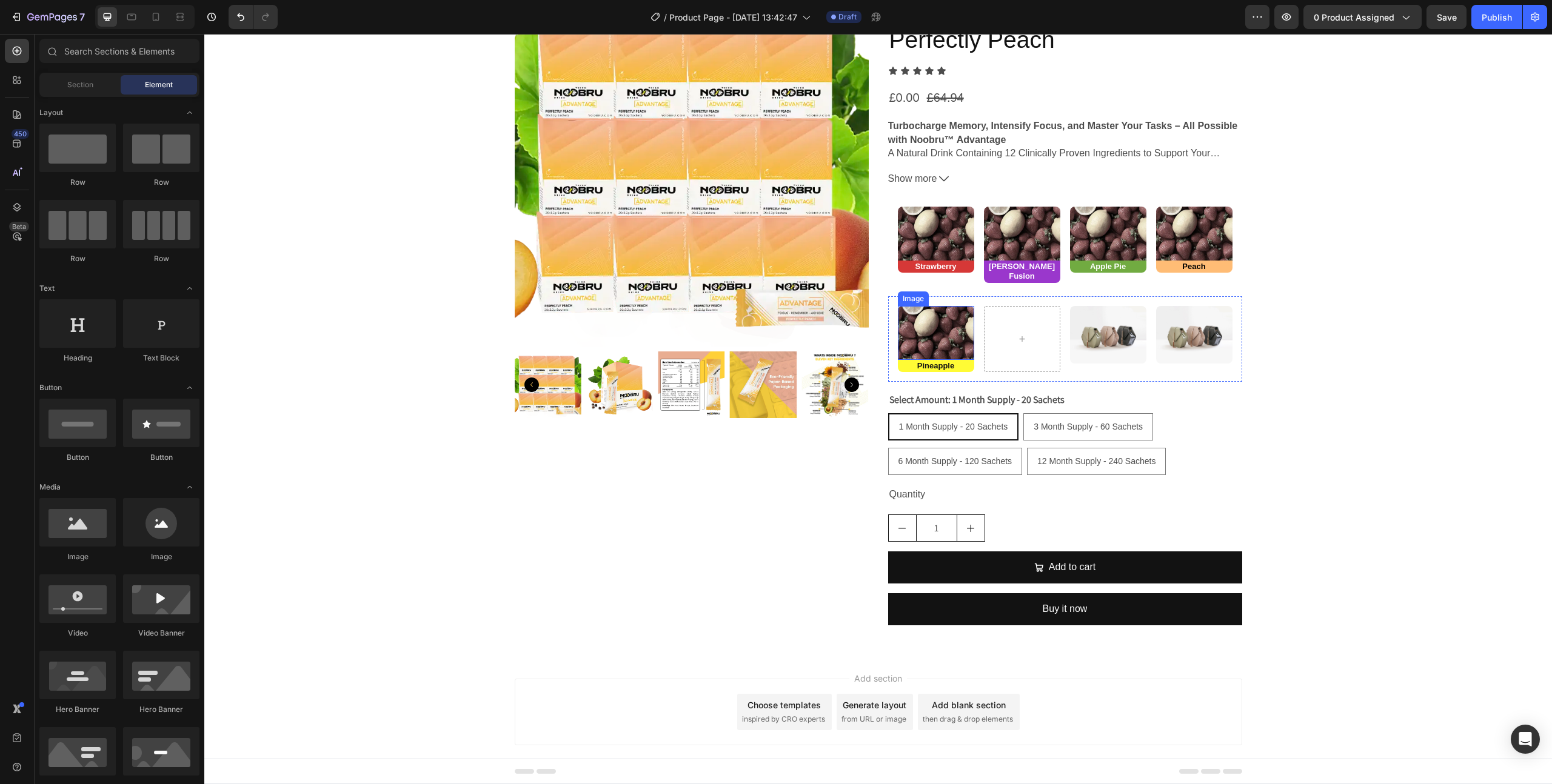
click at [942, 312] on img at bounding box center [936, 333] width 76 height 53
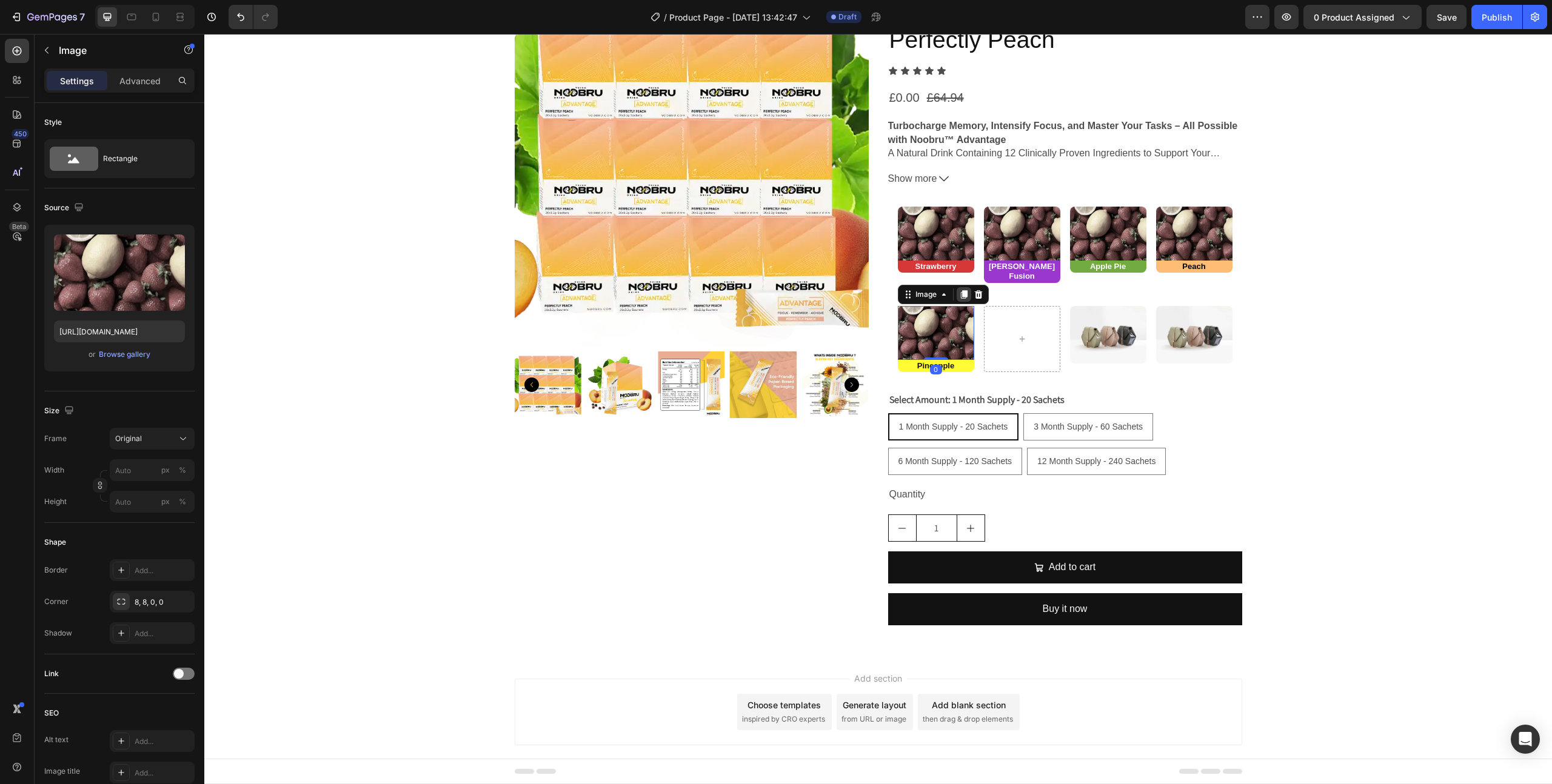
click at [964, 289] on icon at bounding box center [964, 294] width 10 height 10
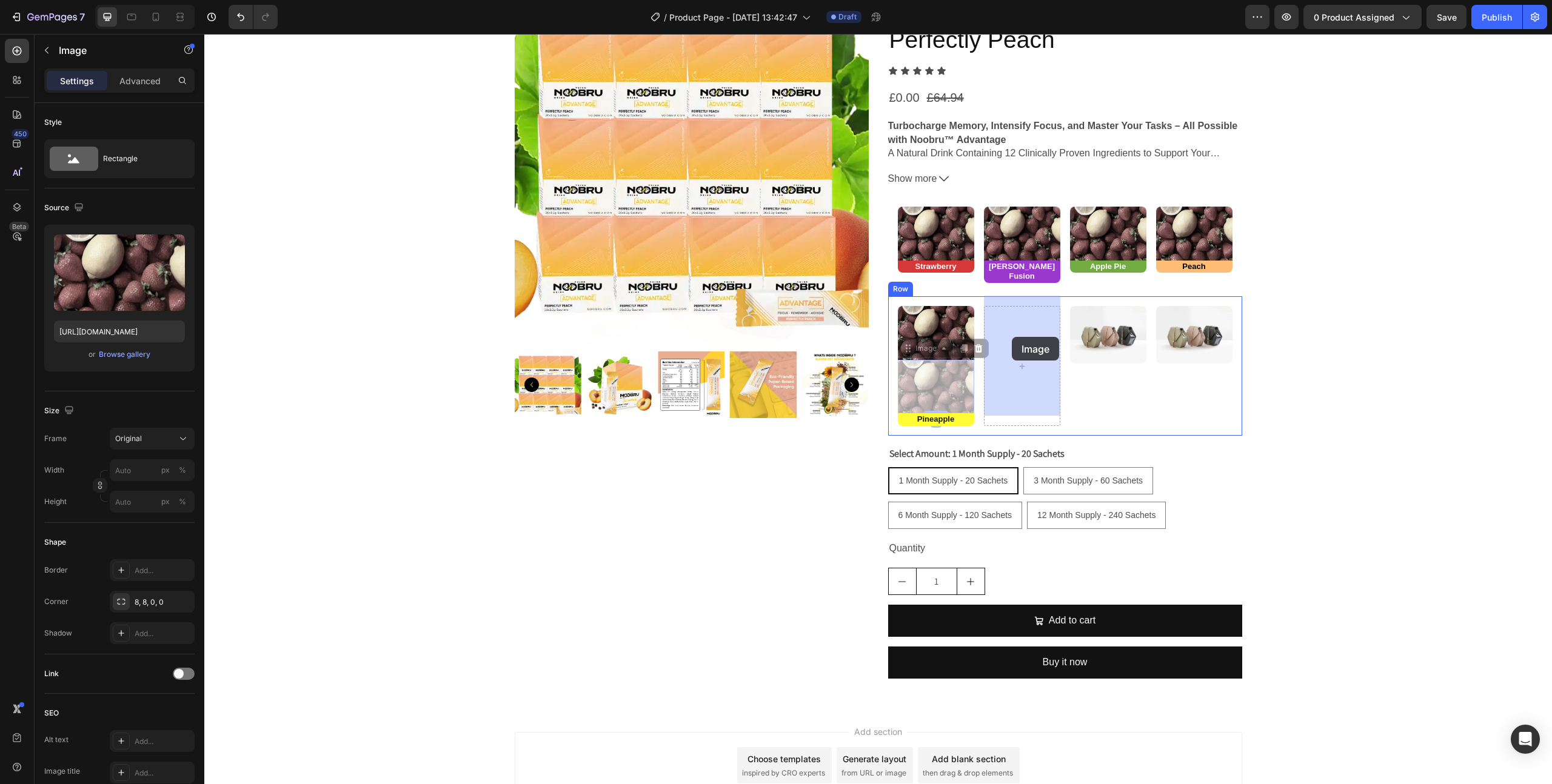
drag, startPoint x: 938, startPoint y: 381, endPoint x: 1012, endPoint y: 337, distance: 86.1
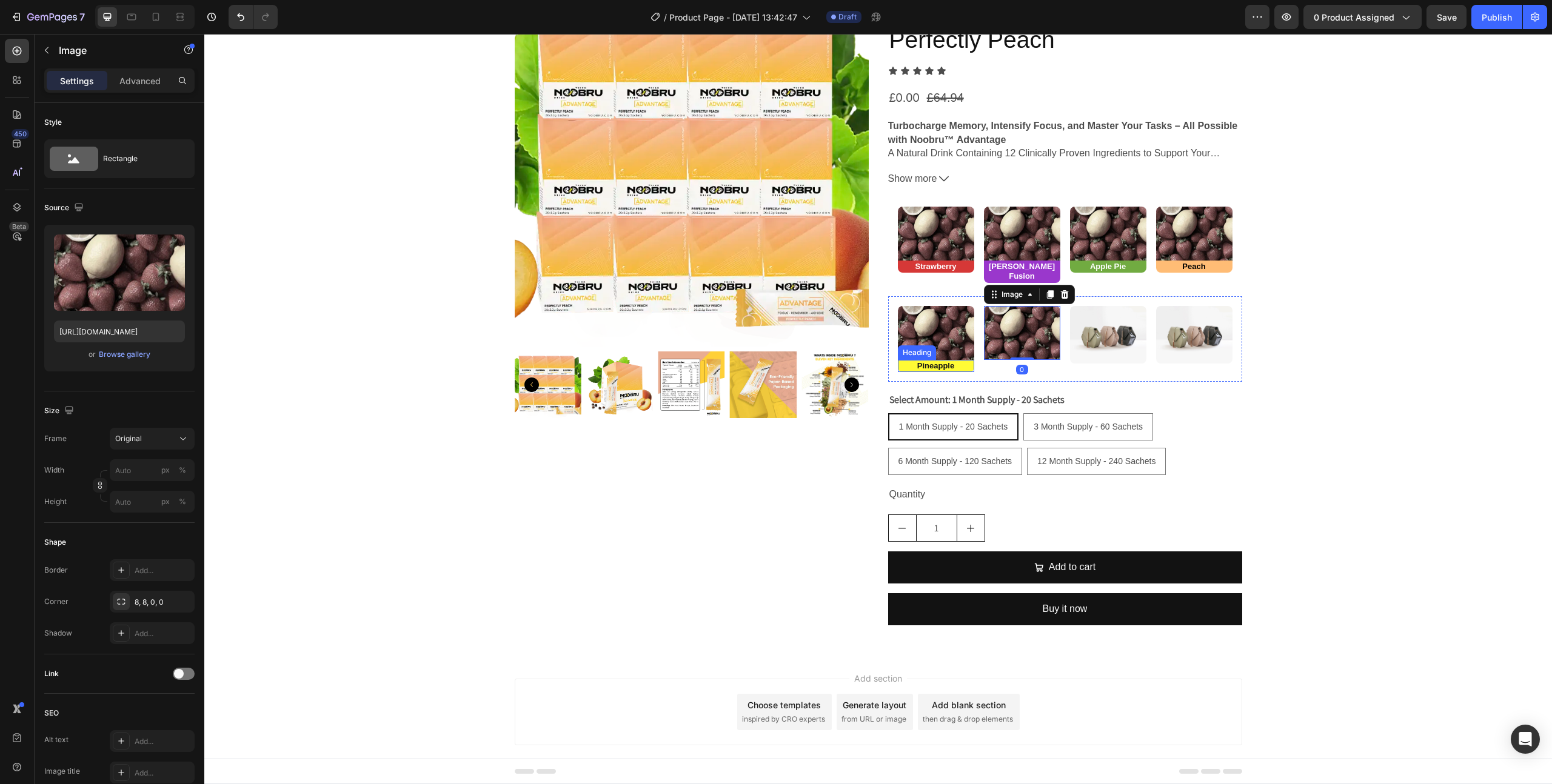
click at [955, 361] on p "⁠⁠⁠⁠⁠⁠⁠ Pineapple" at bounding box center [935, 367] width 74 height 11
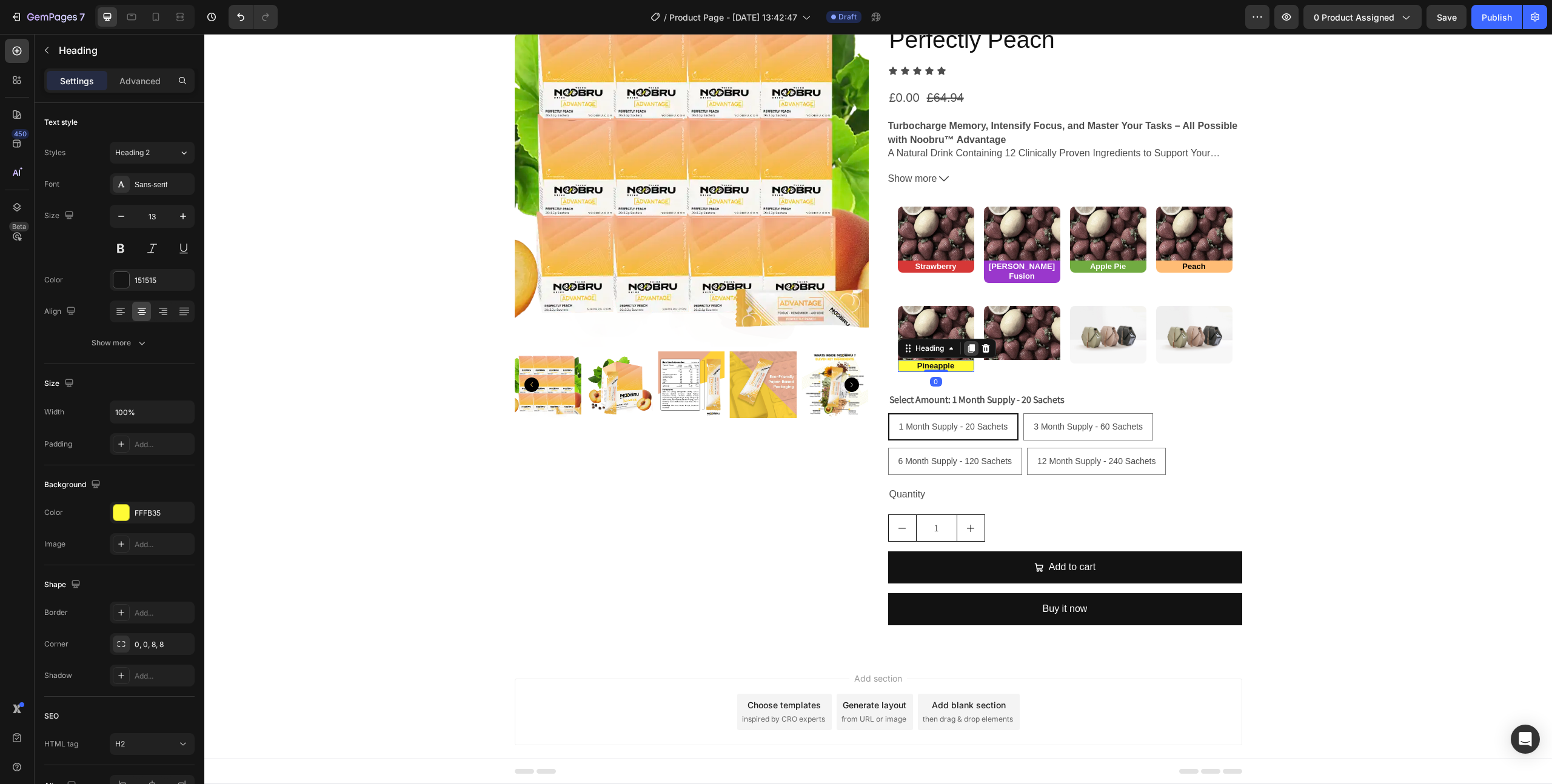
click at [970, 344] on icon at bounding box center [971, 349] width 7 height 9
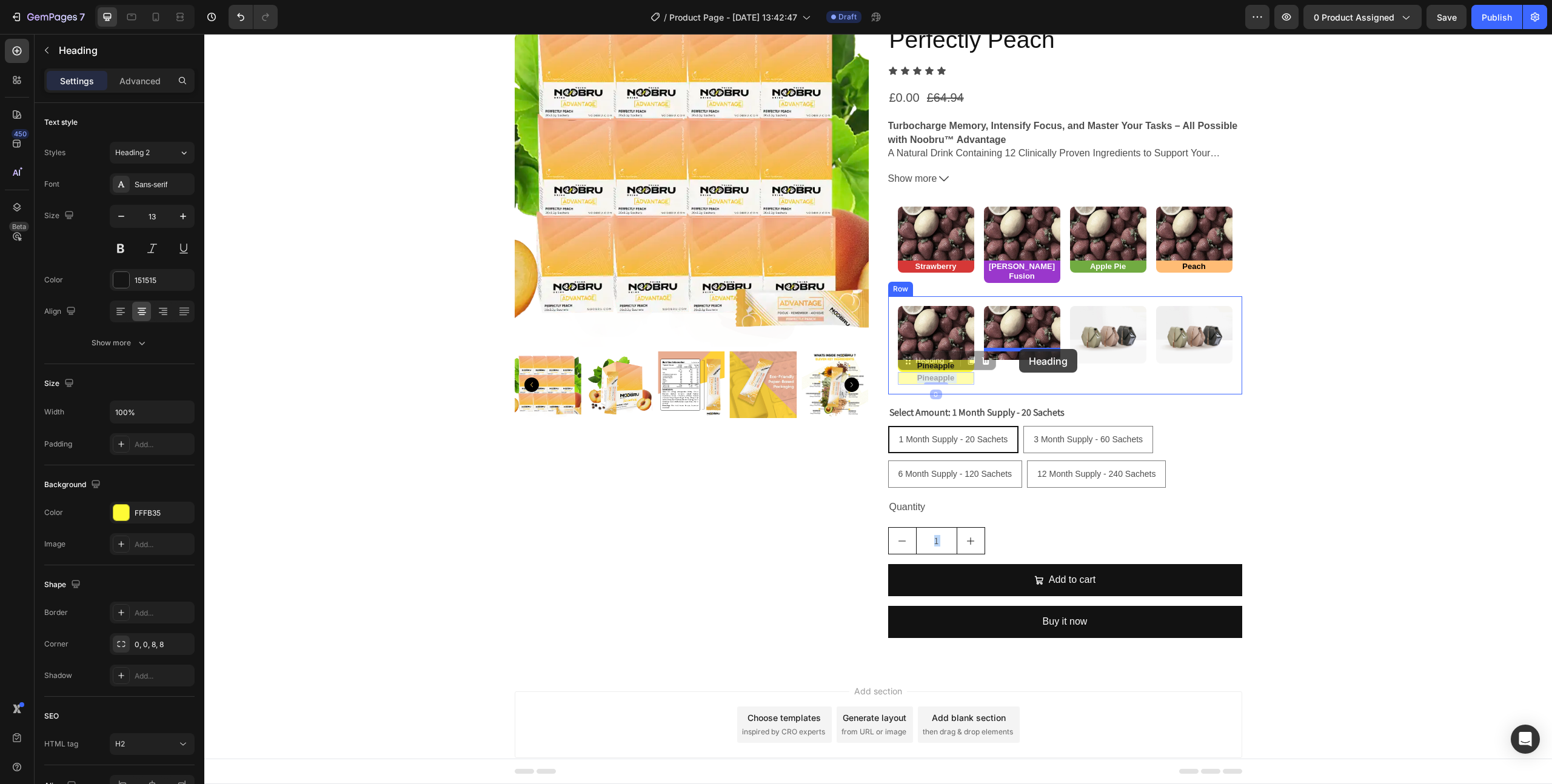
drag, startPoint x: 959, startPoint y: 368, endPoint x: 1019, endPoint y: 349, distance: 62.9
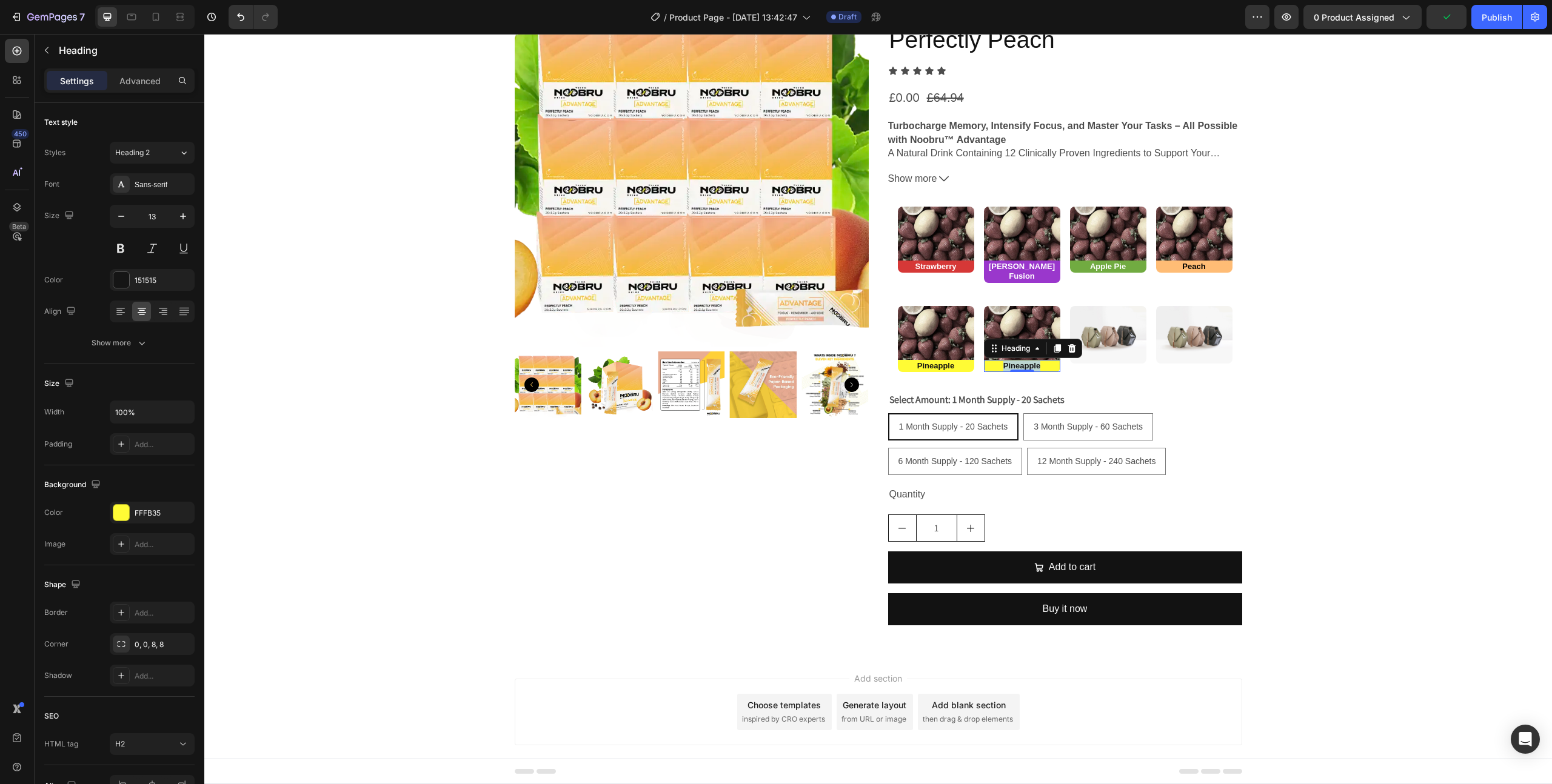
click at [1011, 361] on strong "Pineapple" at bounding box center [1022, 366] width 37 height 9
click at [1043, 361] on p "Cherry" at bounding box center [1022, 367] width 74 height 11
click at [159, 517] on div "FFFB35" at bounding box center [152, 513] width 36 height 11
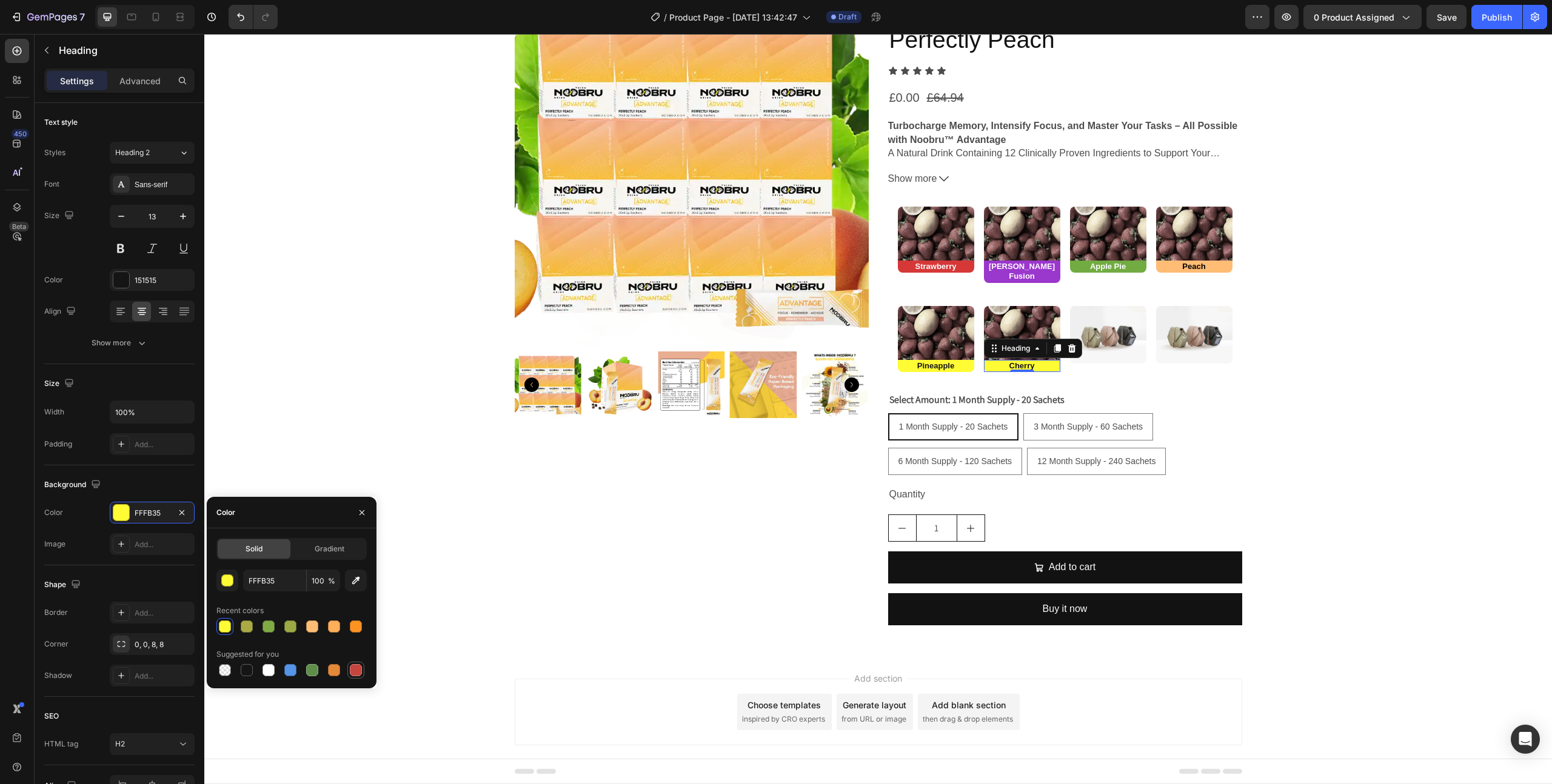
click at [360, 672] on div at bounding box center [356, 670] width 12 height 12
type input "C5453F"
click at [169, 279] on div "151515" at bounding box center [152, 281] width 36 height 11
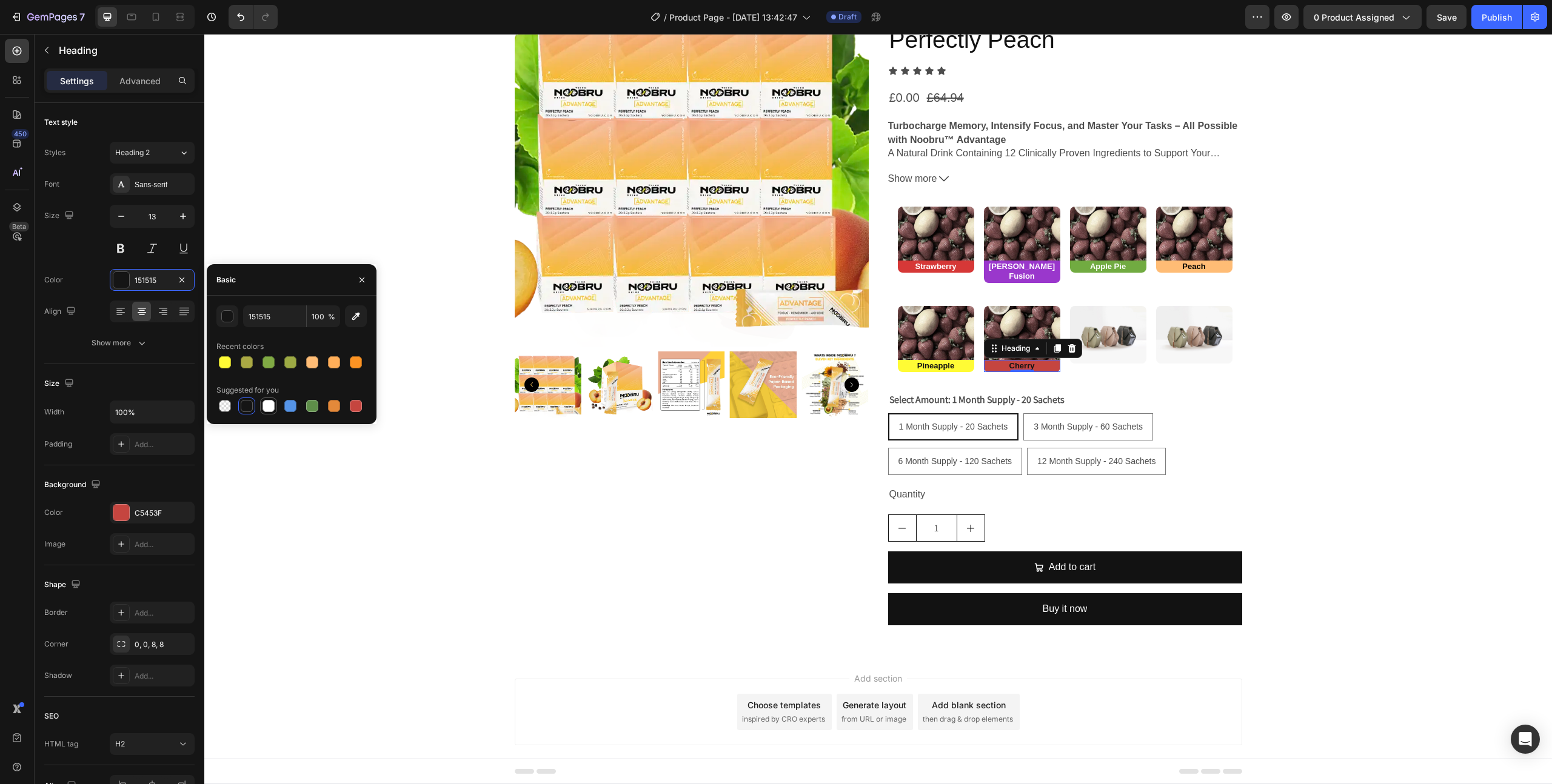
click at [272, 403] on div at bounding box center [268, 406] width 12 height 12
type input "FFFFFF"
click at [437, 492] on div "Product Images (FREE) Noobru™ Advantage - Perfectly Peach Product Title Icon Ic…" at bounding box center [878, 313] width 1348 height 642
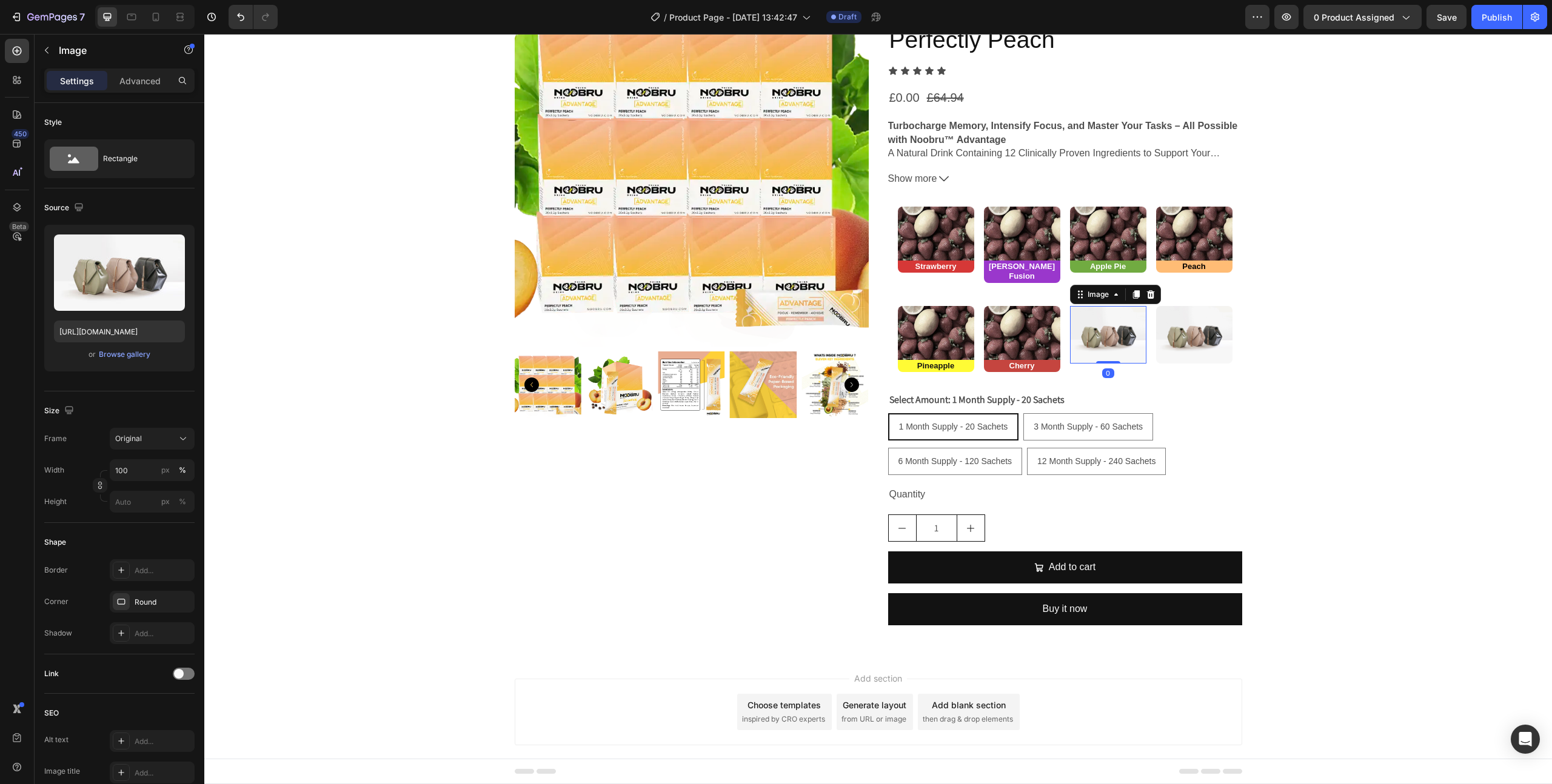
click at [1129, 344] on img at bounding box center [1108, 335] width 76 height 58
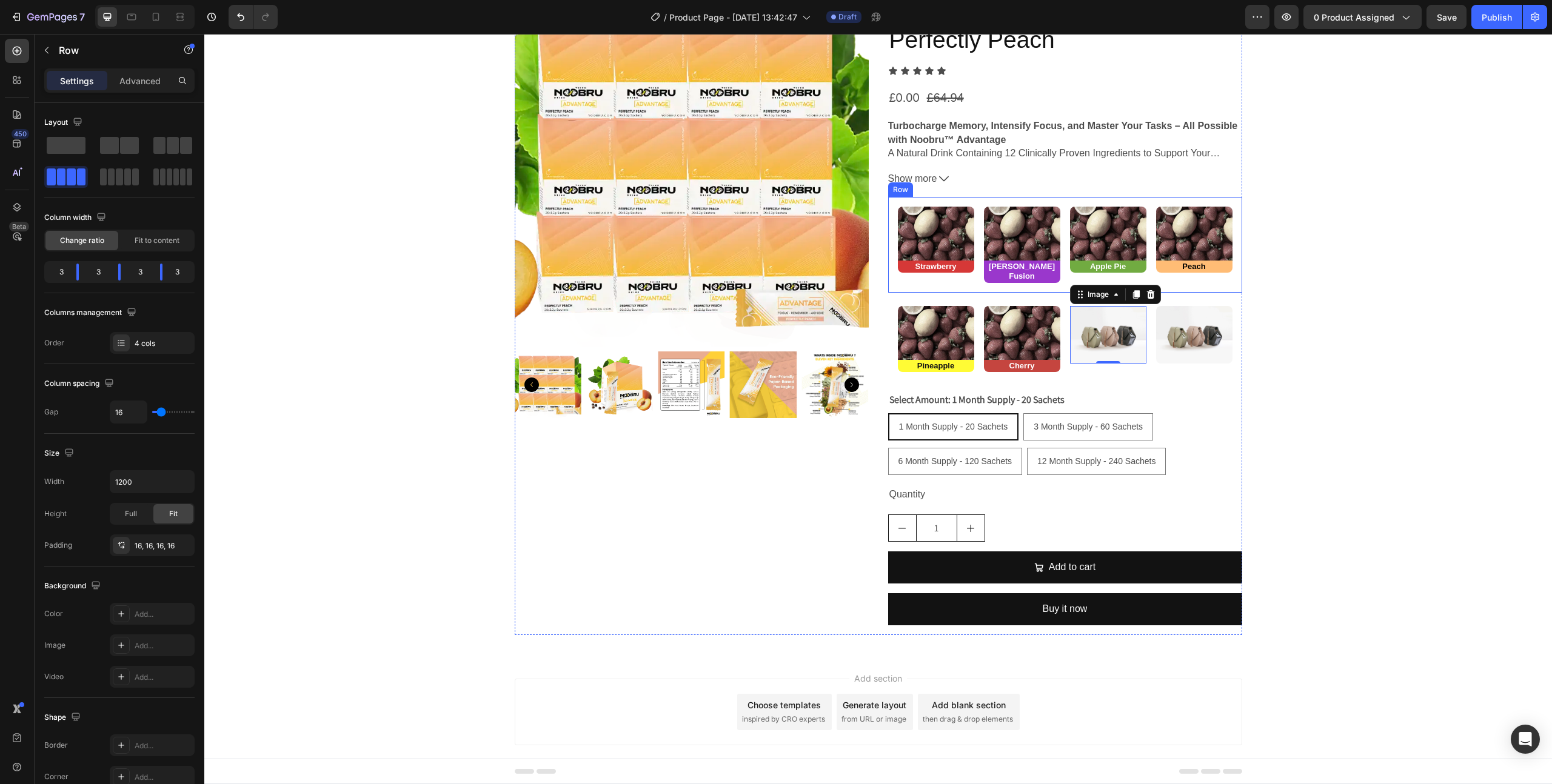
click at [1103, 198] on div "Image ⁠⁠⁠⁠⁠⁠⁠ Strawberry Heading Image ⁠⁠⁠⁠⁠⁠⁠ [PERSON_NAME] Fusion Heading Ima…" at bounding box center [1065, 245] width 354 height 96
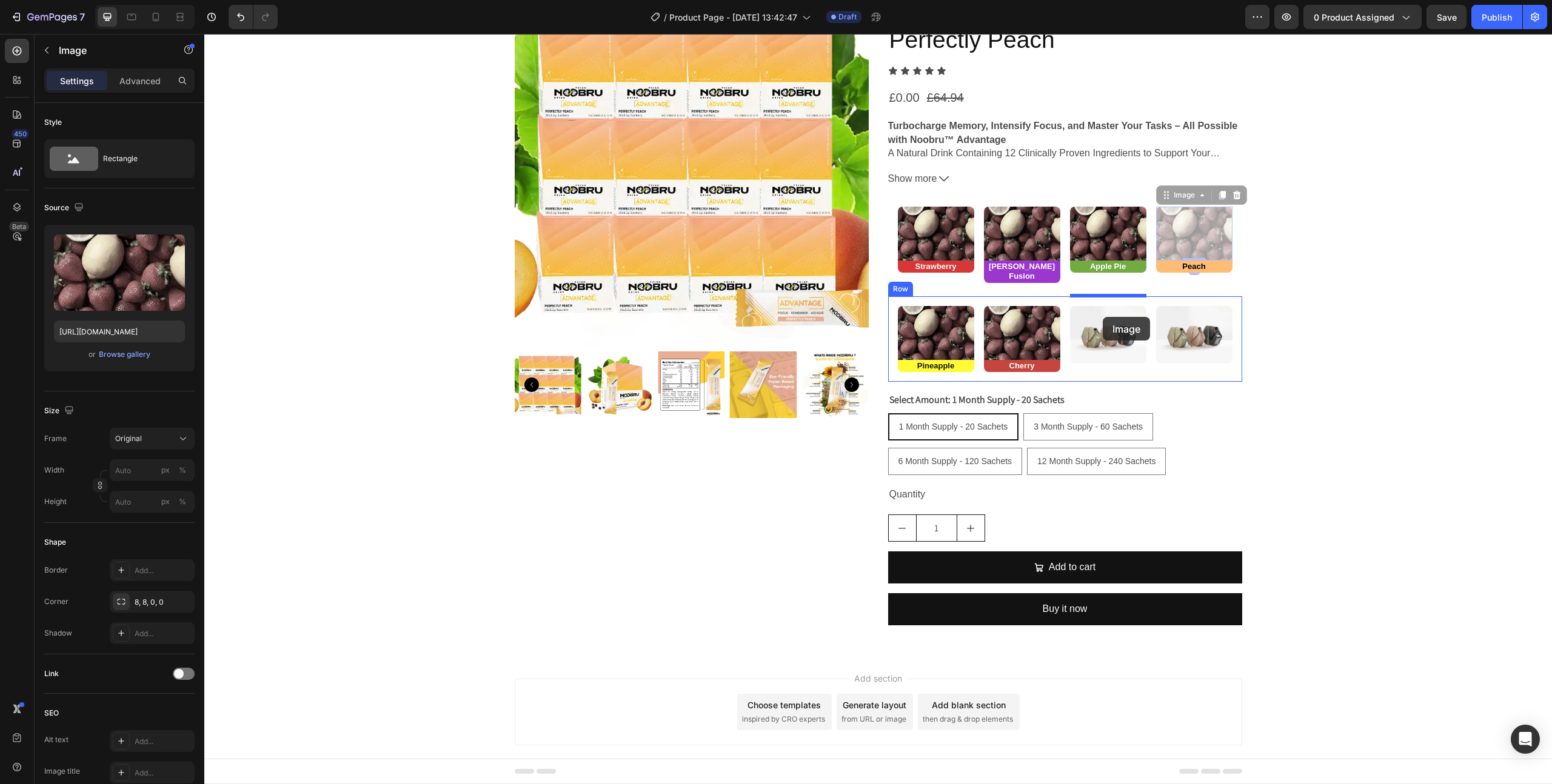
drag, startPoint x: 1208, startPoint y: 242, endPoint x: 1102, endPoint y: 317, distance: 129.8
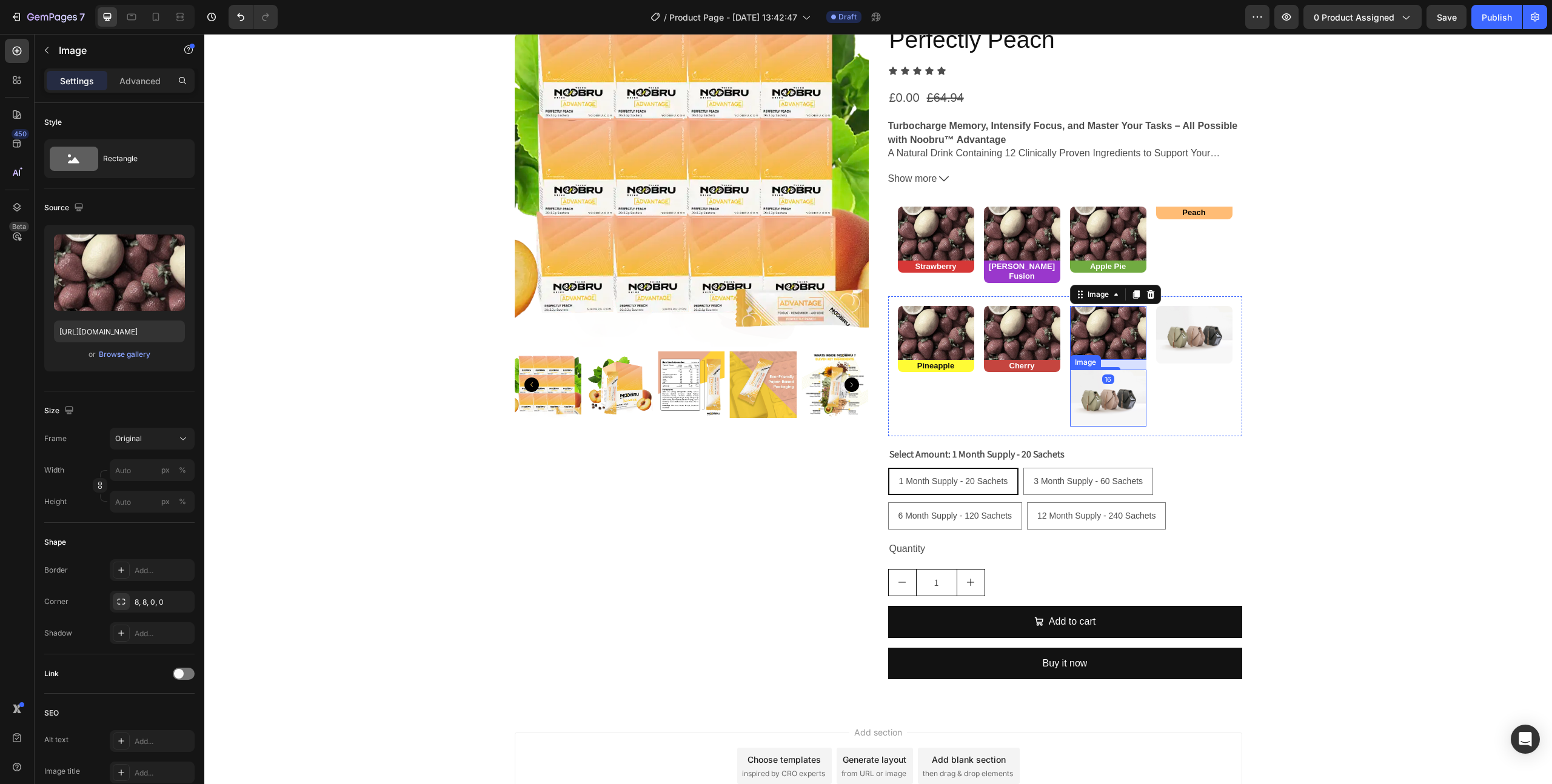
click at [1112, 400] on img at bounding box center [1108, 398] width 76 height 58
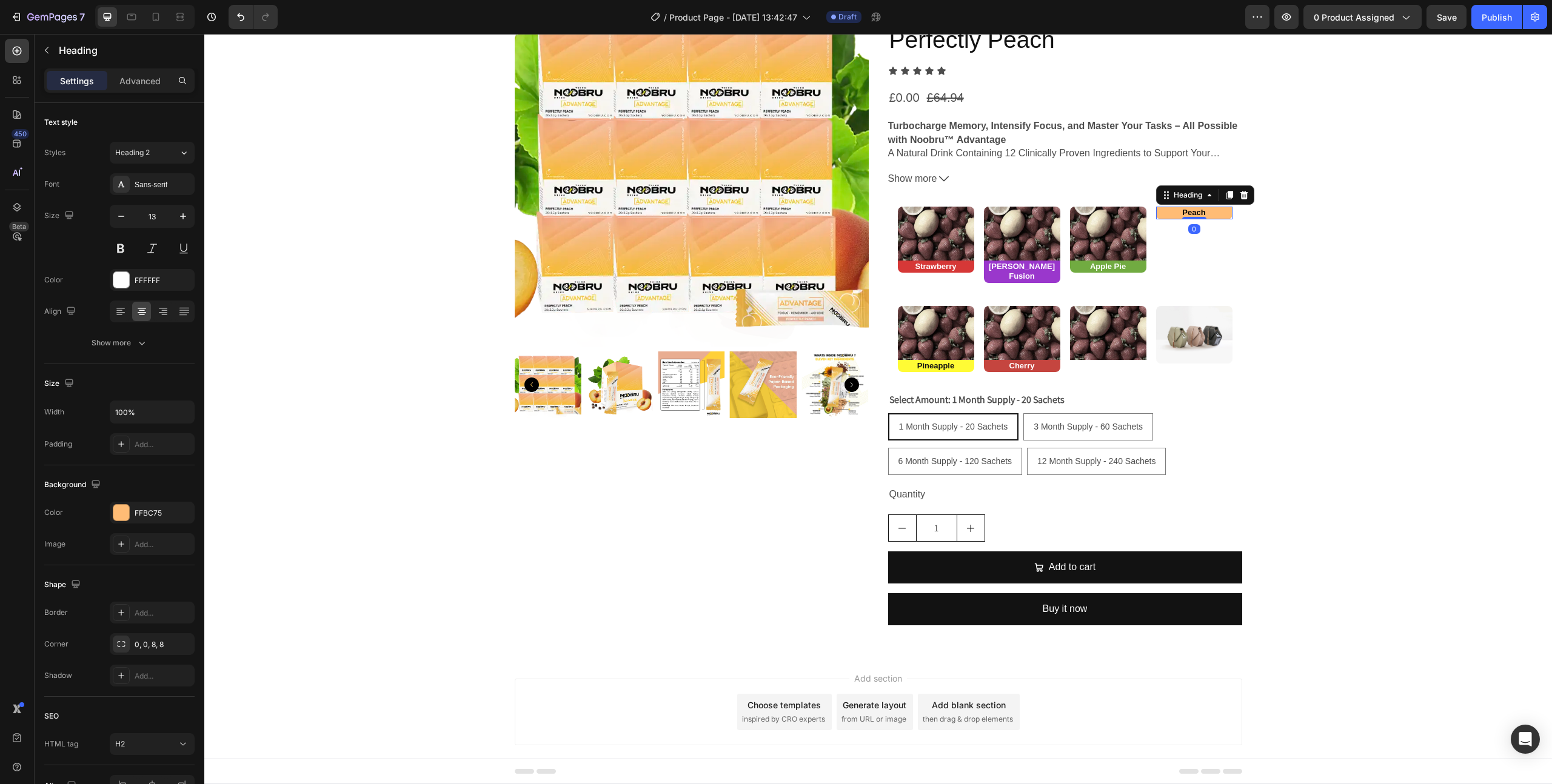
drag, startPoint x: 1214, startPoint y: 214, endPoint x: 1158, endPoint y: 280, distance: 86.6
click at [1184, 249] on div "⁠⁠⁠⁠⁠⁠⁠ Peach Heading 0" at bounding box center [1194, 245] width 76 height 76
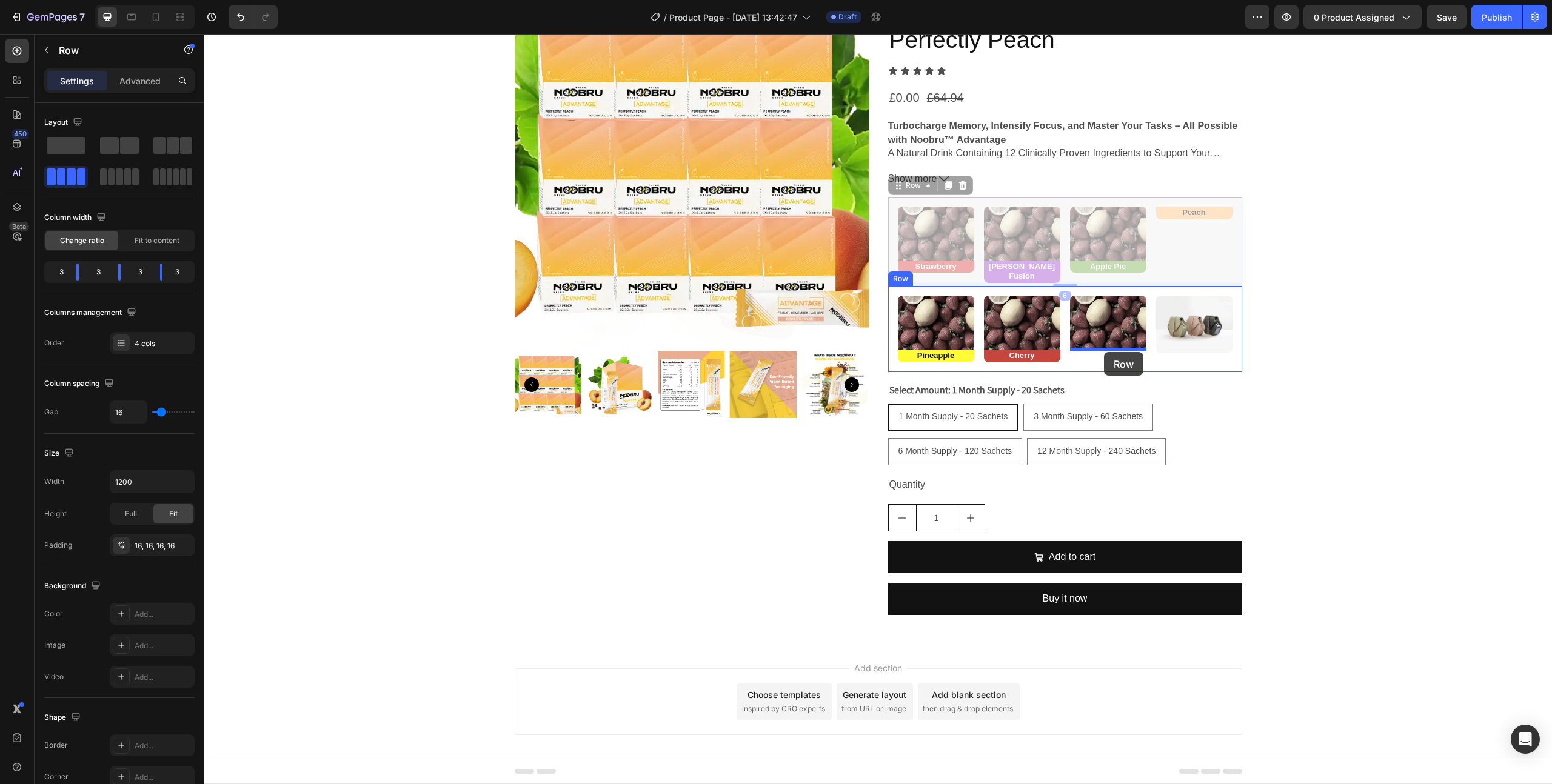
drag, startPoint x: 1158, startPoint y: 280, endPoint x: 1104, endPoint y: 352, distance: 90.0
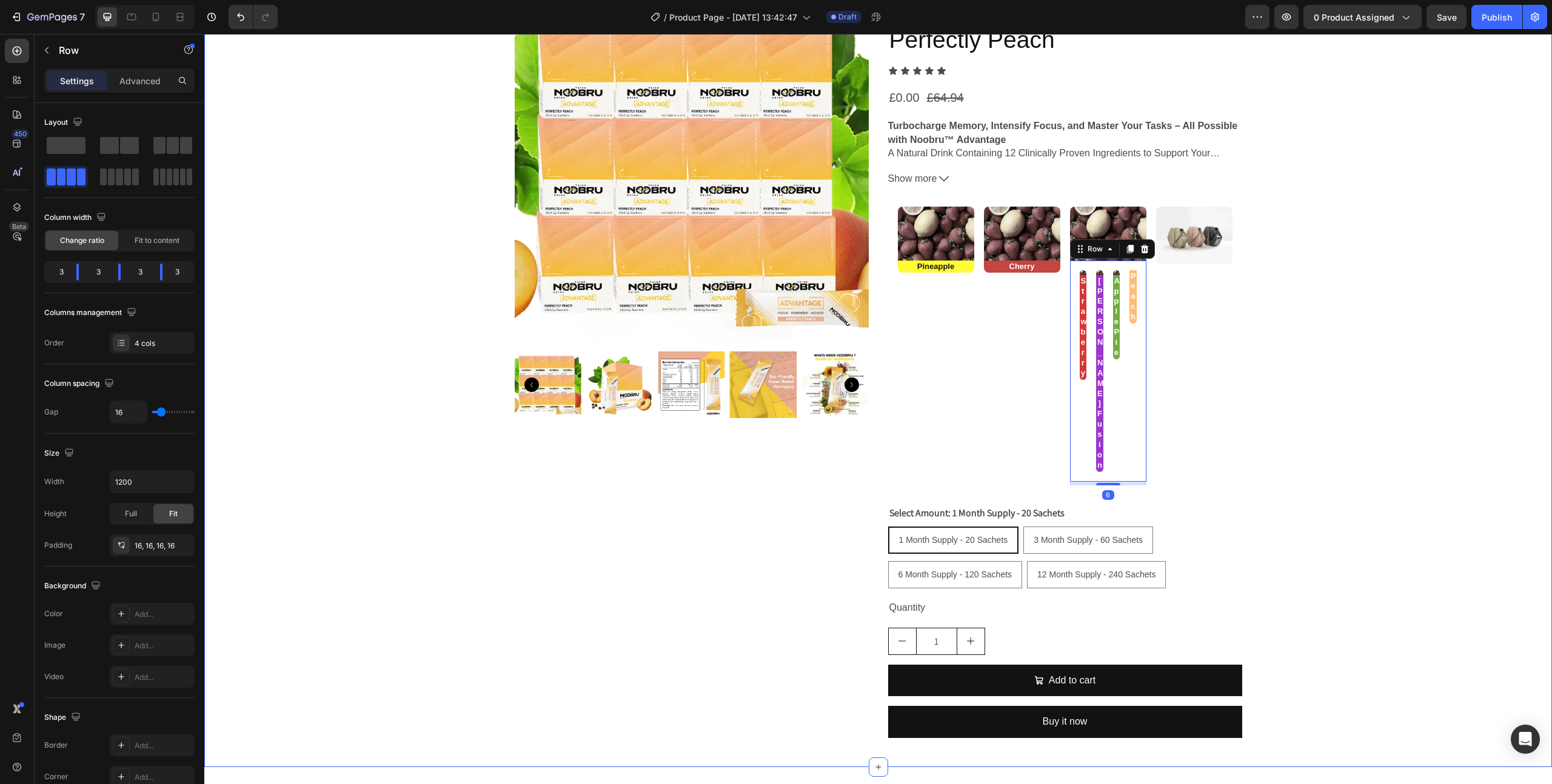
click at [1315, 329] on div "Product Images (FREE) Noobru™ Advantage - Perfectly Peach Product Title Icon Ic…" at bounding box center [878, 370] width 1348 height 755
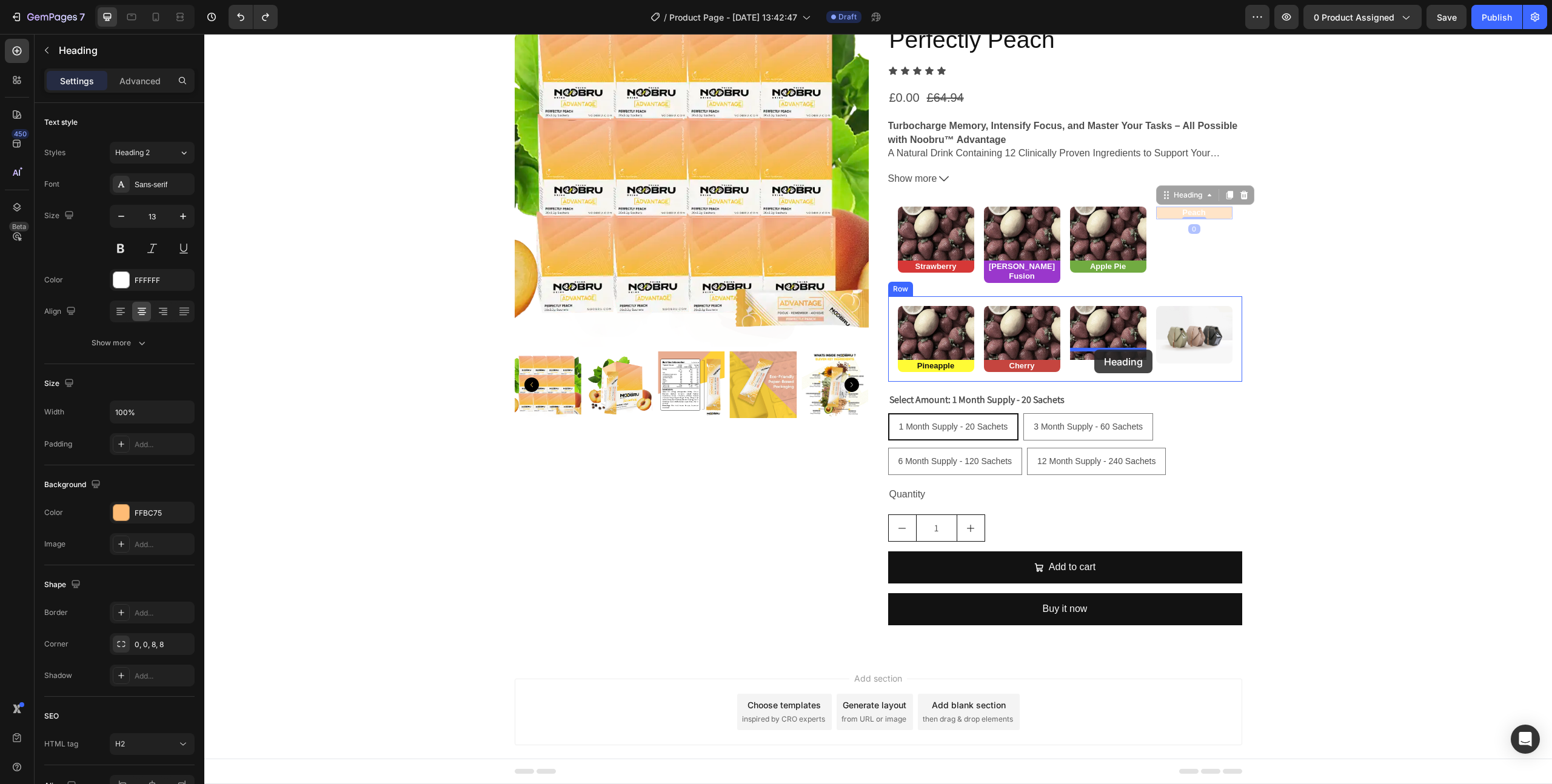
drag, startPoint x: 1169, startPoint y: 207, endPoint x: 1094, endPoint y: 350, distance: 161.5
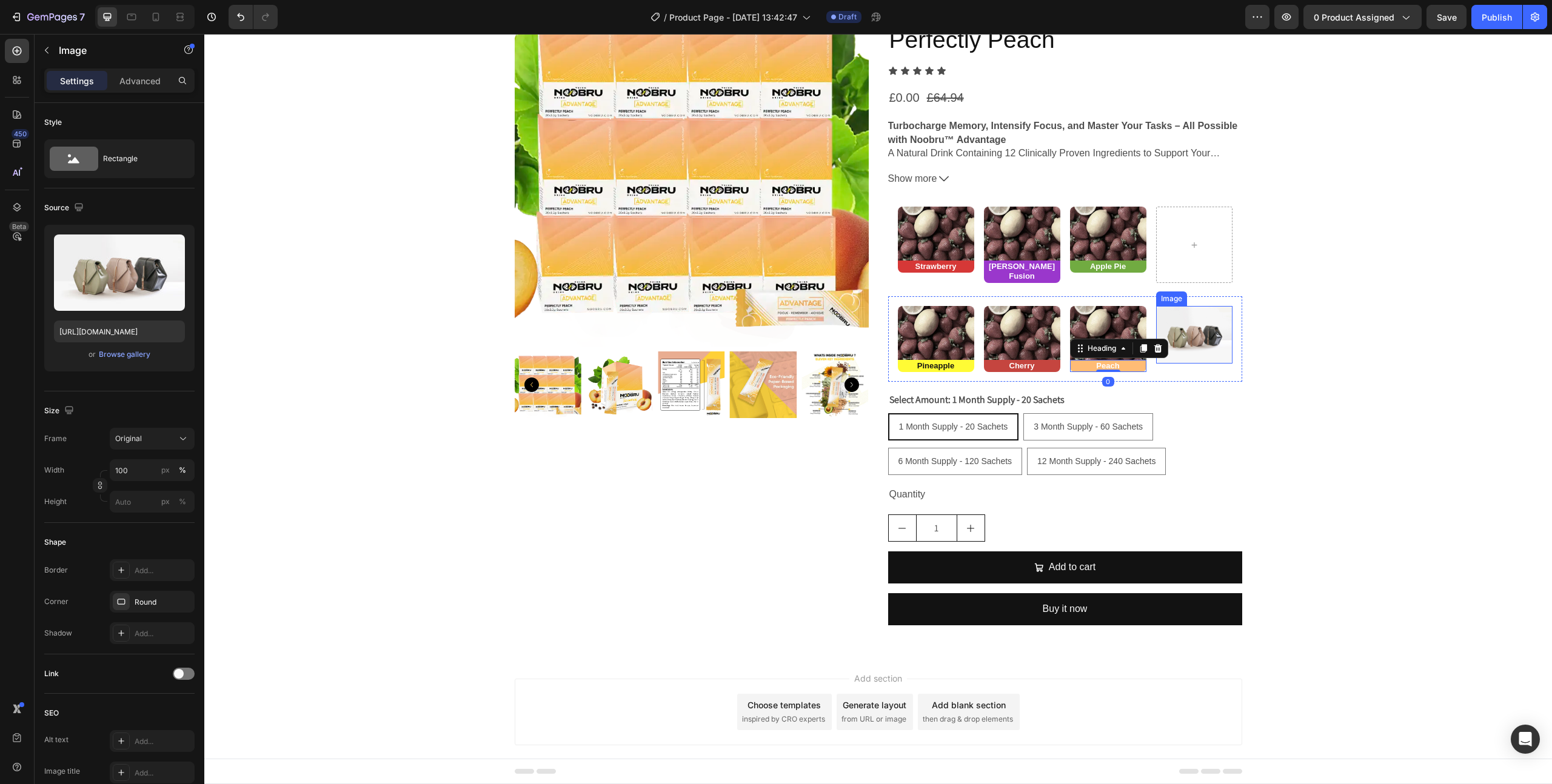
click at [1188, 329] on img at bounding box center [1194, 335] width 76 height 58
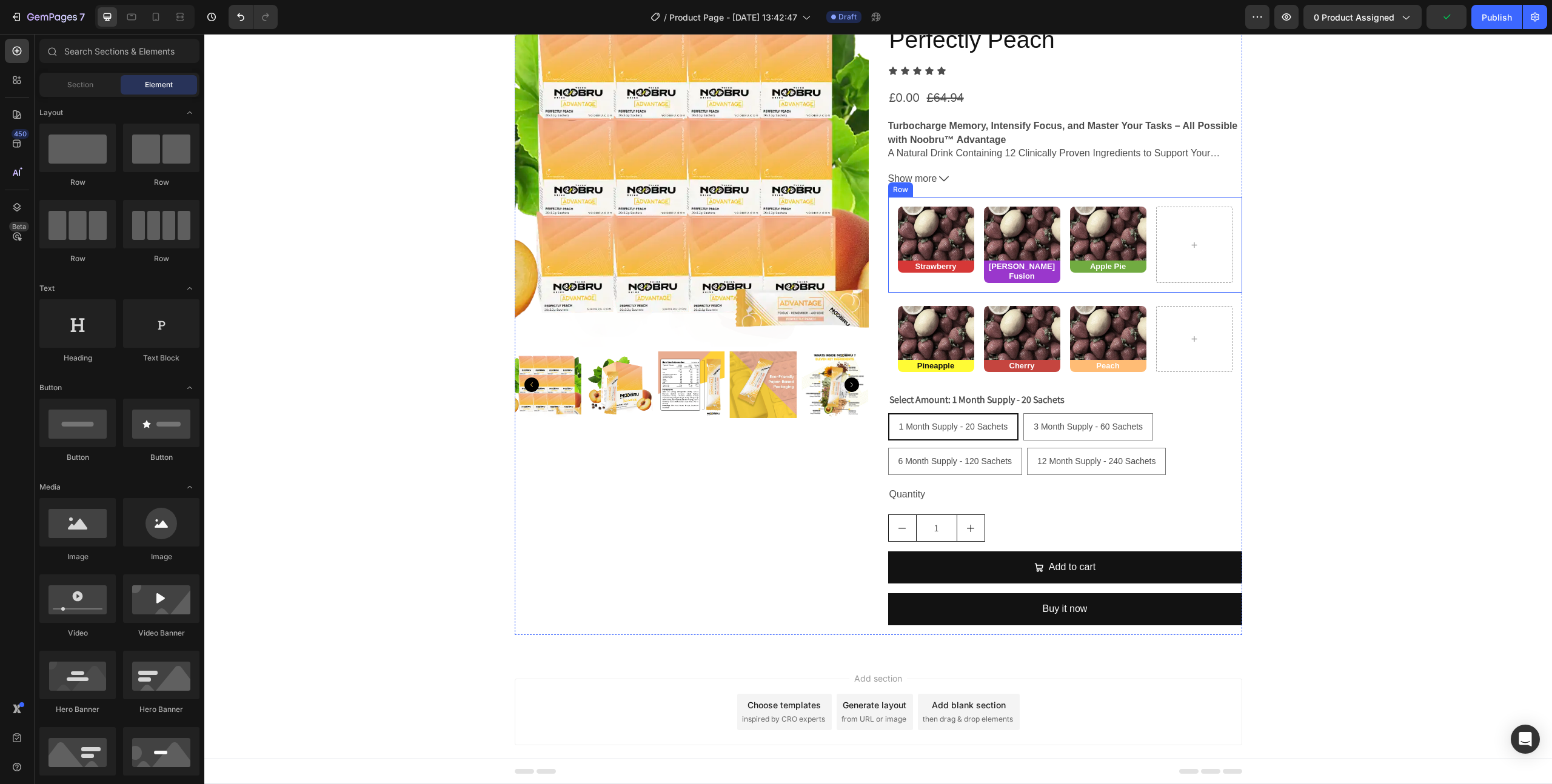
click at [1158, 202] on div "Image Strawberry Heading Image [PERSON_NAME] Fusion Heading Image Apple Pie Hea…" at bounding box center [1065, 245] width 354 height 96
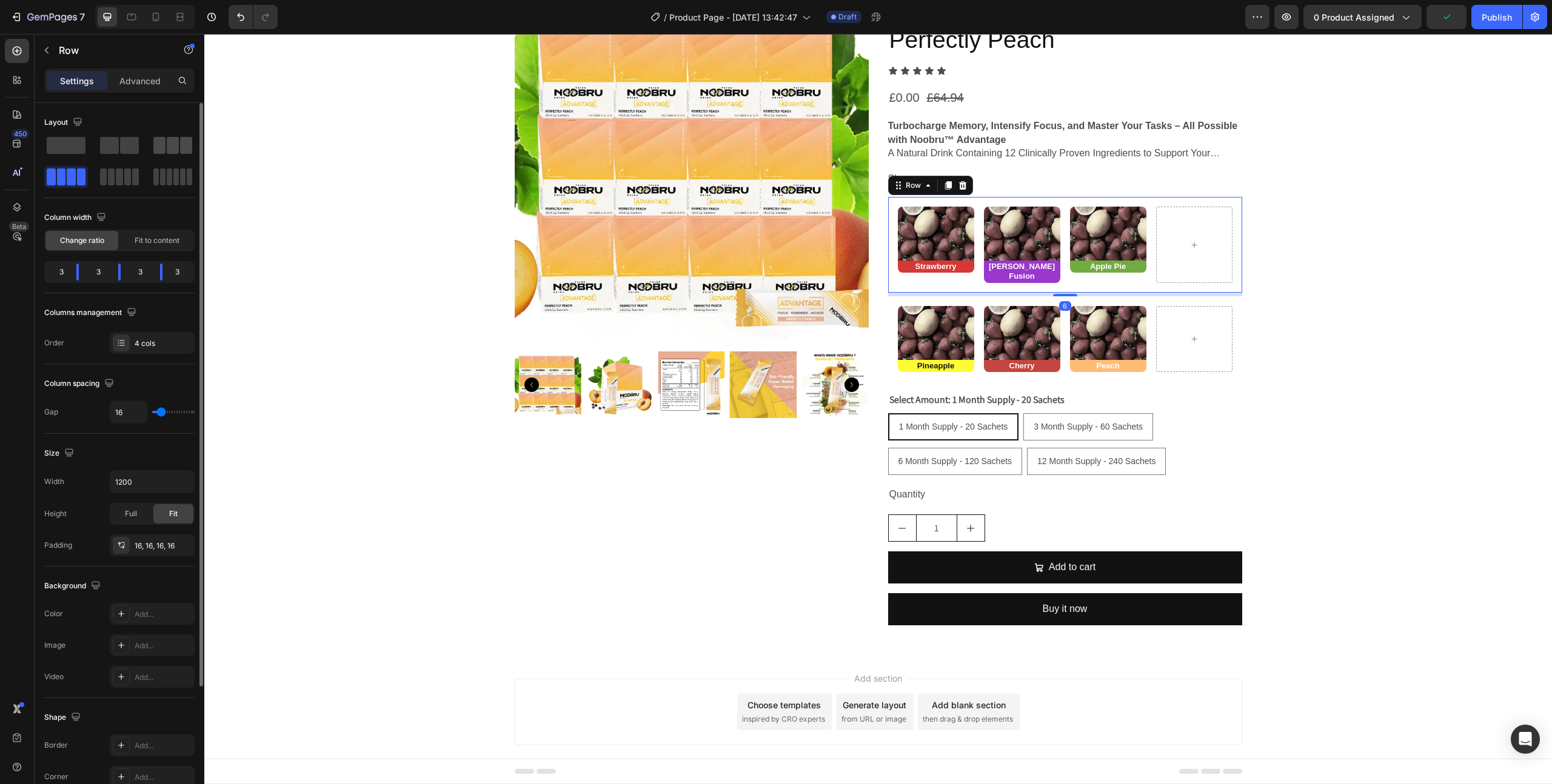
click at [174, 140] on span at bounding box center [173, 145] width 12 height 17
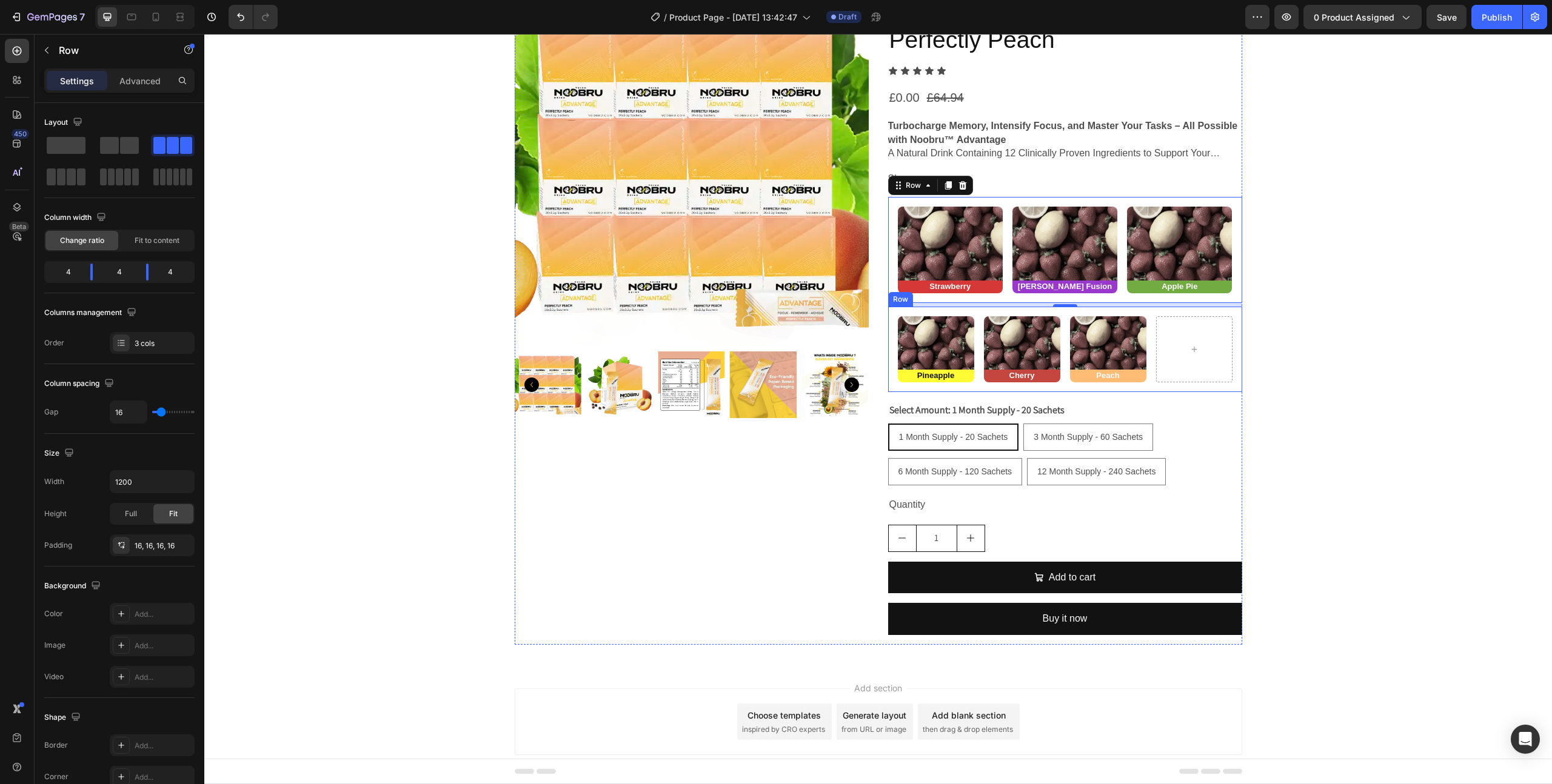
click at [1151, 334] on div "Image ⁠⁠⁠⁠⁠⁠⁠ Pineapple Heading Image ⁠⁠⁠⁠⁠⁠⁠ Cherry Heading Image Peach Headin…" at bounding box center [1065, 349] width 354 height 85
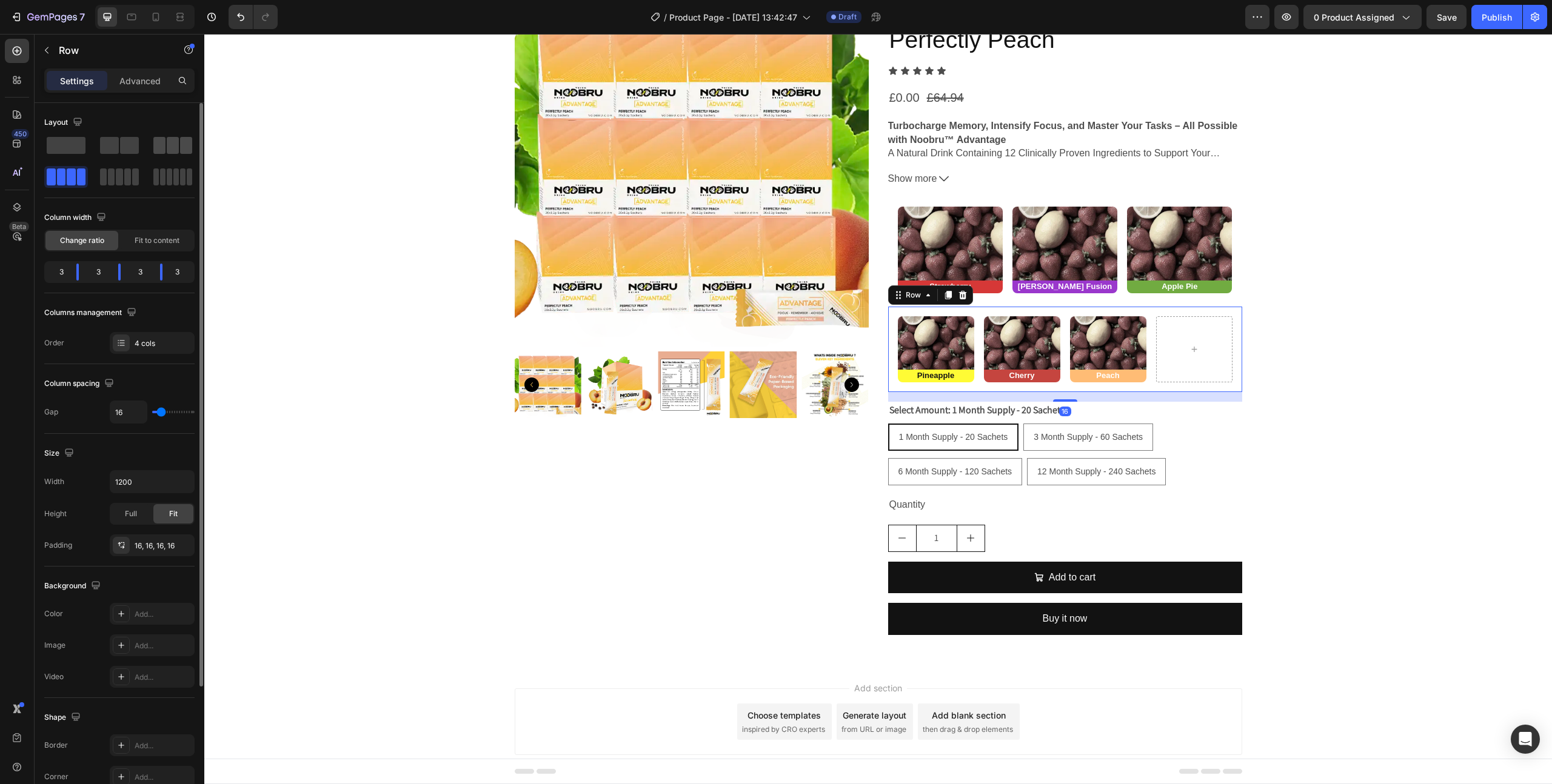
click at [186, 150] on span at bounding box center [187, 145] width 12 height 17
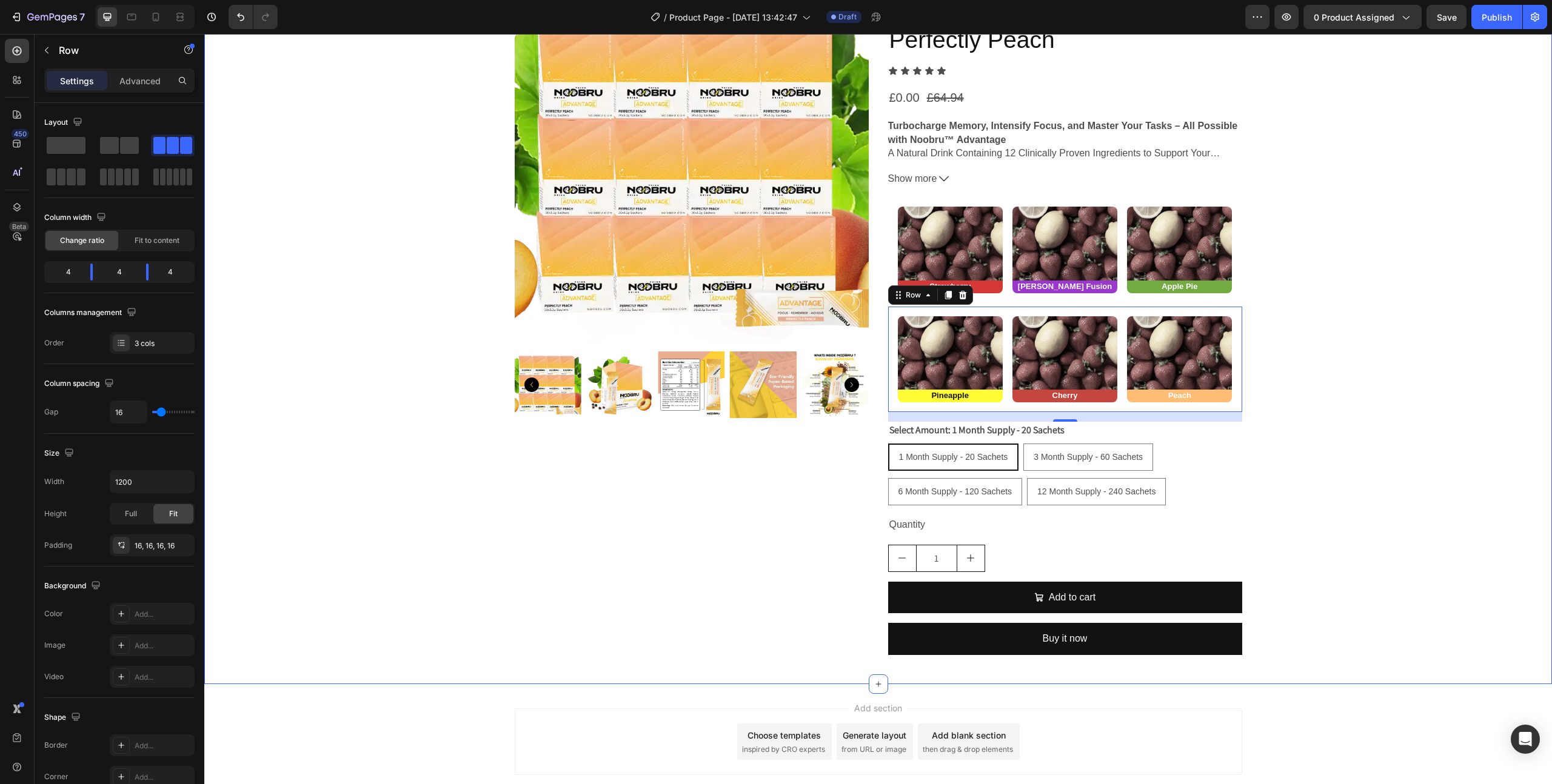
click at [511, 527] on div "Product Images (FREE) Noobru™ Advantage - Perfectly Peach Product Title Icon Ic…" at bounding box center [878, 329] width 1348 height 672
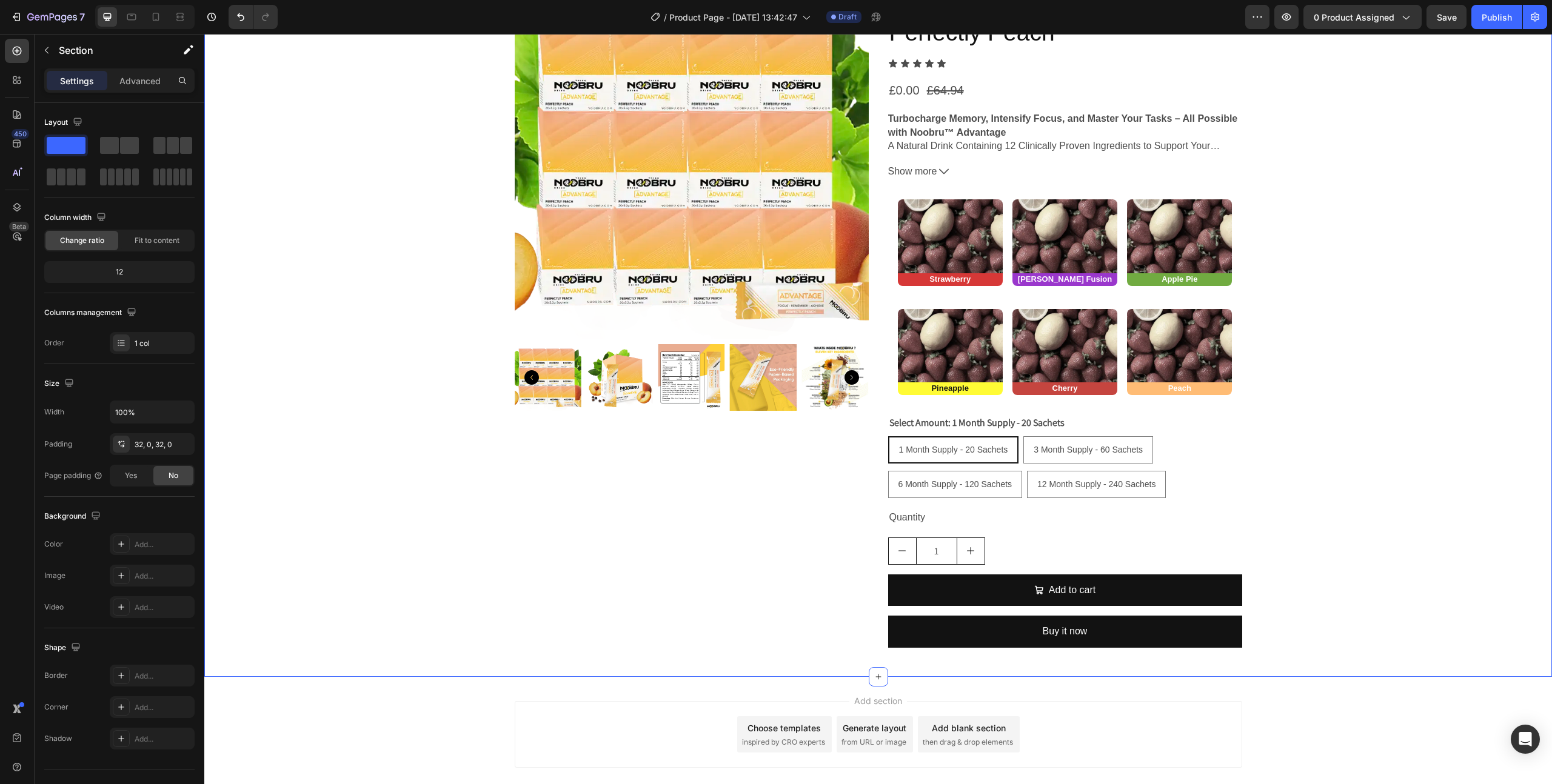
scroll to position [124, 0]
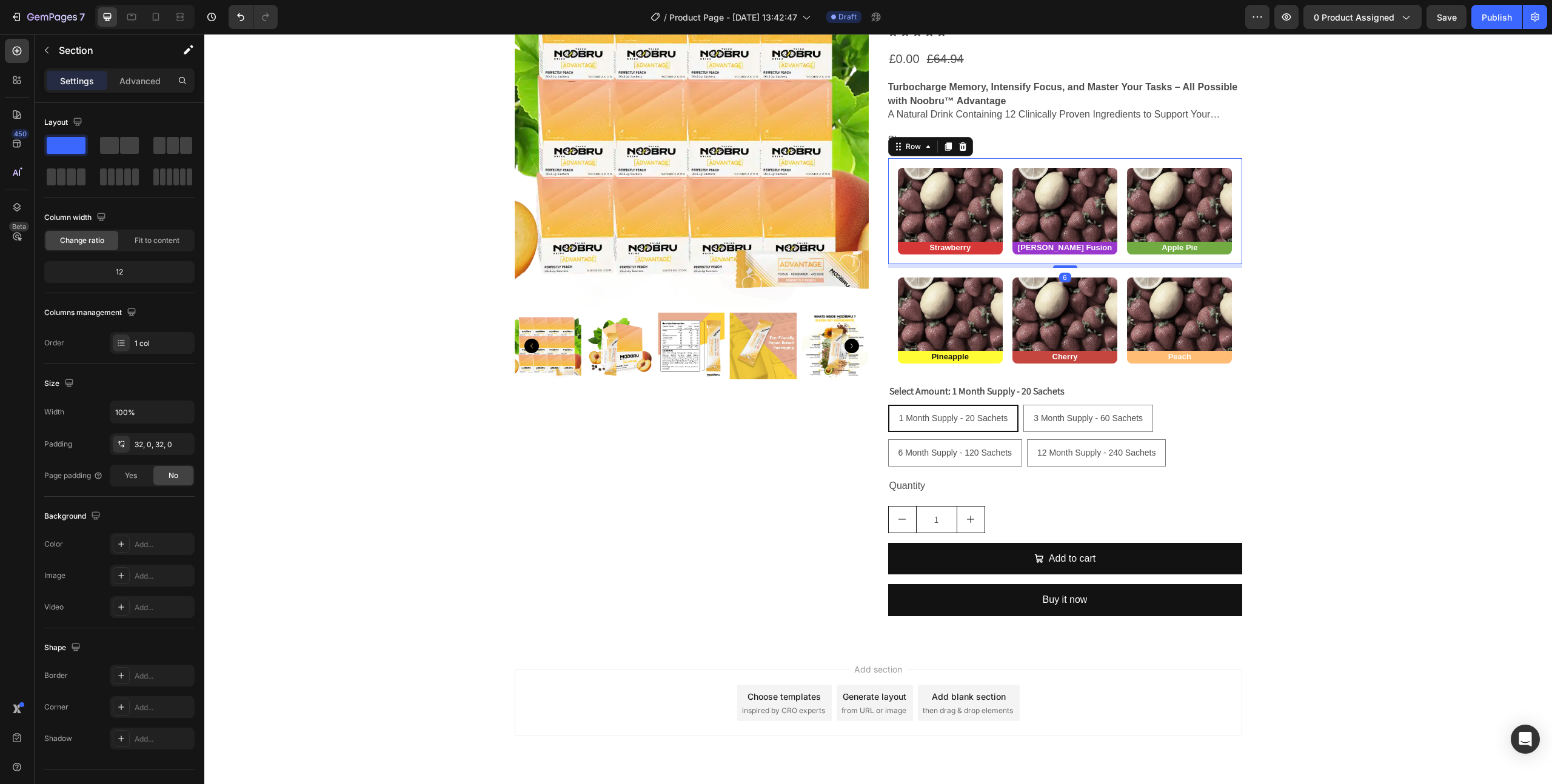
click at [935, 256] on div "Image Strawberry Heading Image [PERSON_NAME] Fusion Heading Image Apple Pie Hea…" at bounding box center [1065, 210] width 354 height 106
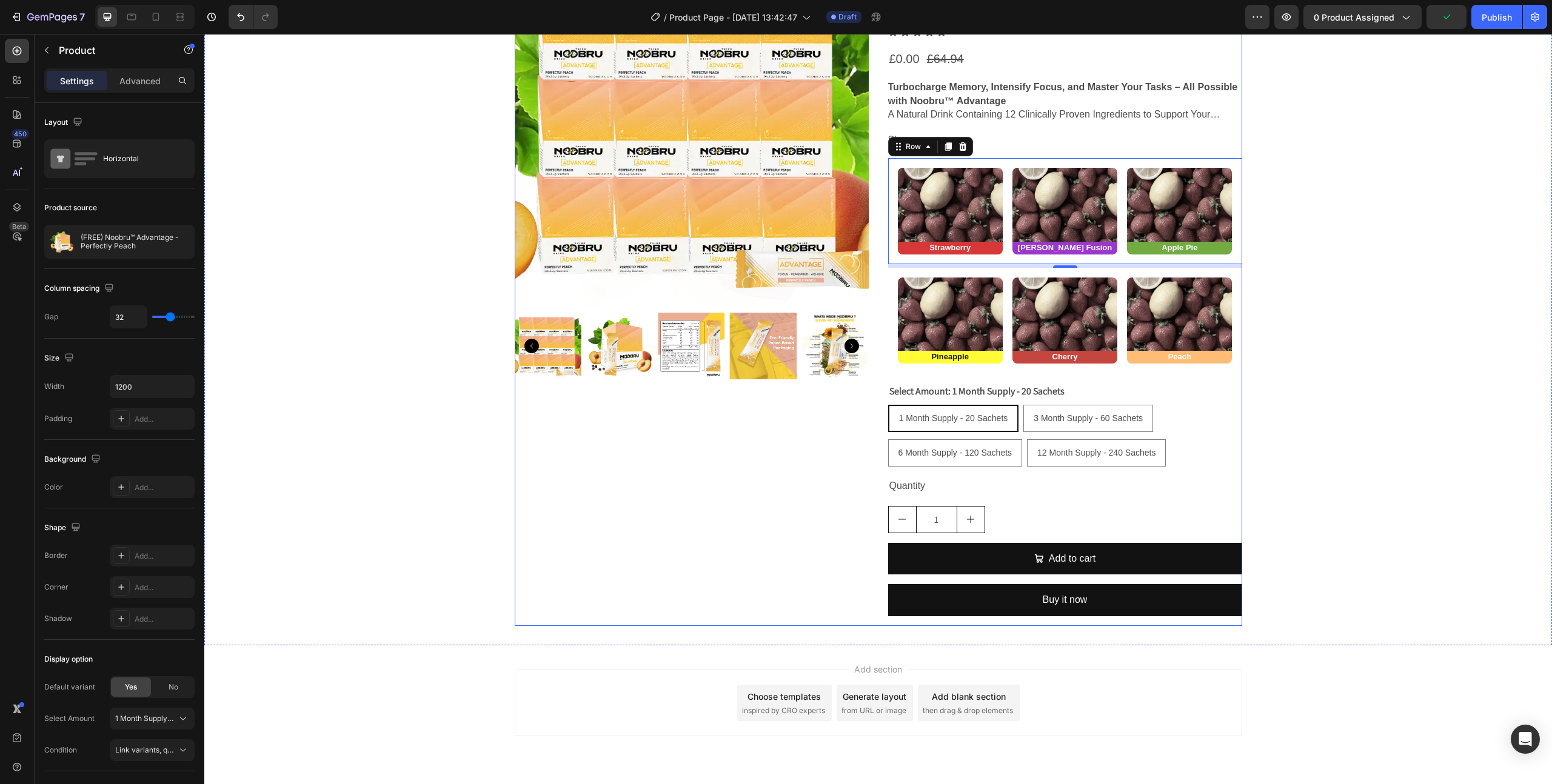
click at [594, 530] on div "Product Images" at bounding box center [691, 289] width 354 height 672
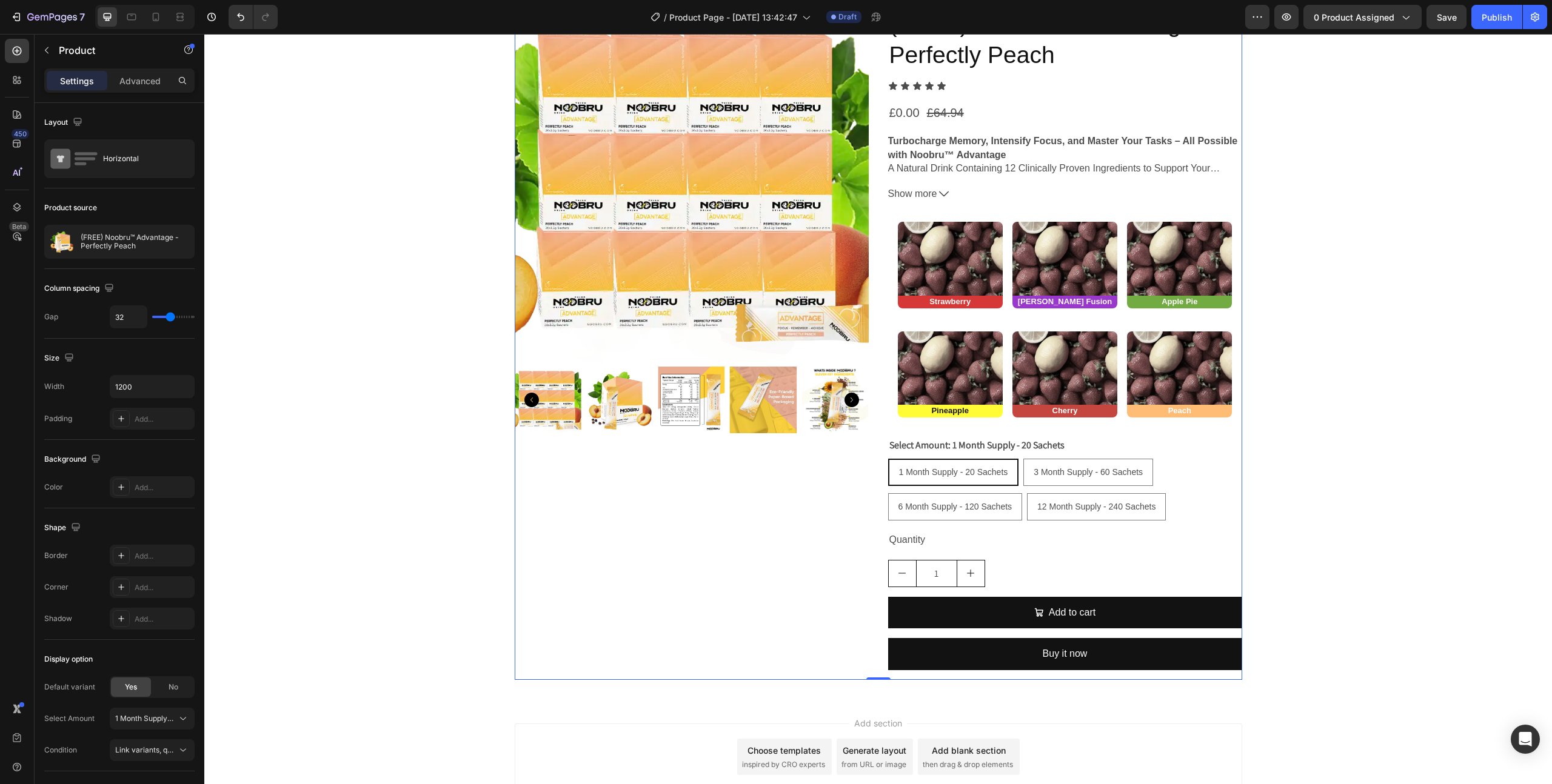
scroll to position [0, 0]
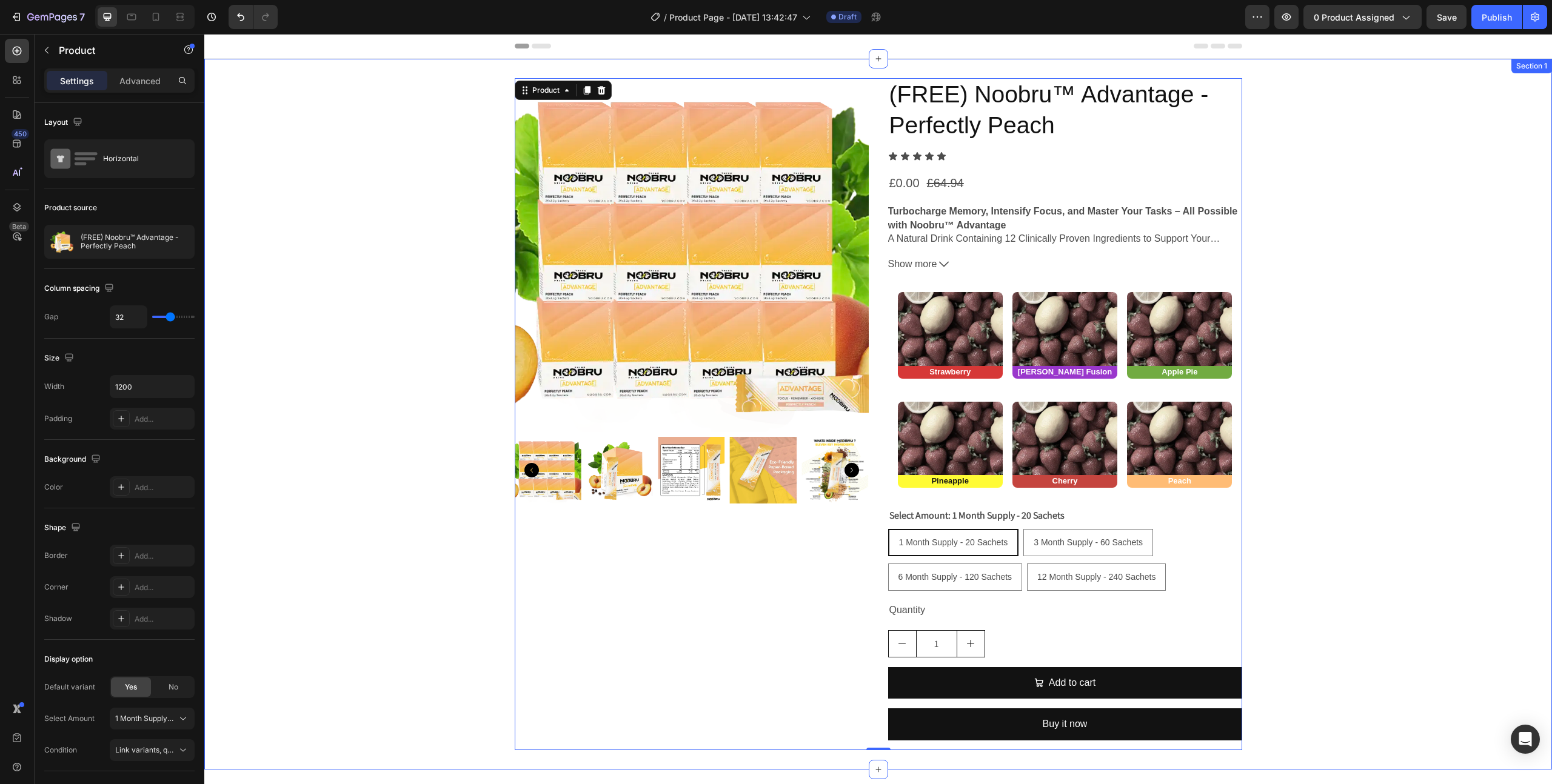
click at [1302, 515] on div "Product Images (FREE) Noobru™ Advantage - Perfectly Peach Product Title Icon Ic…" at bounding box center [878, 414] width 1348 height 672
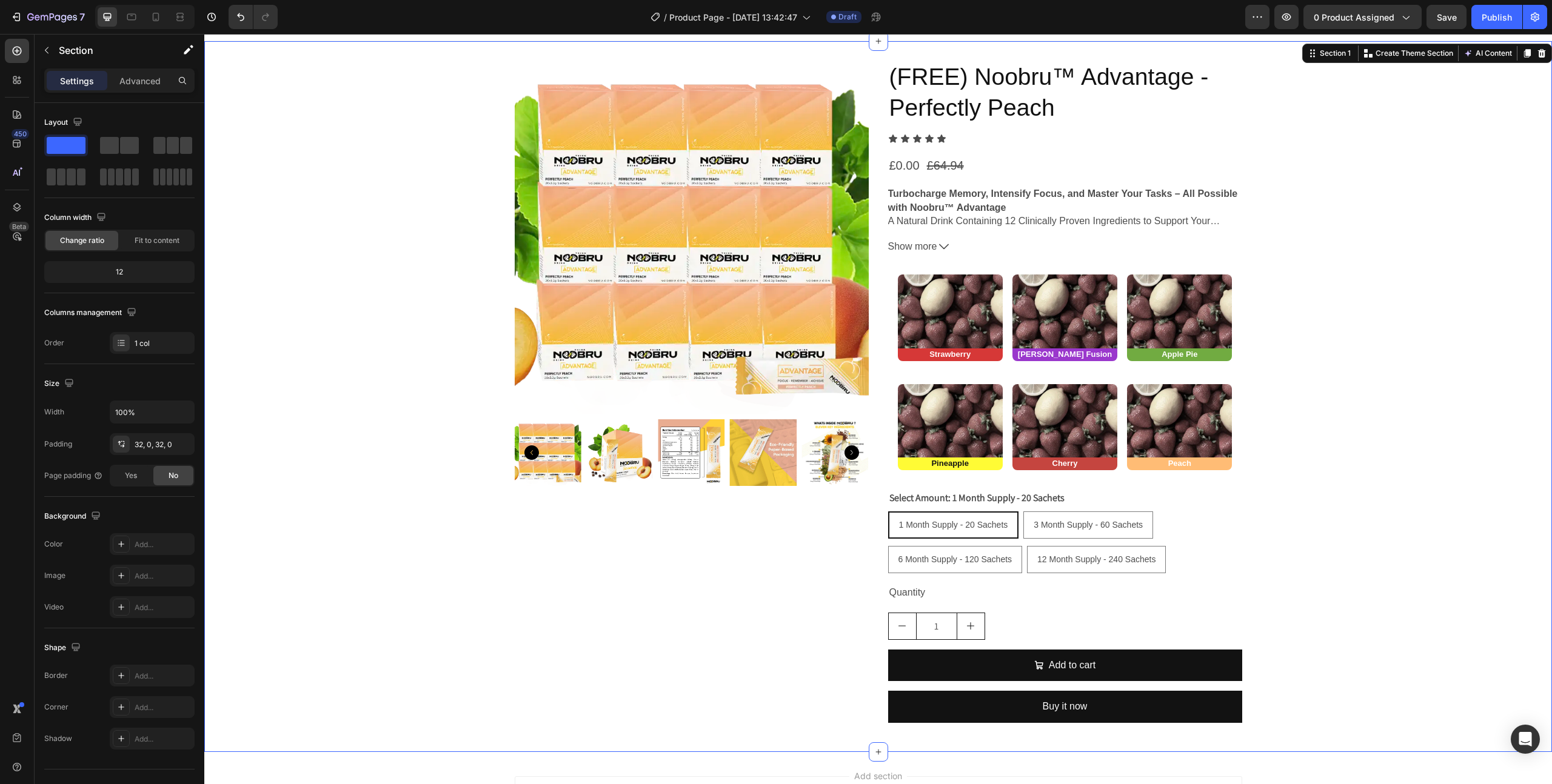
scroll to position [21, 0]
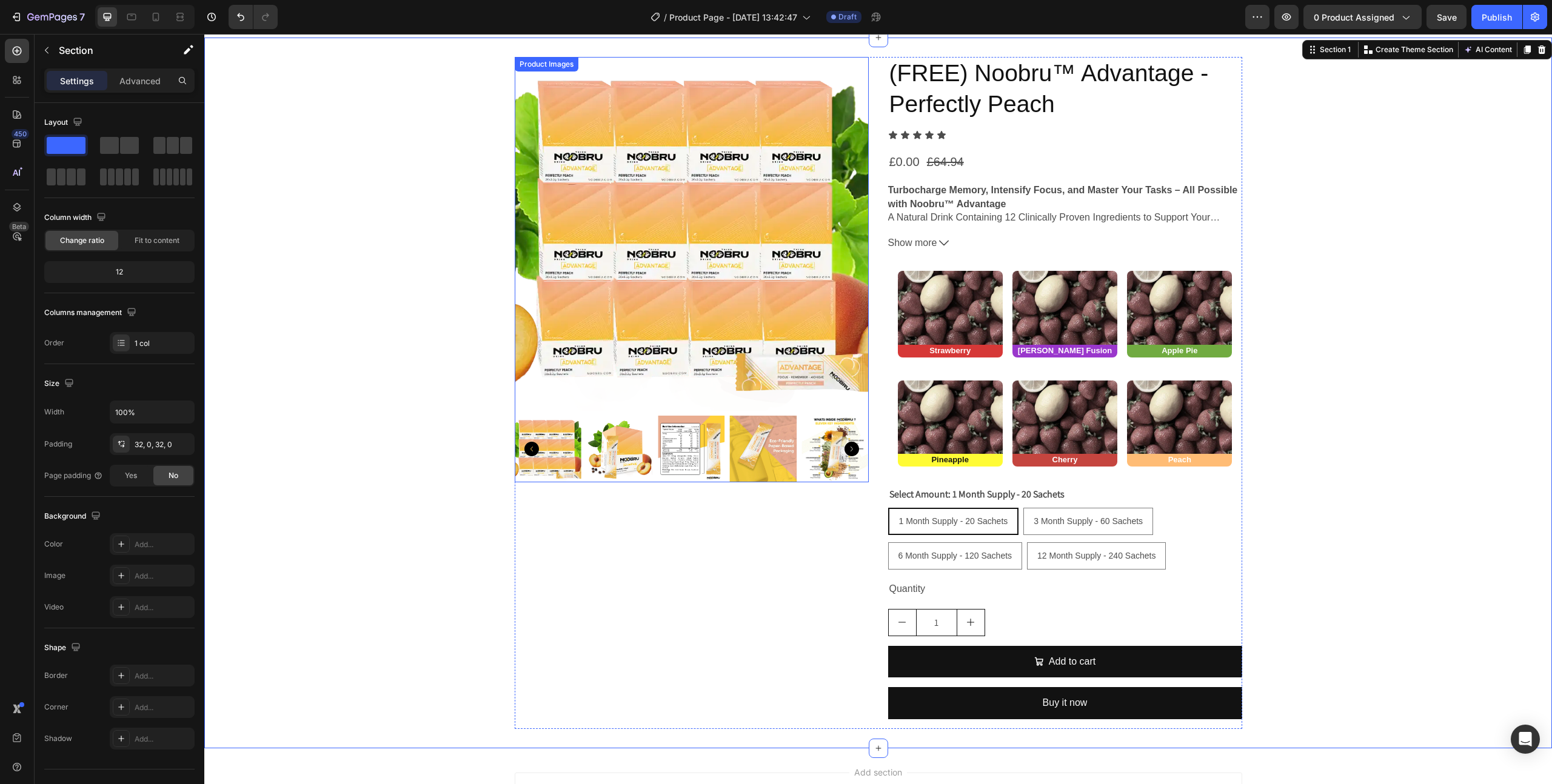
click at [529, 384] on img at bounding box center [691, 234] width 354 height 354
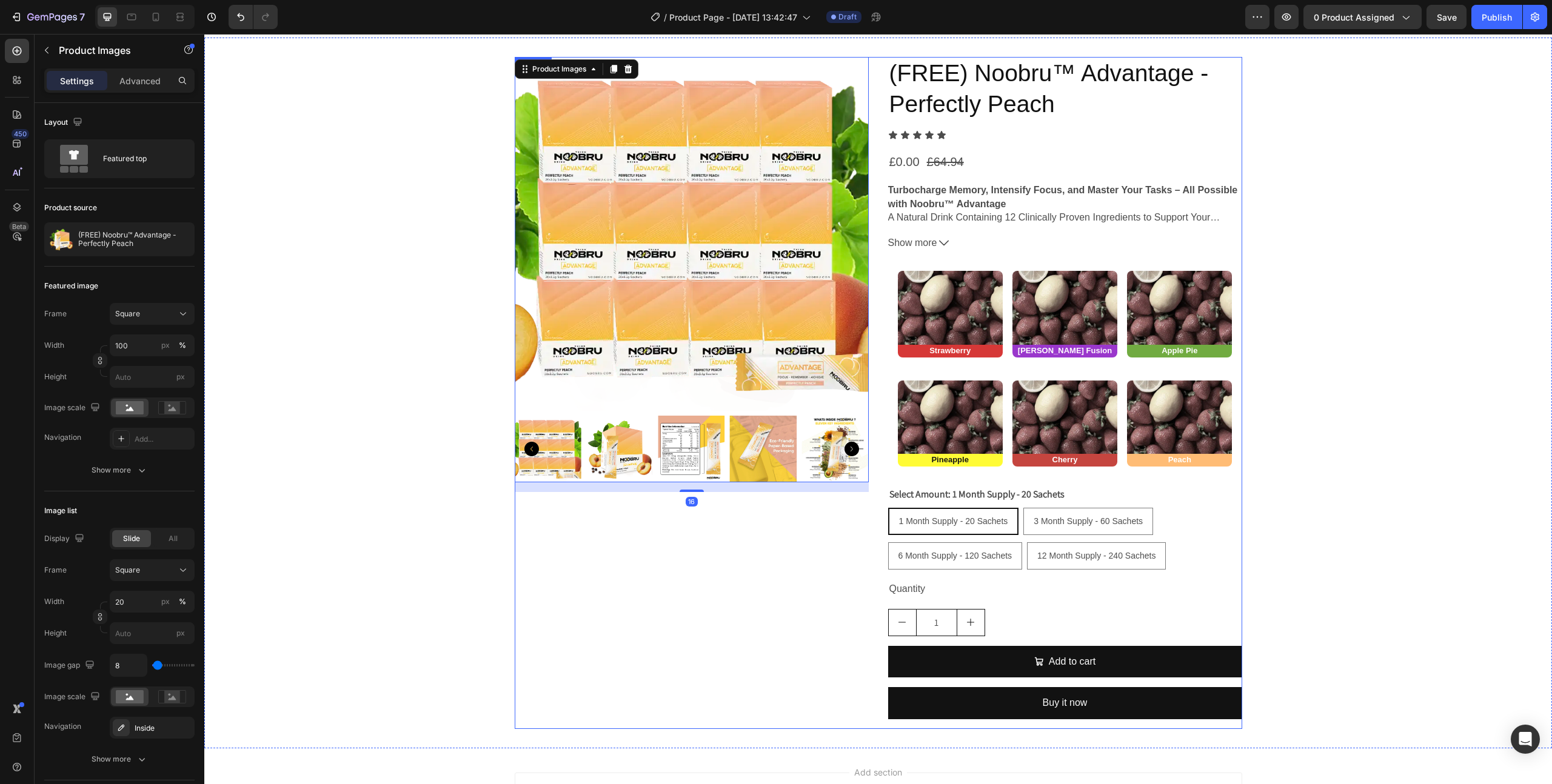
click at [649, 670] on div "Product Images 16" at bounding box center [691, 392] width 354 height 672
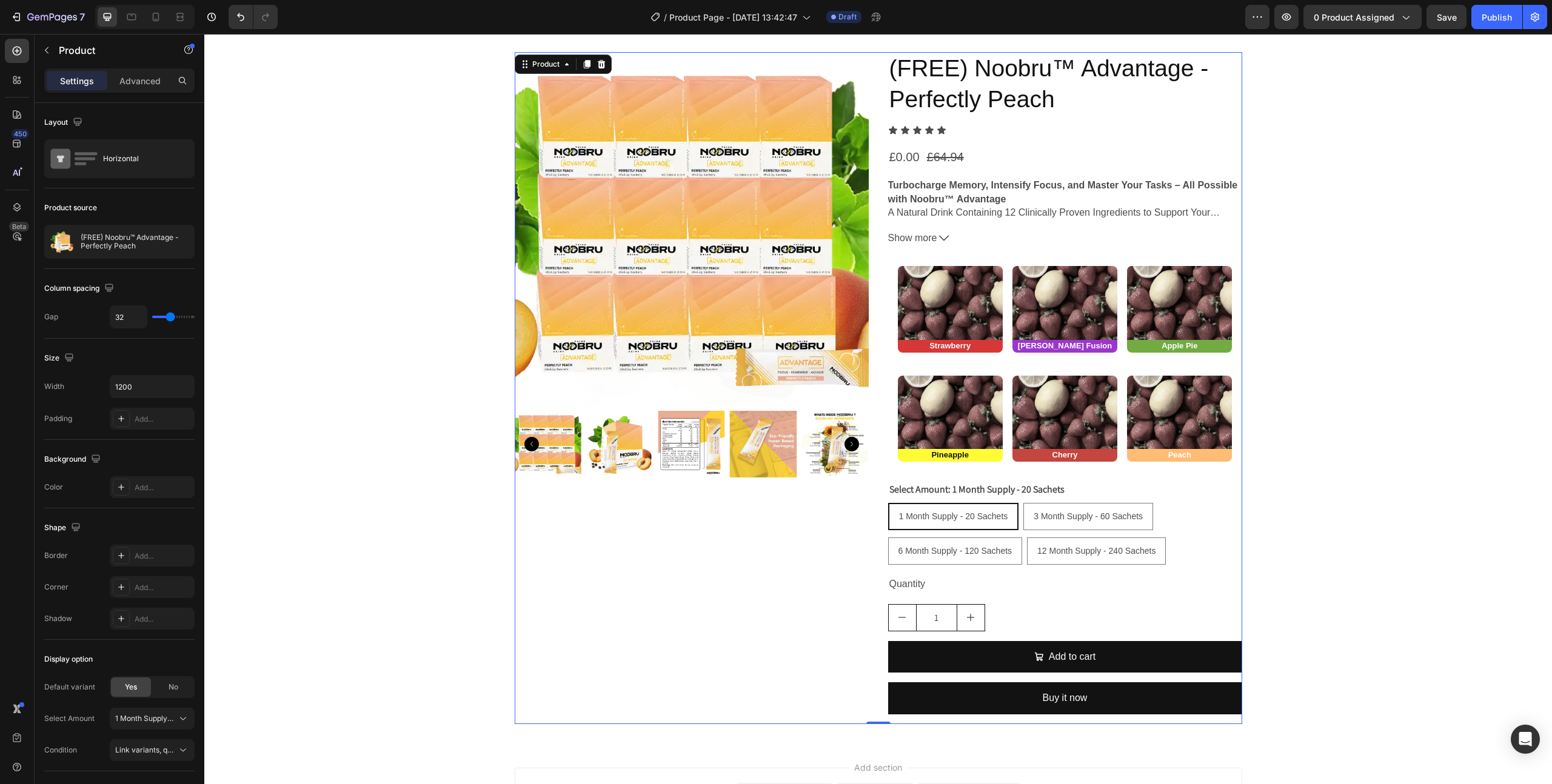
scroll to position [30, 0]
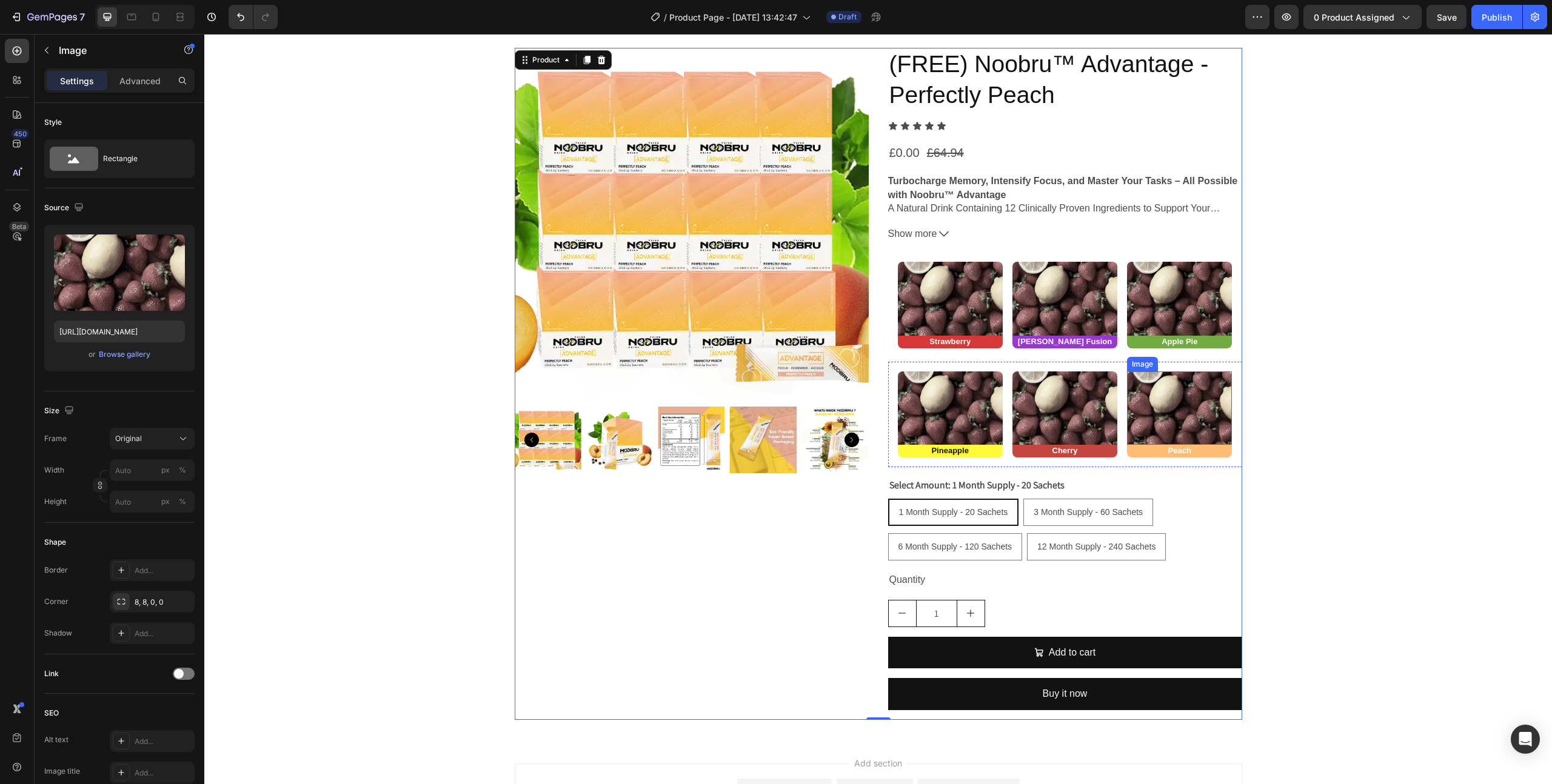
click at [1186, 415] on img at bounding box center [1180, 408] width 105 height 74
click at [1210, 452] on h2 "Peach" at bounding box center [1180, 451] width 105 height 12
click at [1184, 384] on img at bounding box center [1180, 408] width 105 height 74
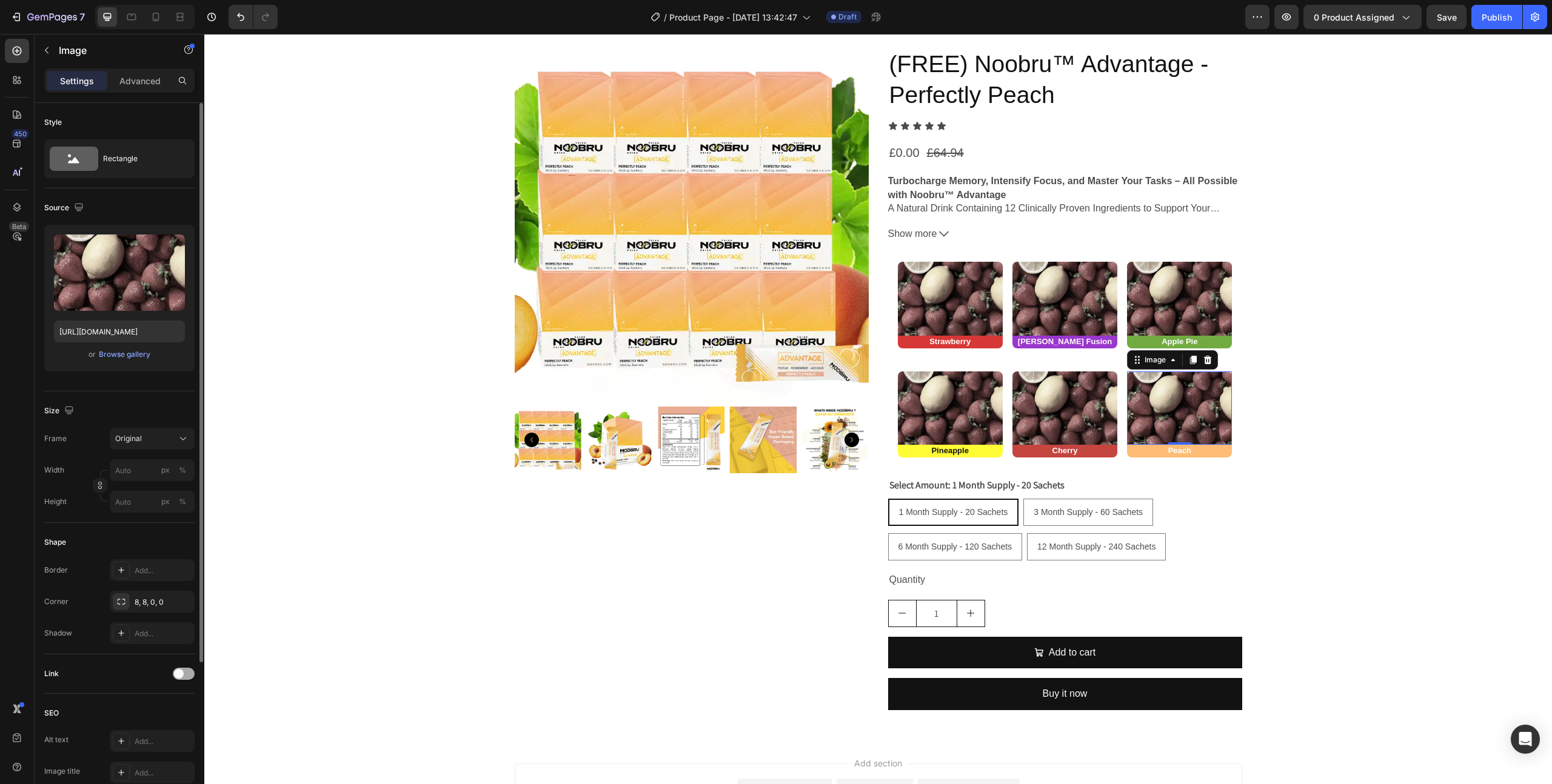
click at [180, 677] on span at bounding box center [179, 673] width 10 height 10
click at [180, 677] on div at bounding box center [183, 674] width 22 height 12
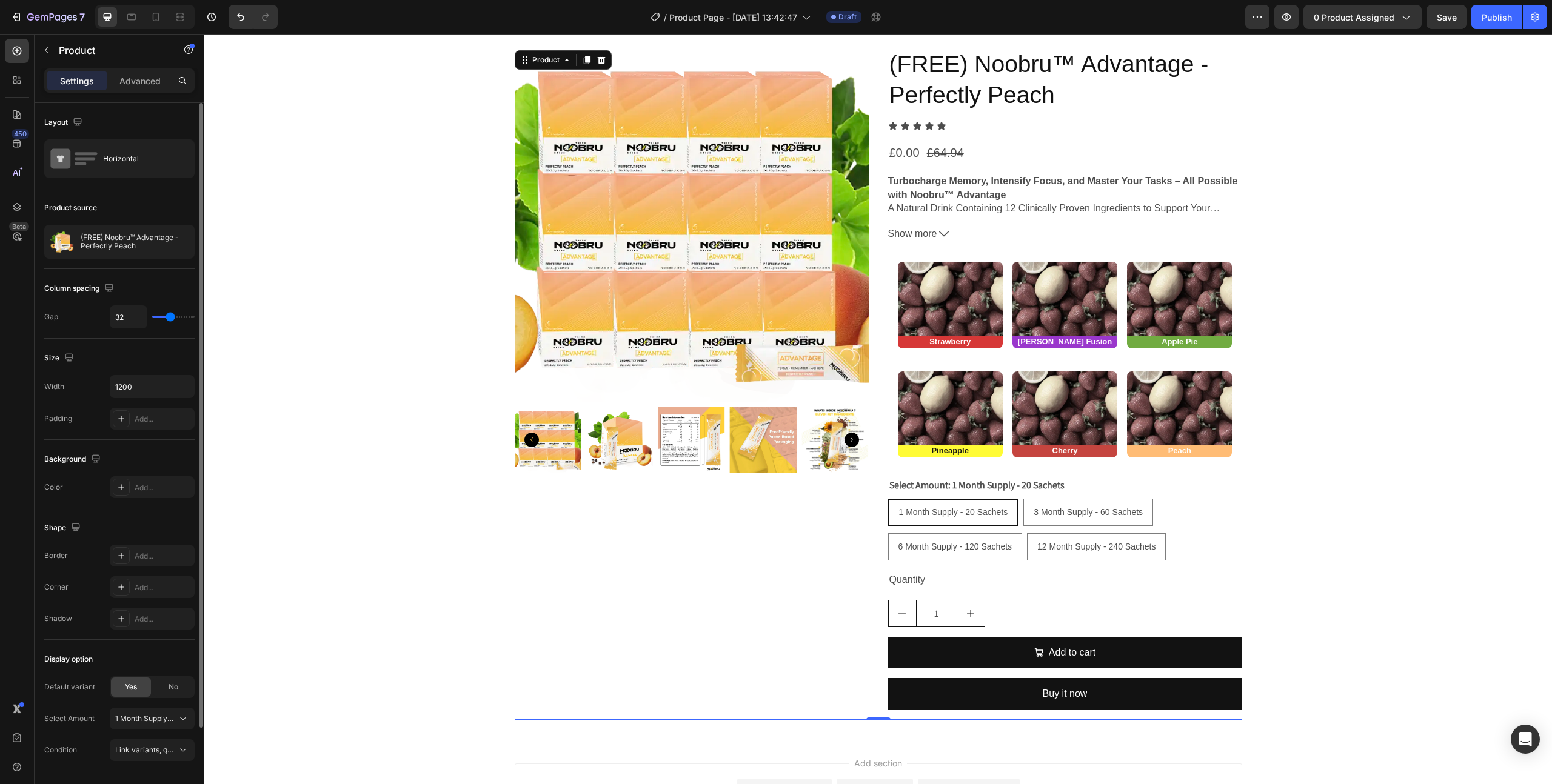
click at [558, 669] on div "Product Images" at bounding box center [691, 384] width 354 height 672
click at [187, 243] on button "button" at bounding box center [182, 242] width 14 height 14
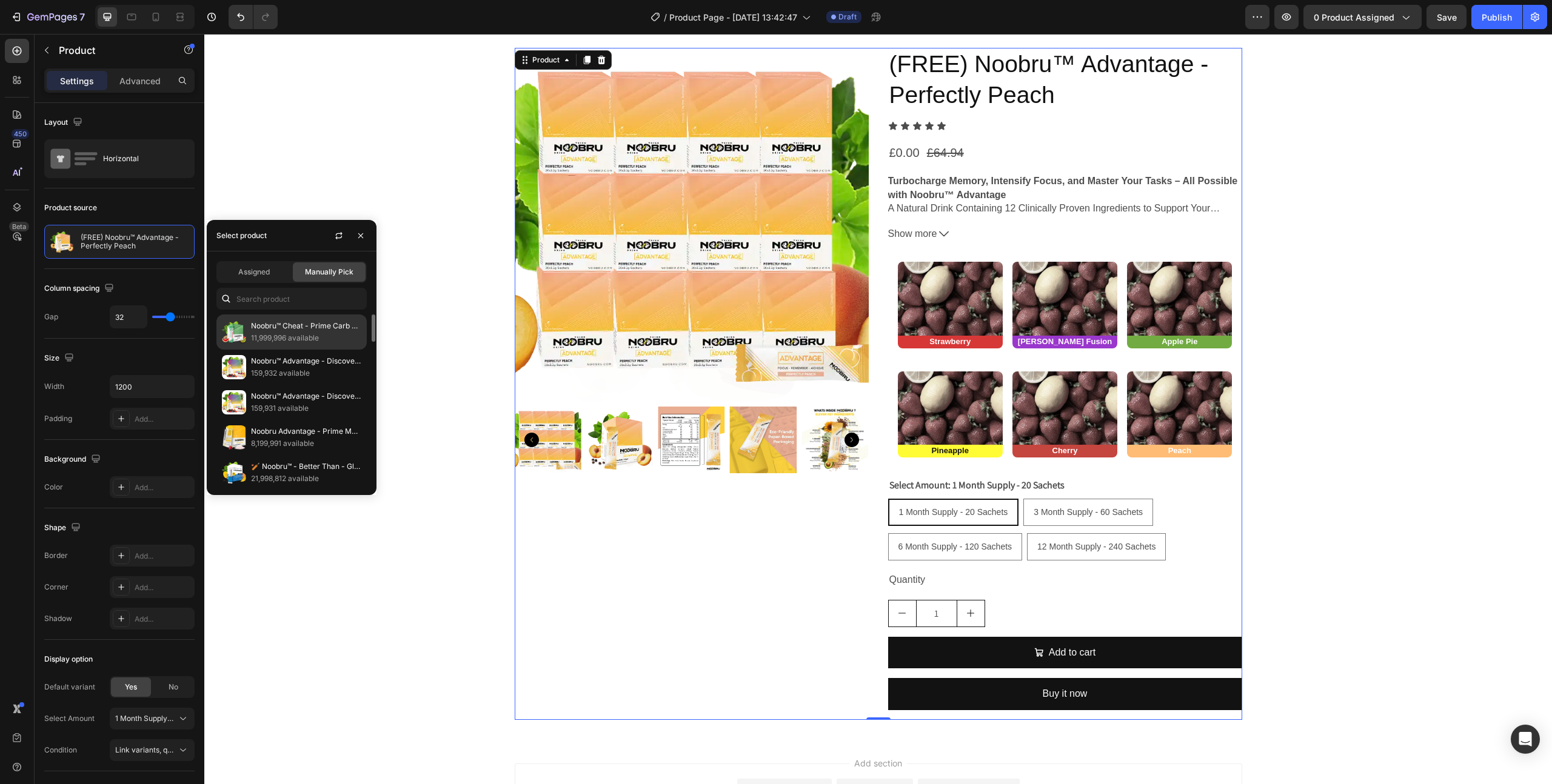
click at [296, 333] on p "11,999,996 available" at bounding box center [306, 338] width 110 height 12
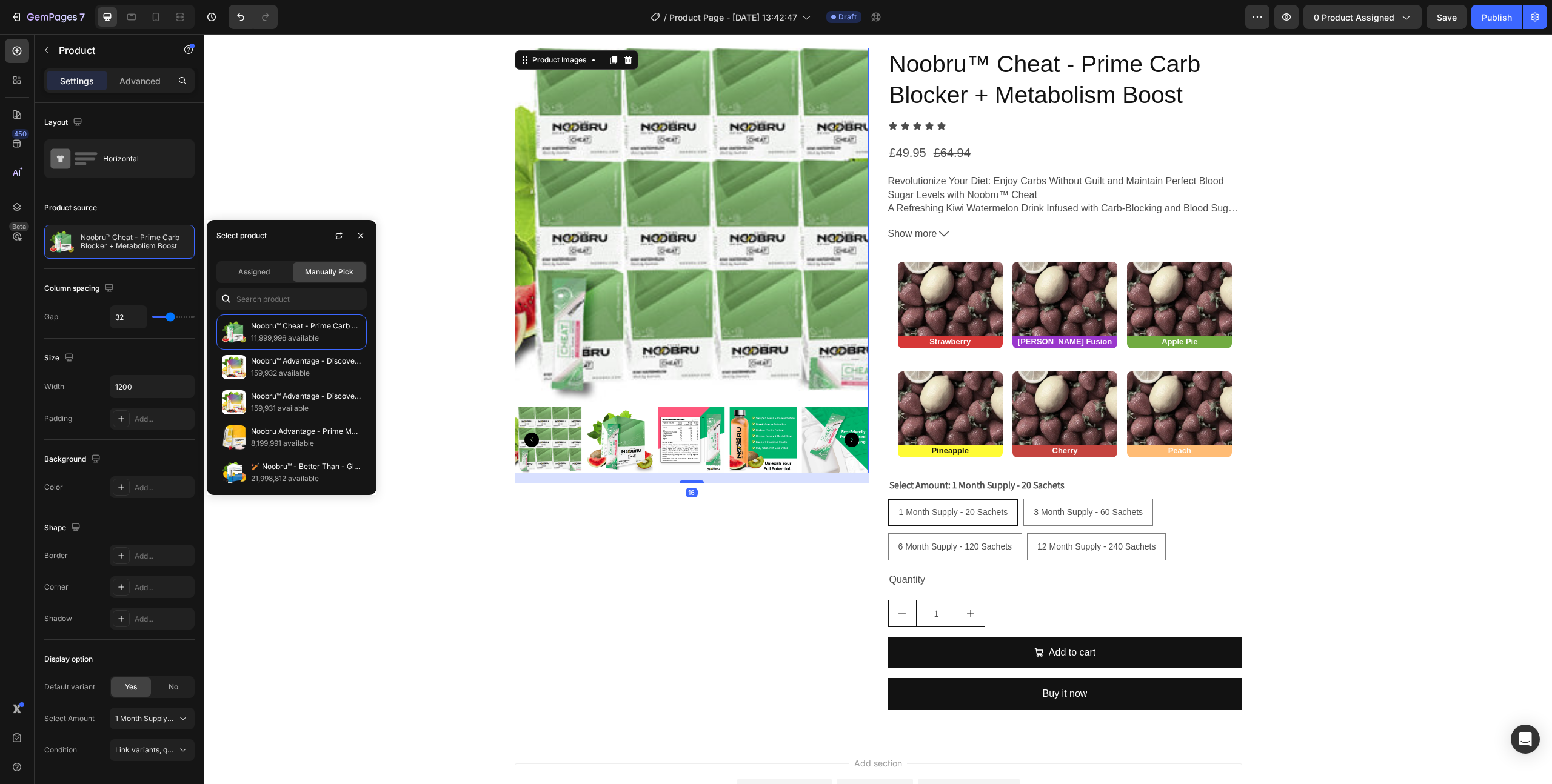
click at [630, 450] on img at bounding box center [619, 440] width 67 height 67
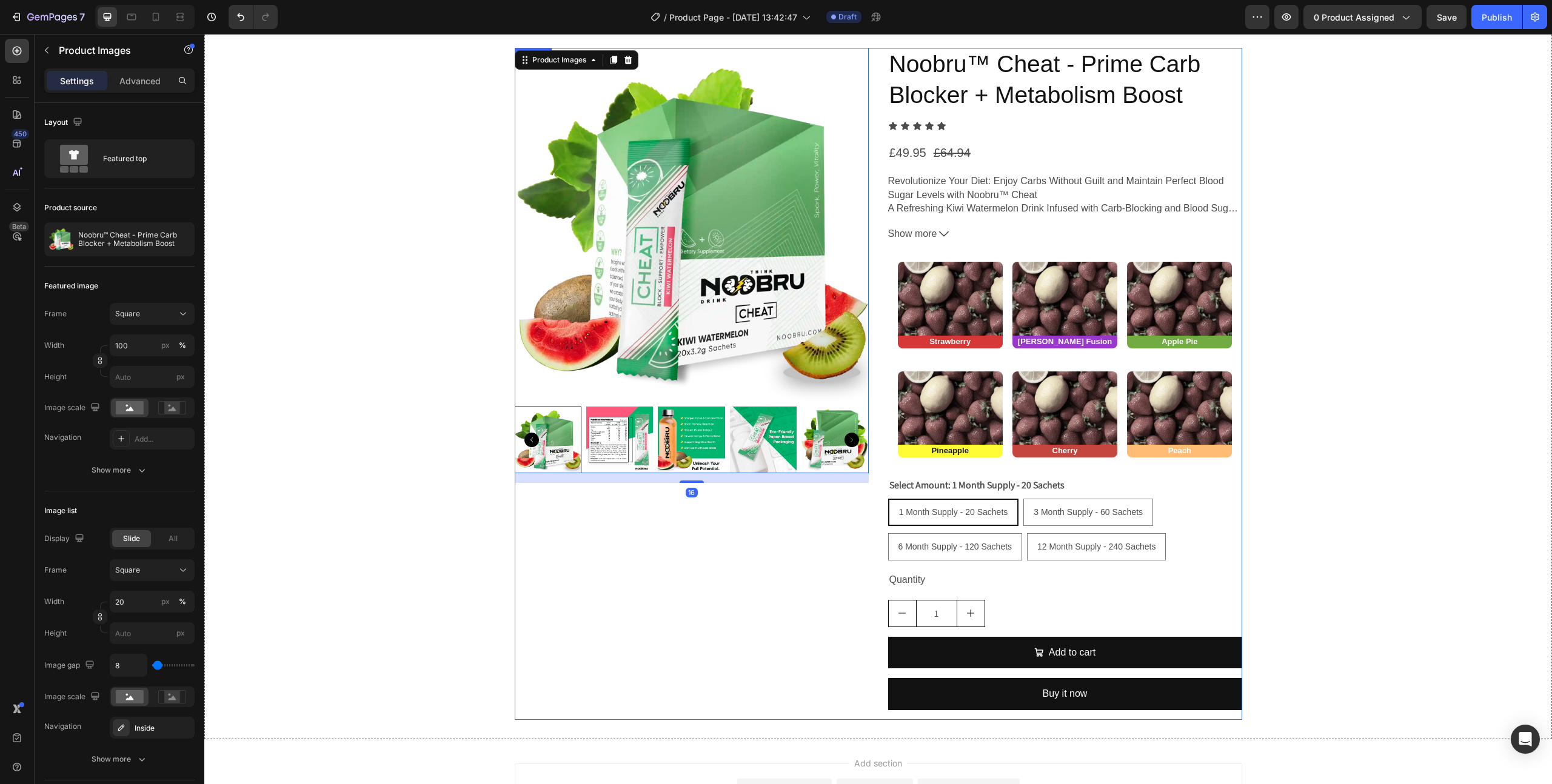
click at [742, 596] on div "Product Images 16" at bounding box center [691, 384] width 354 height 672
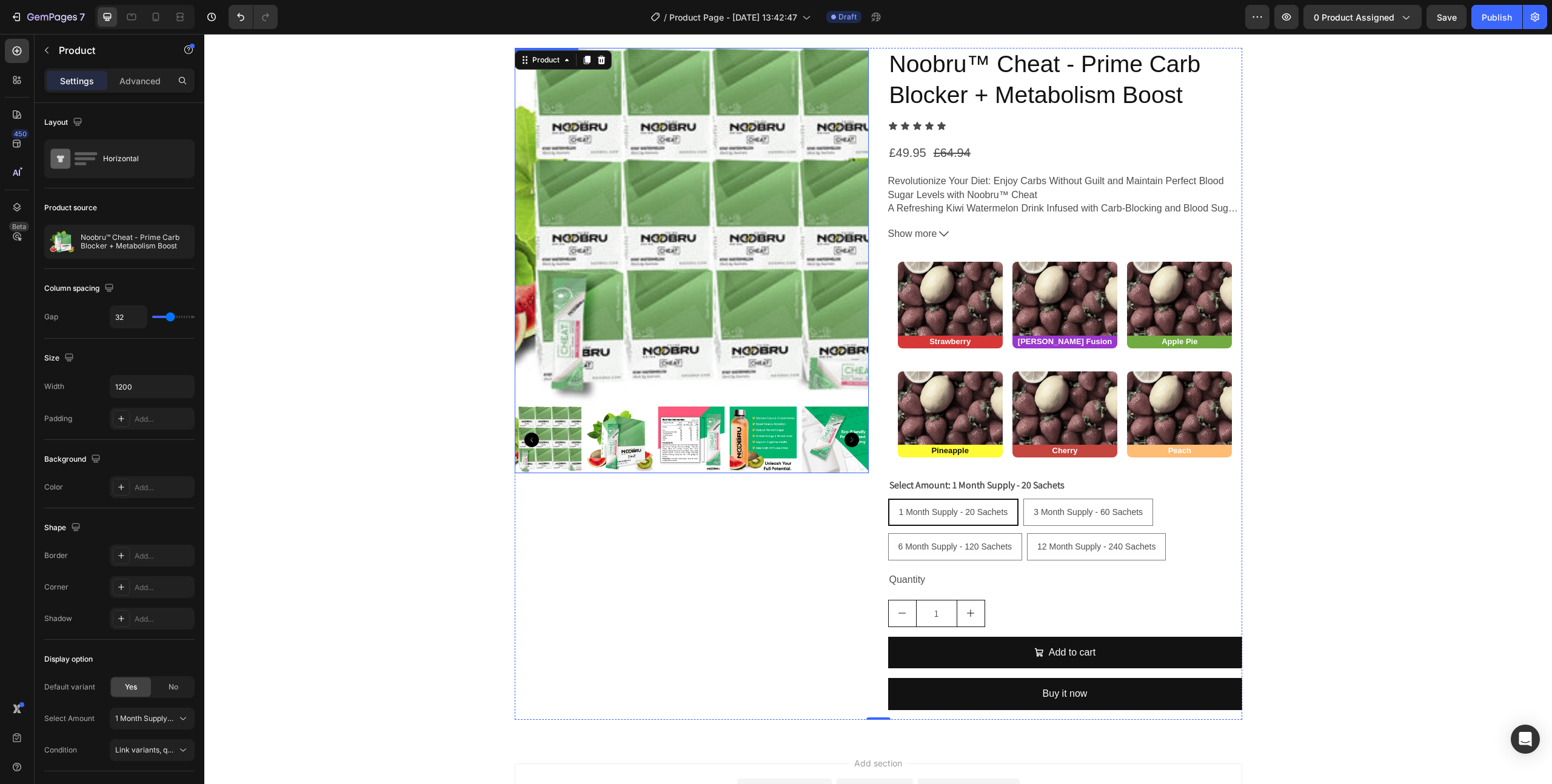
click at [852, 440] on icon "Carousel Next Arrow" at bounding box center [852, 440] width 14 height 14
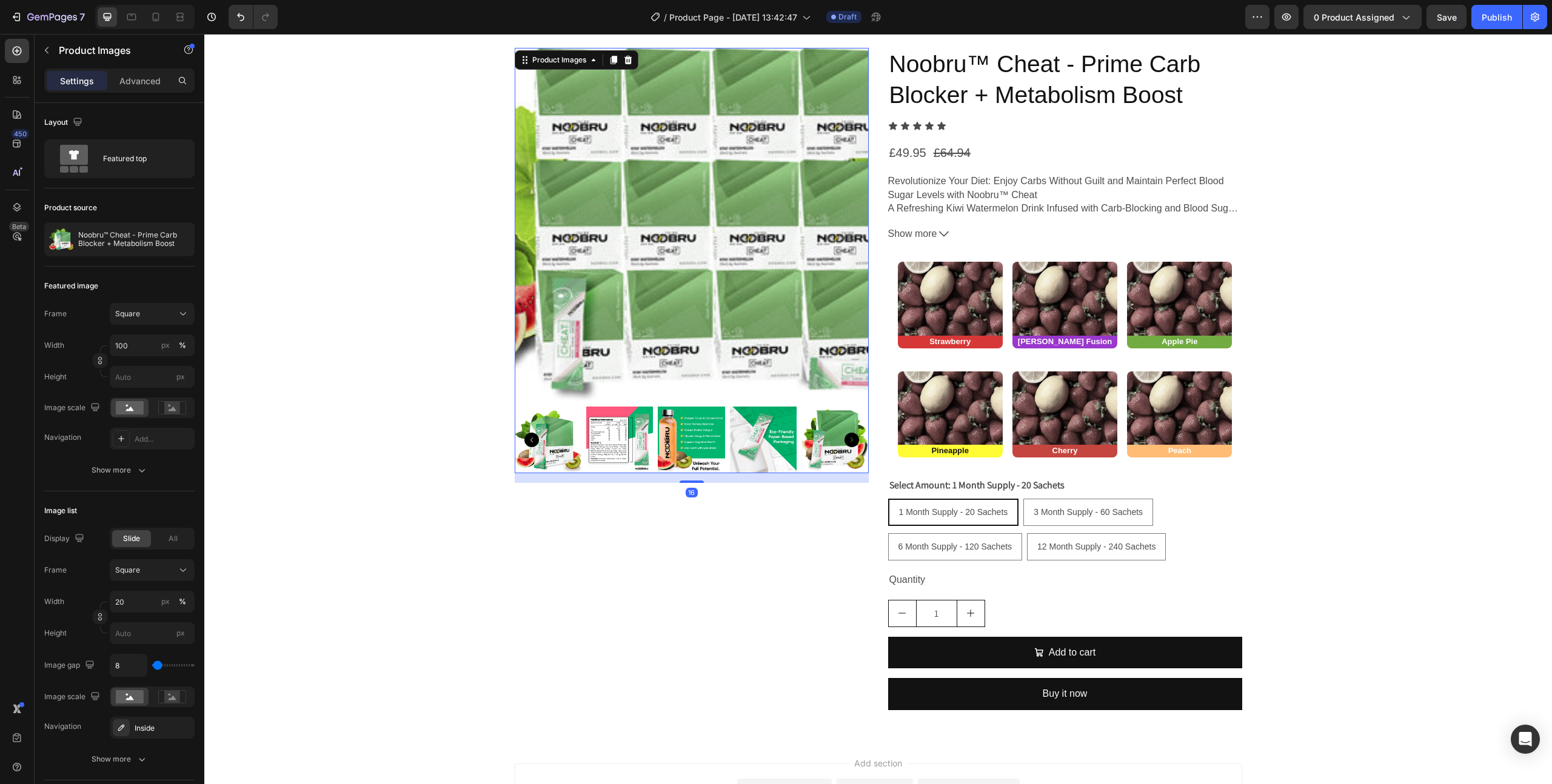
click at [560, 447] on img at bounding box center [547, 440] width 67 height 67
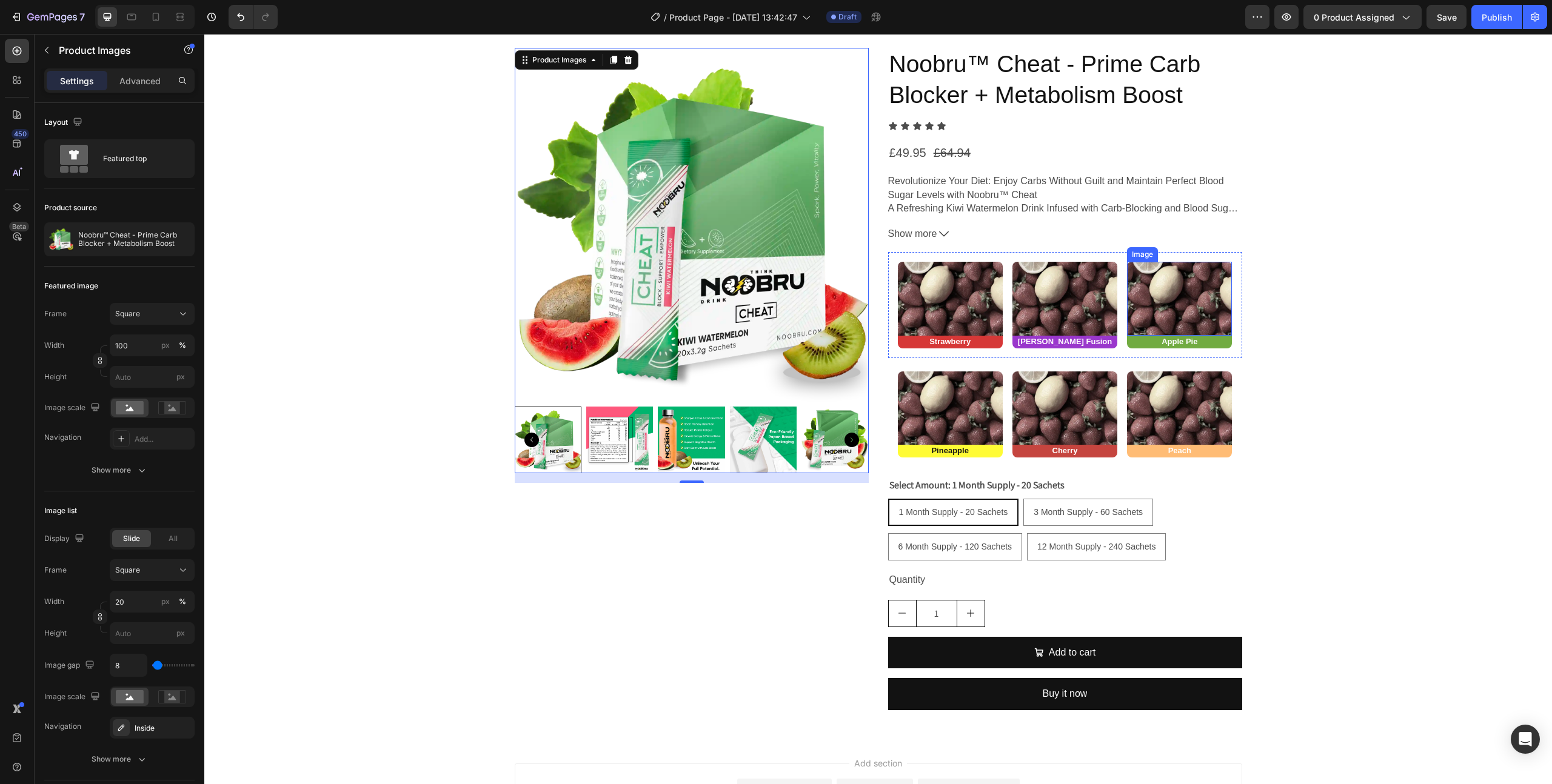
click at [1158, 273] on img at bounding box center [1180, 298] width 105 height 74
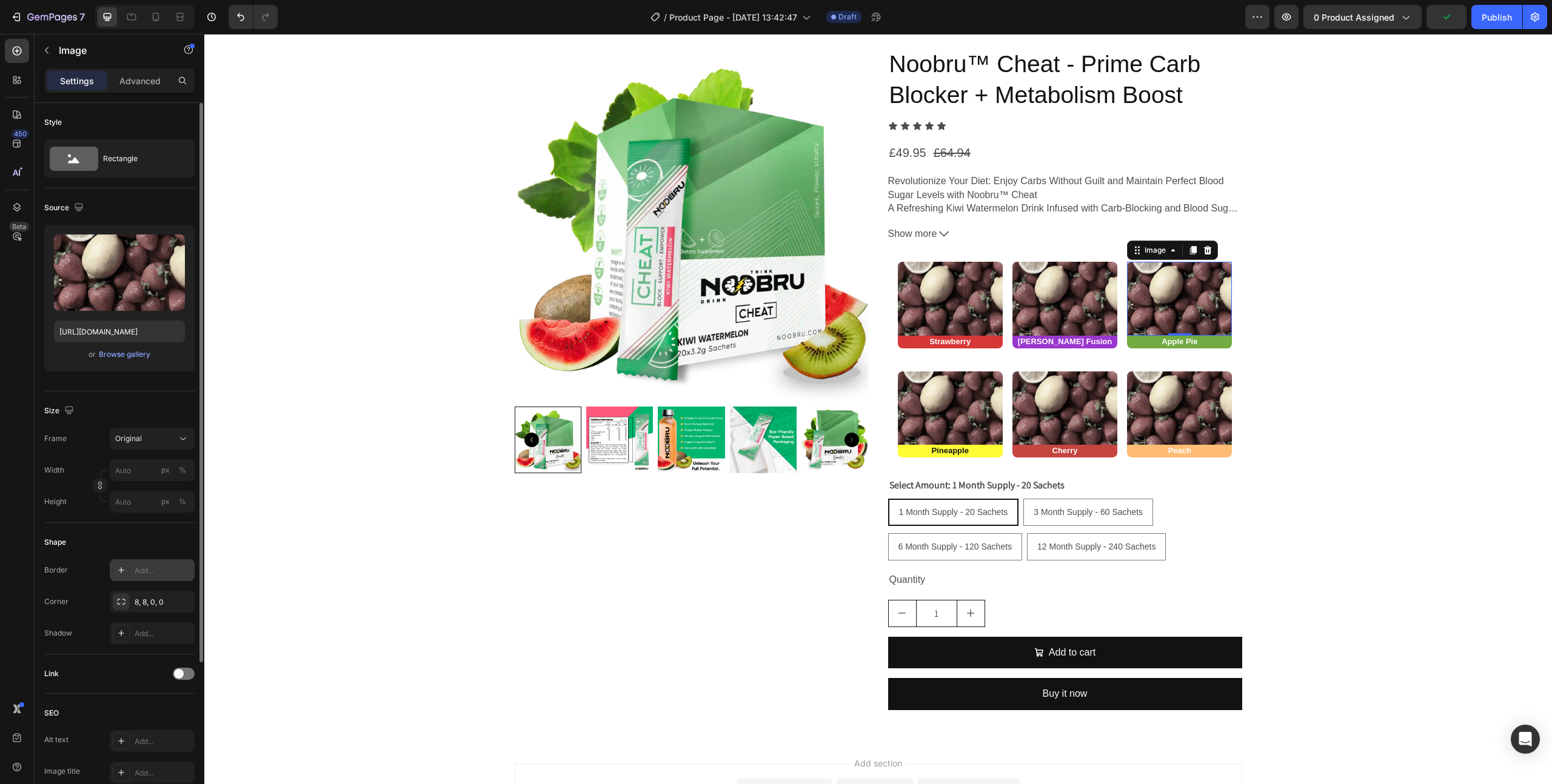
click at [144, 568] on div "Add..." at bounding box center [163, 571] width 57 height 11
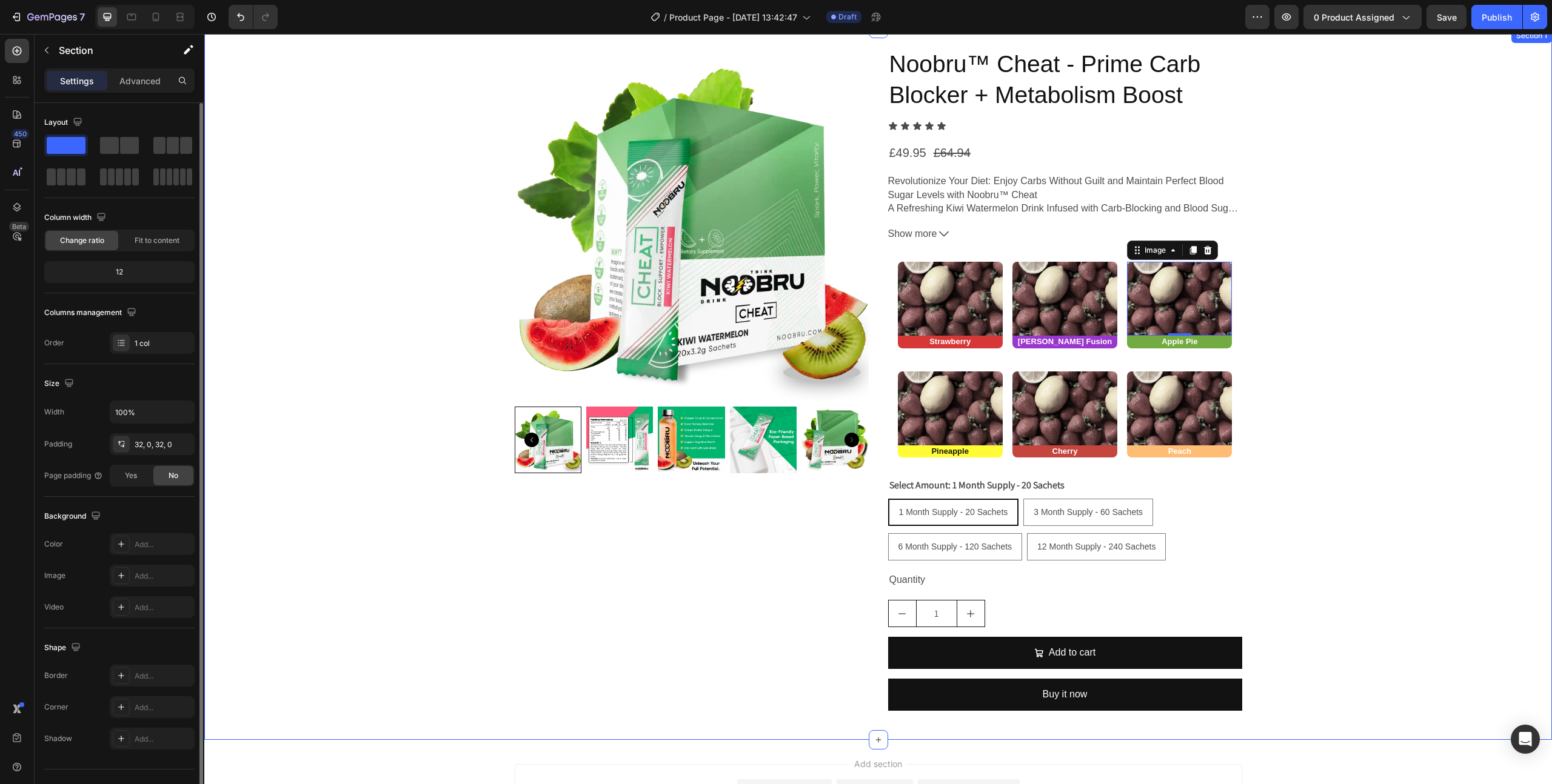
click at [393, 465] on div "Product Images Noobru™ Cheat - Prime Carb Blocker + Metabolism Boost Product Ti…" at bounding box center [878, 384] width 1348 height 672
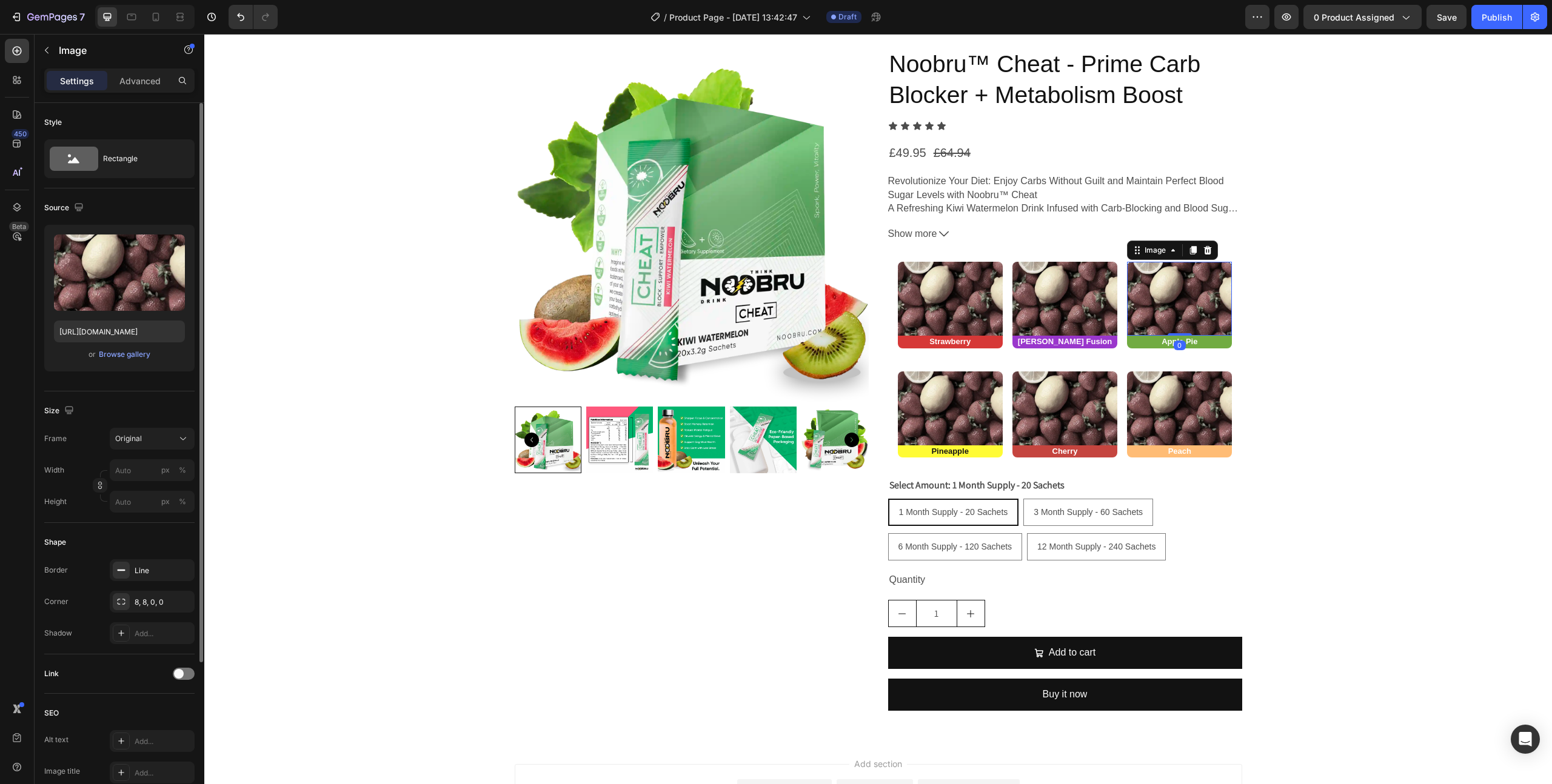
click at [1179, 280] on img at bounding box center [1180, 298] width 105 height 74
click at [180, 570] on icon "button" at bounding box center [181, 569] width 4 height 4
click at [288, 566] on div "Product Images Noobru™ Cheat - Prime Carb Blocker + Metabolism Boost Product Ti…" at bounding box center [878, 384] width 1348 height 672
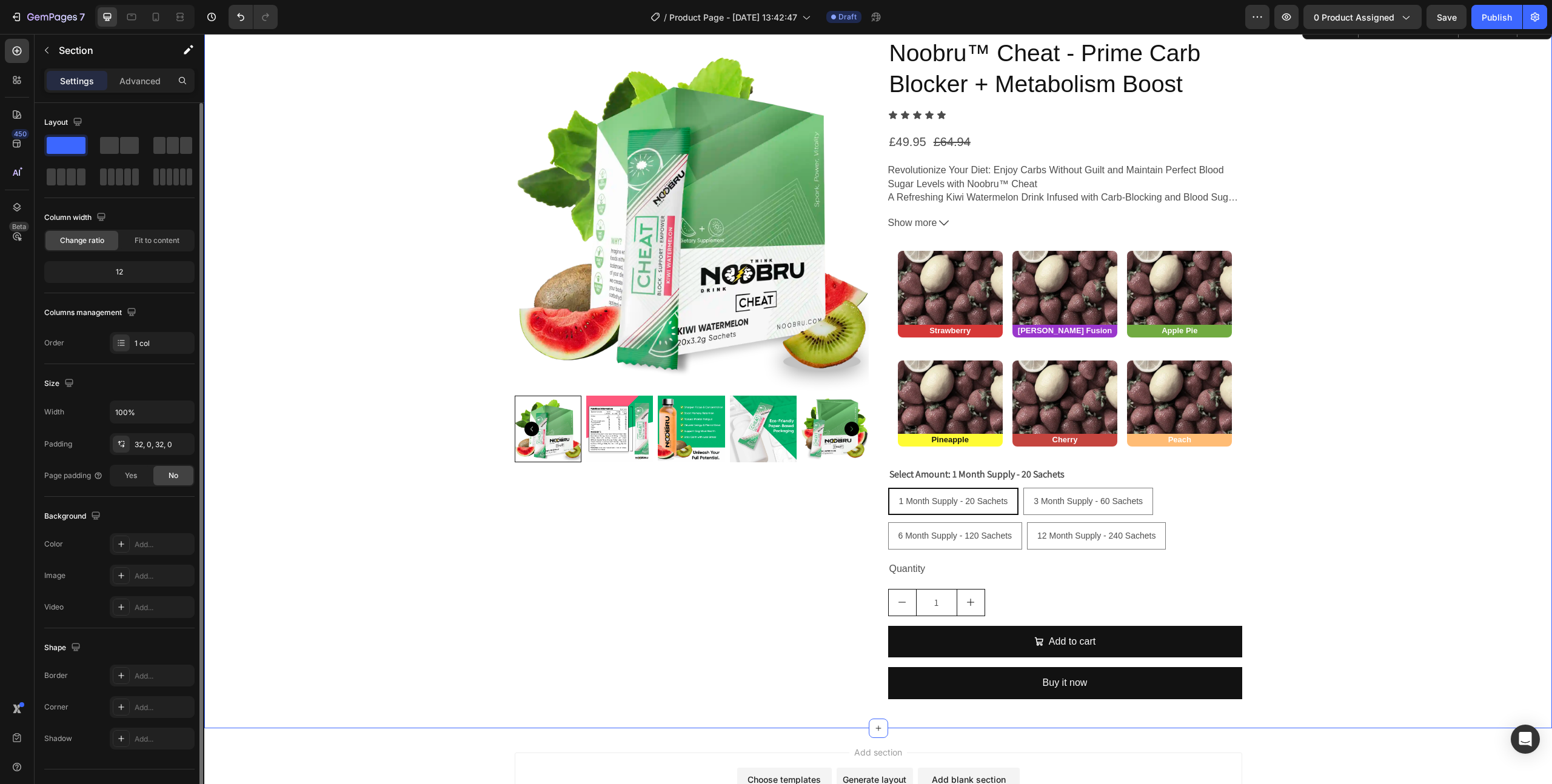
scroll to position [145, 0]
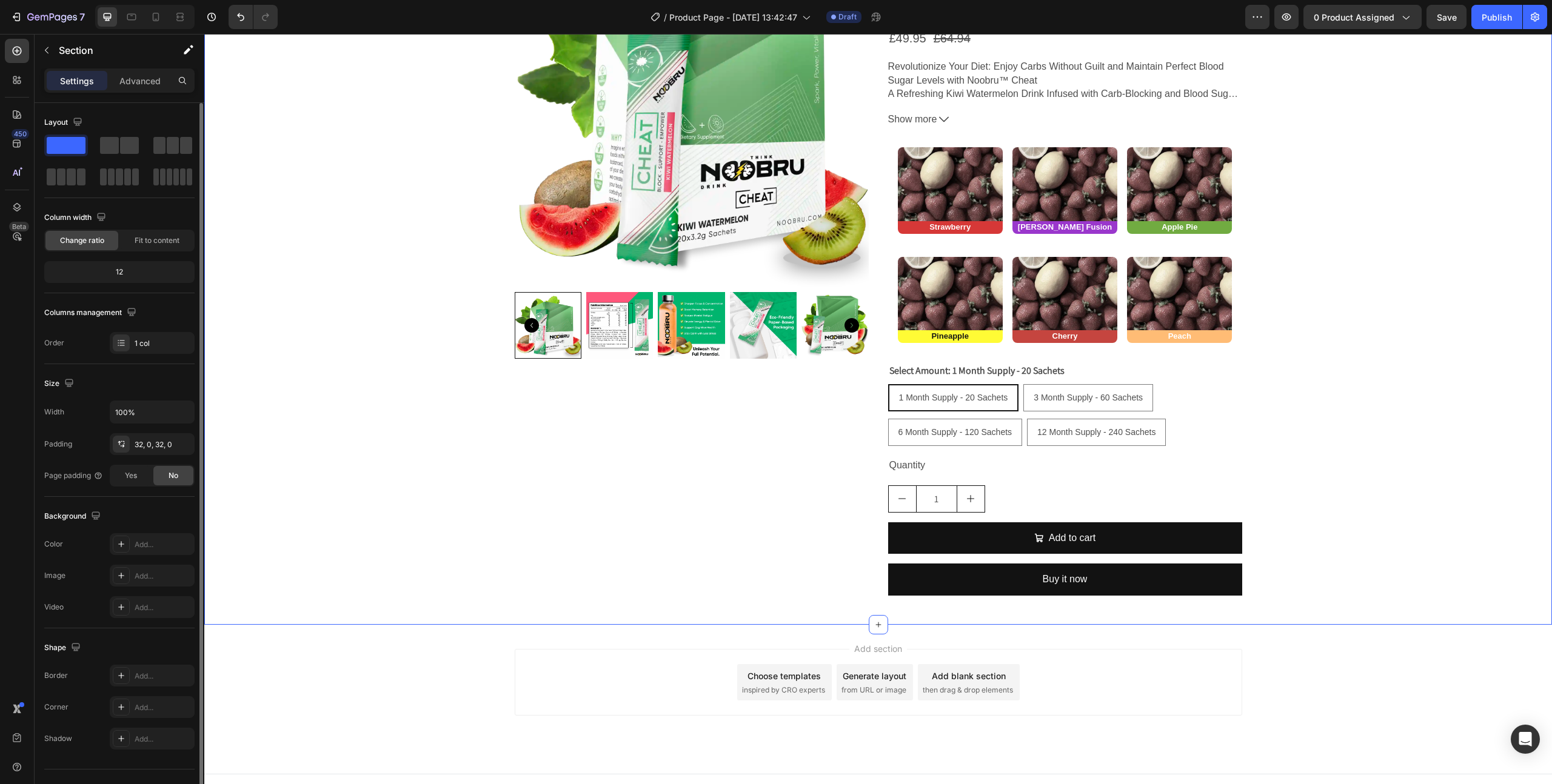
click at [1340, 432] on div "Product Images Noobru™ Cheat - Prime Carb Blocker + Metabolism Boost Product Ti…" at bounding box center [878, 269] width 1348 height 672
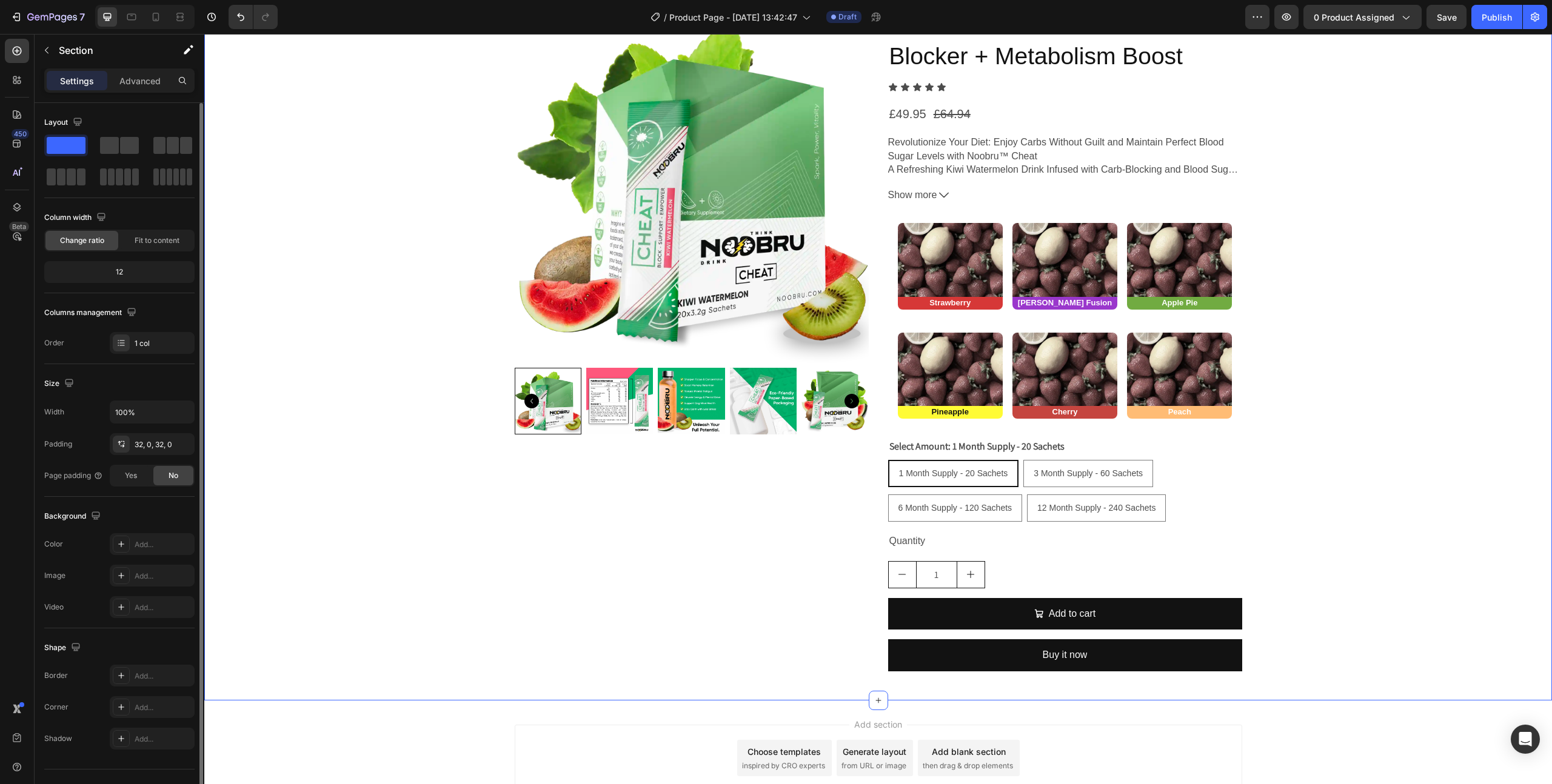
scroll to position [0, 0]
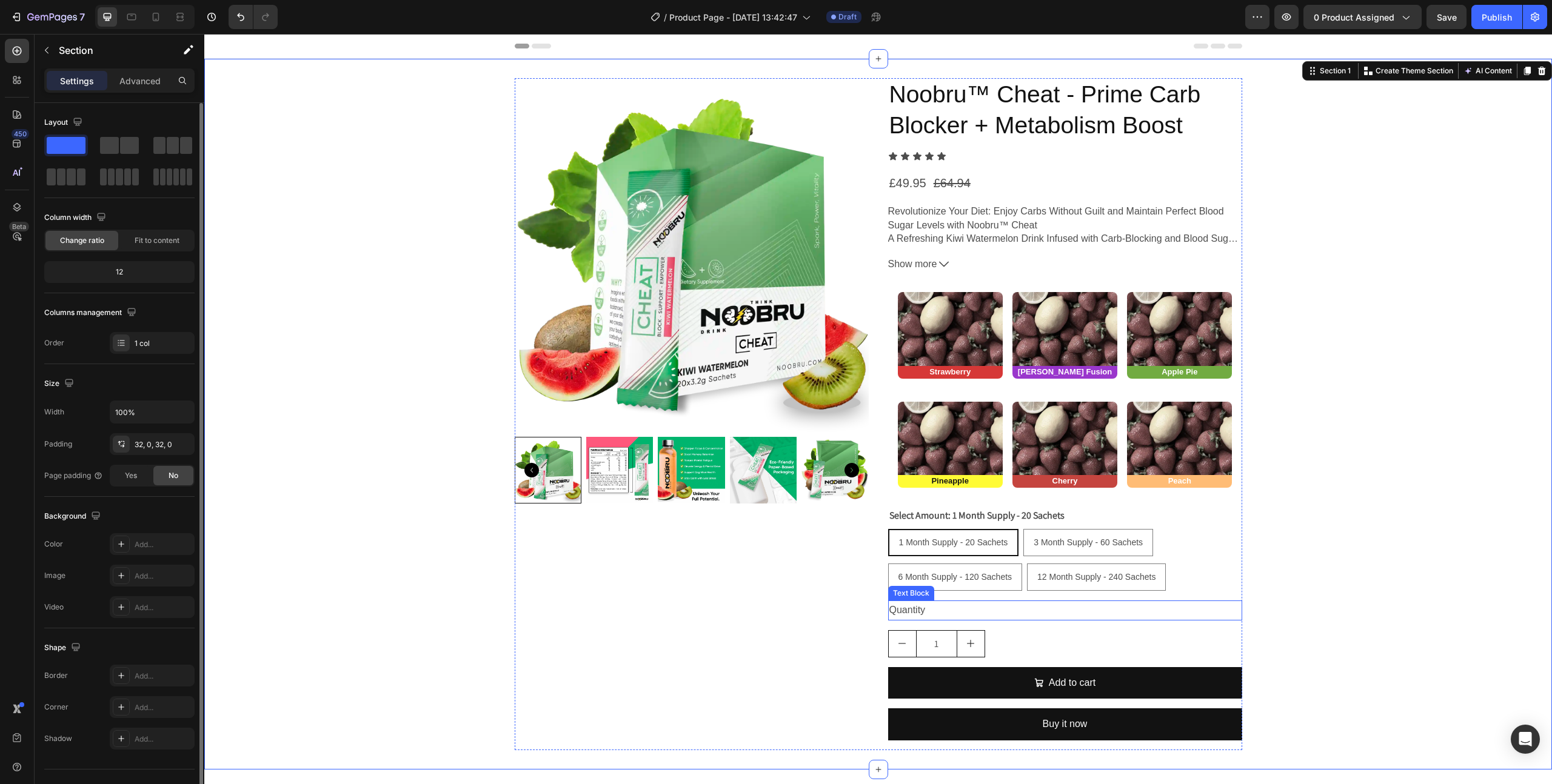
click at [1225, 574] on div "1 Month Supply - 20 Sachets 1 Month Supply - 20 Sachets 1 Month Supply - 20 Sac…" at bounding box center [1065, 560] width 354 height 62
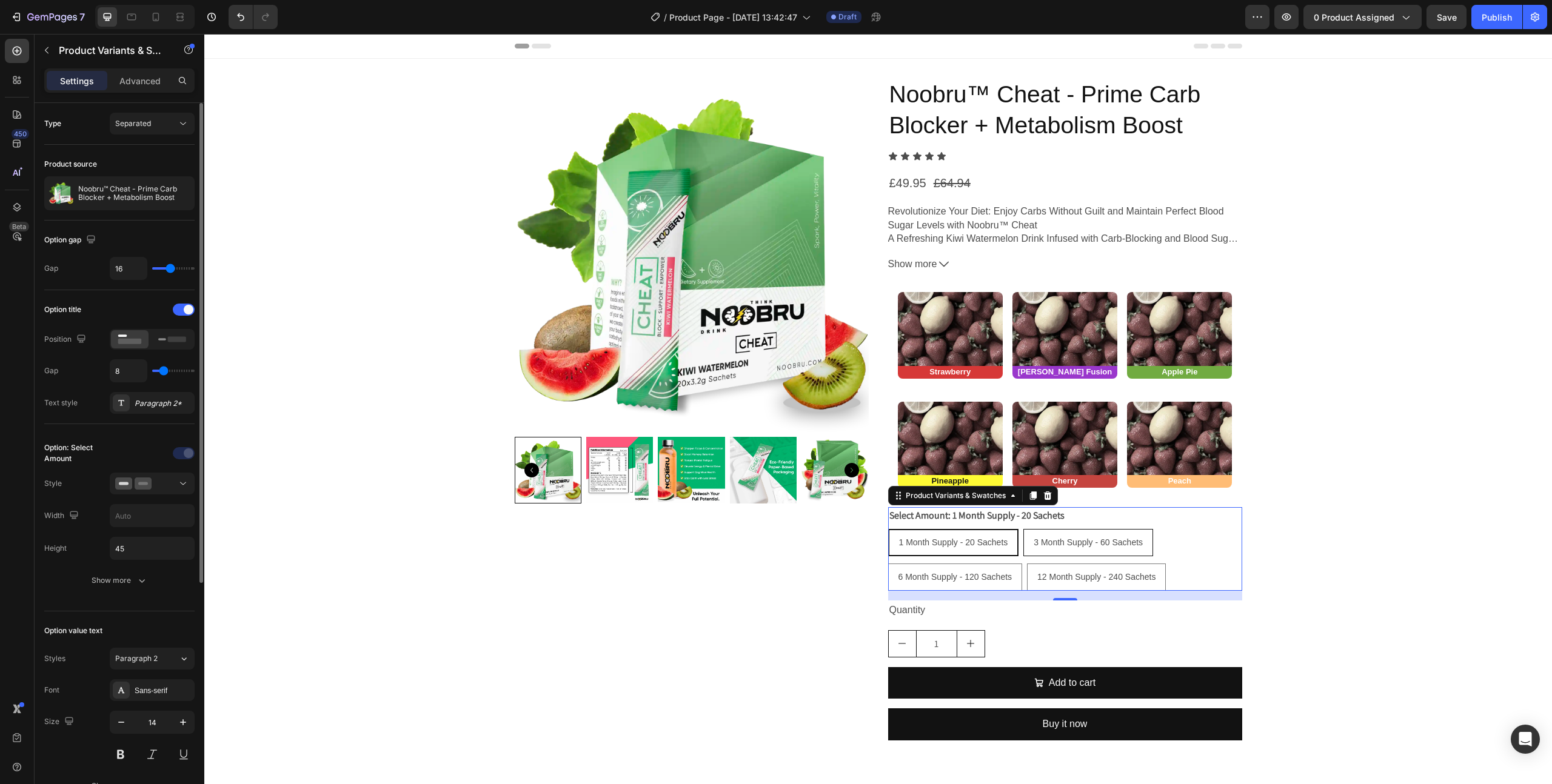
click at [1076, 547] on span "3 Month Supply - 60 Sachets" at bounding box center [1087, 542] width 109 height 10
click at [1023, 529] on input "3 Month Supply - 60 Sachets 3 Month Supply - 60 Sachets 3 Month Supply - 60 Sac…" at bounding box center [1023, 528] width 1 height 1
radio input "true"
click at [993, 545] on span "1 Month Supply - 20 Sachets" at bounding box center [952, 542] width 109 height 10
click at [888, 529] on input "1 Month Supply - 20 Sachets 1 Month Supply - 20 Sachets 1 Month Supply - 20 Sac…" at bounding box center [887, 528] width 1 height 1
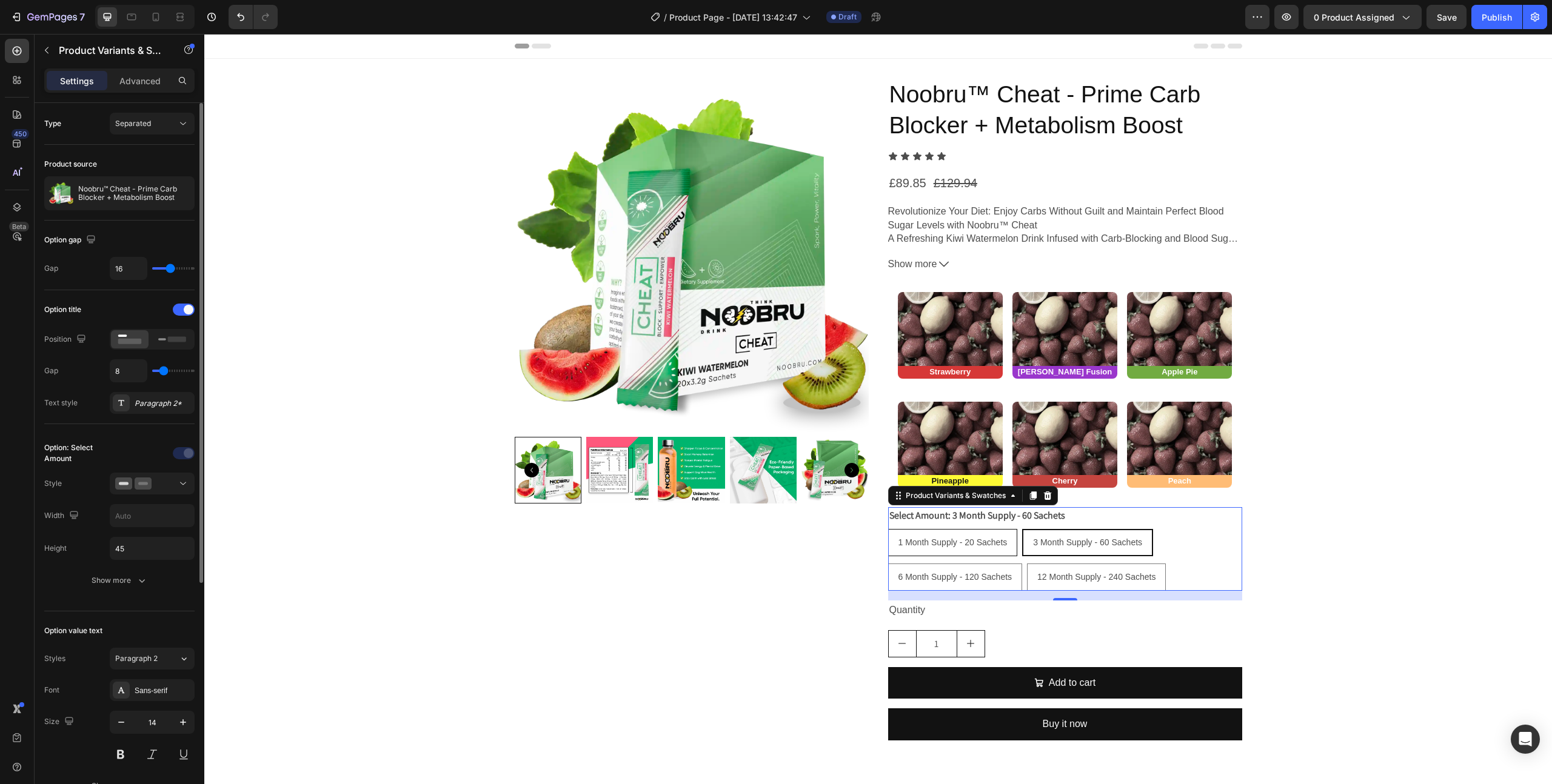
radio input "true"
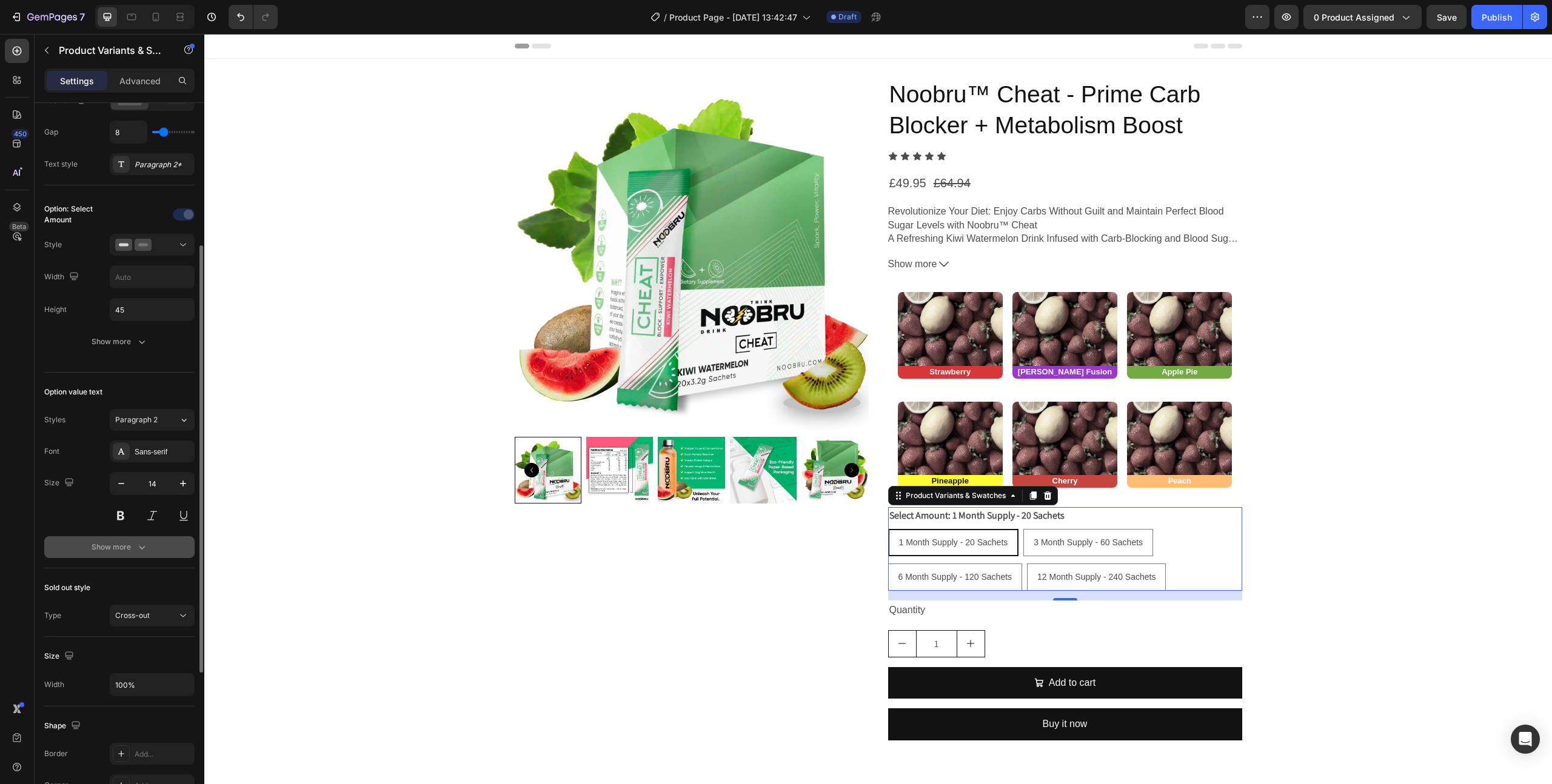
scroll to position [447, 0]
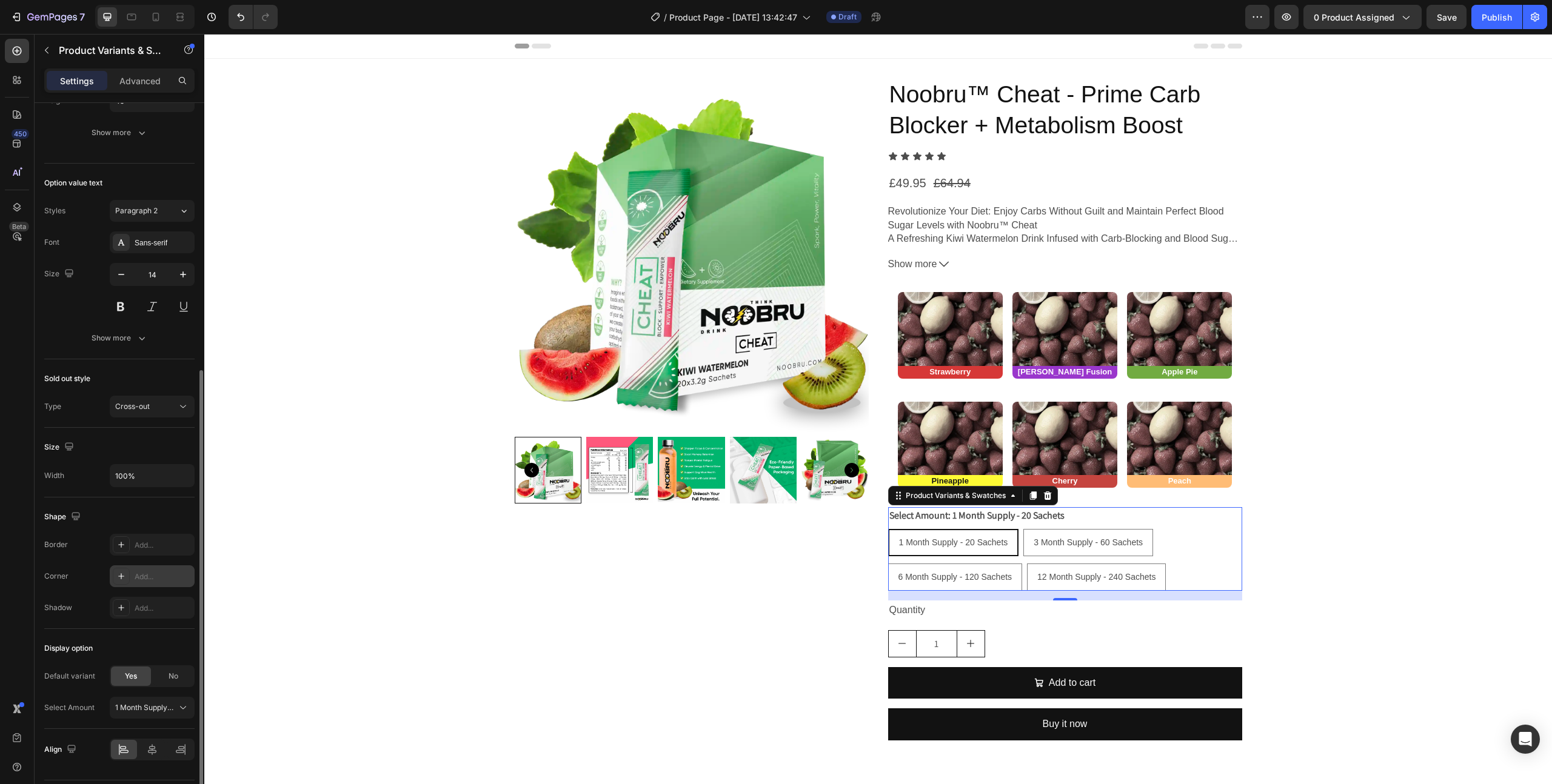
click at [163, 575] on div "Add..." at bounding box center [163, 576] width 57 height 11
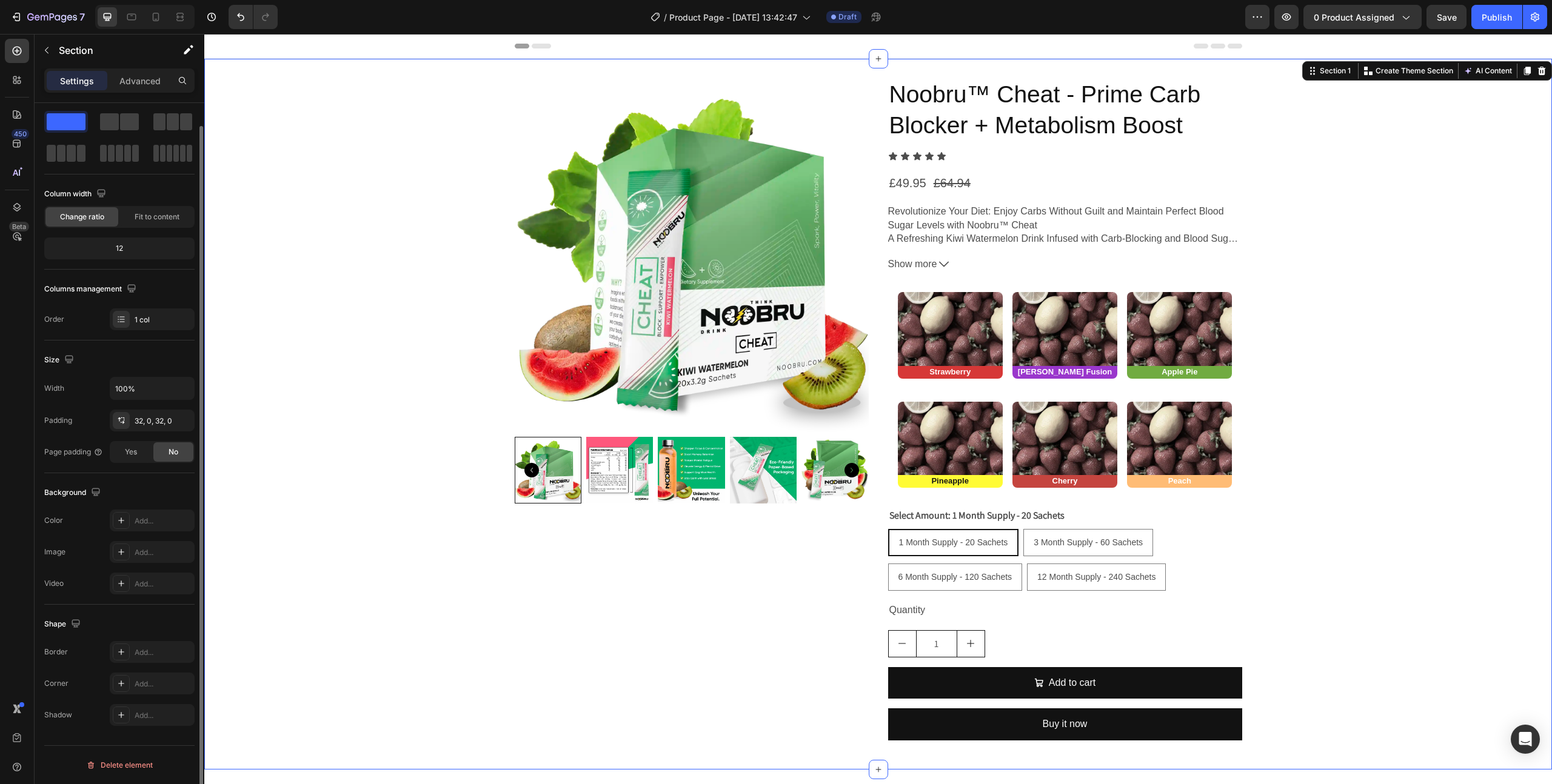
scroll to position [0, 0]
click at [453, 629] on div "Product Images Noobru™ Cheat - Prime Carb Blocker + Metabolism Boost Product Ti…" at bounding box center [878, 414] width 1348 height 672
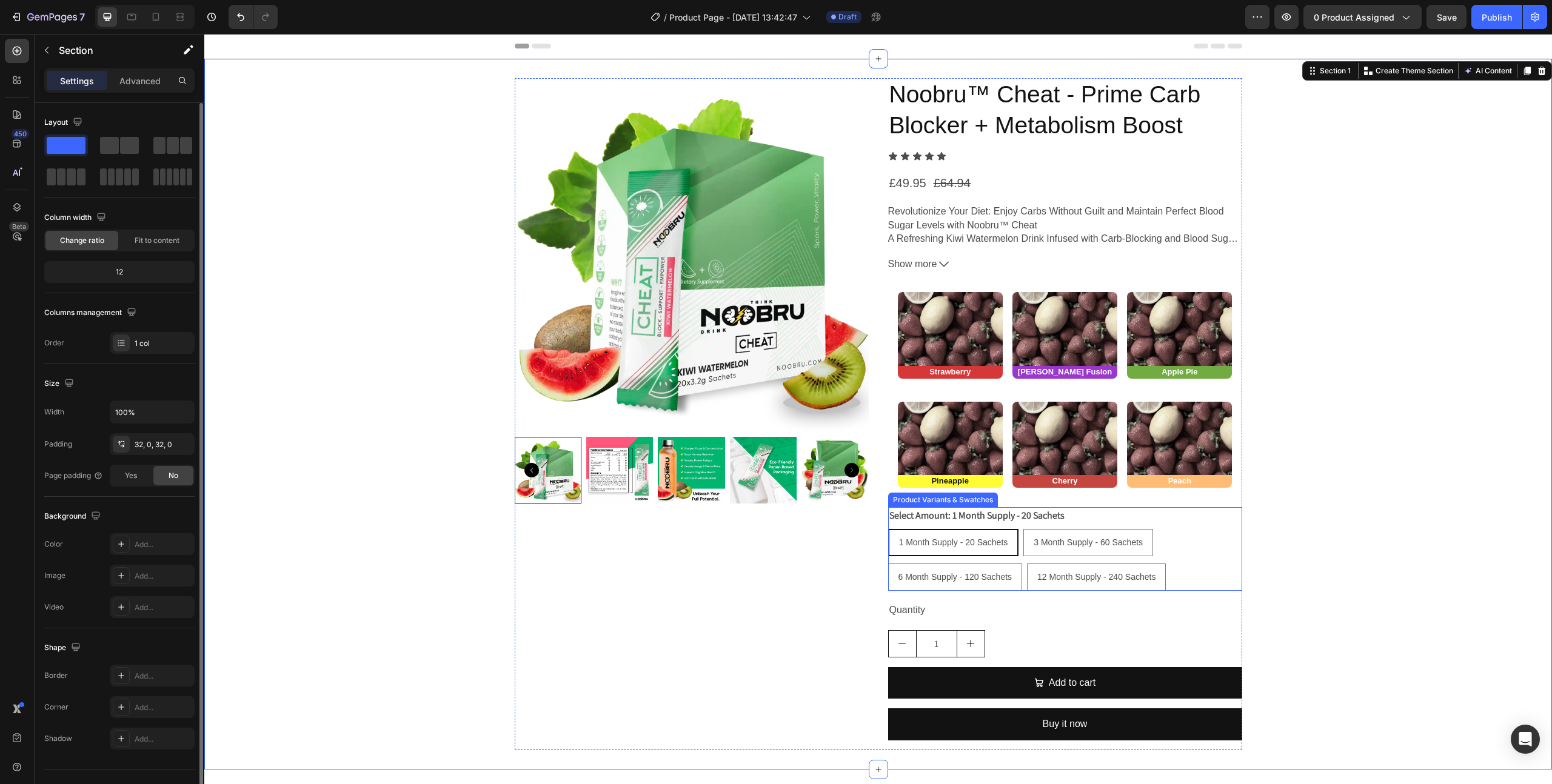
click at [1225, 570] on div "1 Month Supply - 20 Sachets 1 Month Supply - 20 Sachets 1 Month Supply - 20 Sac…" at bounding box center [1065, 560] width 354 height 62
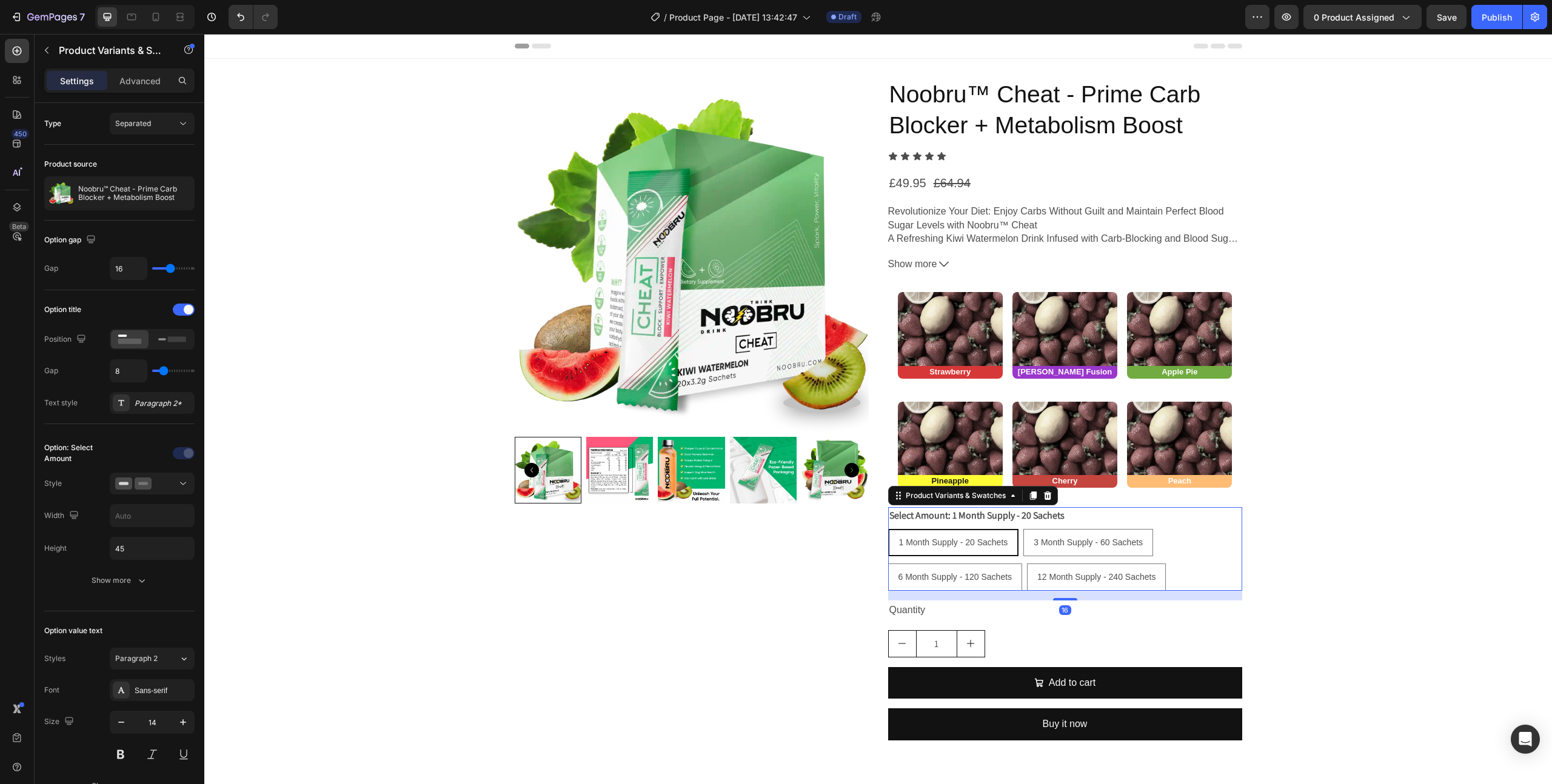
scroll to position [482, 0]
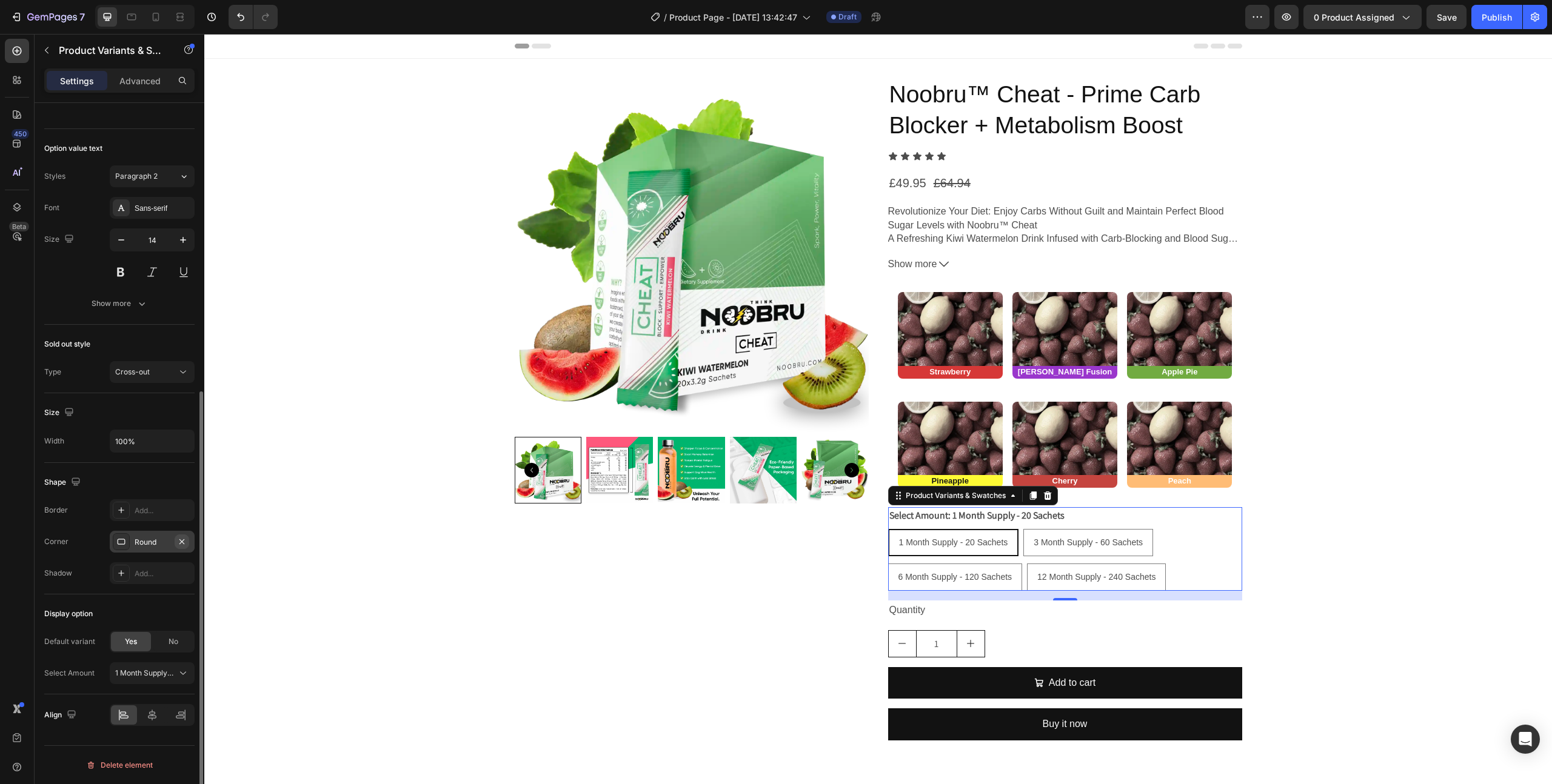
click at [179, 539] on icon "button" at bounding box center [181, 542] width 10 height 10
click at [158, 676] on span "1 Month Supply - 20 Sachets" at bounding box center [145, 673] width 60 height 11
click at [172, 642] on span "No" at bounding box center [173, 642] width 10 height 11
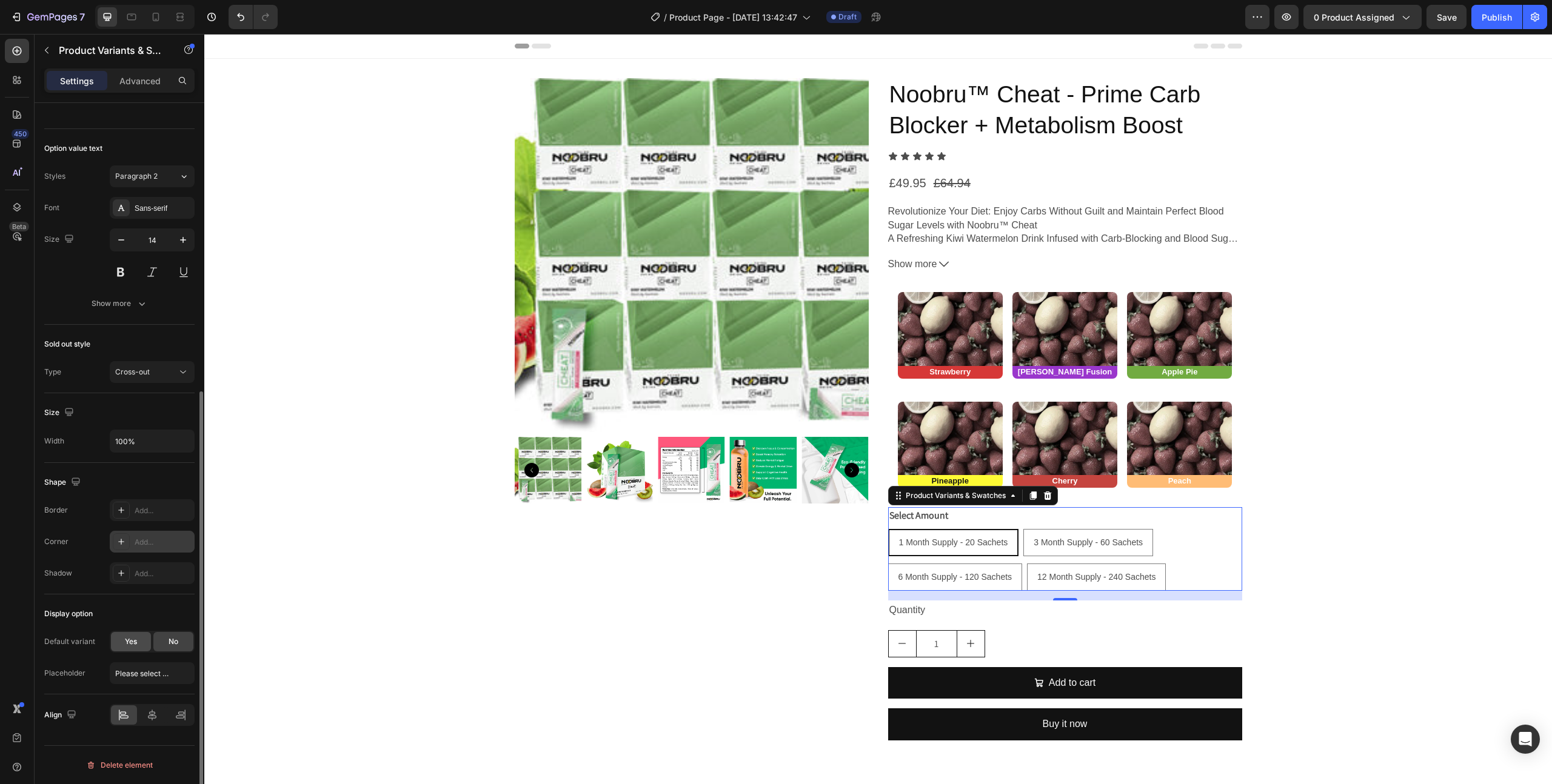
click at [139, 640] on div "Yes" at bounding box center [131, 642] width 40 height 20
click at [146, 719] on div at bounding box center [152, 715] width 26 height 20
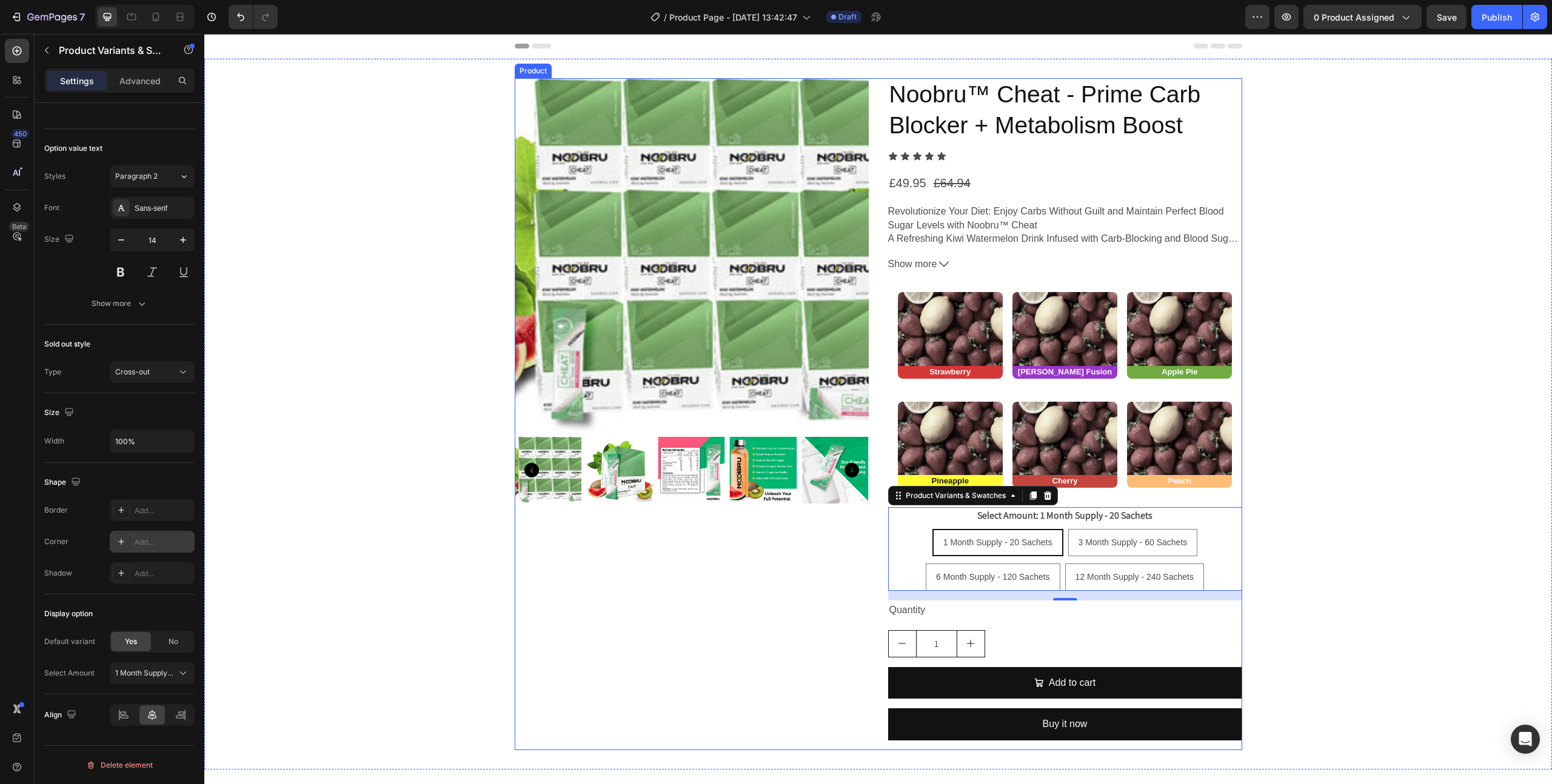
click at [543, 632] on div "Product Images" at bounding box center [691, 414] width 354 height 672
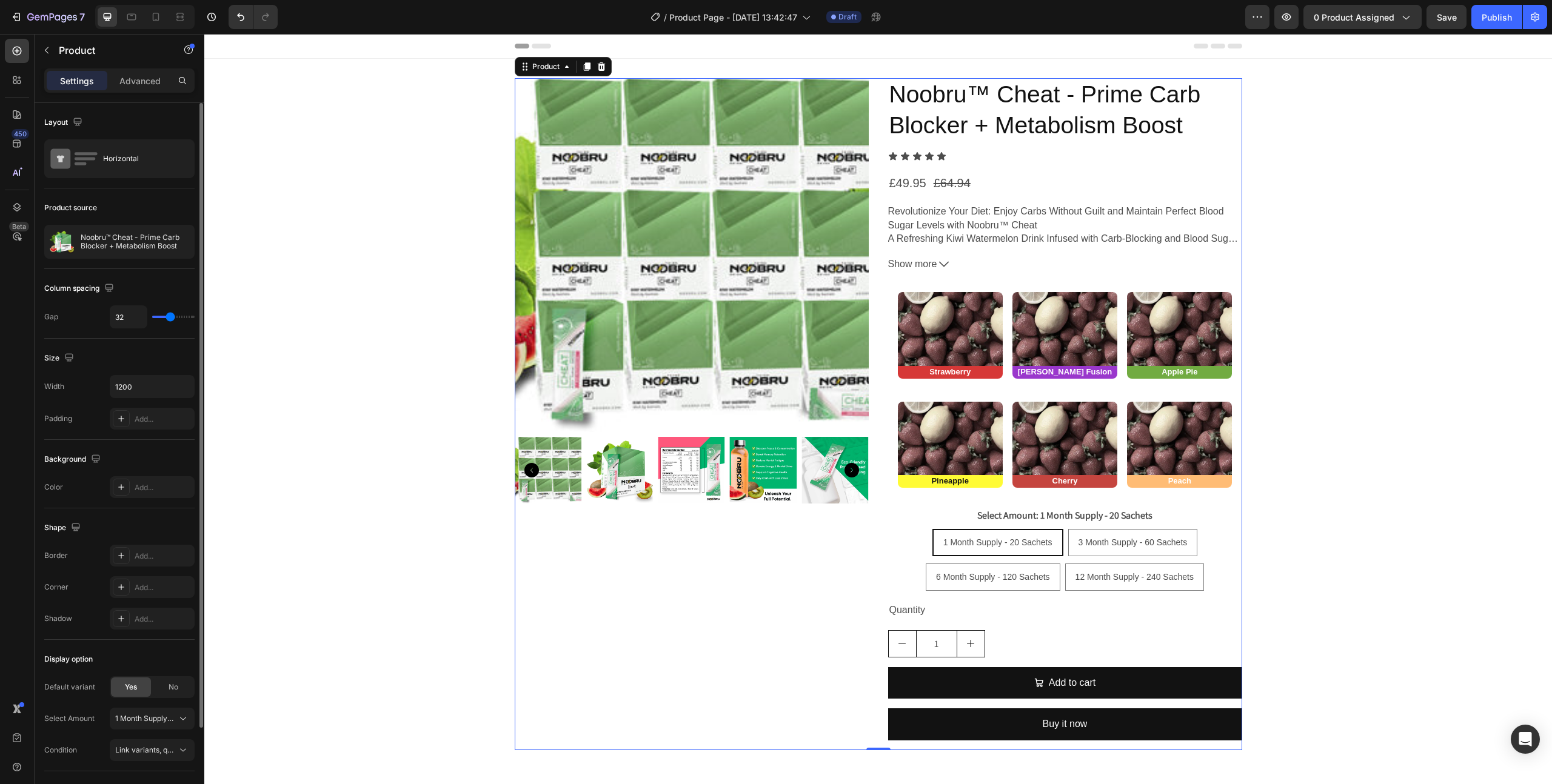
scroll to position [0, 0]
click at [909, 541] on div "1 Month Supply - 20 Sachets 1 Month Supply - 20 Sachets 1 Month Supply - 20 Sac…" at bounding box center [1065, 560] width 354 height 62
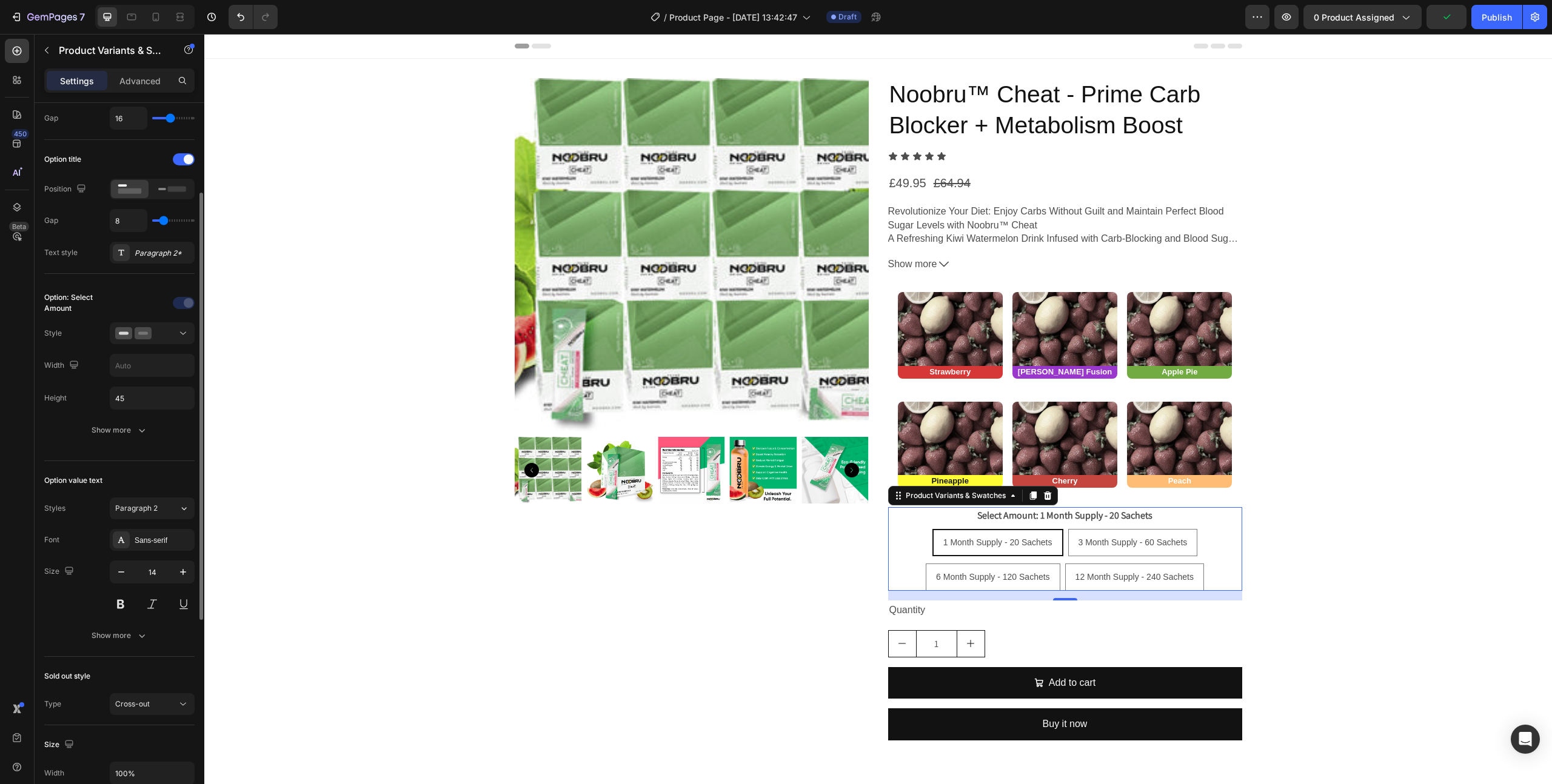
scroll to position [482, 0]
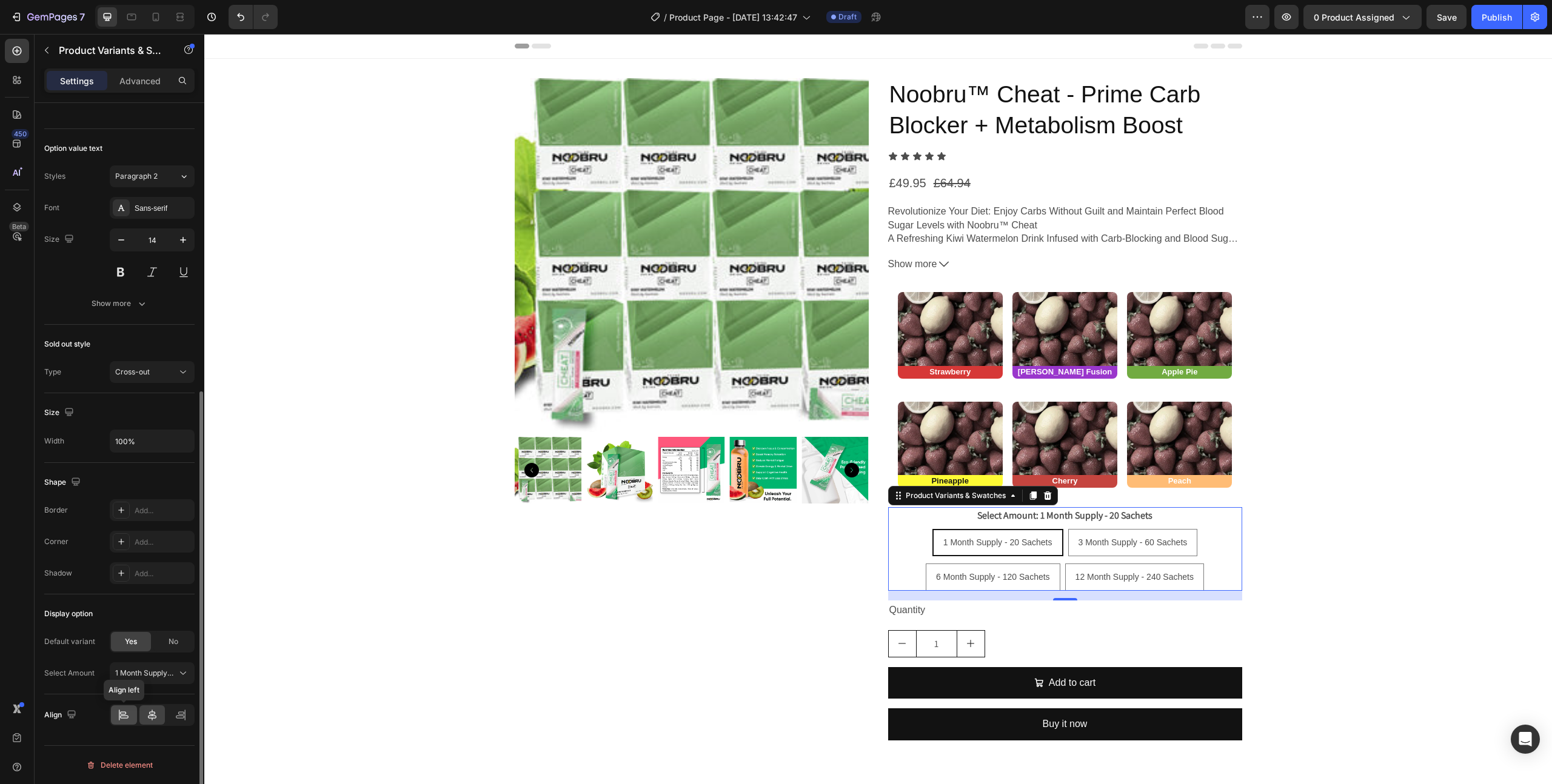
click at [129, 717] on icon at bounding box center [123, 715] width 12 height 12
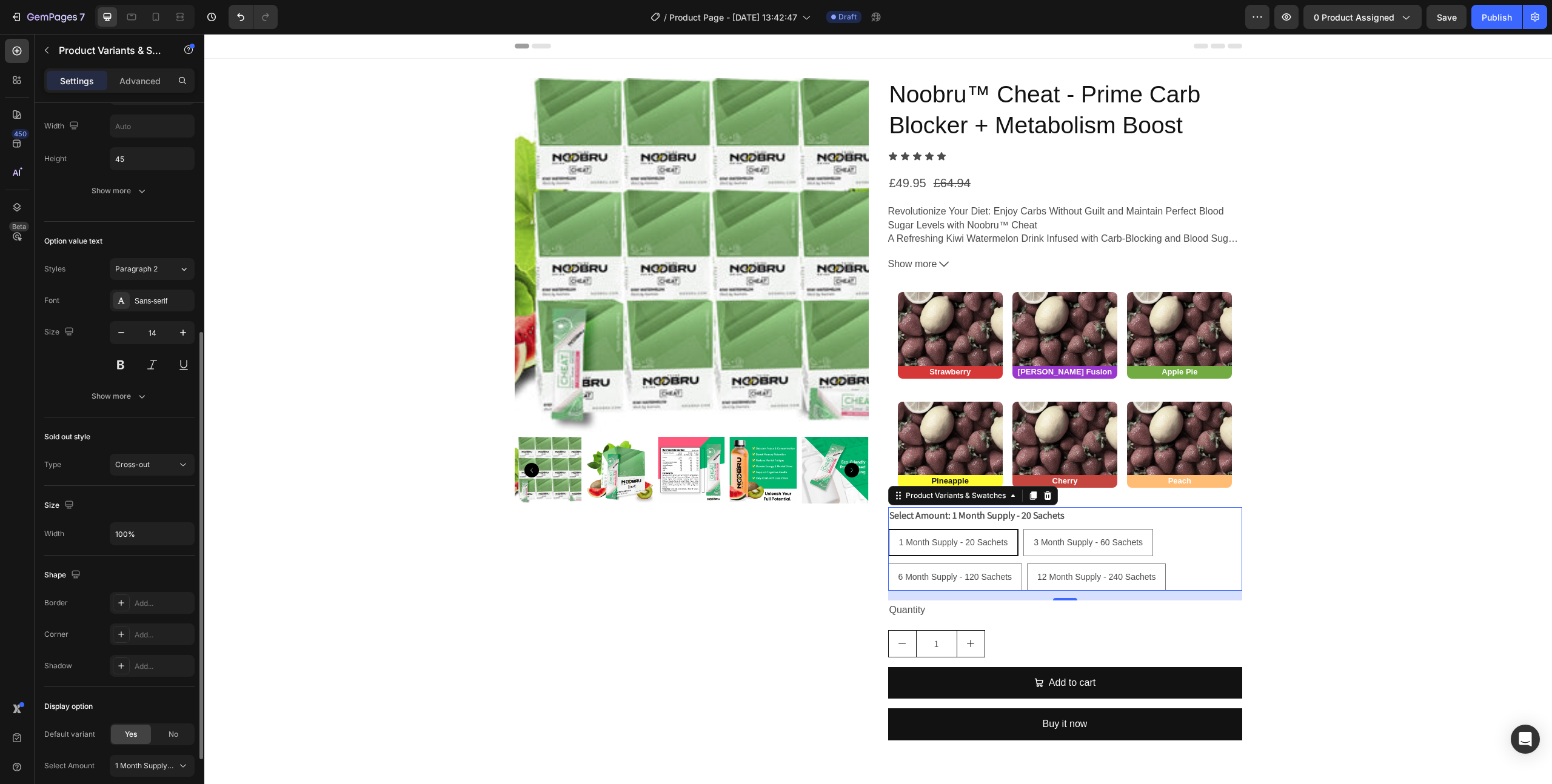
scroll to position [387, 0]
click at [155, 470] on div "Cross-out" at bounding box center [147, 467] width 62 height 11
click at [143, 495] on p "None" at bounding box center [150, 496] width 69 height 11
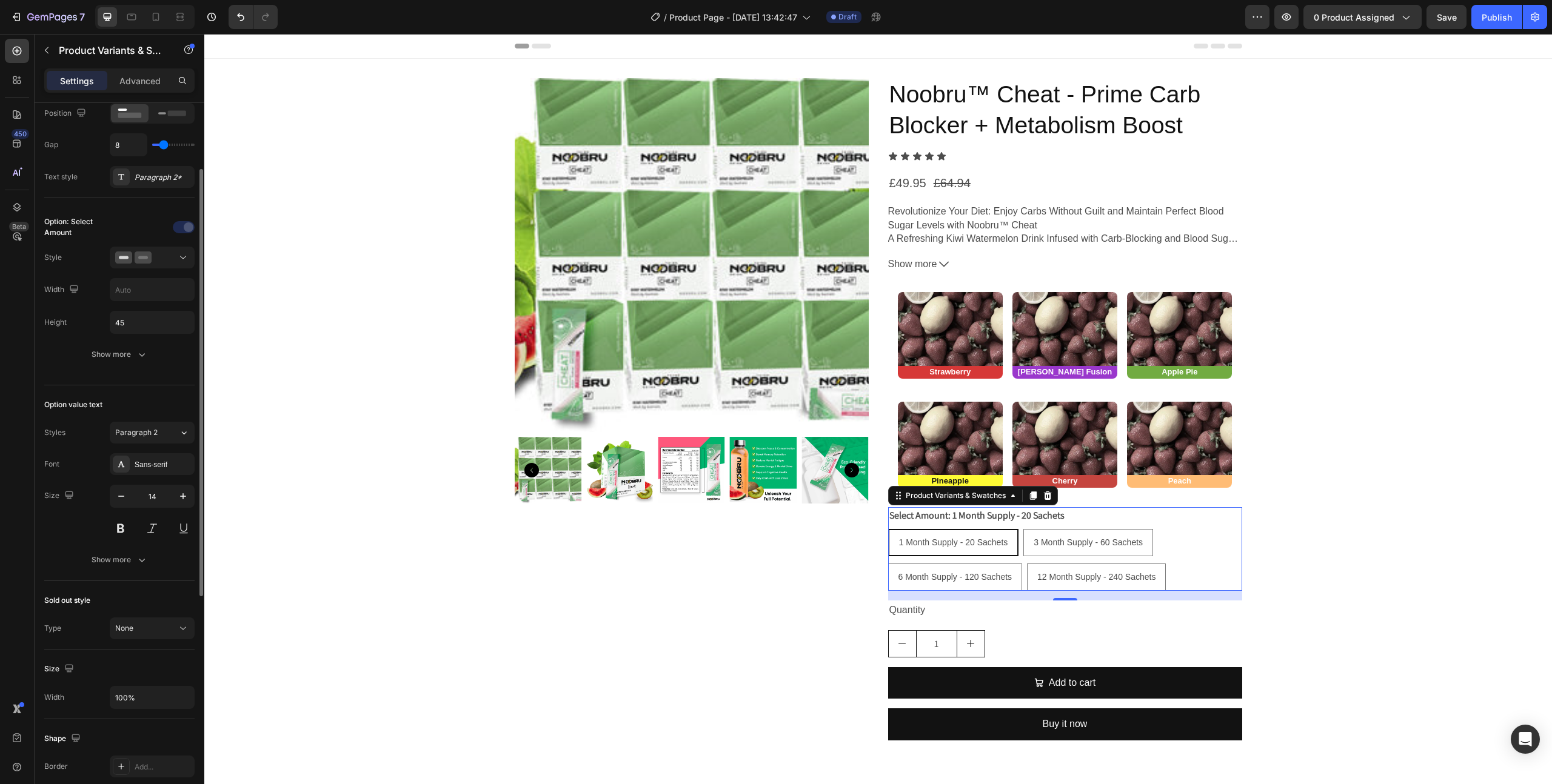
scroll to position [24, 0]
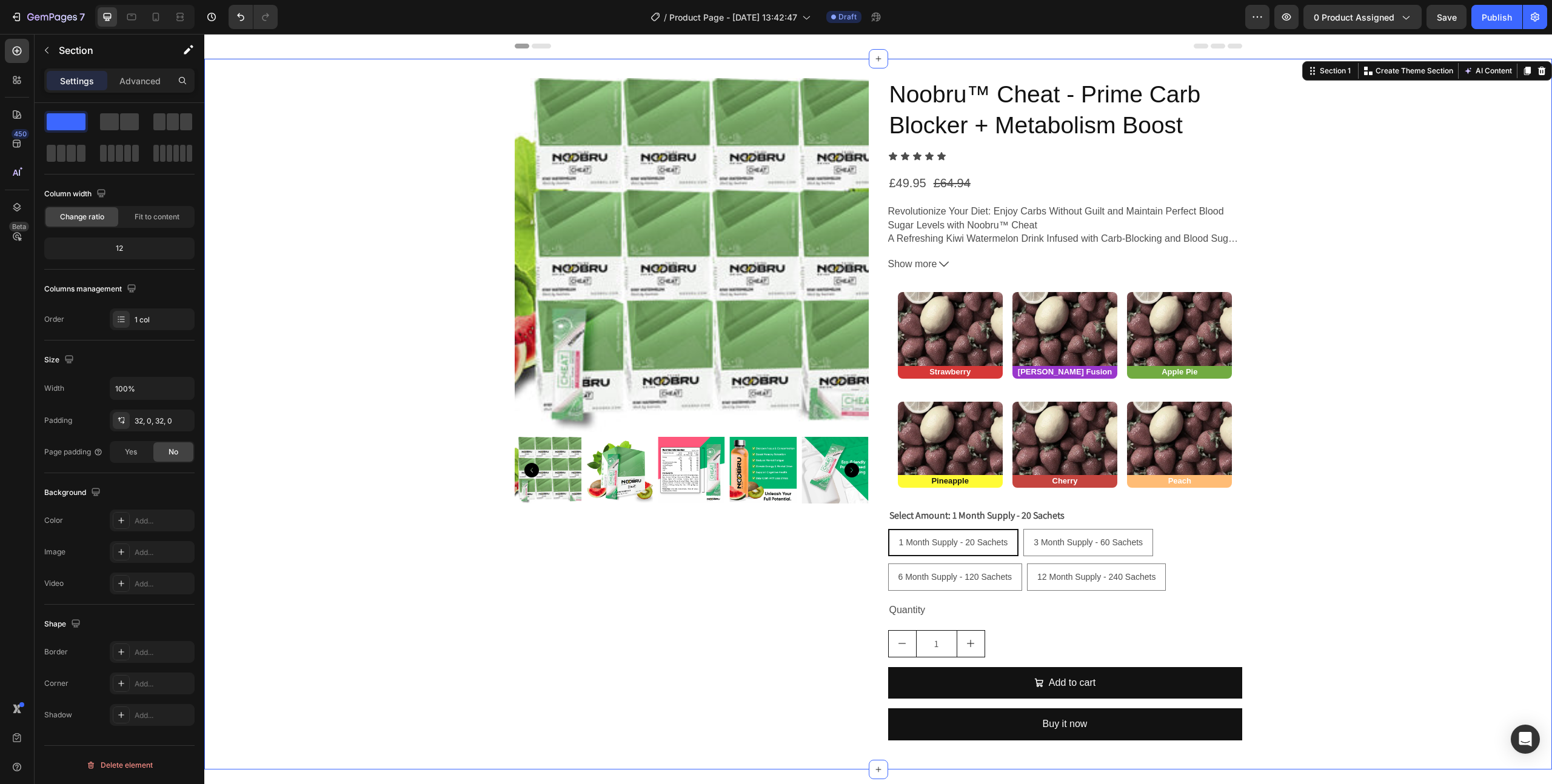
click at [1325, 414] on div "Product Images Noobru™ Cheat - Prime Carb Blocker + Metabolism Boost Product Ti…" at bounding box center [878, 414] width 1348 height 672
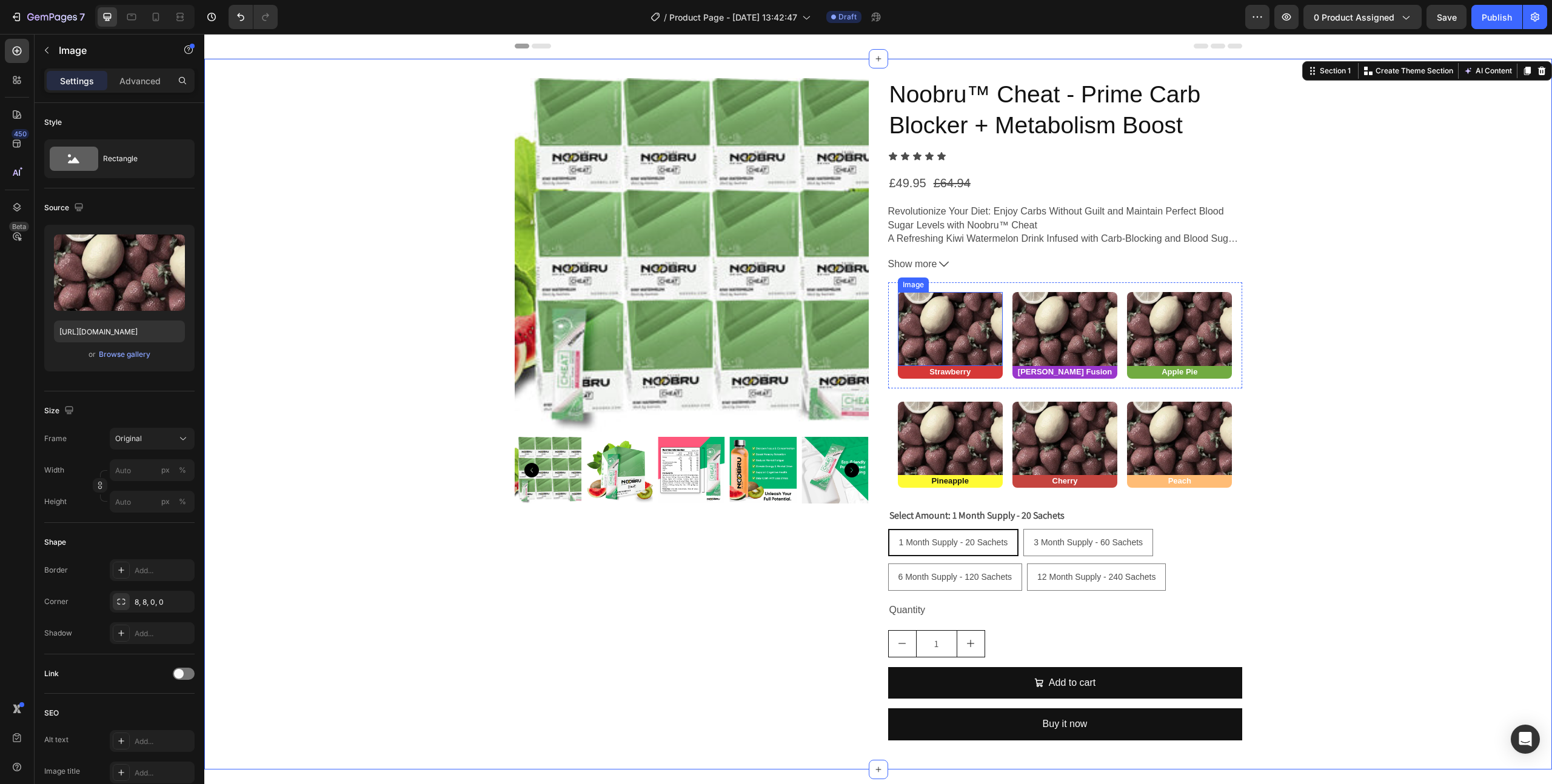
click at [957, 328] on img at bounding box center [951, 329] width 105 height 74
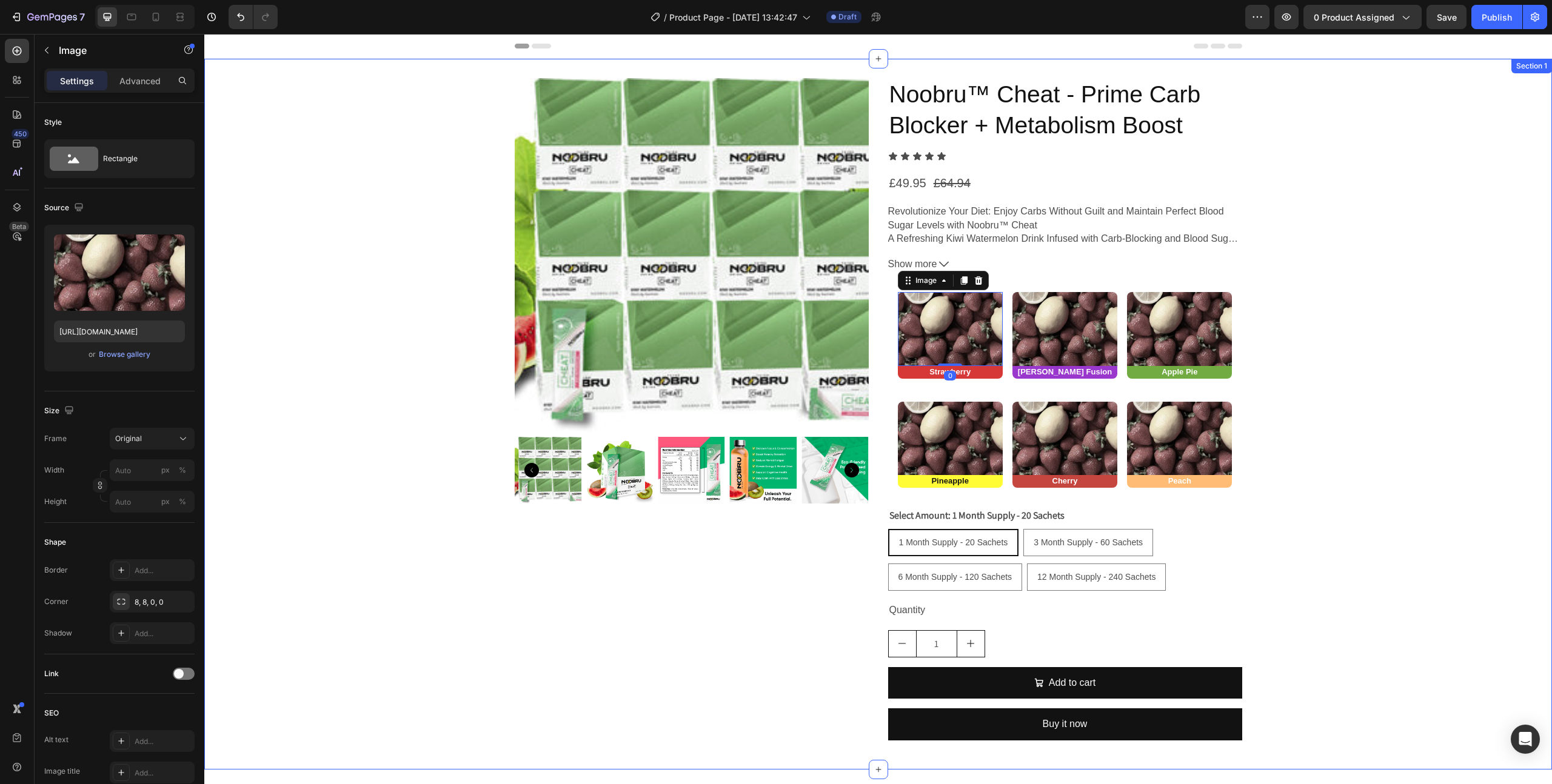
click at [392, 522] on div "Product Images Noobru™ Cheat - Prime Carb Blocker + Metabolism Boost Product Ti…" at bounding box center [878, 414] width 1348 height 672
click at [1162, 431] on img at bounding box center [1180, 438] width 105 height 74
click at [601, 645] on div "Product Images" at bounding box center [691, 414] width 354 height 672
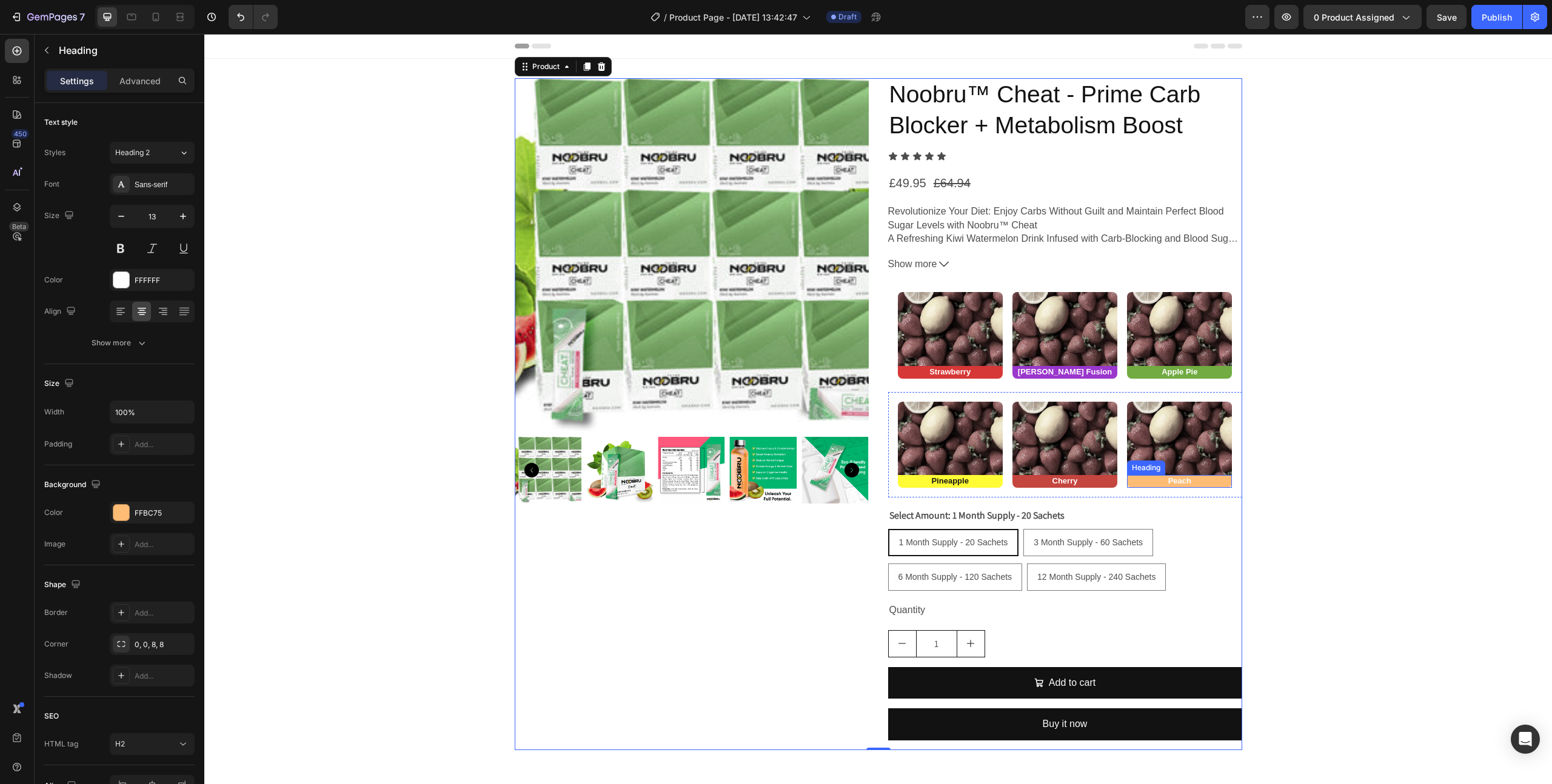
click at [1212, 484] on h2 "Peach" at bounding box center [1180, 481] width 105 height 12
click at [115, 343] on div "Show more" at bounding box center [119, 343] width 56 height 12
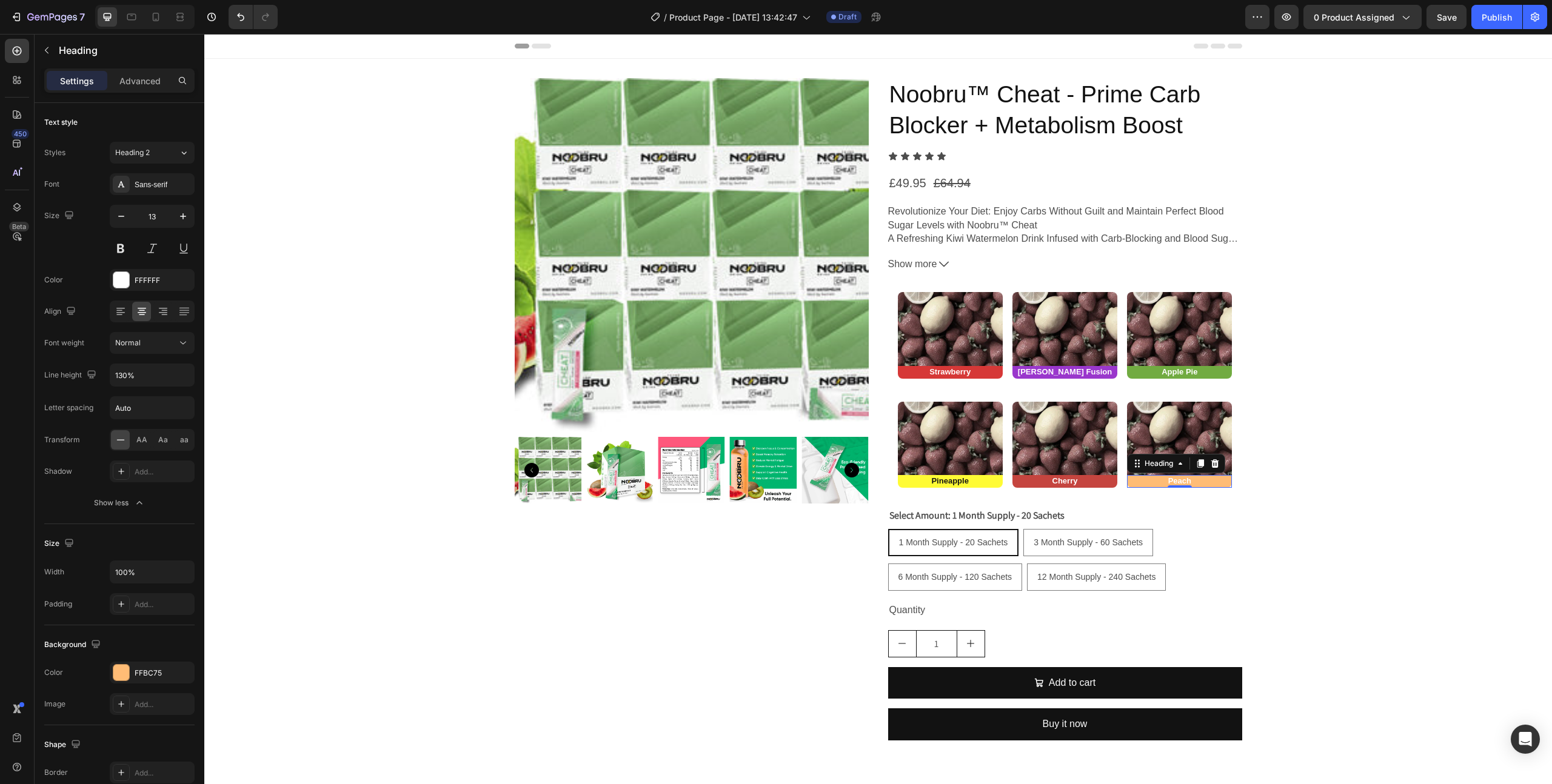
scroll to position [231, 0]
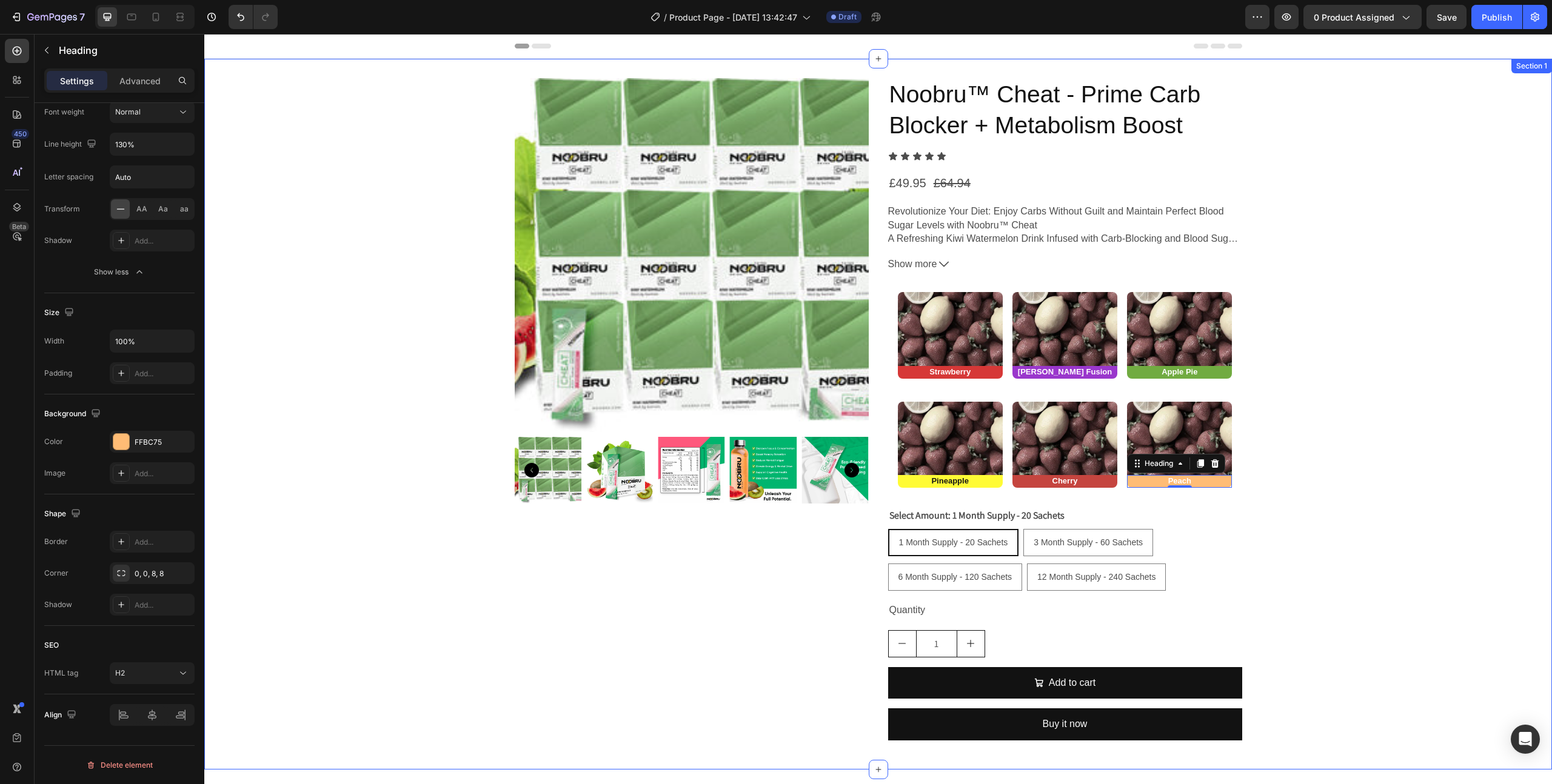
click at [323, 353] on div "Product Images Noobru™ Cheat - Prime Carb Blocker + Metabolism Boost Product Ti…" at bounding box center [878, 414] width 1348 height 672
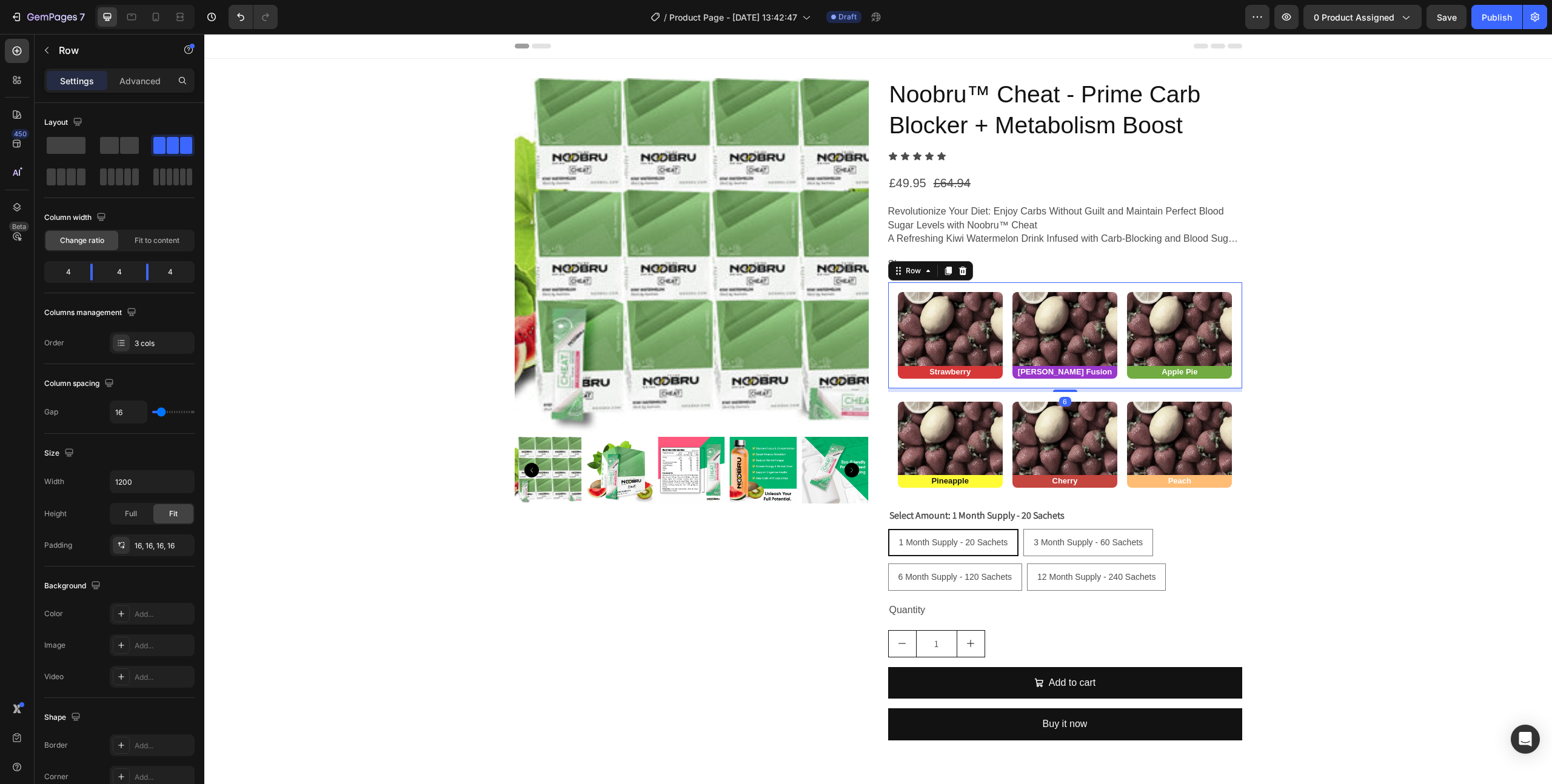
click at [1170, 283] on div "Image Strawberry Heading Image [PERSON_NAME] Fusion Heading Image Apple Pie Hea…" at bounding box center [1065, 335] width 354 height 106
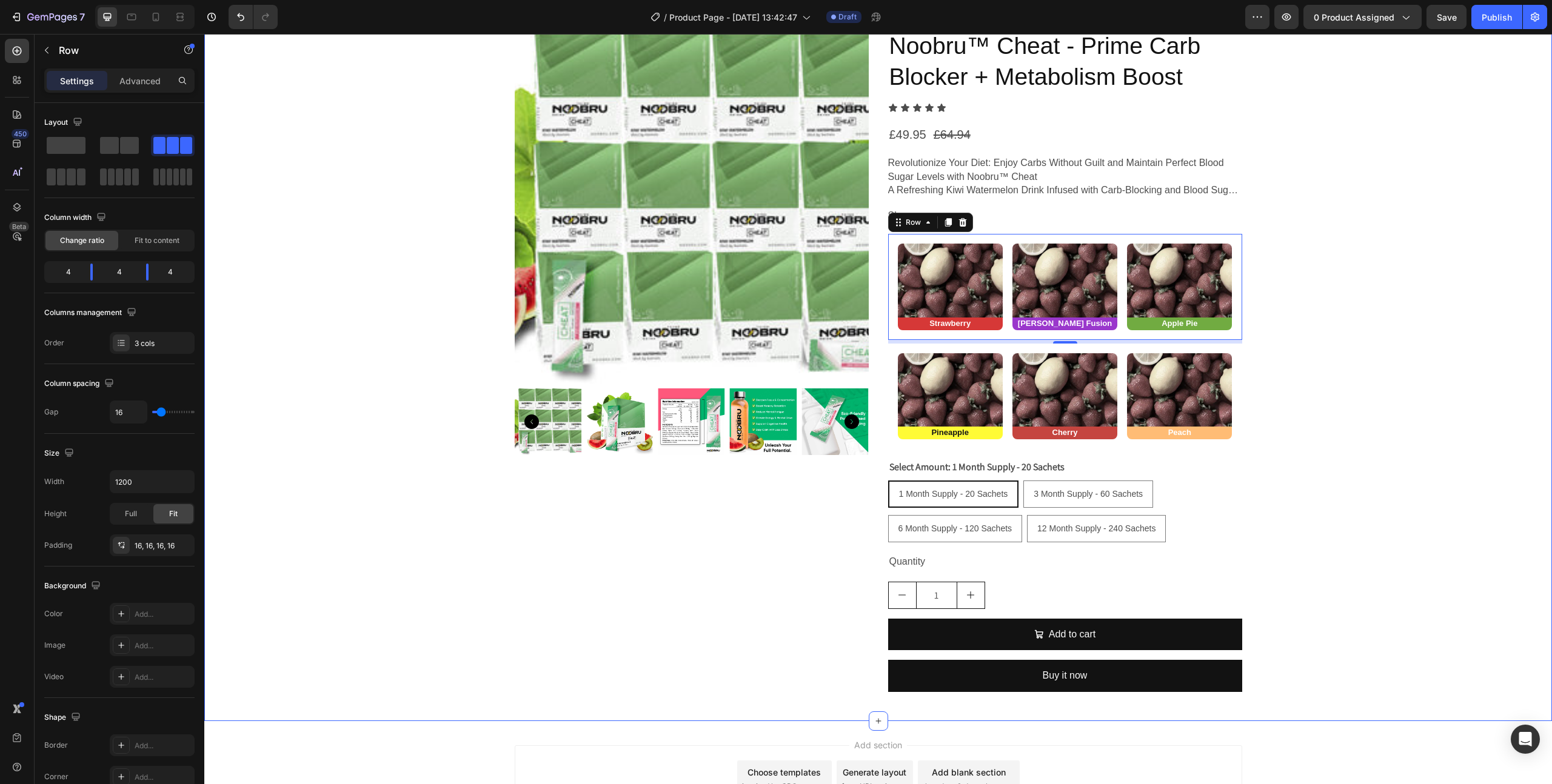
scroll to position [71, 0]
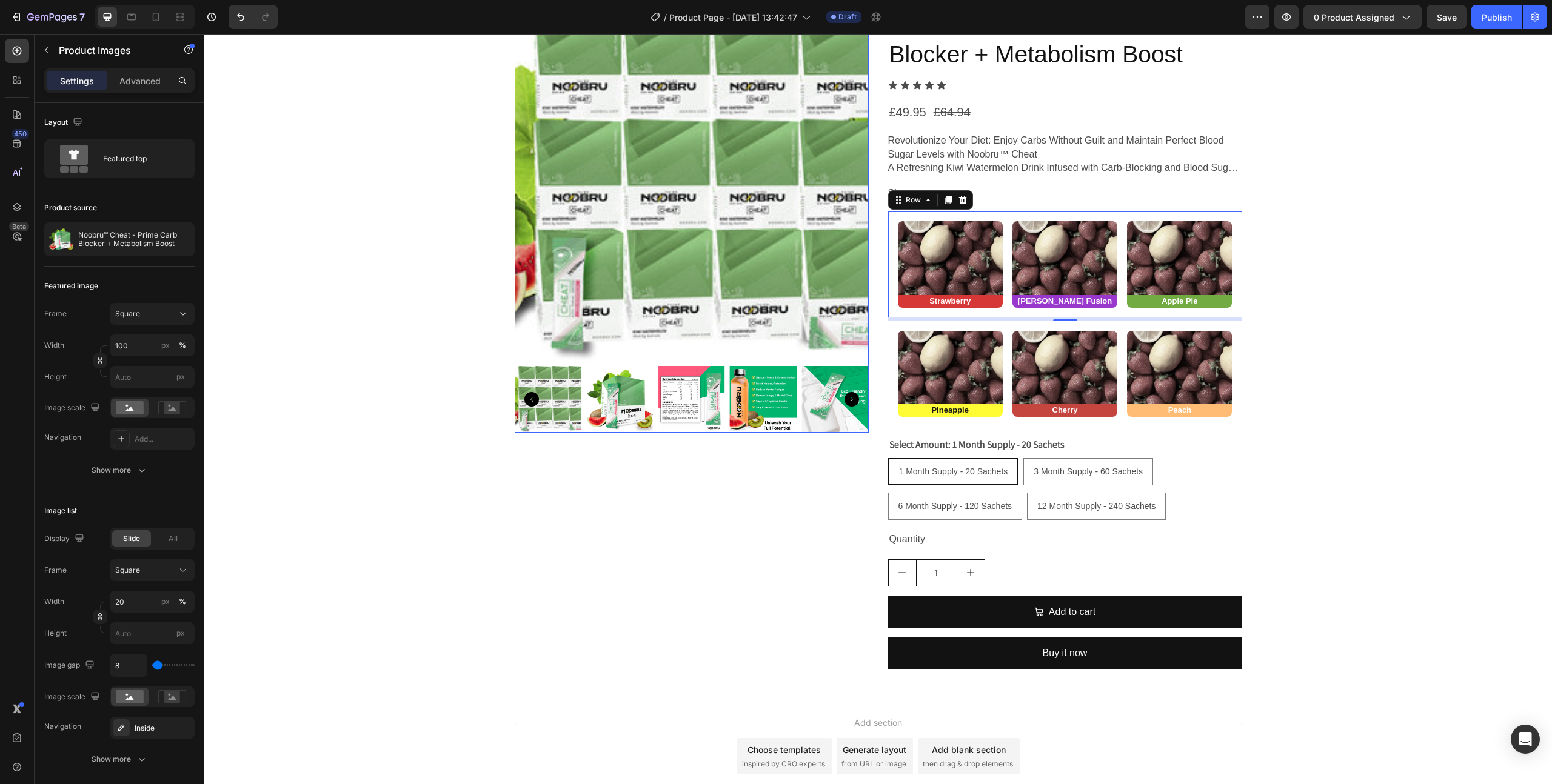
click at [747, 345] on img at bounding box center [691, 184] width 354 height 354
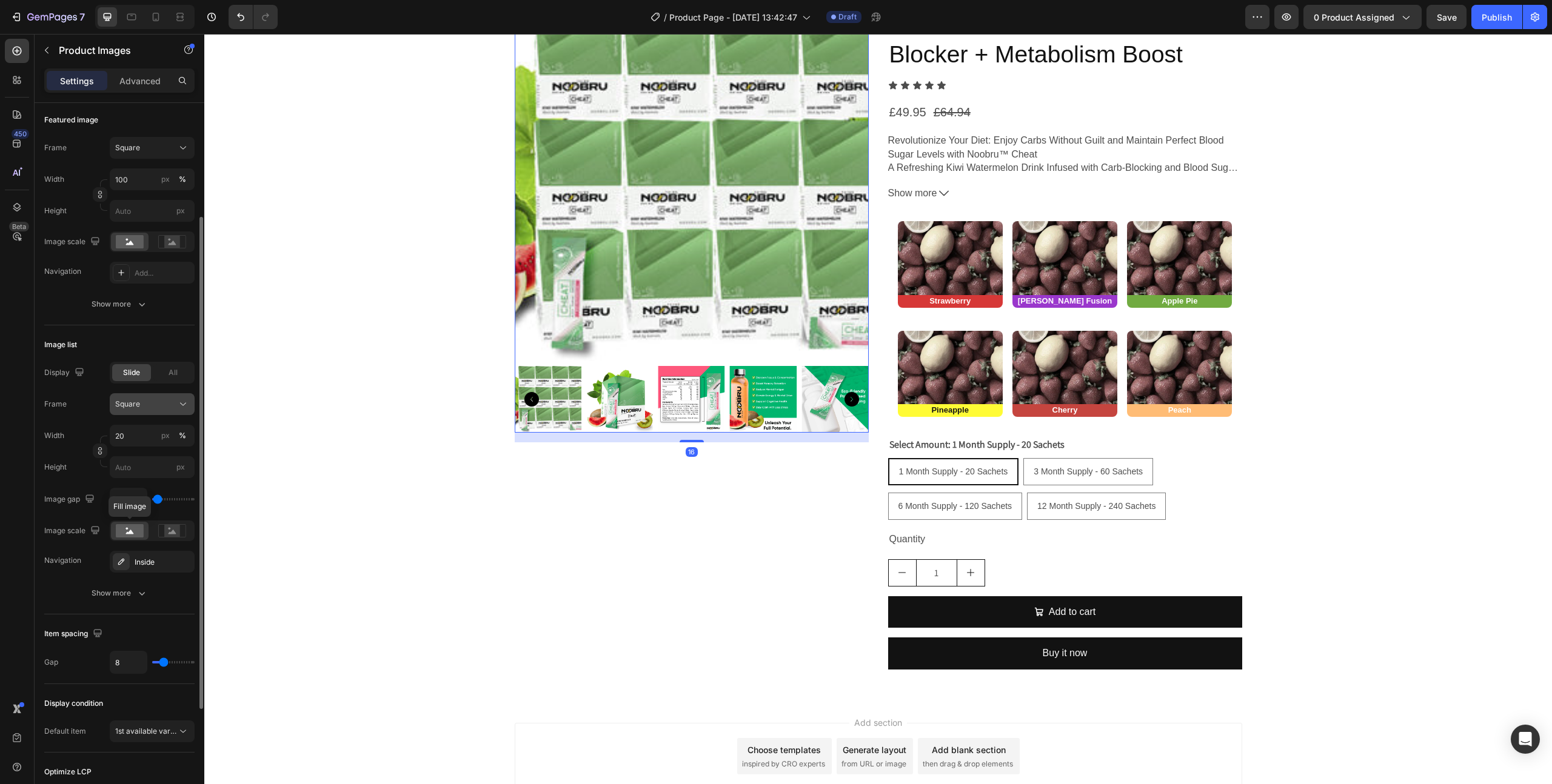
scroll to position [0, 0]
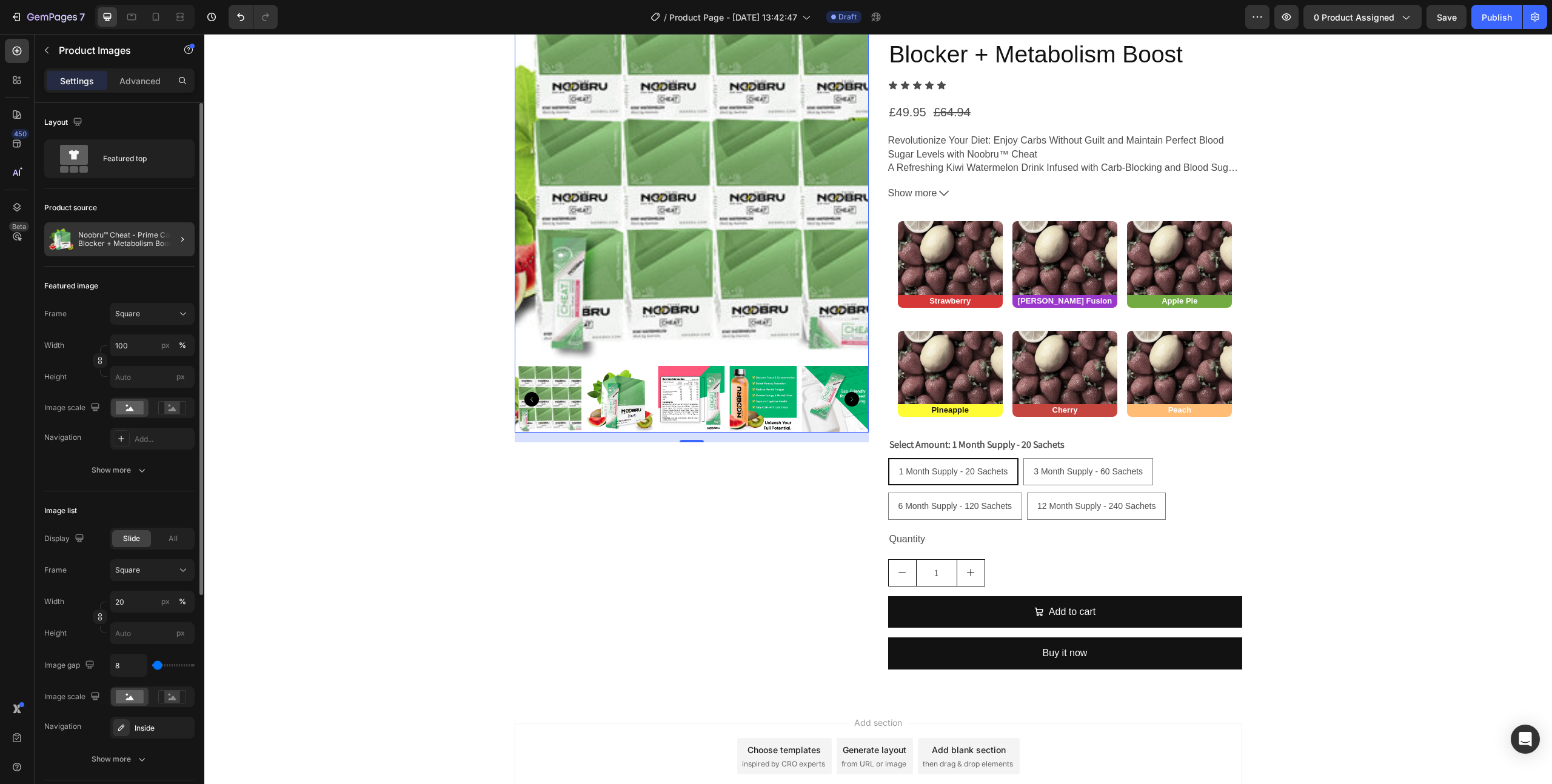
click at [161, 242] on div at bounding box center [178, 239] width 34 height 34
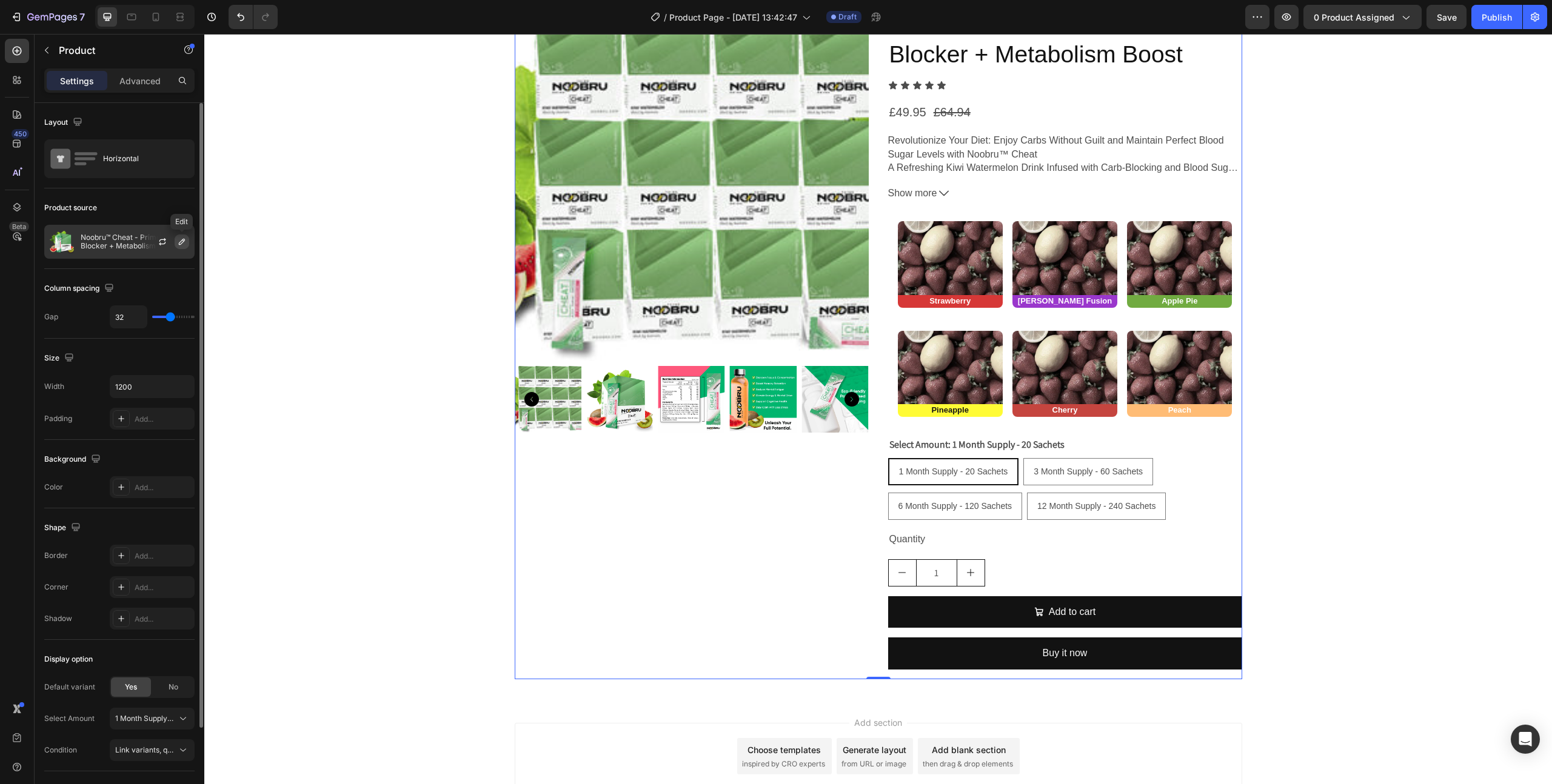
click at [184, 245] on icon "button" at bounding box center [181, 242] width 10 height 10
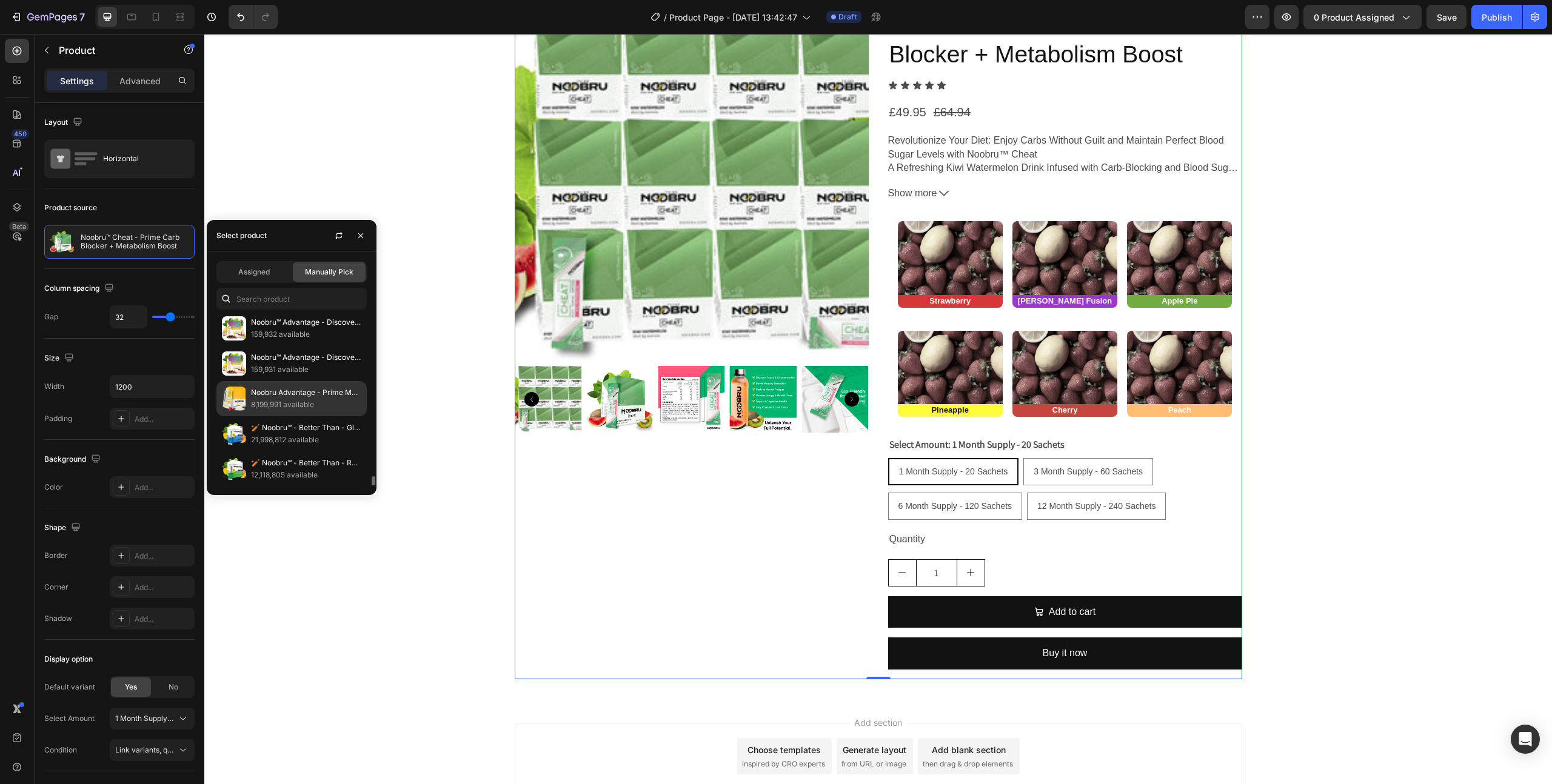
scroll to position [172, 0]
click at [274, 299] on input "text" at bounding box center [291, 298] width 150 height 22
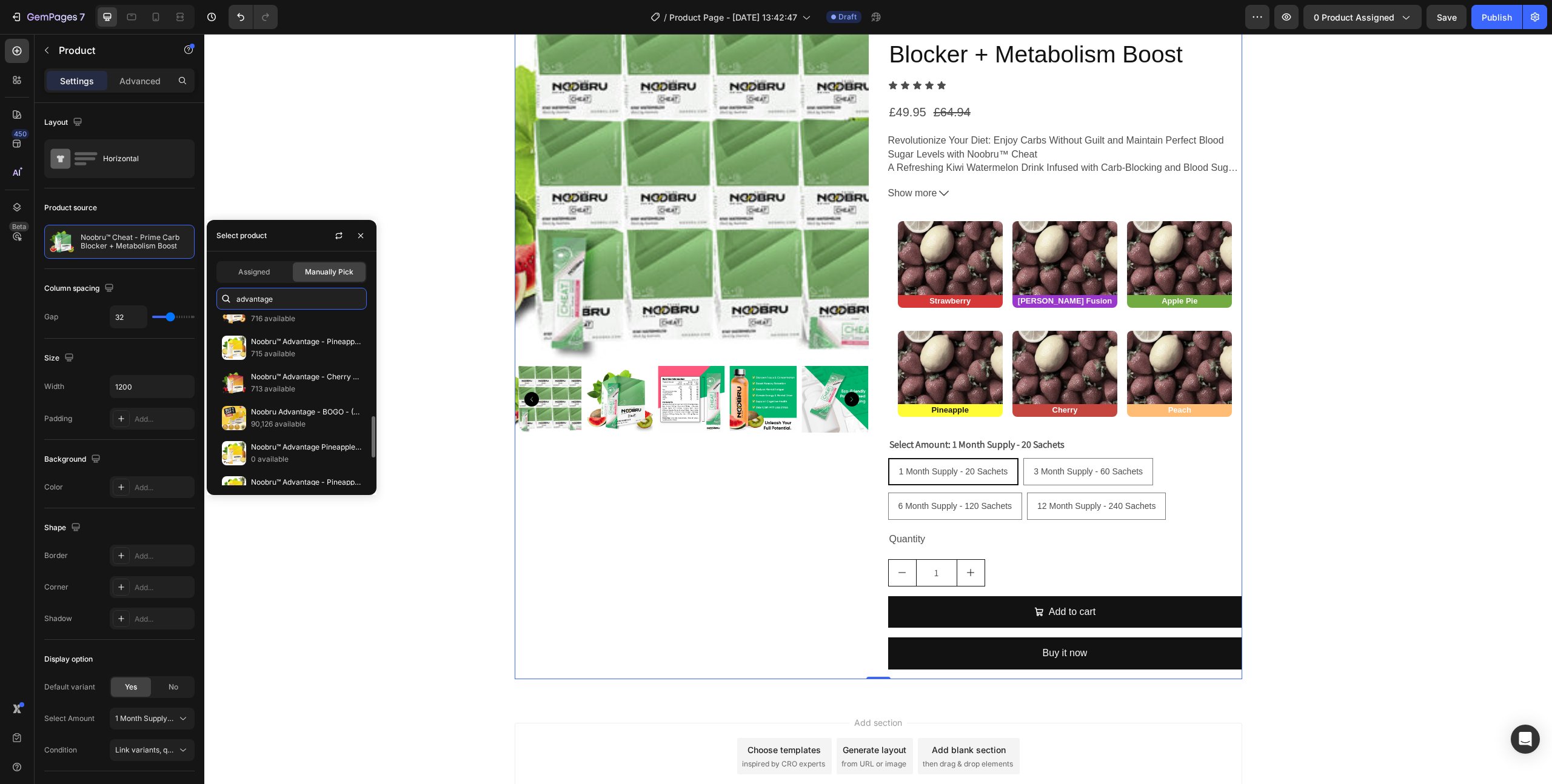
scroll to position [467, 0]
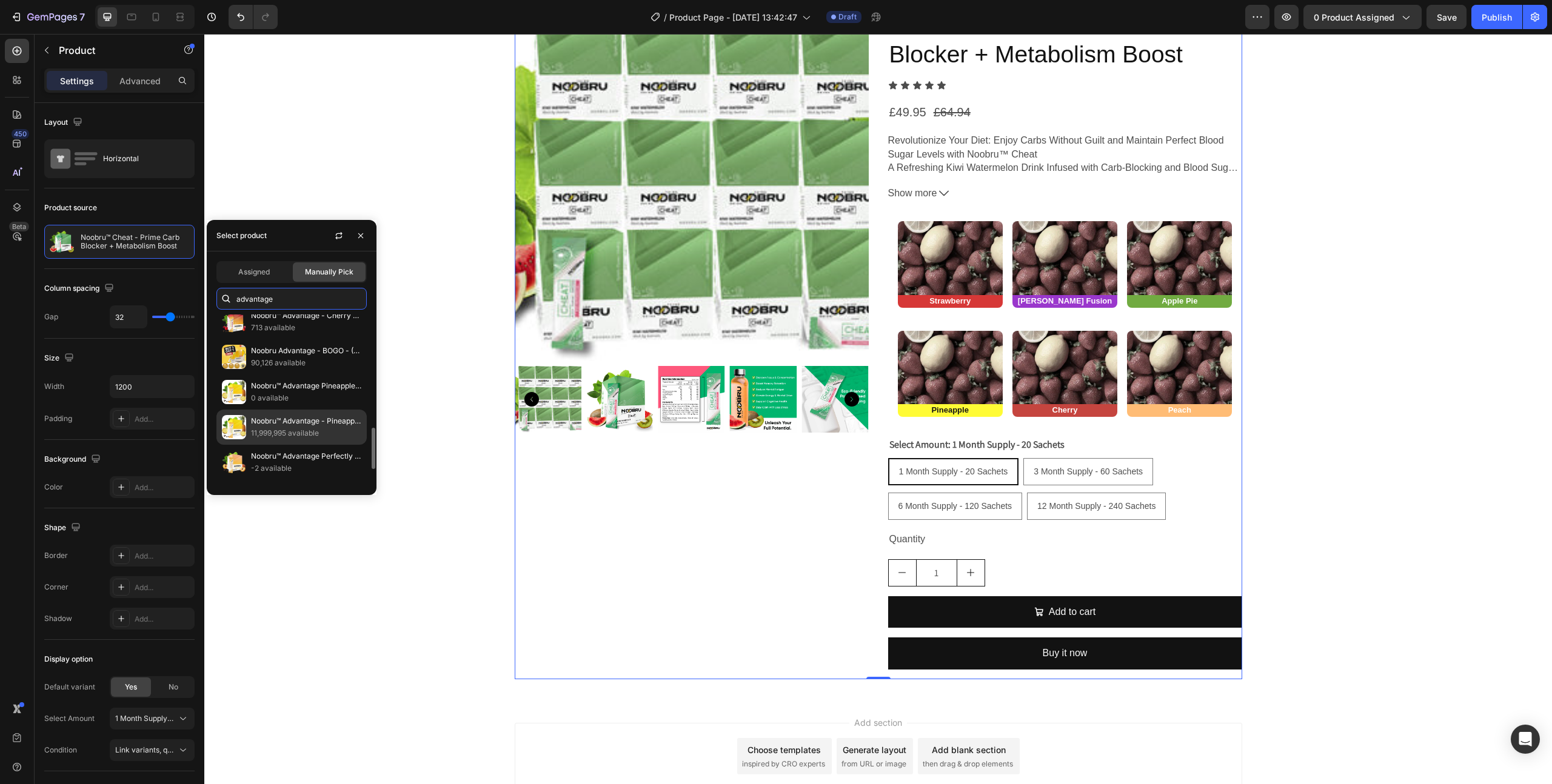
type input "advantage"
click at [306, 416] on p "Noobru™ Advantage - Pineapple Crush" at bounding box center [306, 421] width 110 height 12
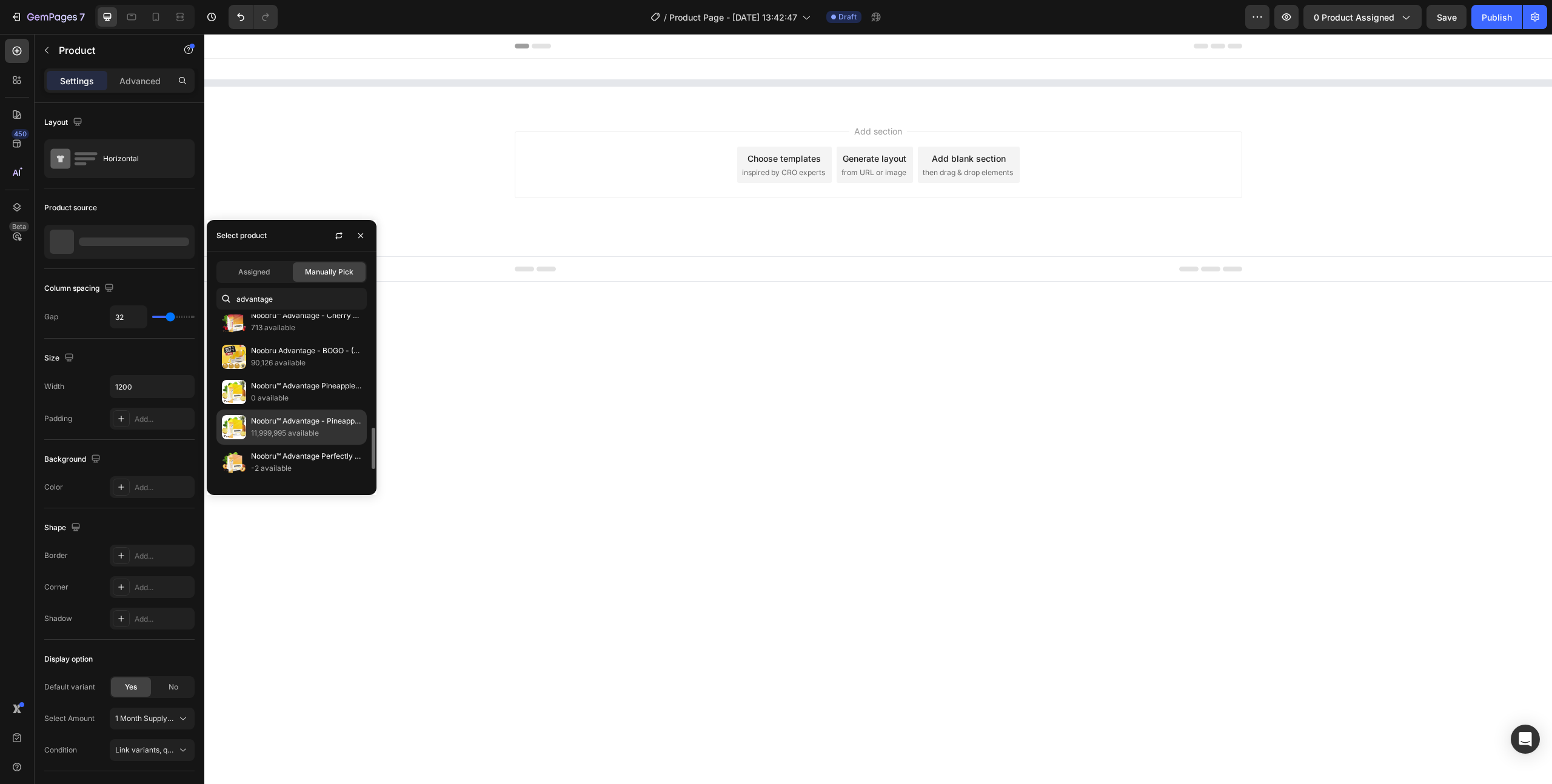
scroll to position [0, 0]
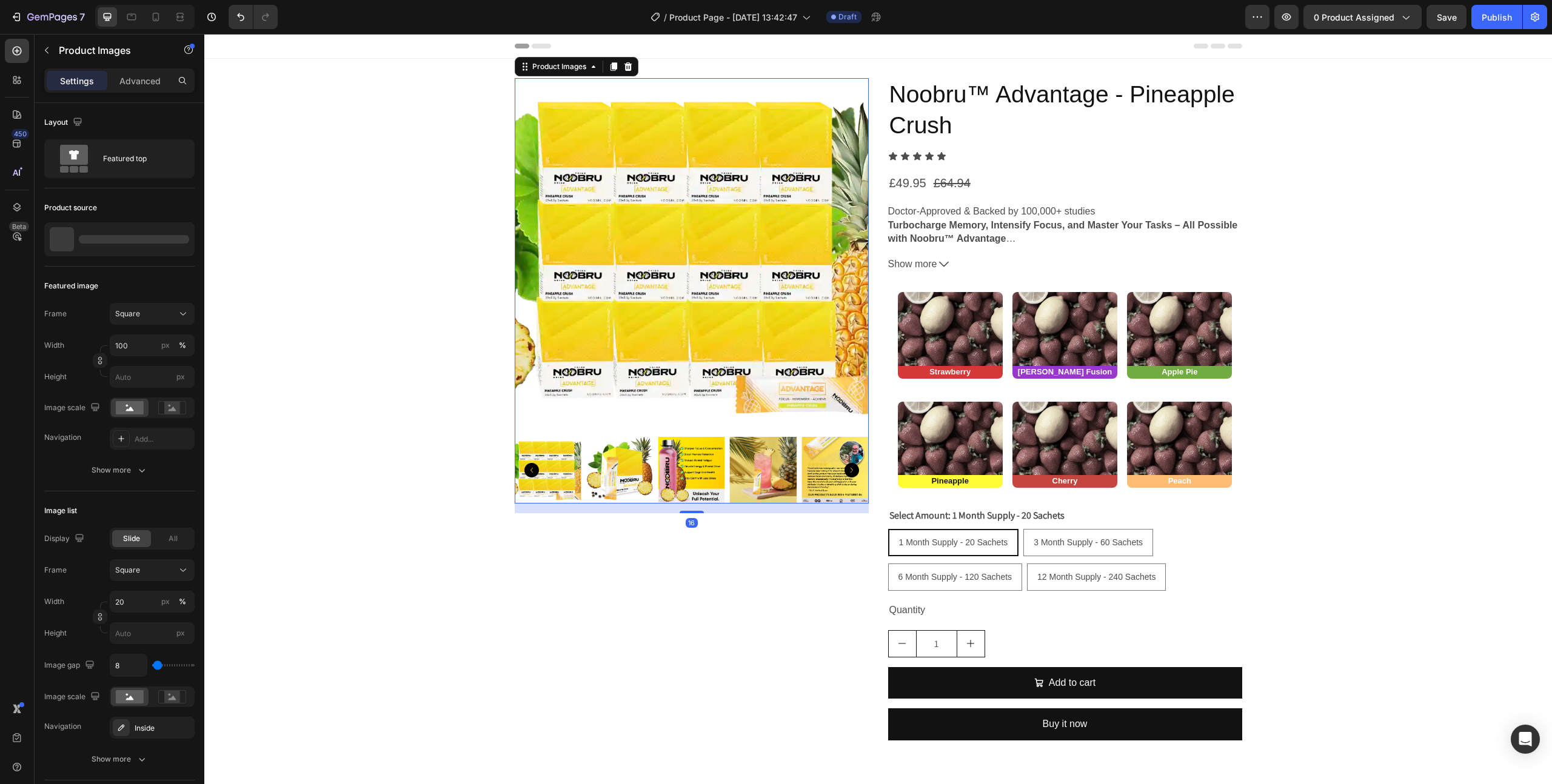
click at [526, 470] on icon "Carousel Back Arrow" at bounding box center [531, 470] width 14 height 14
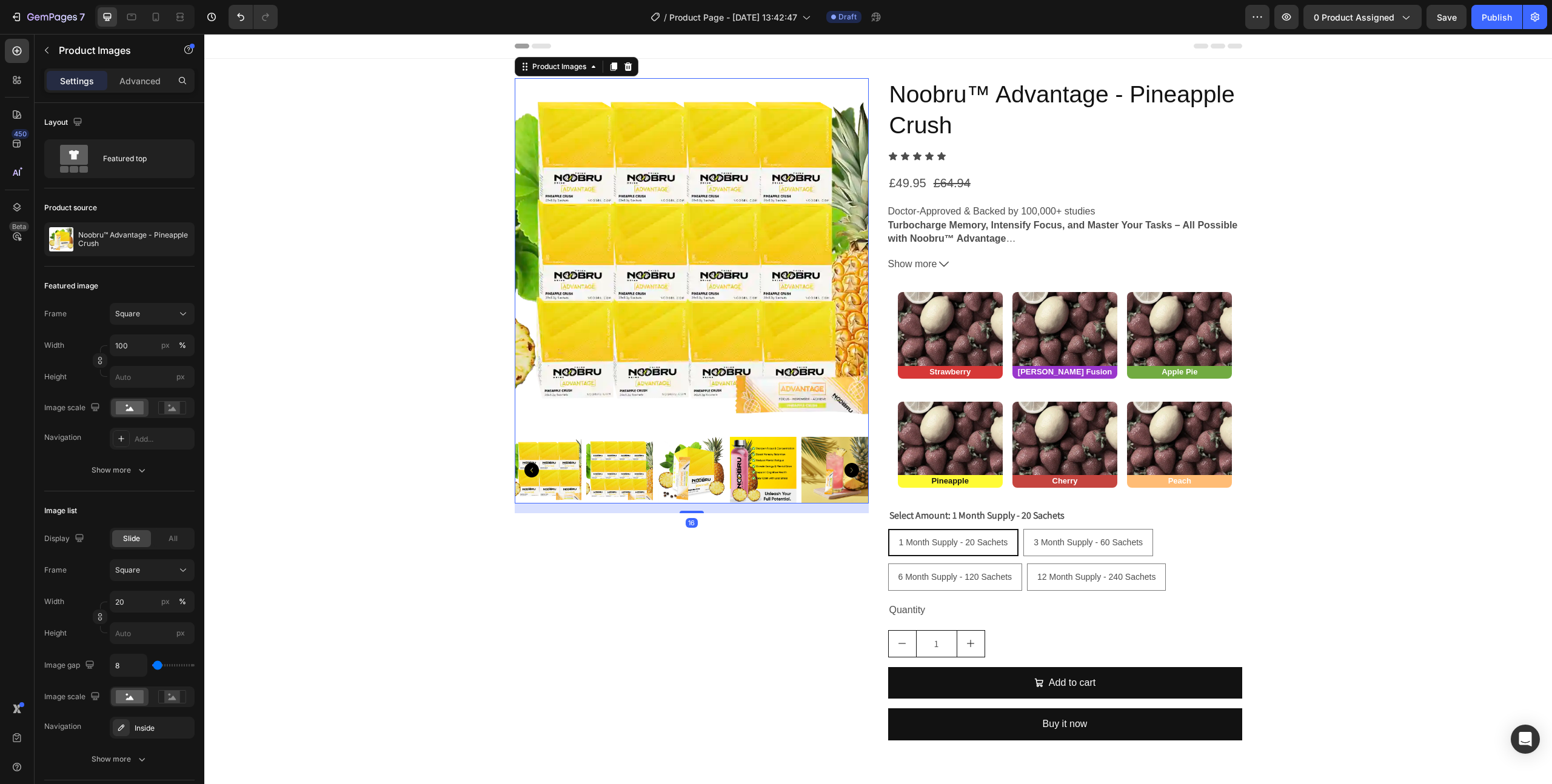
click at [694, 478] on img at bounding box center [690, 470] width 67 height 67
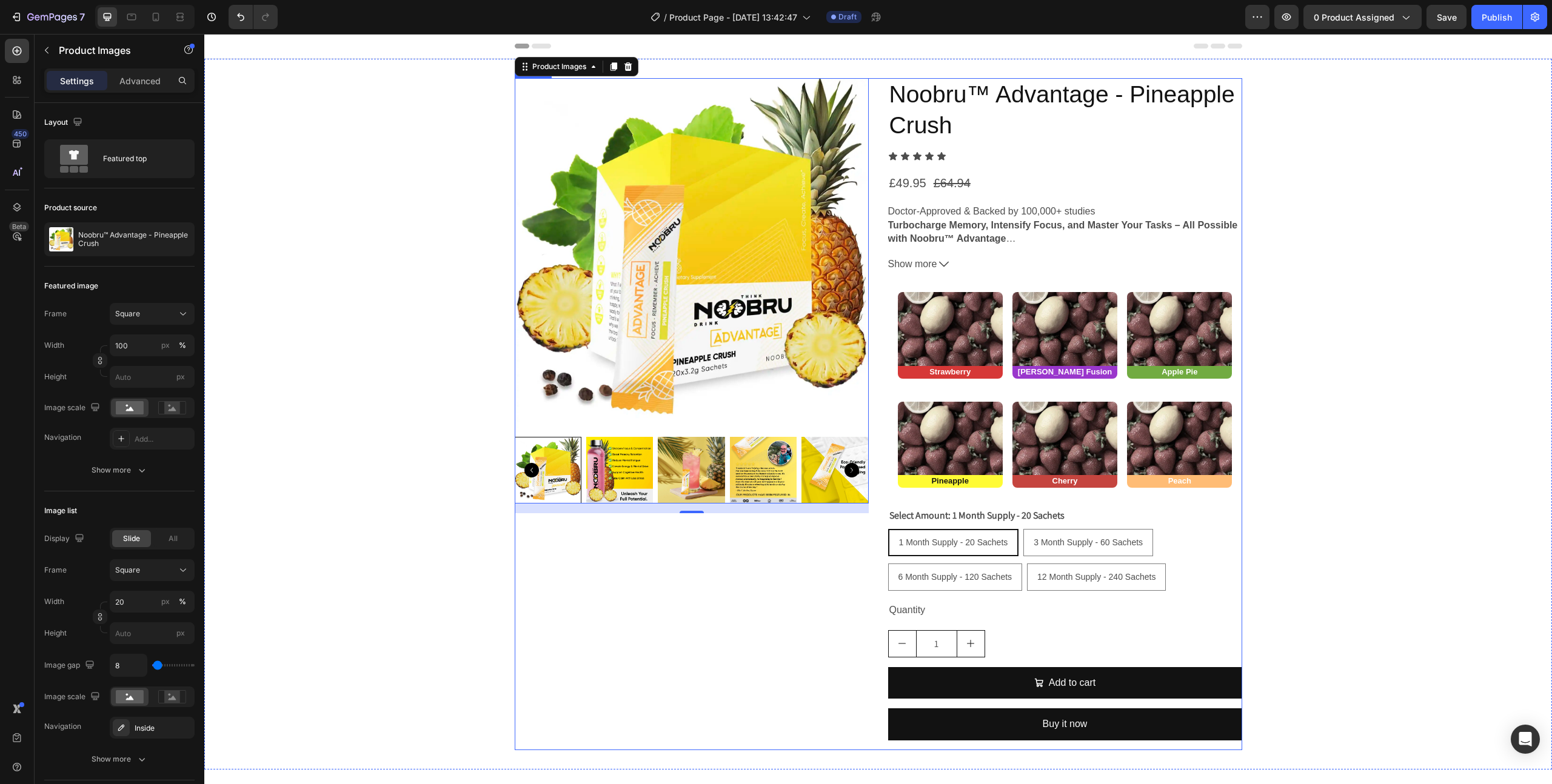
click at [684, 634] on div "Product Images 16" at bounding box center [691, 414] width 354 height 672
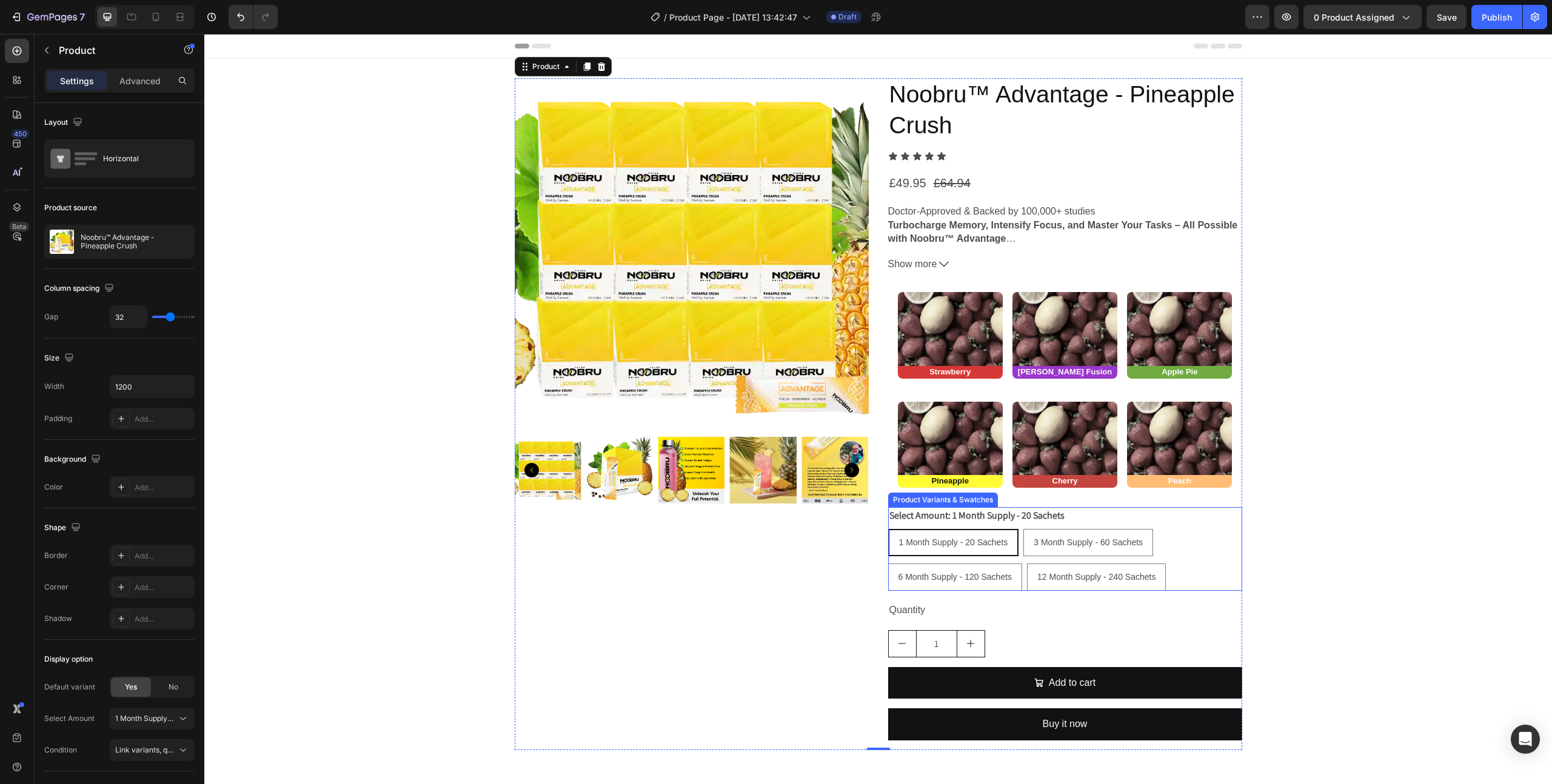
click at [919, 542] on span "1 Month Supply - 20 Sachets" at bounding box center [953, 542] width 109 height 10
click at [888, 529] on input "1 Month Supply - 20 Sachets 1 Month Supply - 20 Sachets 1 Month Supply - 20 Sac…" at bounding box center [887, 528] width 1 height 1
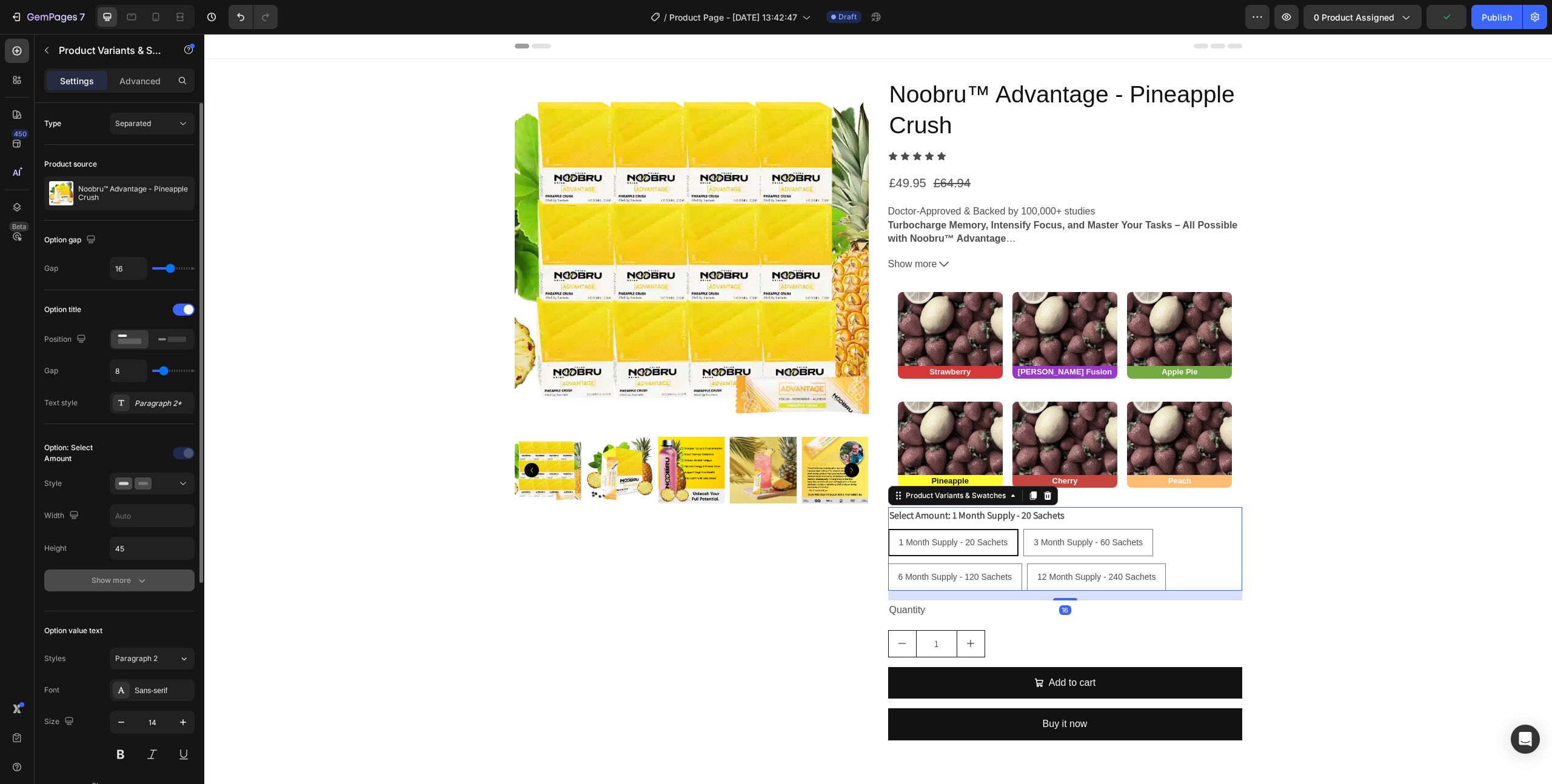
scroll to position [482, 0]
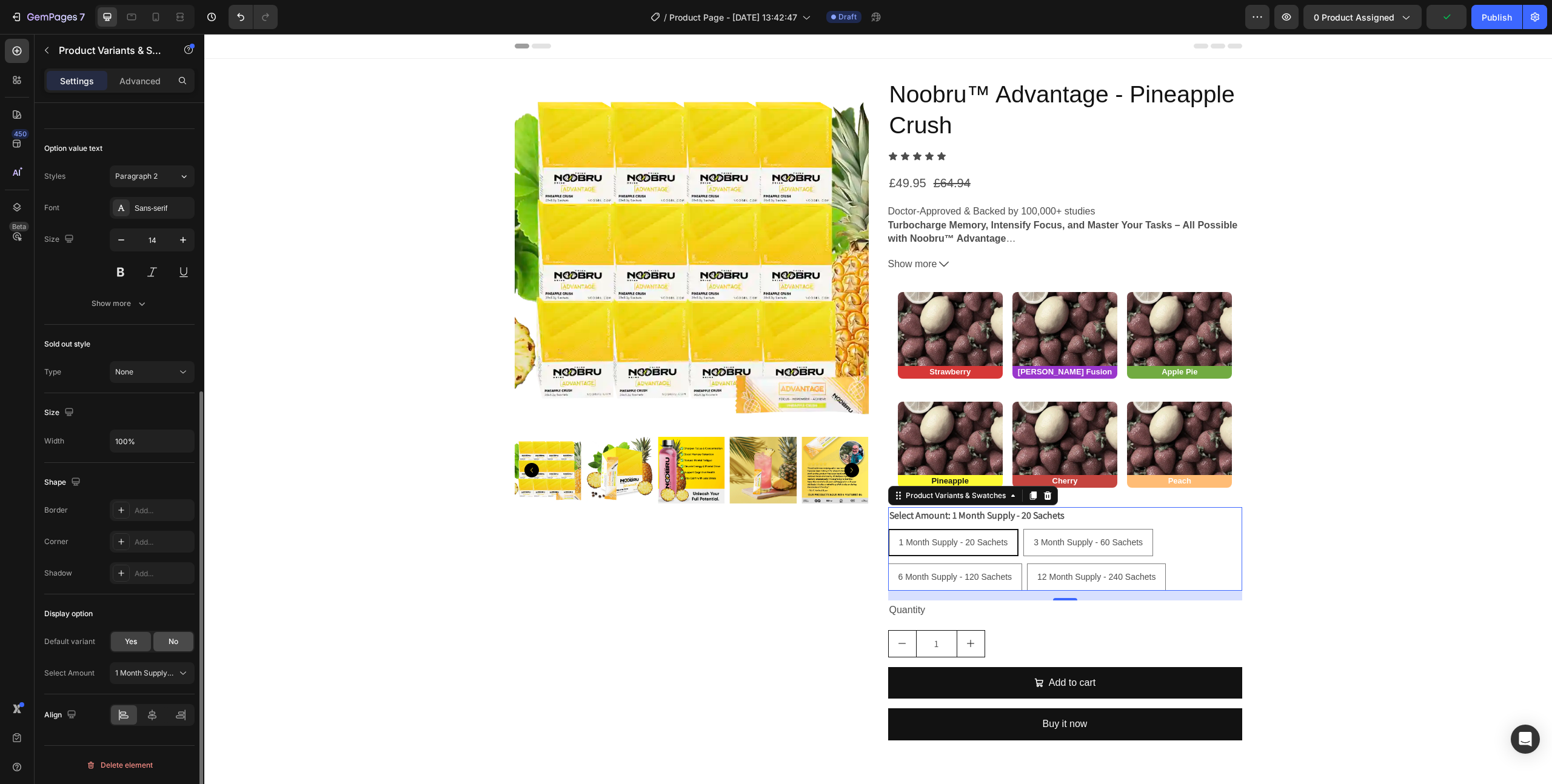
click at [177, 634] on div "No" at bounding box center [173, 642] width 40 height 20
click at [612, 484] on img at bounding box center [619, 470] width 67 height 67
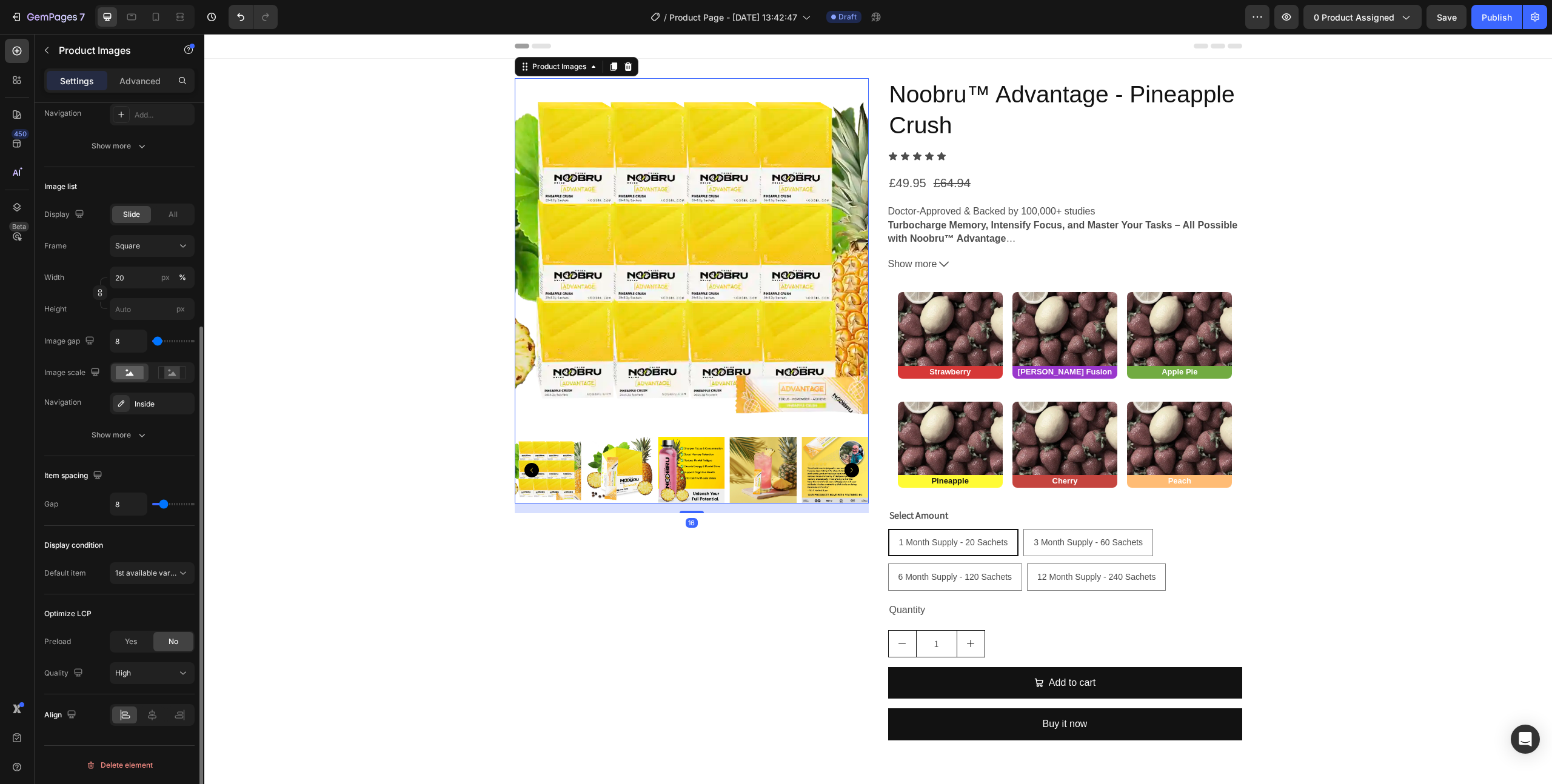
scroll to position [0, 0]
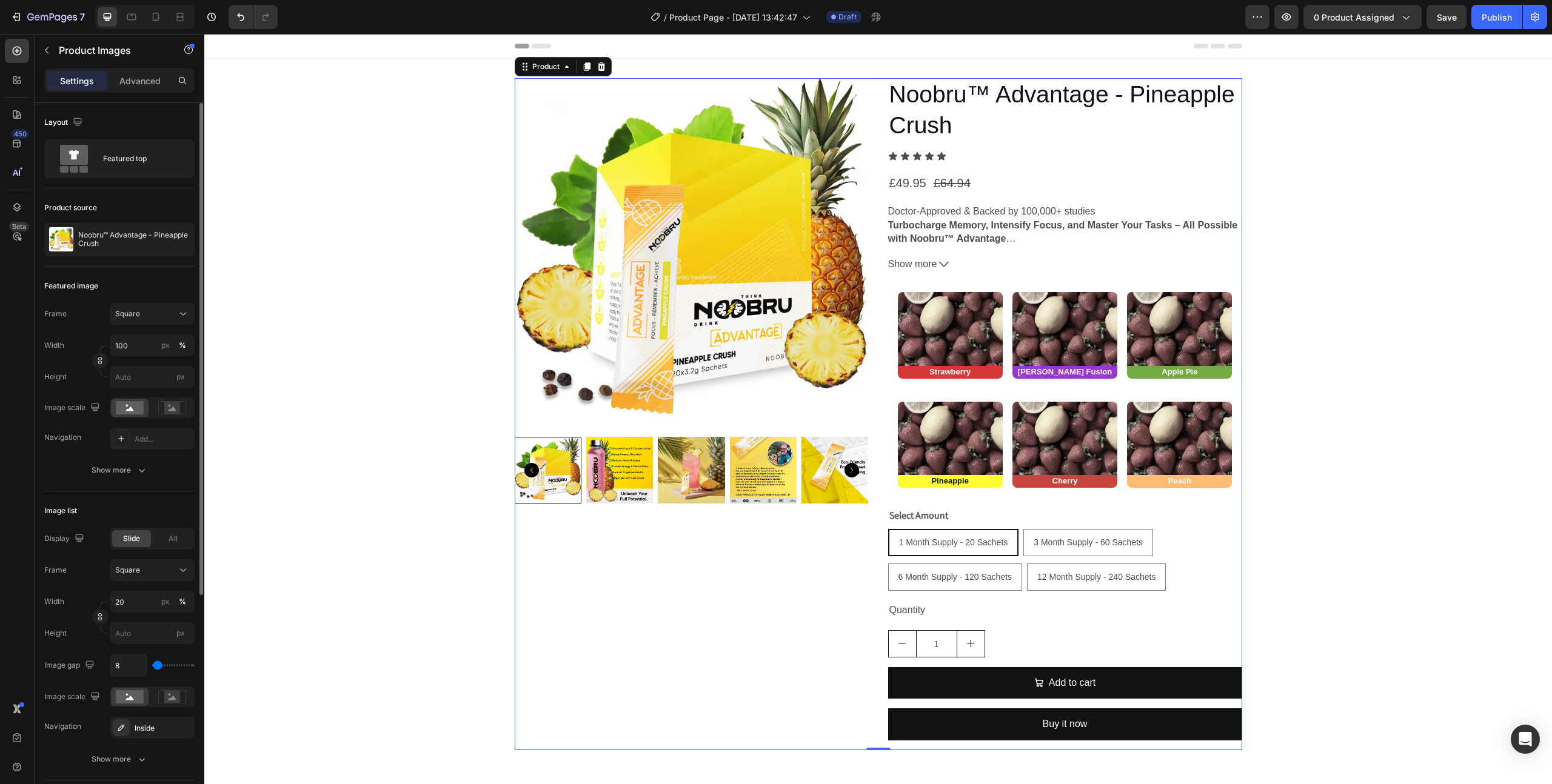
click at [529, 585] on div "Product Images" at bounding box center [691, 414] width 354 height 672
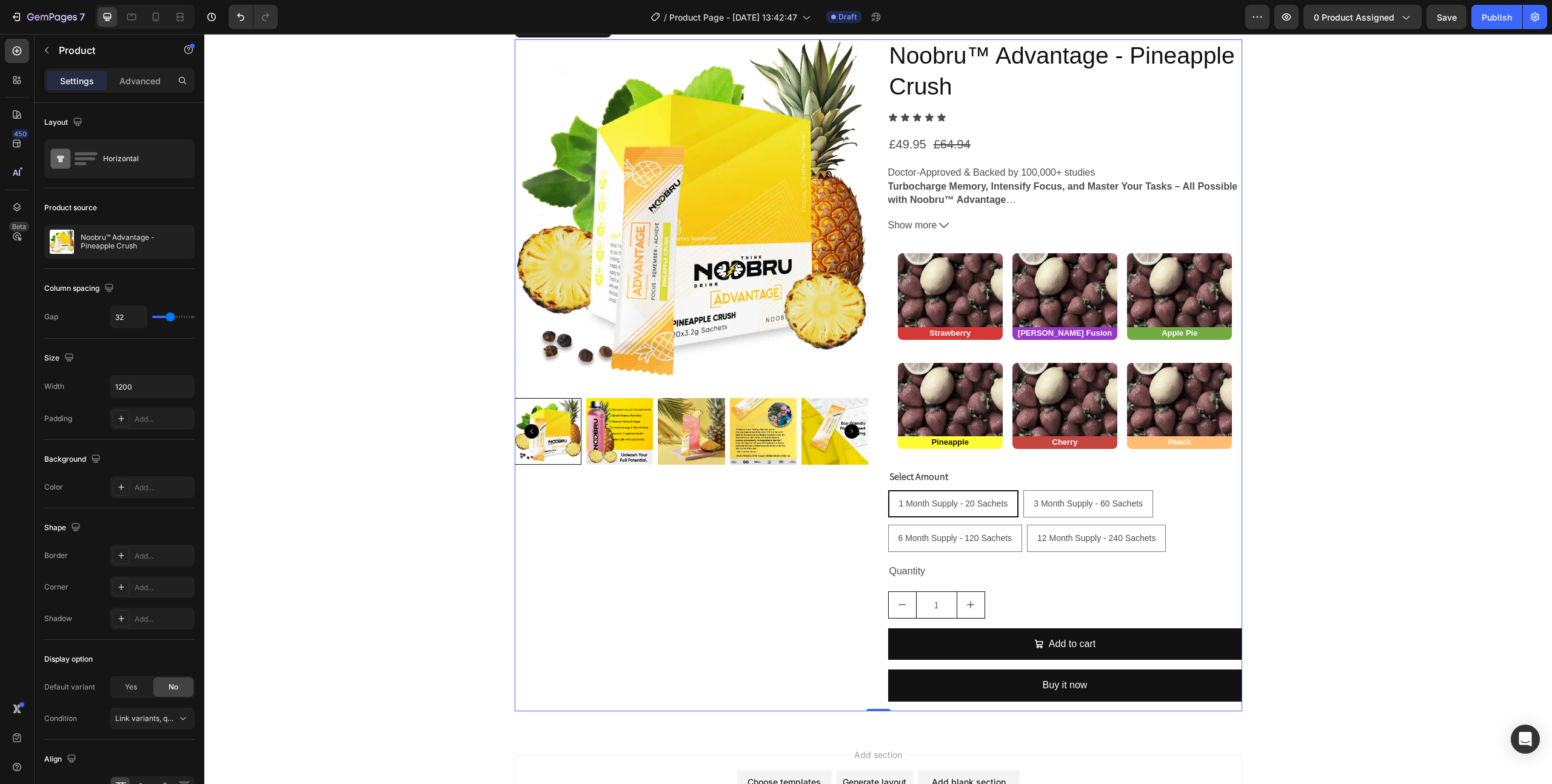
scroll to position [147, 0]
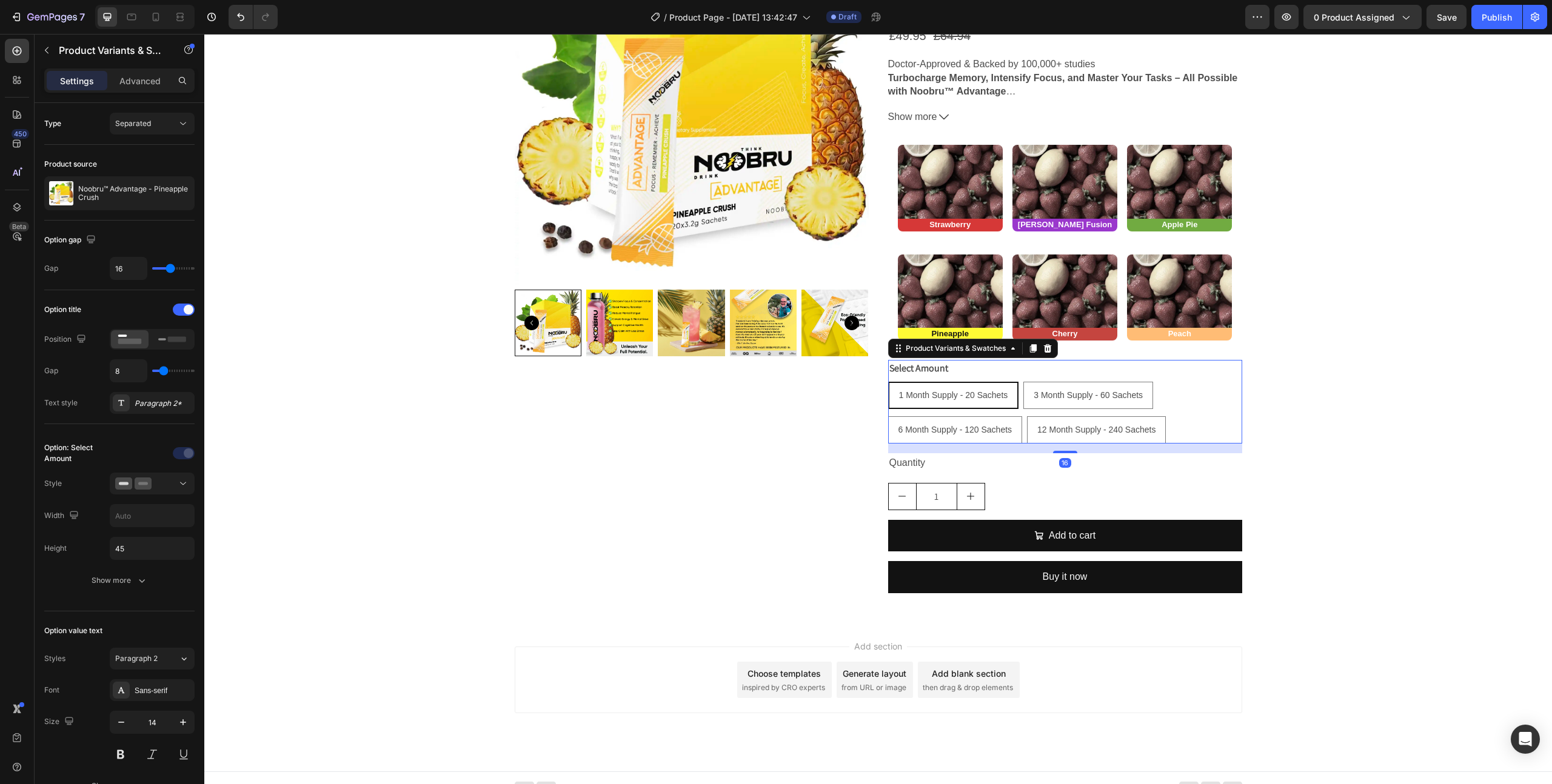
click at [1176, 404] on div "1 Month Supply - 20 Sachets 1 Month Supply - 20 Sachets 1 Month Supply - 20 Sac…" at bounding box center [1065, 413] width 354 height 62
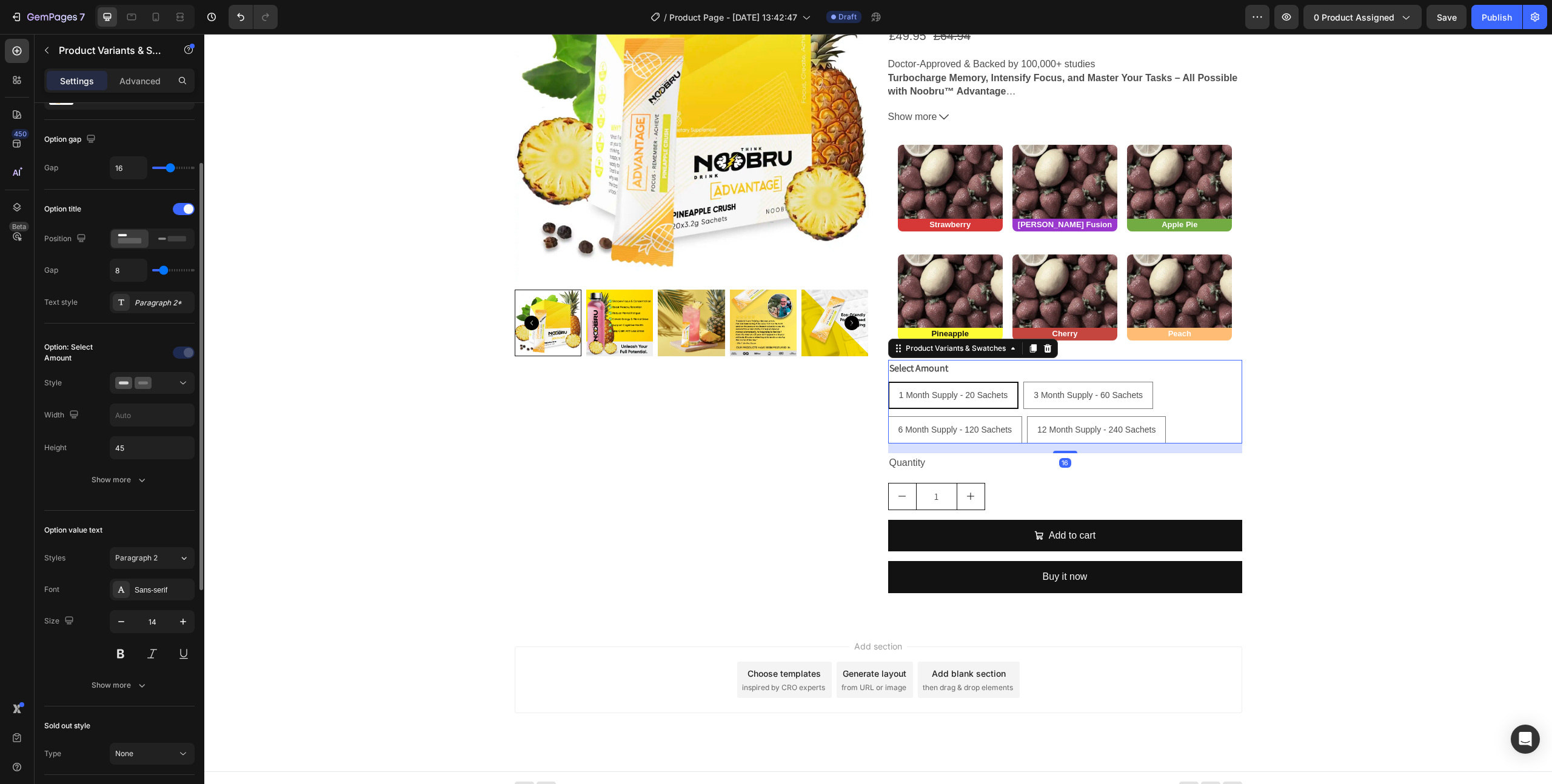
scroll to position [283, 0]
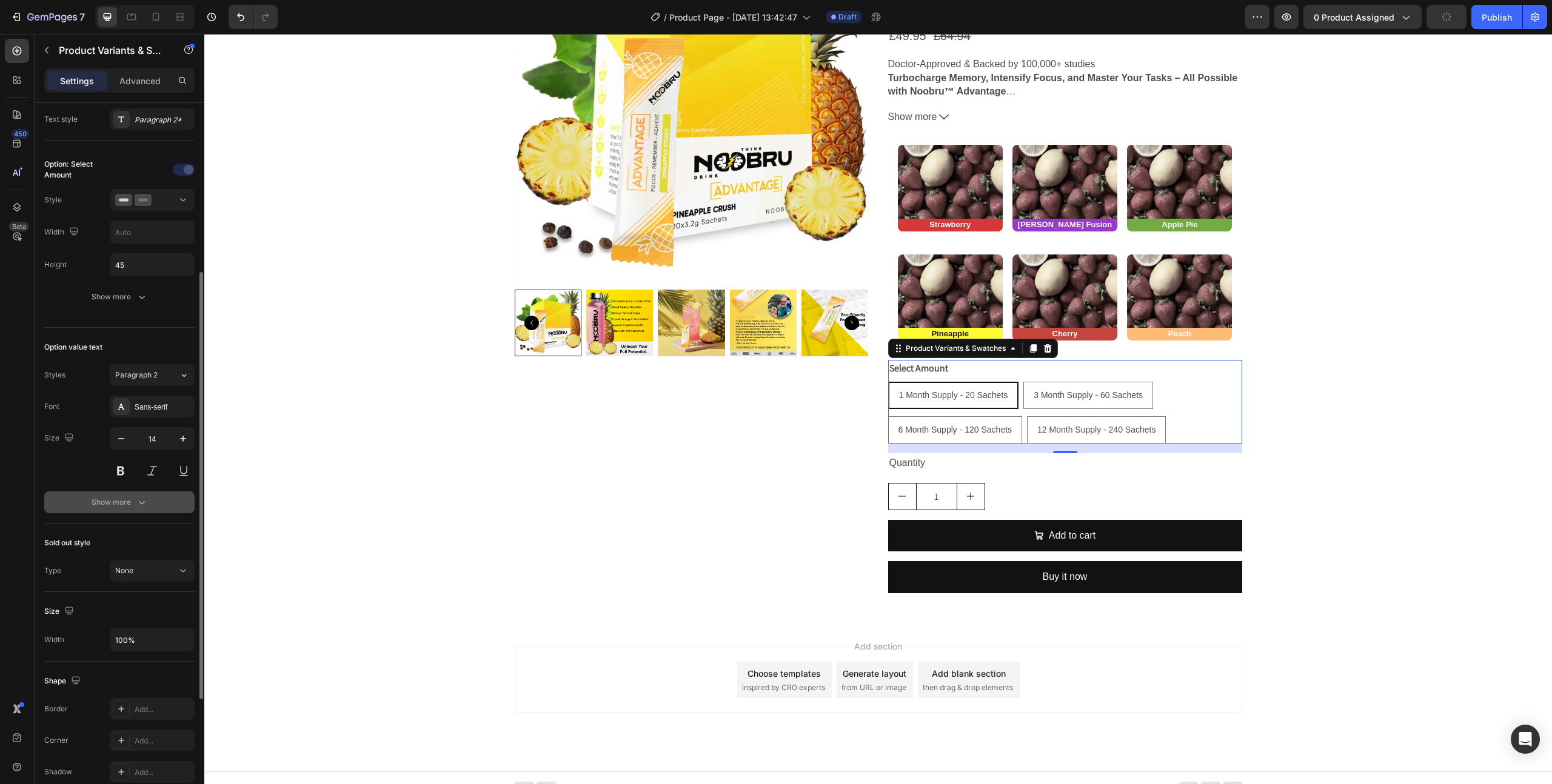
click at [151, 503] on button "Show more" at bounding box center [119, 502] width 150 height 22
click at [147, 596] on div "AA" at bounding box center [141, 599] width 19 height 20
click at [121, 594] on icon at bounding box center [121, 599] width 12 height 12
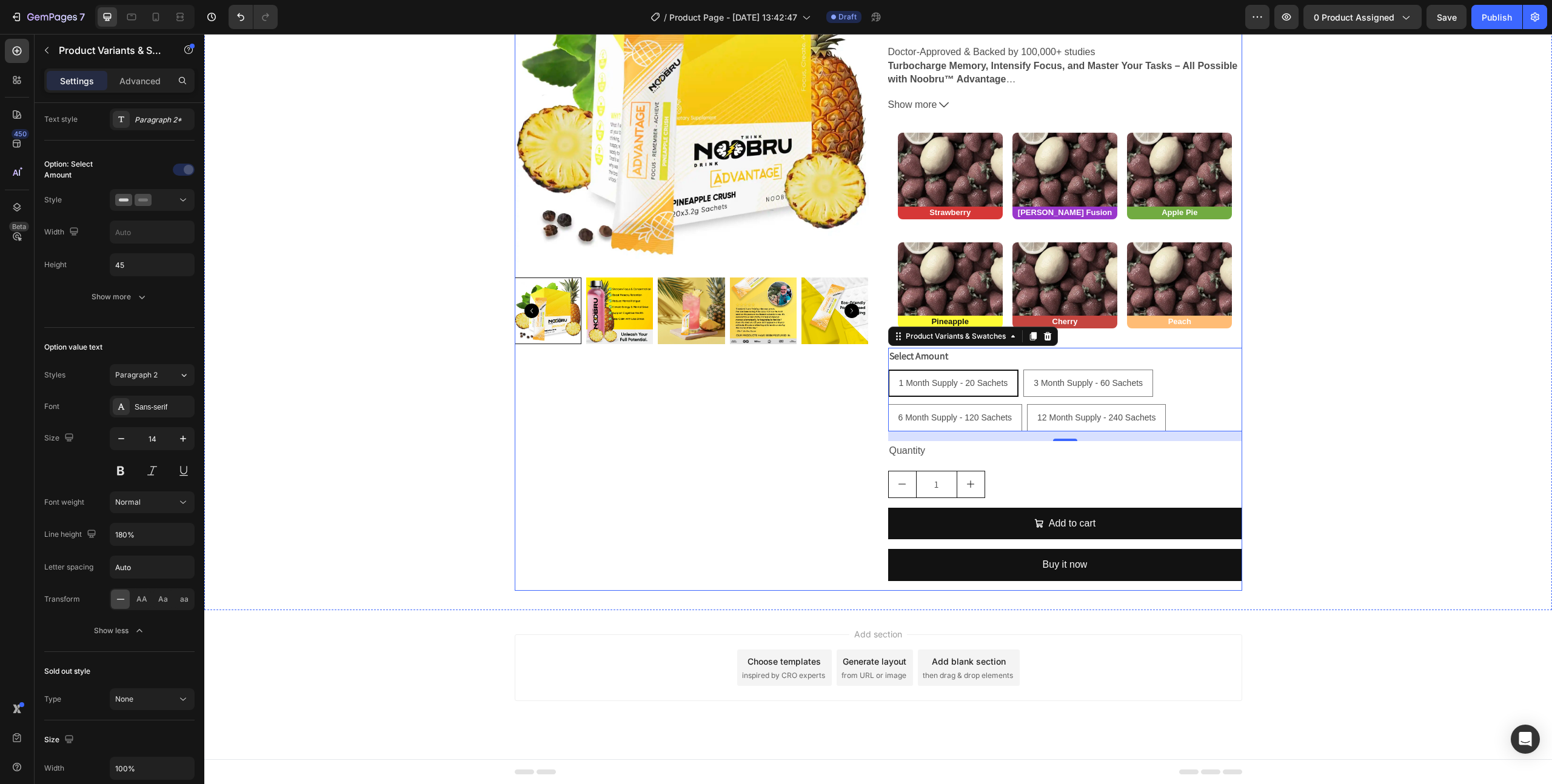
scroll to position [160, 0]
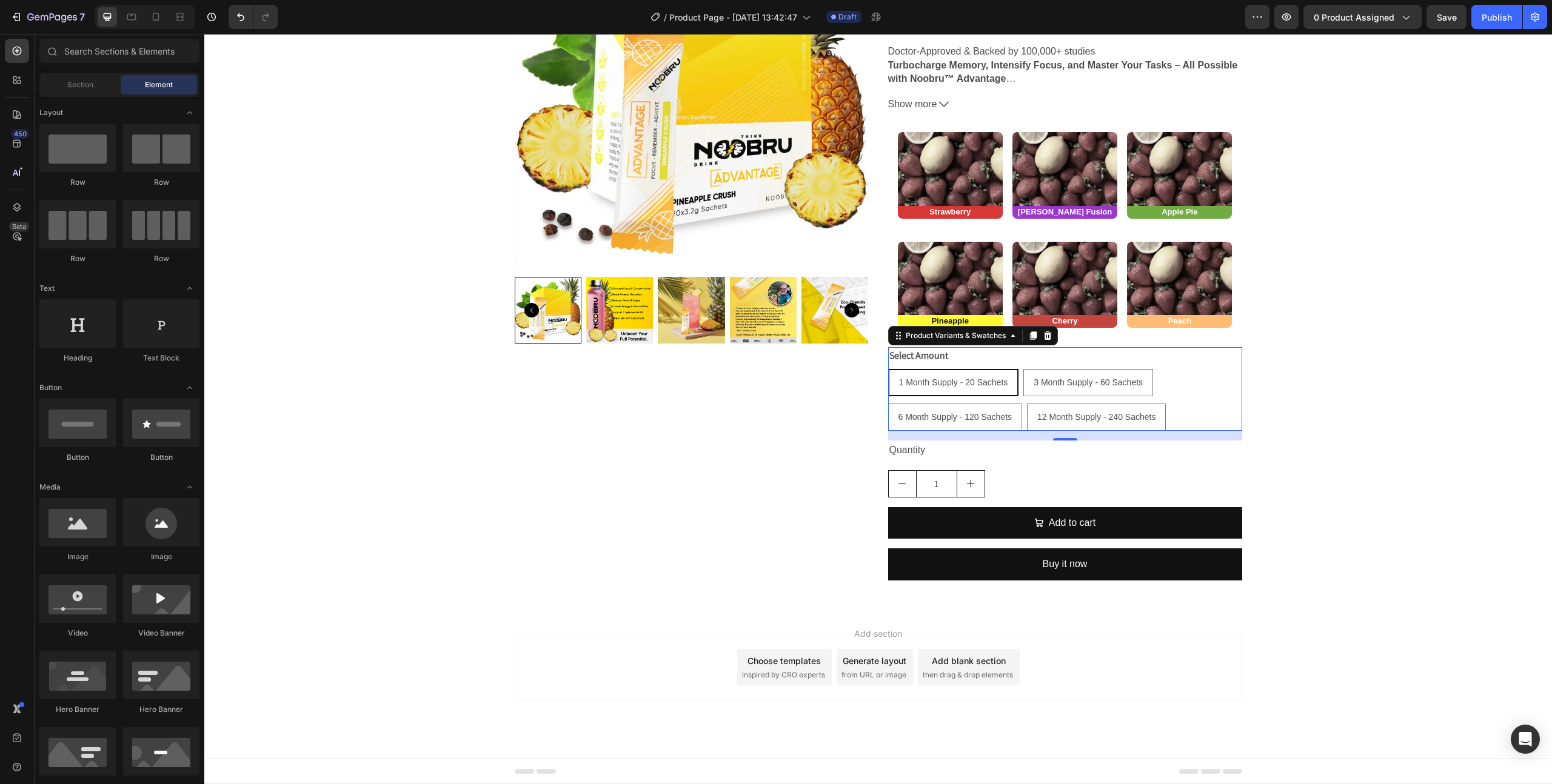
click at [951, 676] on span "then drag & drop elements" at bounding box center [968, 675] width 91 height 11
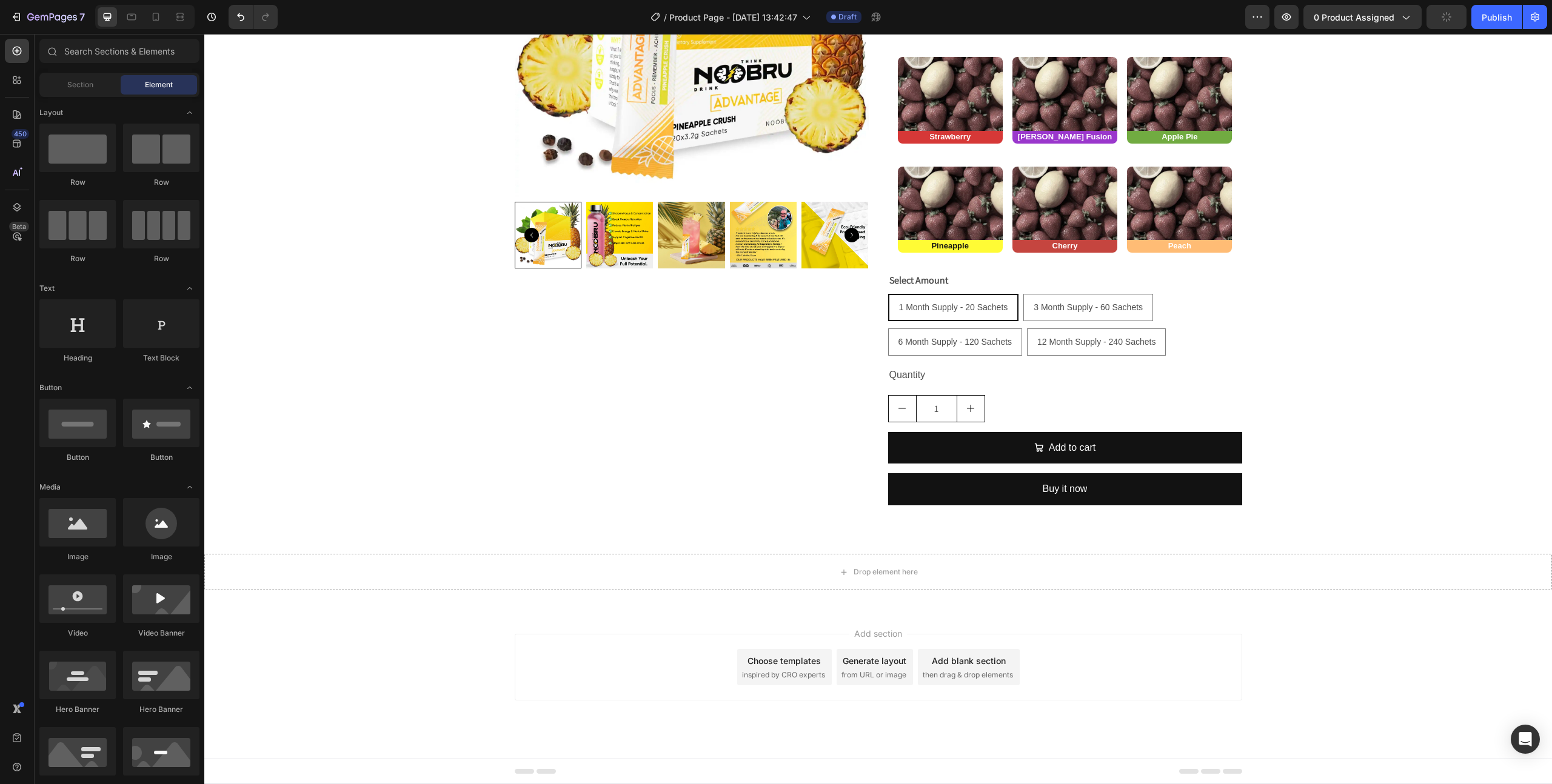
scroll to position [231, 0]
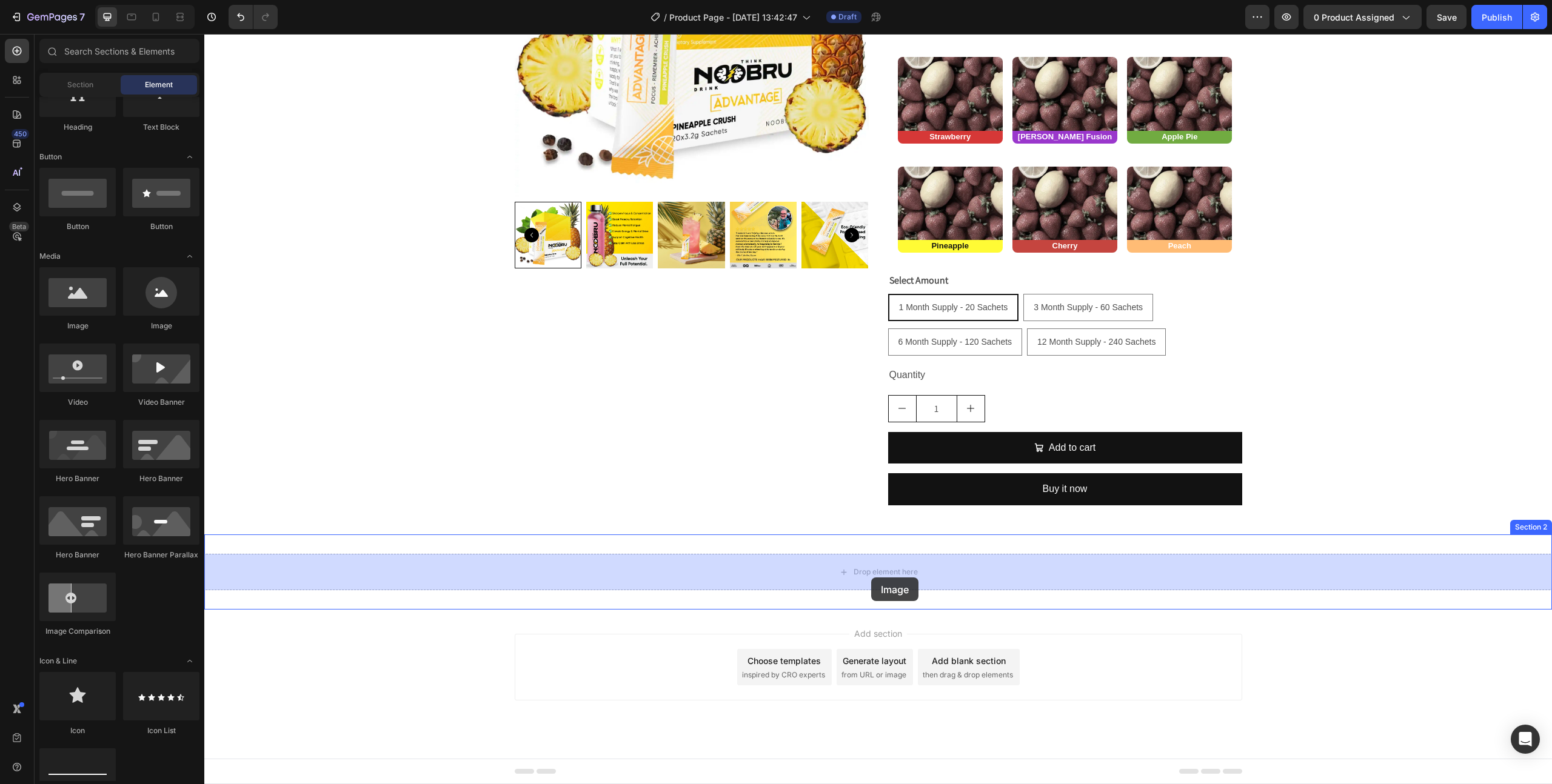
drag, startPoint x: 271, startPoint y: 344, endPoint x: 872, endPoint y: 577, distance: 644.6
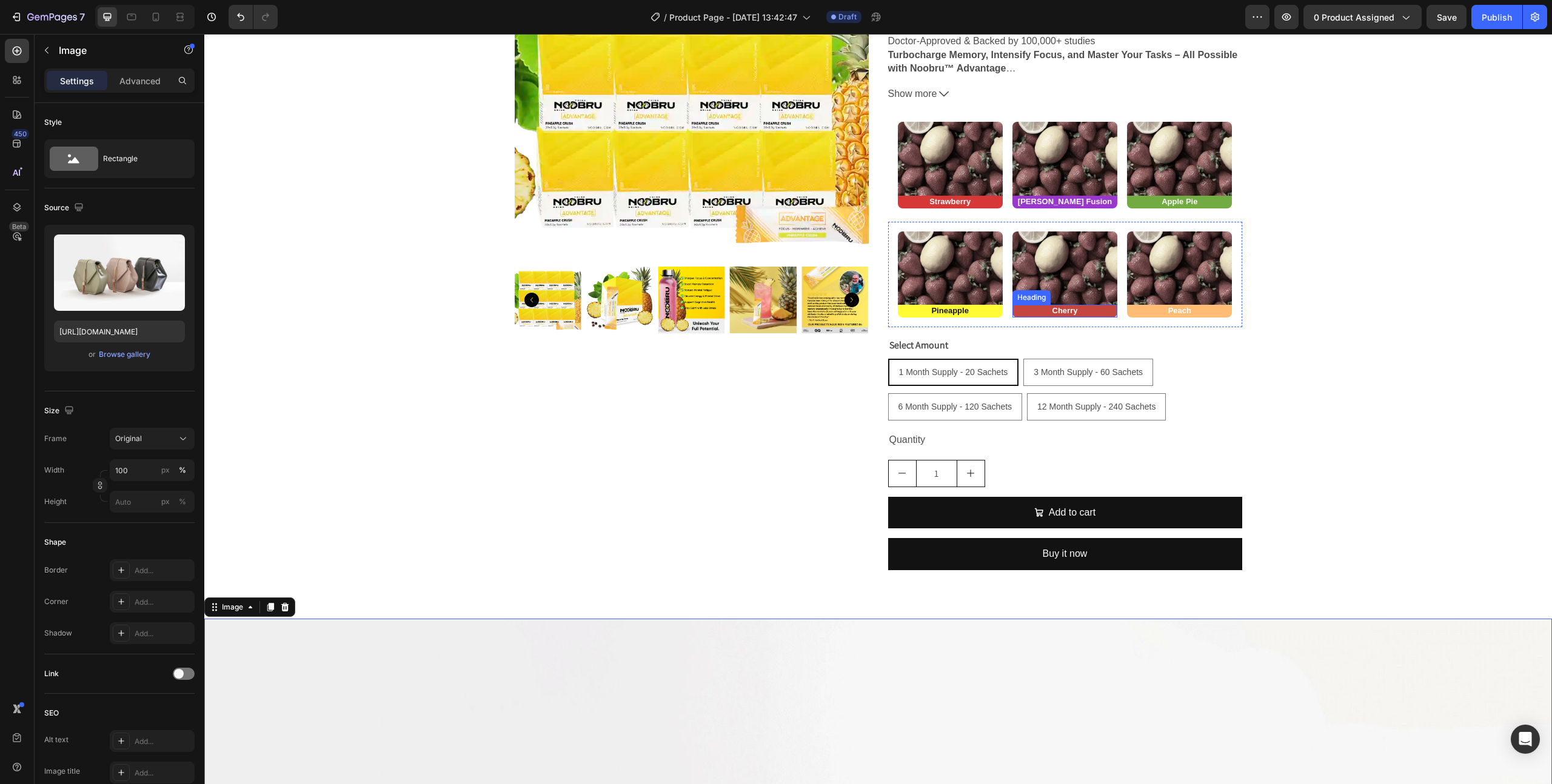
scroll to position [0, 0]
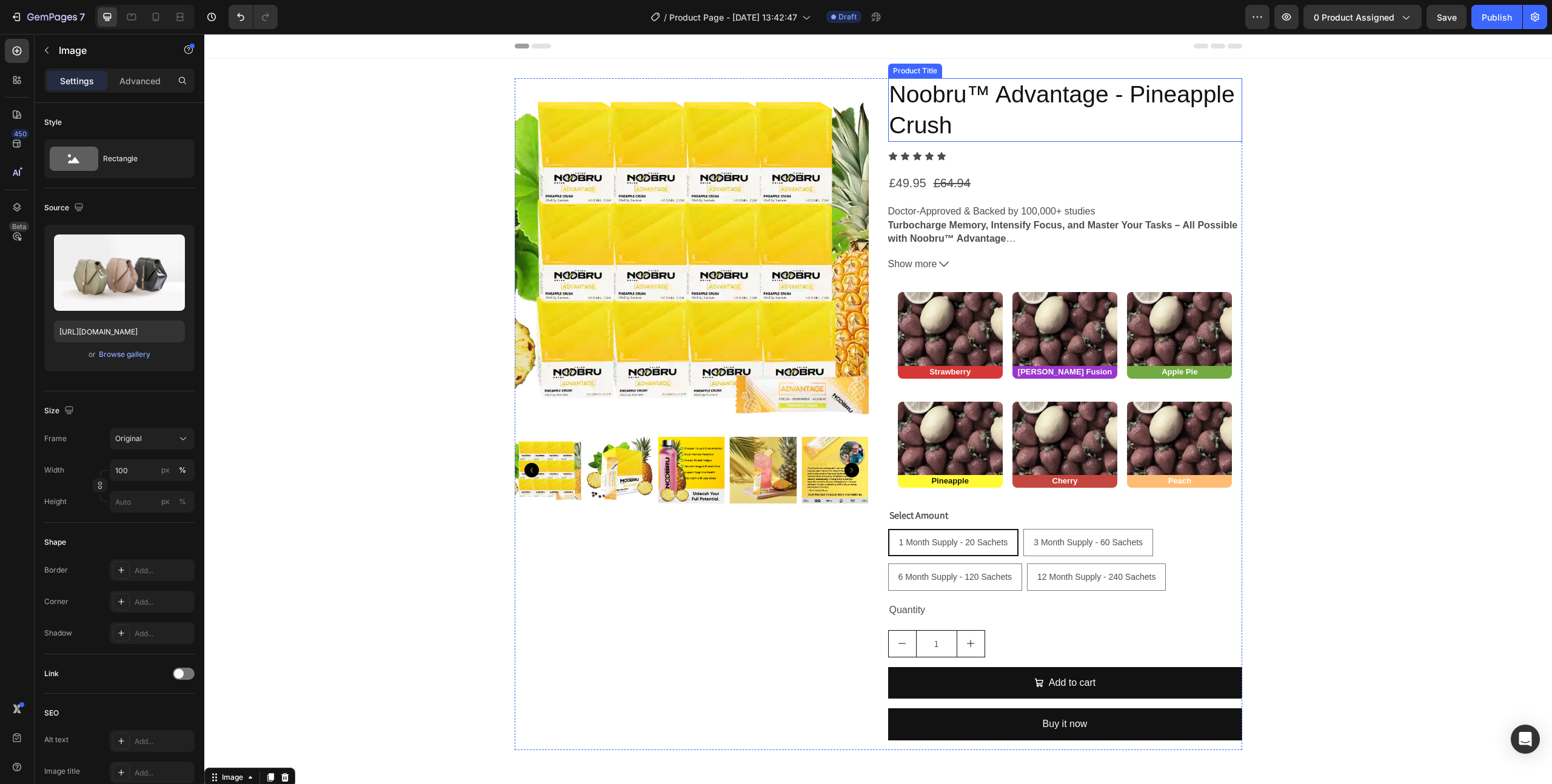
click at [951, 93] on h2 "Noobru™ Advantage - Pineapple Crush" at bounding box center [1065, 110] width 354 height 64
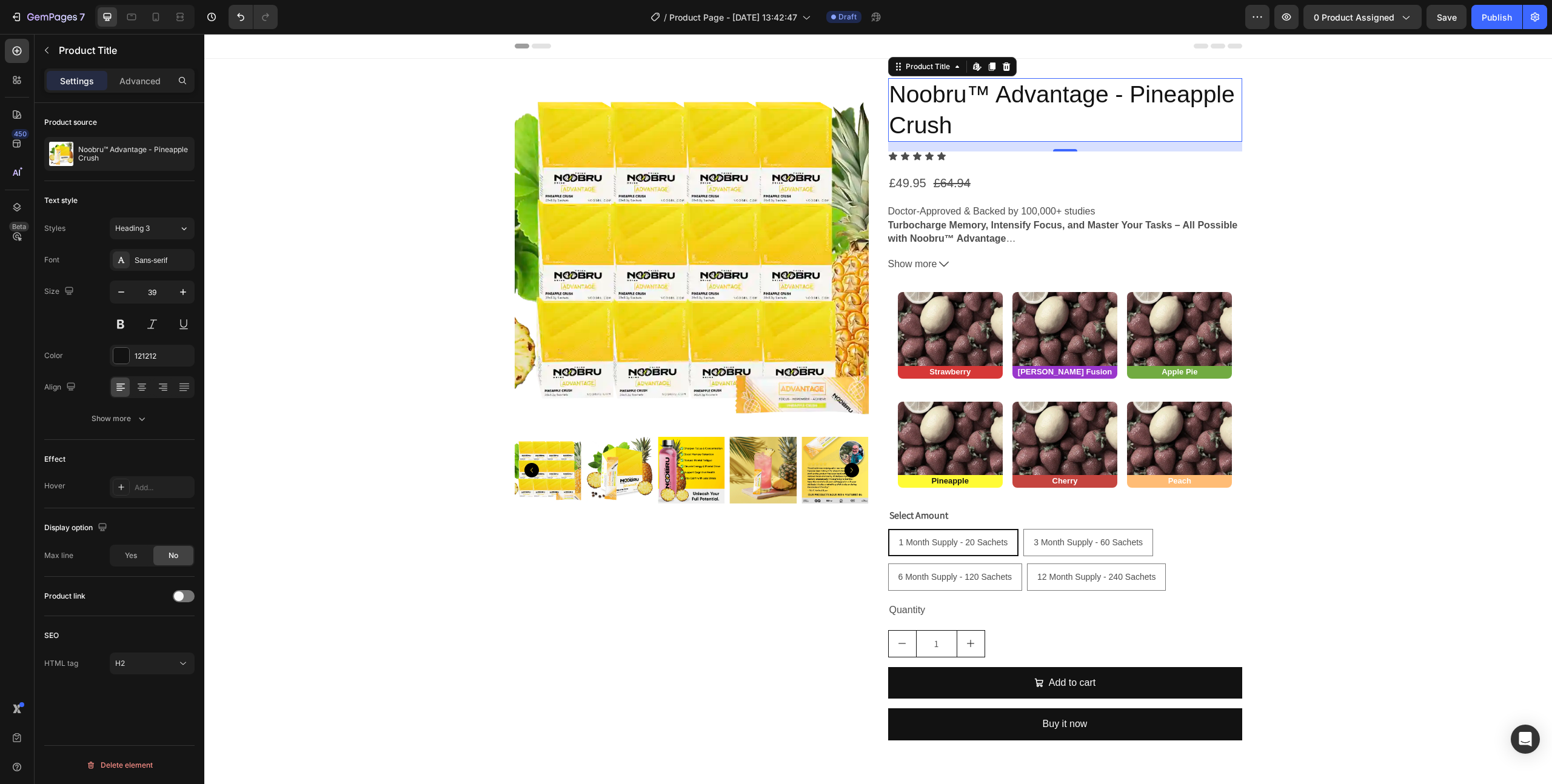
click at [928, 115] on h2 "Noobru™ Advantage - Pineapple Crush" at bounding box center [1065, 110] width 354 height 64
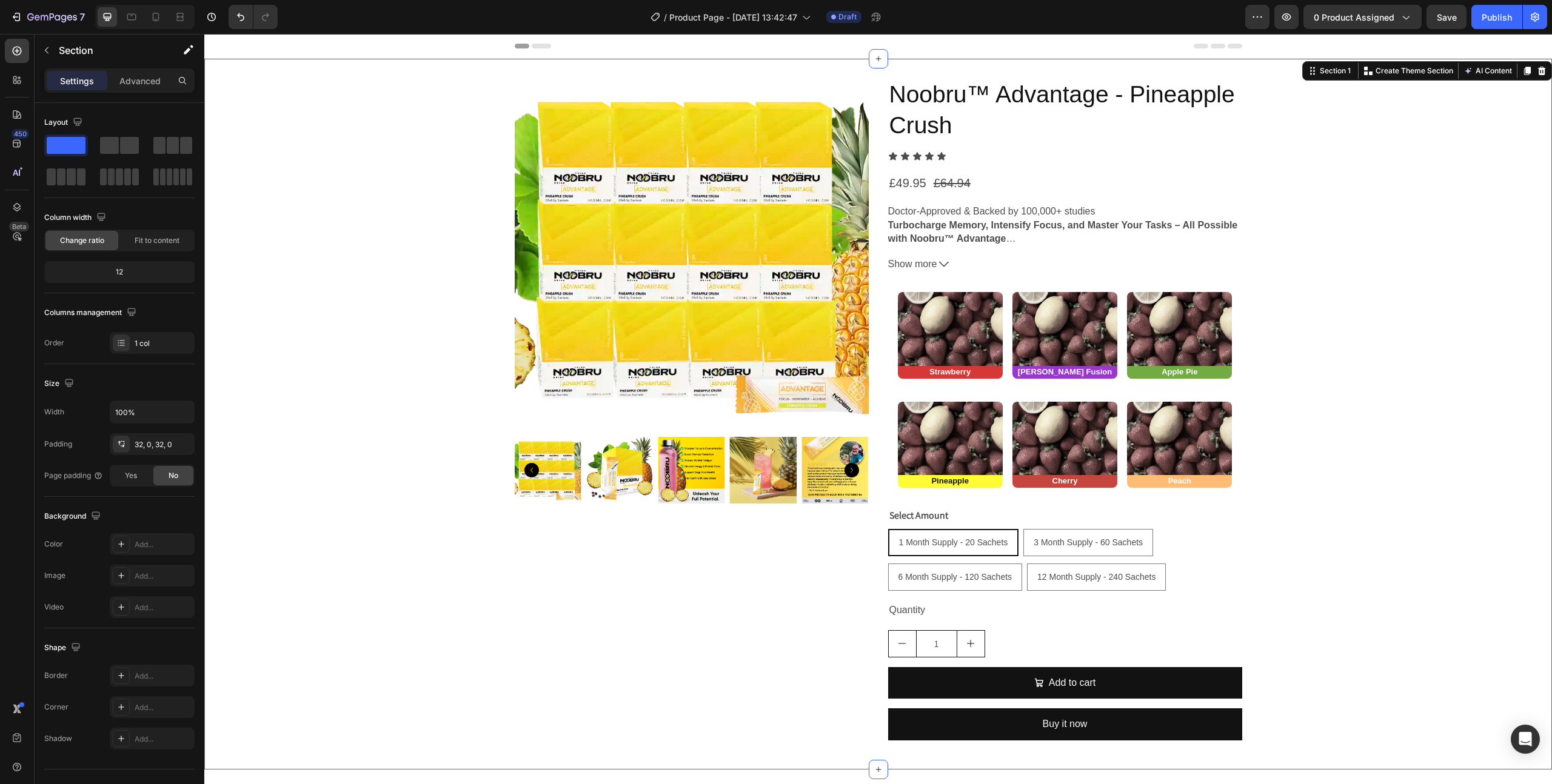
click at [1290, 249] on div "Product Images Noobru™ Advantage - Pineapple Crush Product Title Icon Icon Icon…" at bounding box center [878, 414] width 1348 height 672
click at [998, 127] on h2 "Noobru™ Advantage - Pineapple Crush" at bounding box center [1065, 110] width 354 height 64
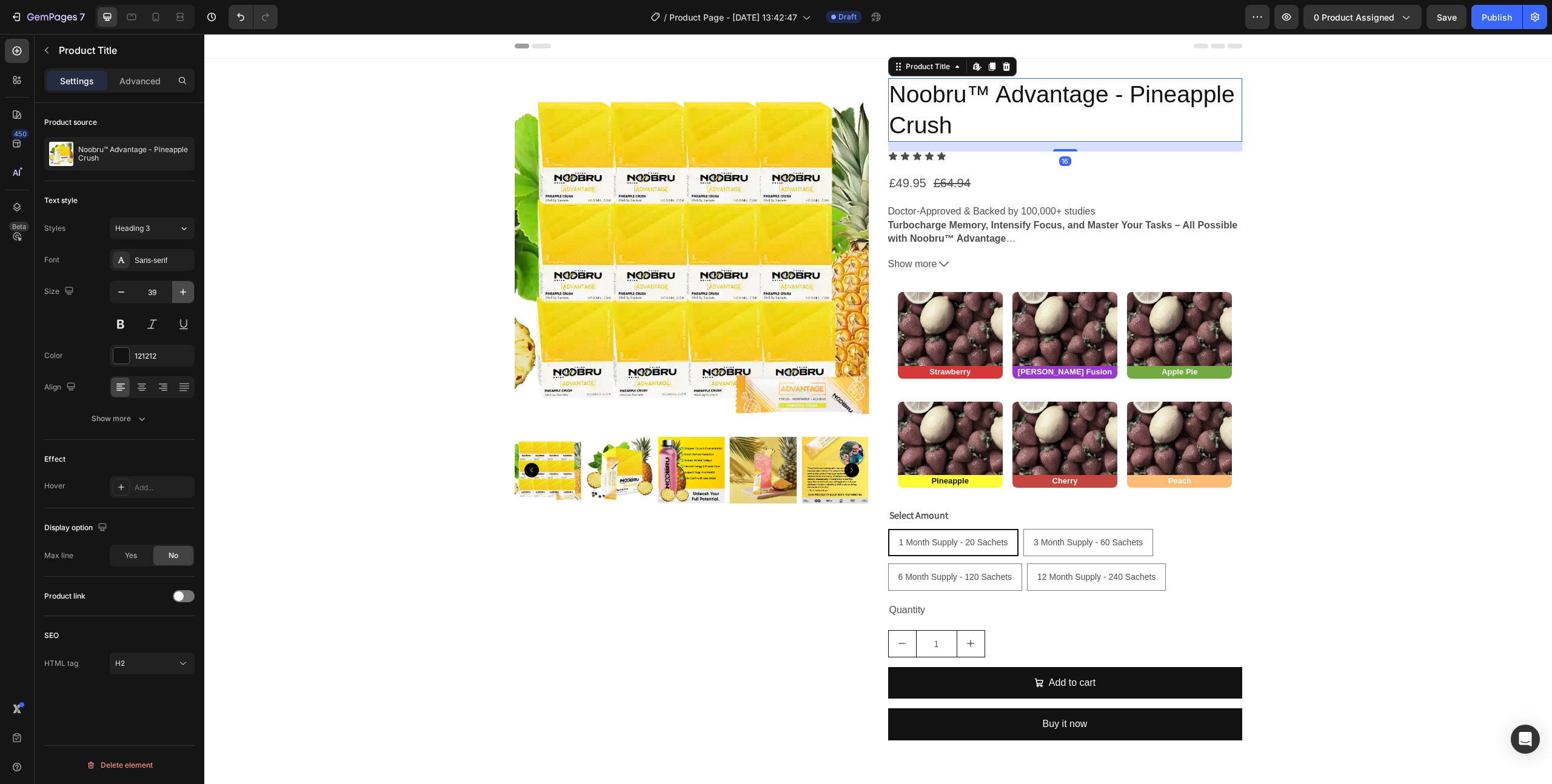
click at [179, 289] on icon "button" at bounding box center [183, 292] width 12 height 12
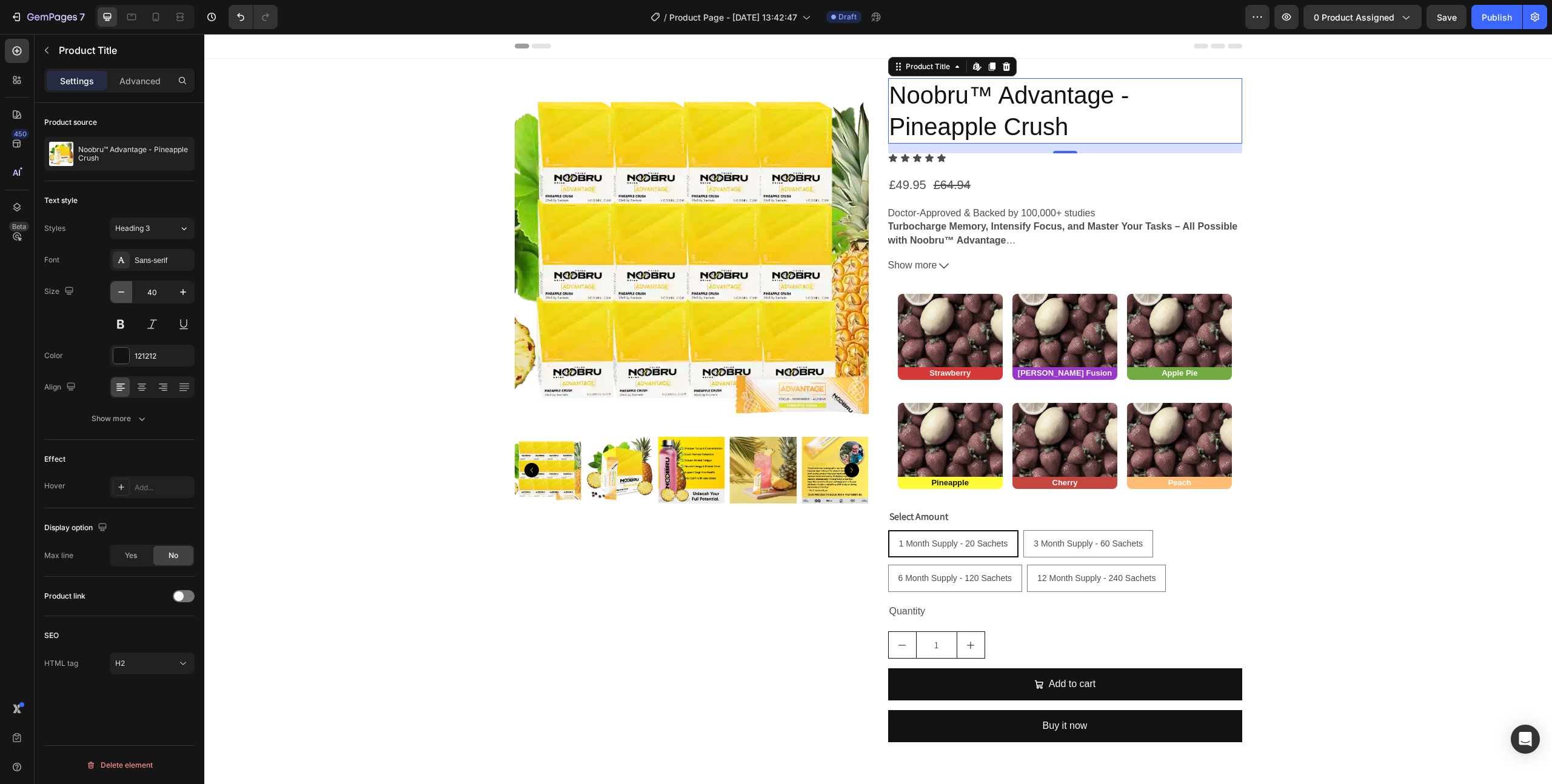
click at [119, 288] on icon "button" at bounding box center [122, 292] width 12 height 12
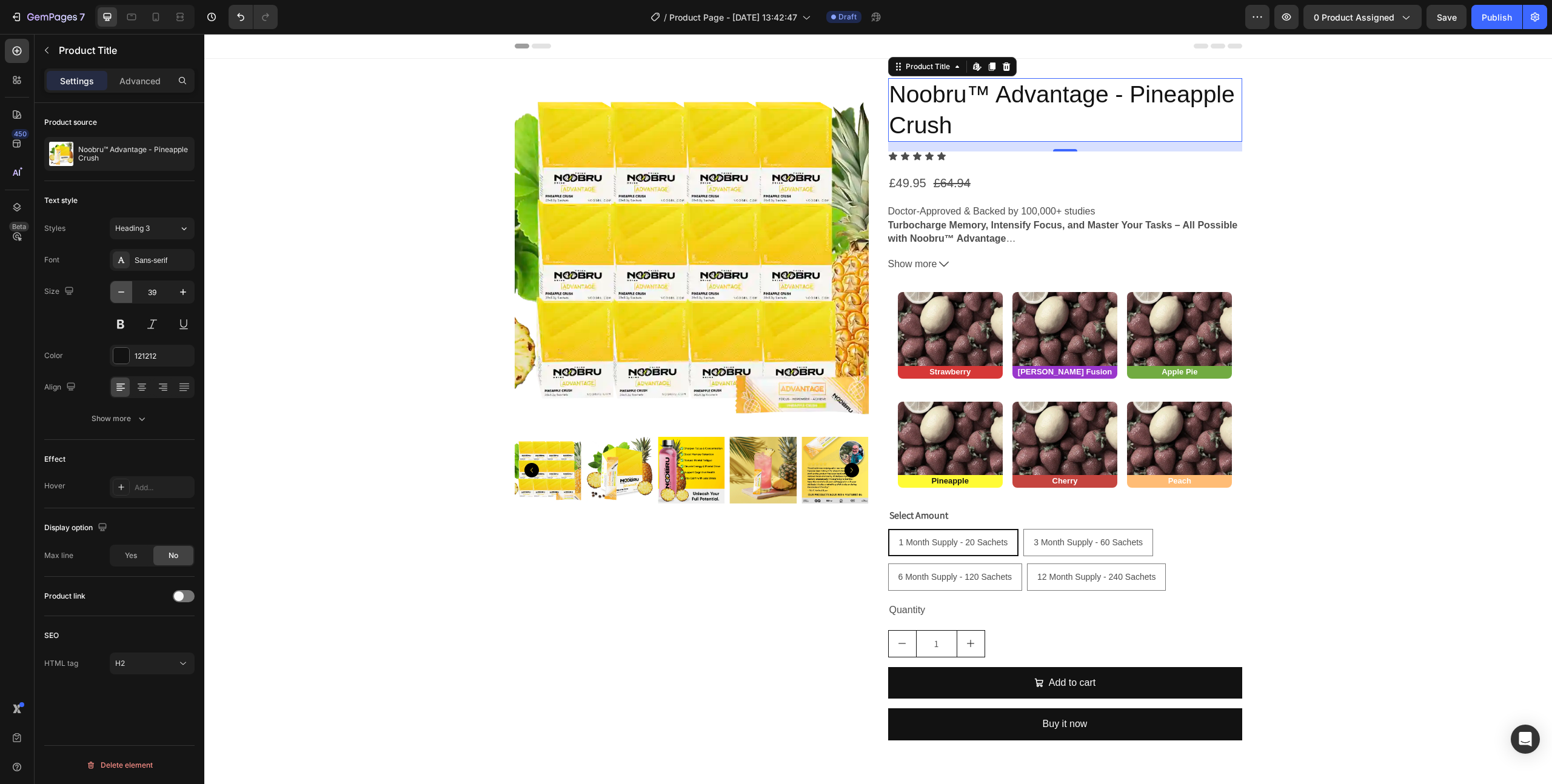
click at [119, 288] on icon "button" at bounding box center [122, 292] width 12 height 12
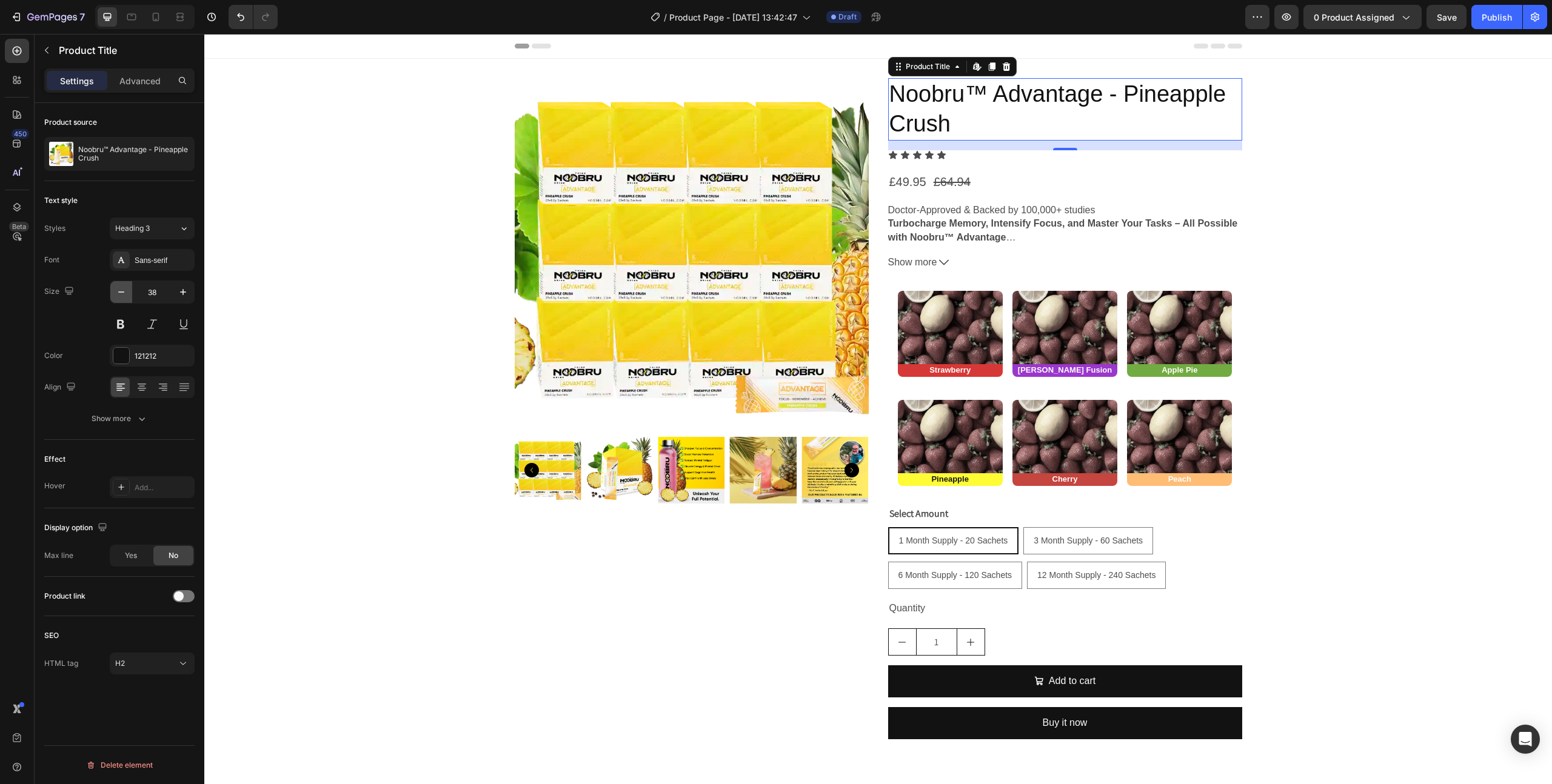
click at [119, 288] on icon "button" at bounding box center [122, 292] width 12 height 12
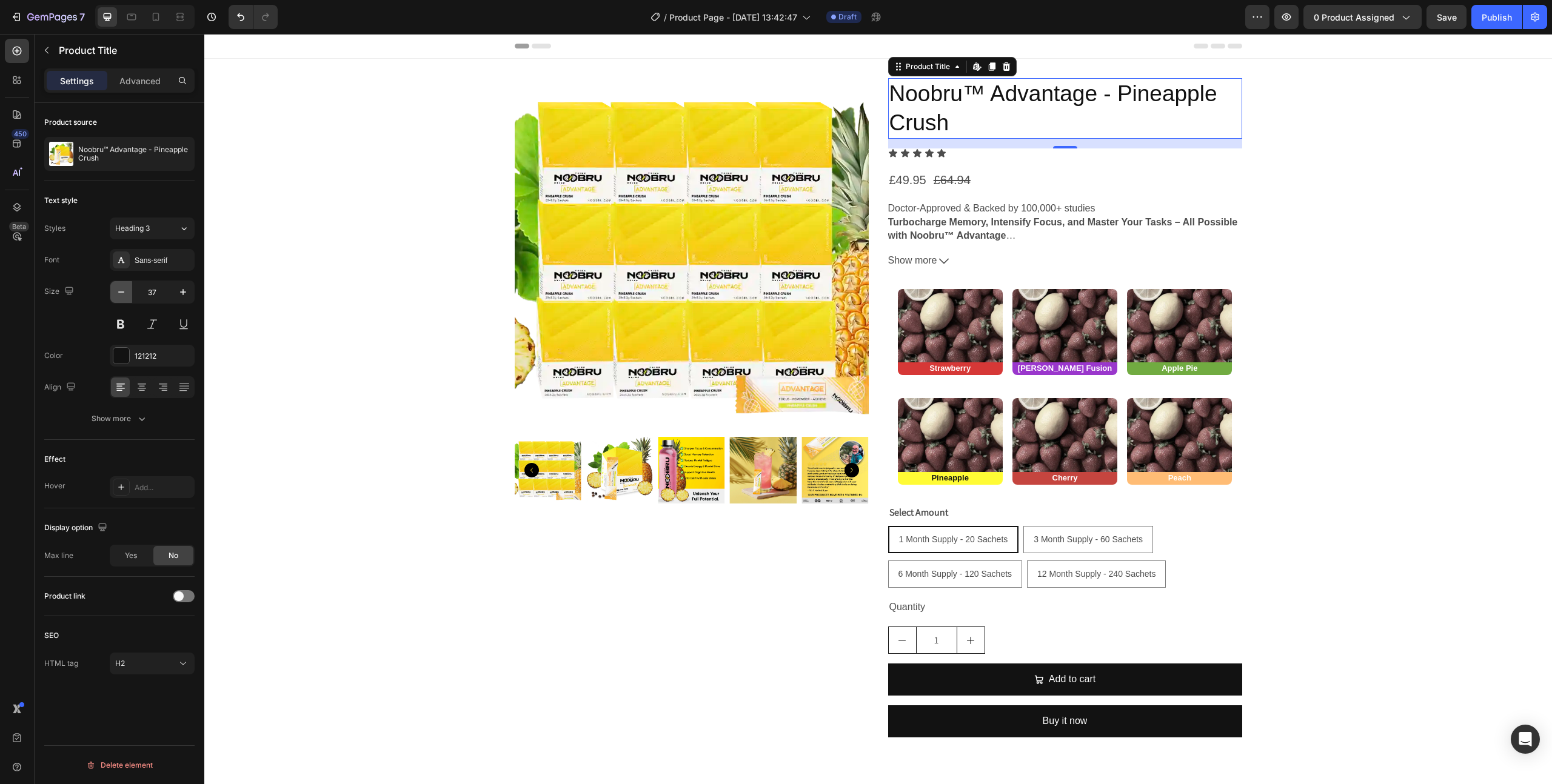
click at [119, 288] on icon "button" at bounding box center [122, 292] width 12 height 12
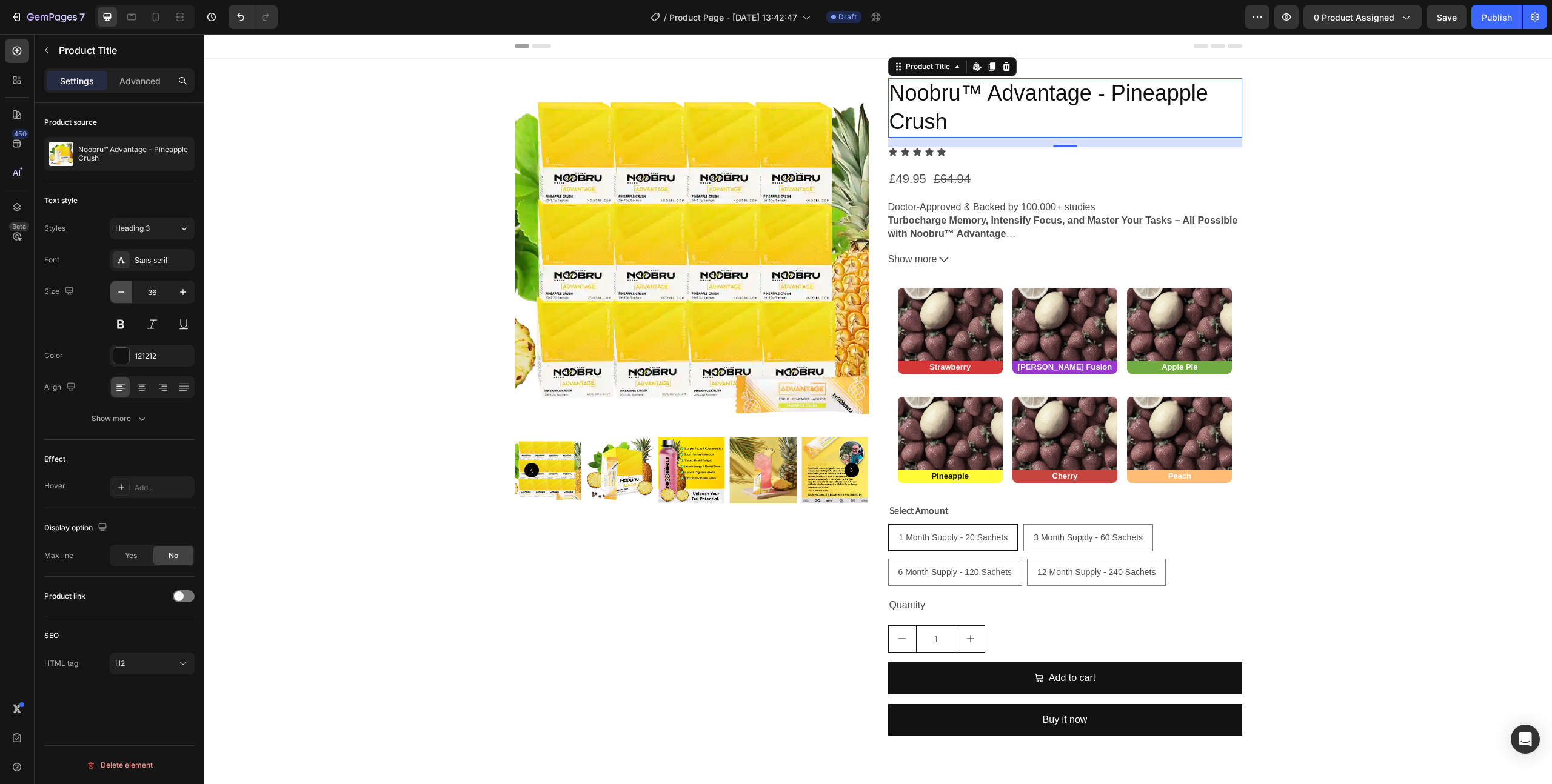
click at [119, 288] on icon "button" at bounding box center [122, 292] width 12 height 12
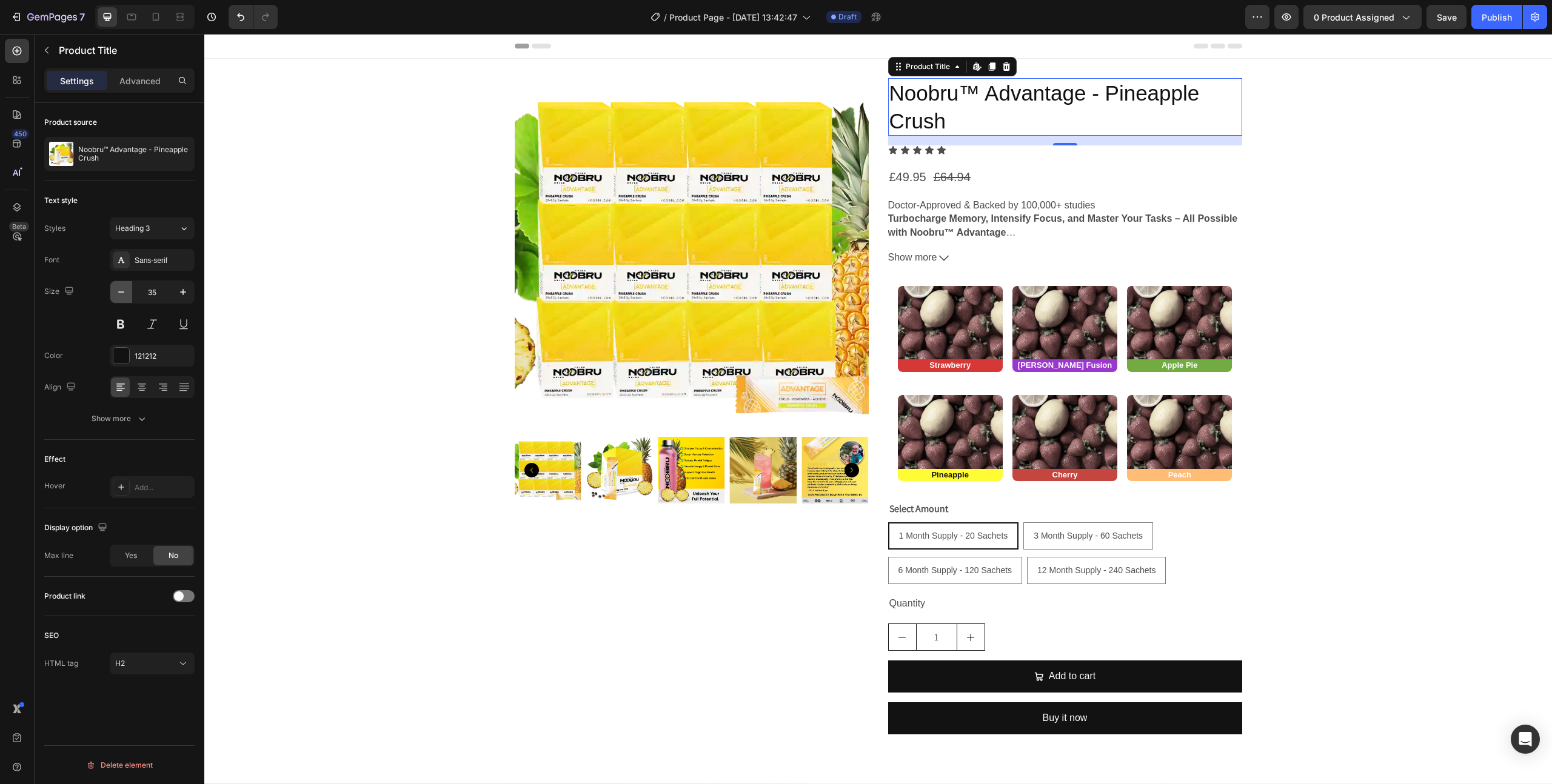
click at [119, 288] on icon "button" at bounding box center [122, 292] width 12 height 12
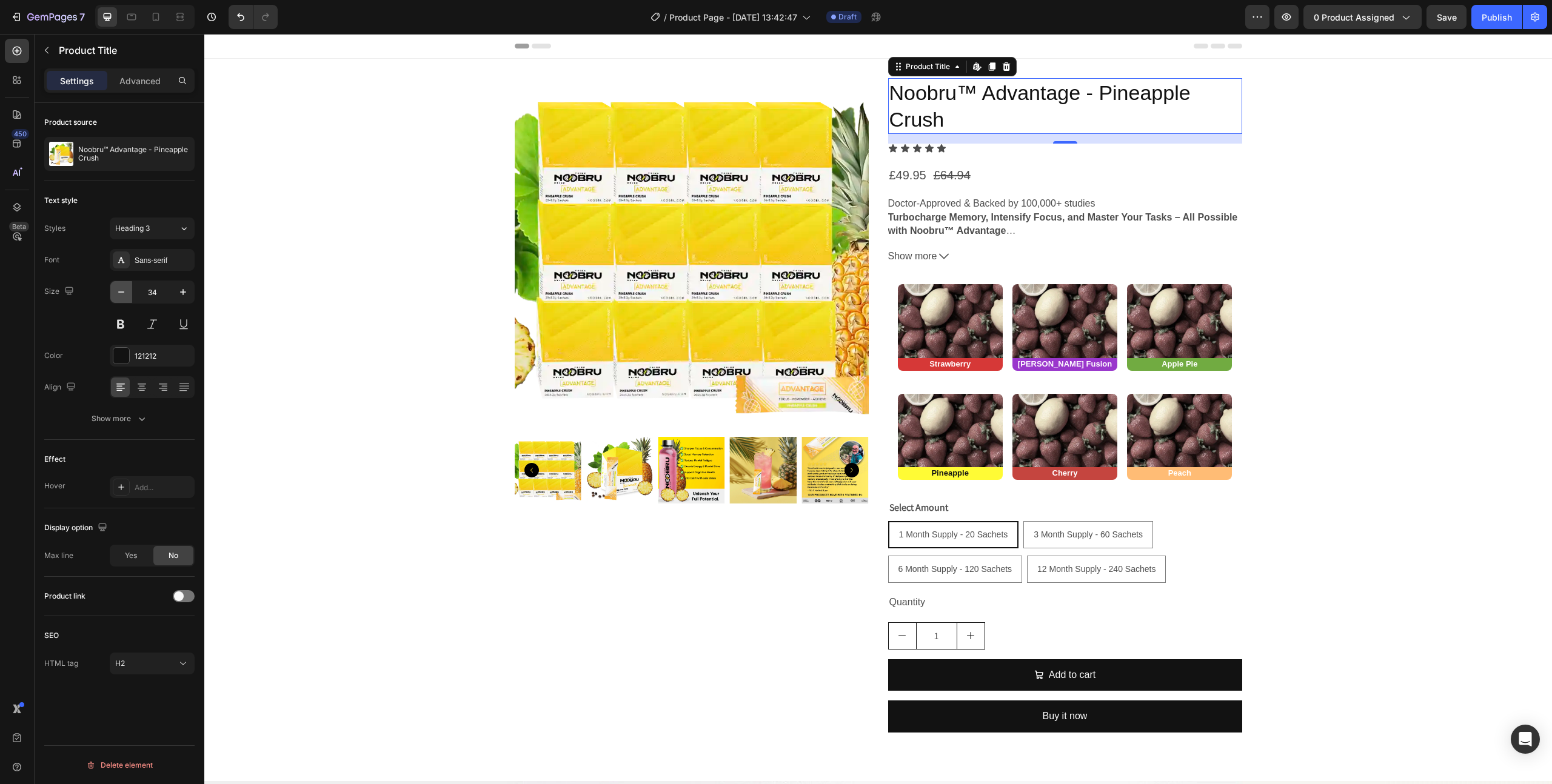
click at [119, 288] on icon "button" at bounding box center [122, 292] width 12 height 12
type input "33"
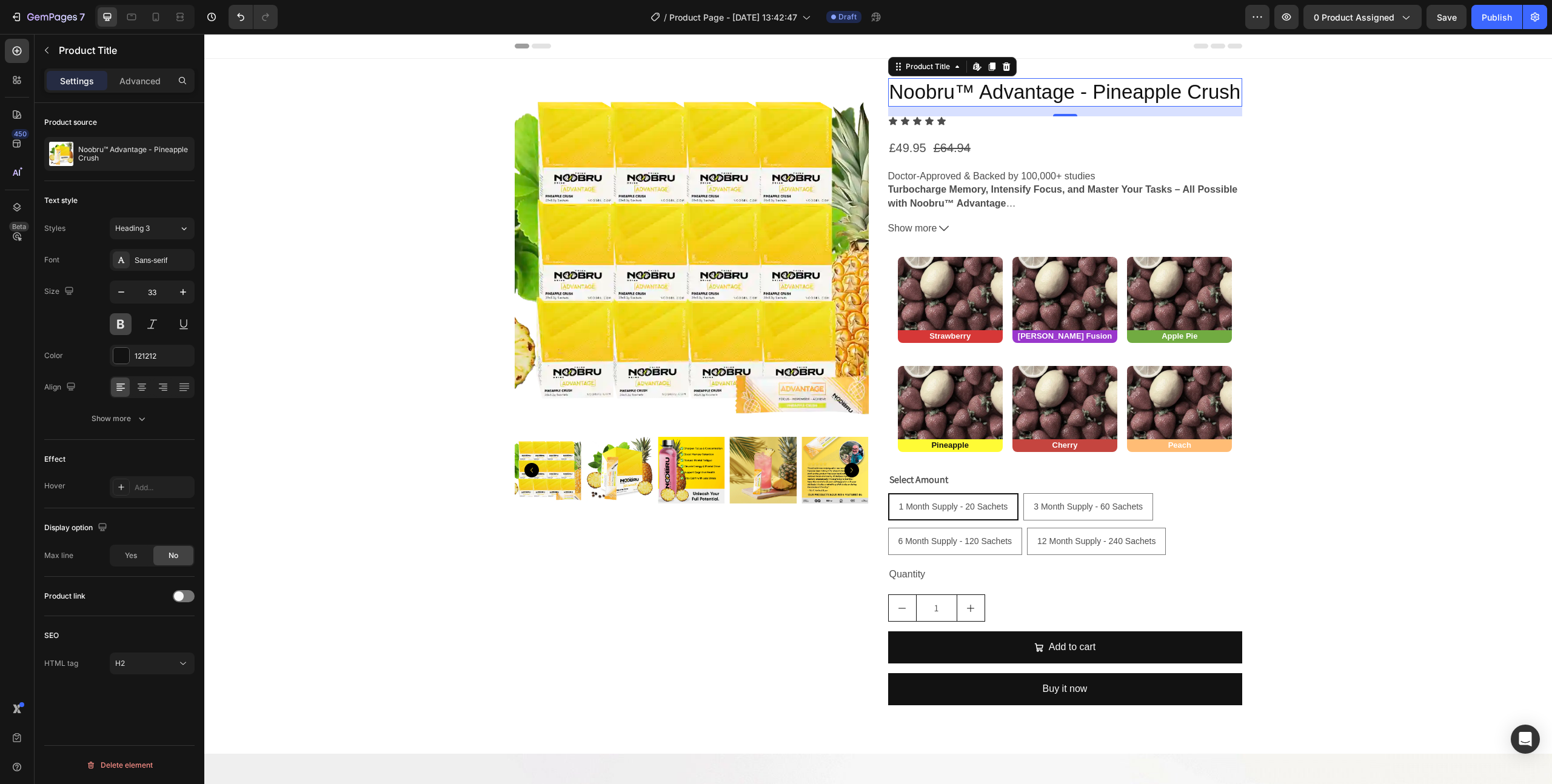
click at [119, 320] on button at bounding box center [121, 324] width 22 height 22
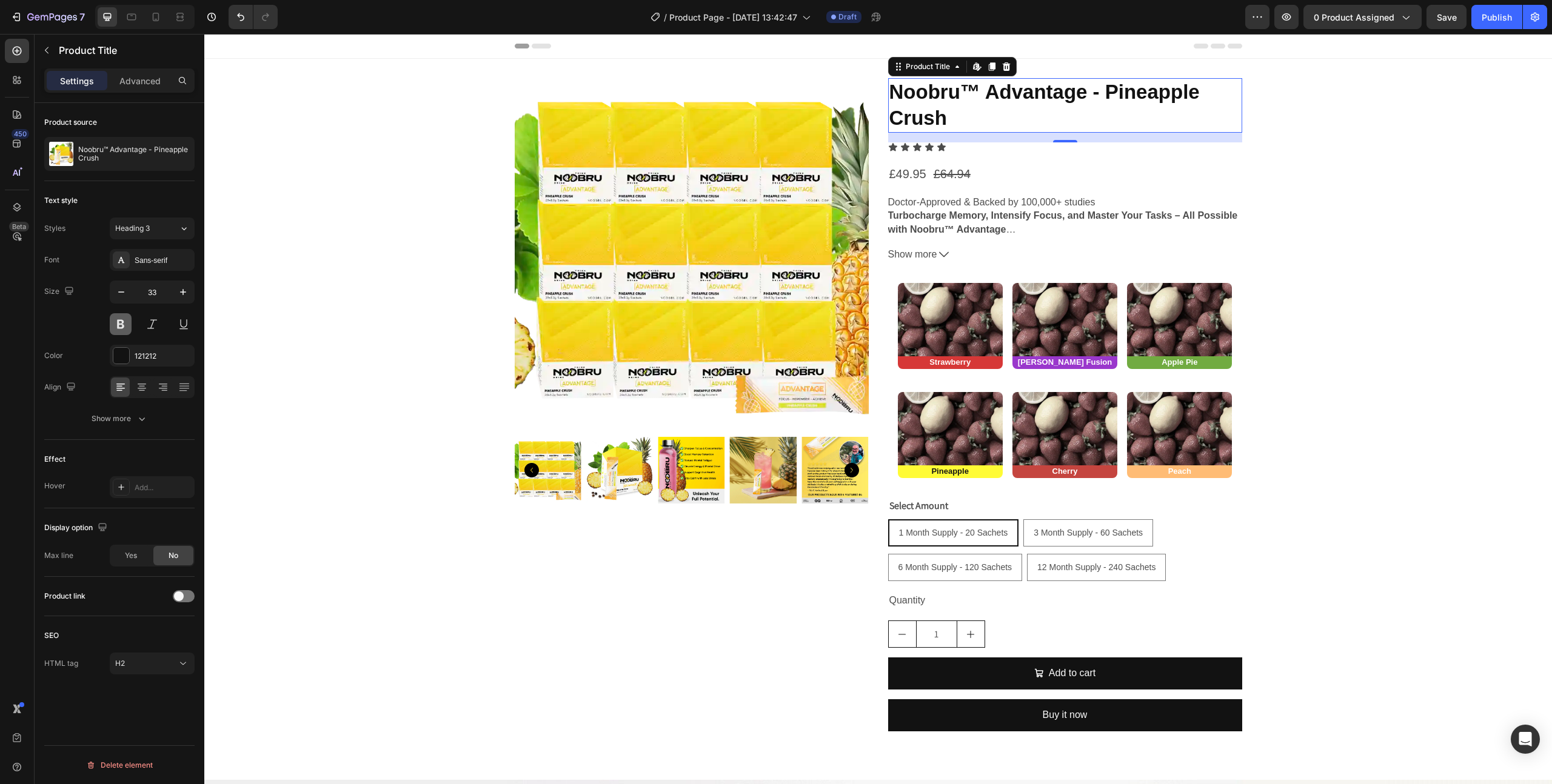
click at [119, 320] on button at bounding box center [121, 324] width 22 height 22
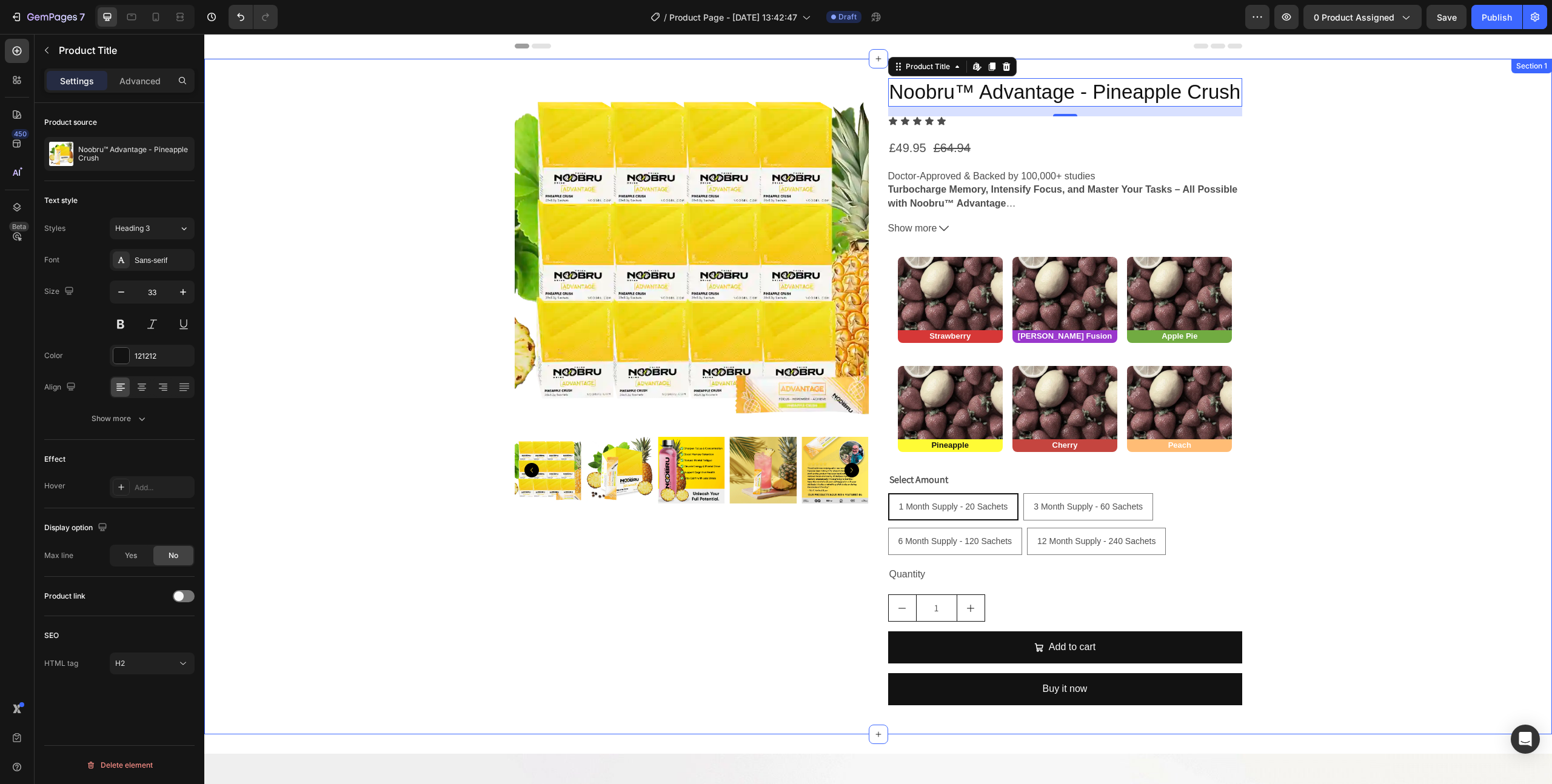
click at [1335, 286] on div "Product Images Noobru™ Advantage - Pineapple Crush Product Title Edit content i…" at bounding box center [878, 396] width 1348 height 637
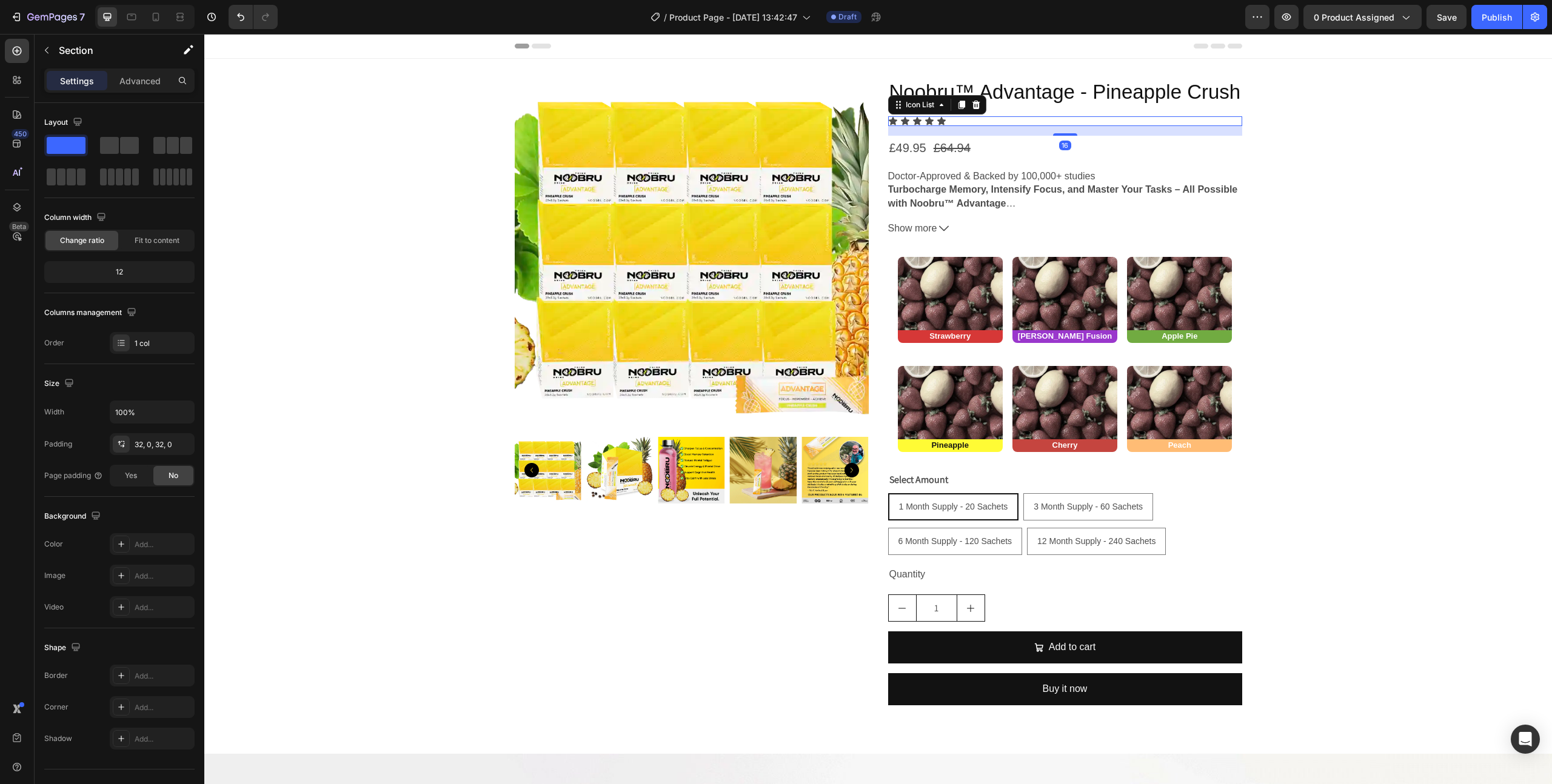
click at [965, 121] on div "Icon Icon Icon Icon Icon" at bounding box center [1065, 121] width 354 height 10
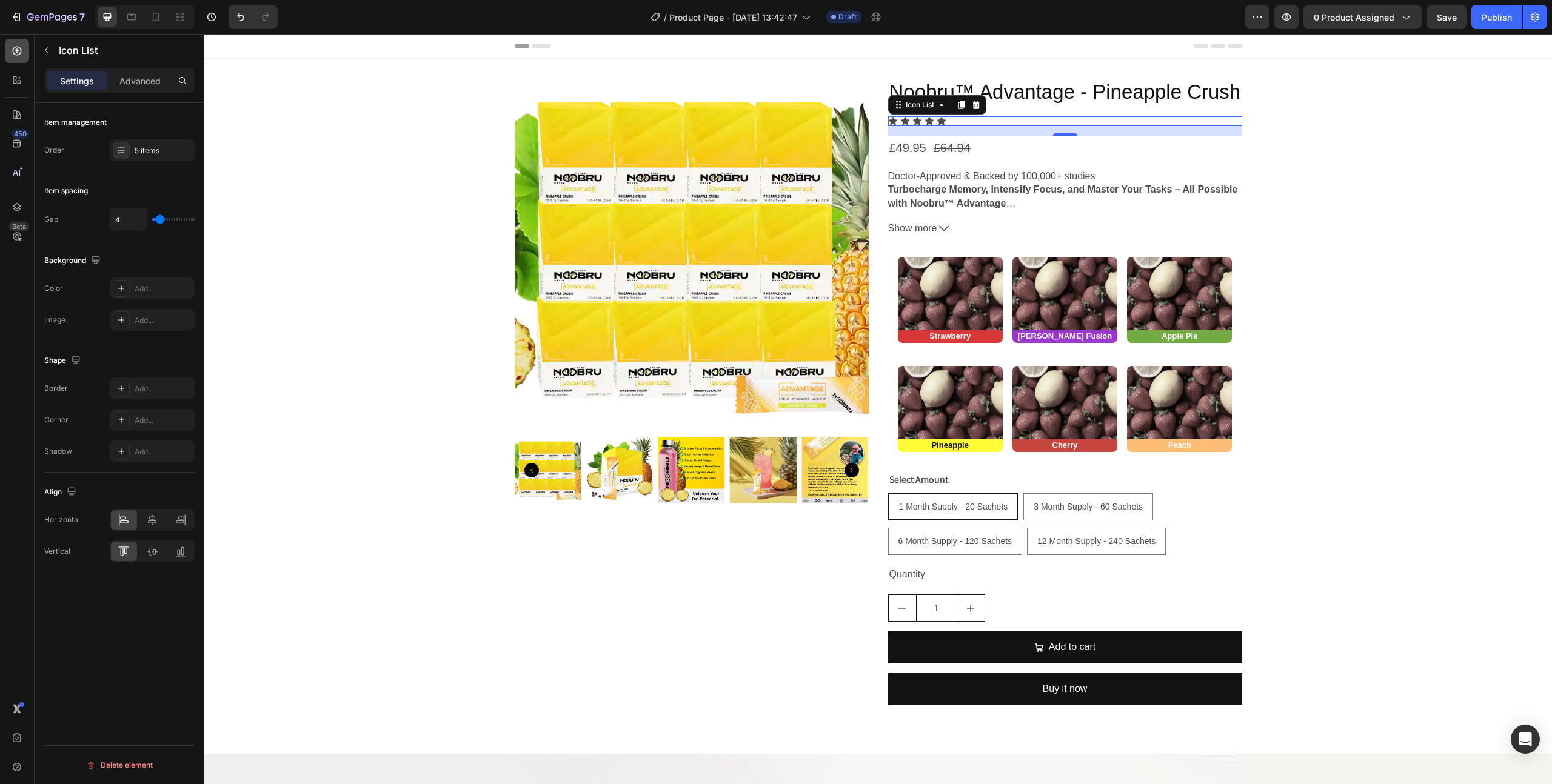
click at [16, 55] on icon at bounding box center [17, 51] width 12 height 12
